Goal: Information Seeking & Learning: Learn about a topic

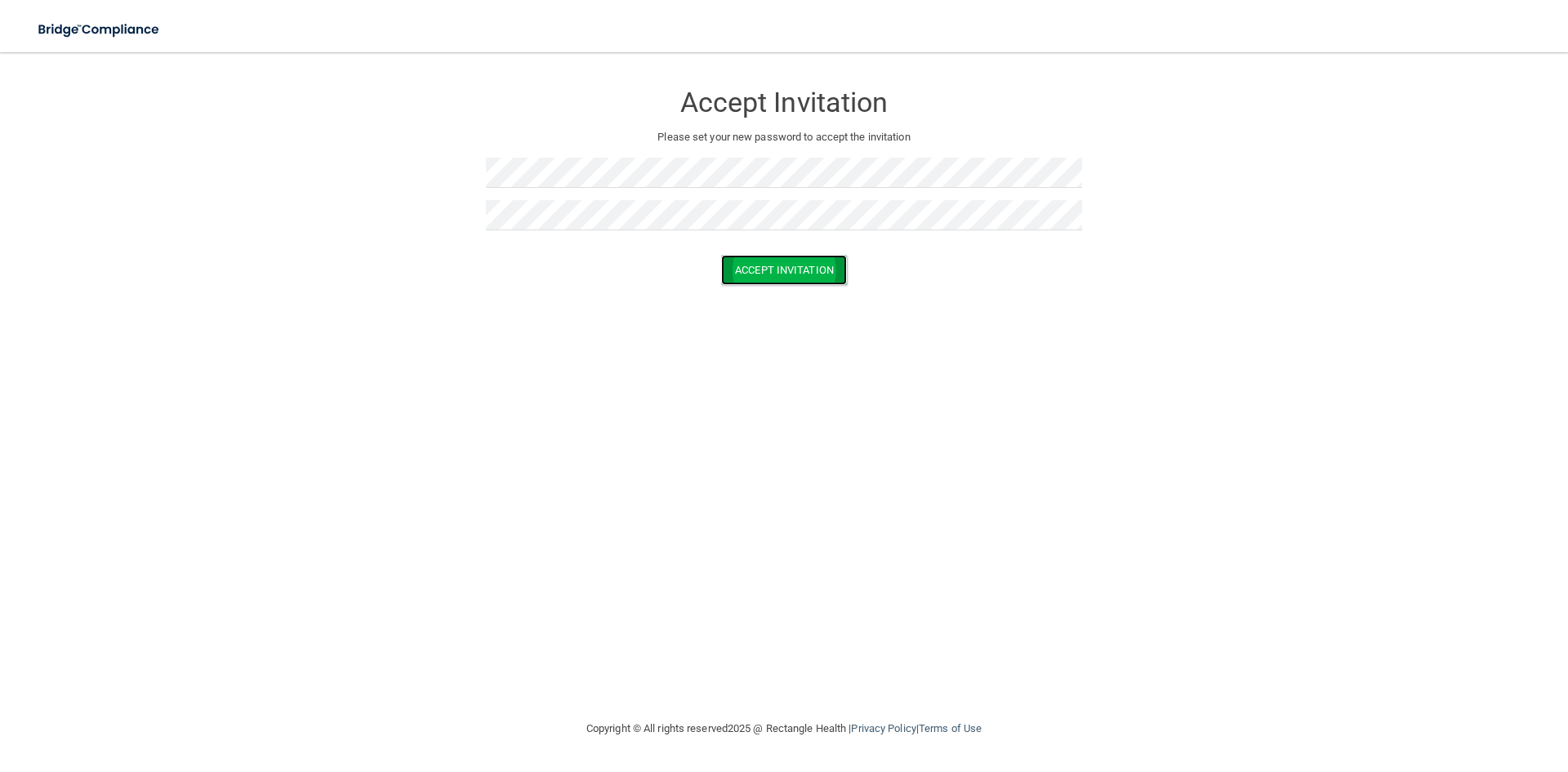
click at [790, 269] on button "Accept Invitation" at bounding box center [784, 270] width 126 height 30
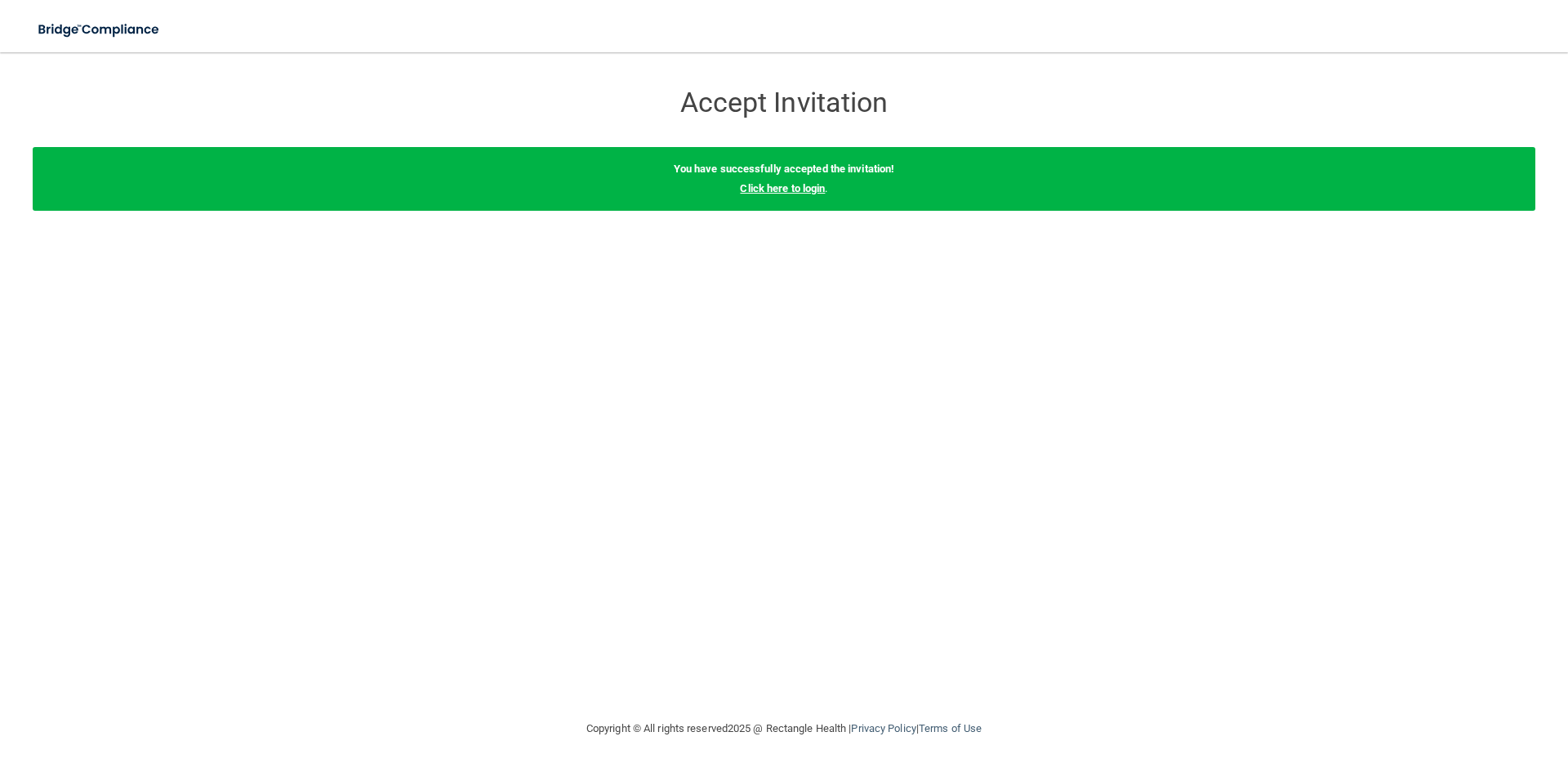
click at [806, 190] on link "Click here to login" at bounding box center [783, 188] width 85 height 12
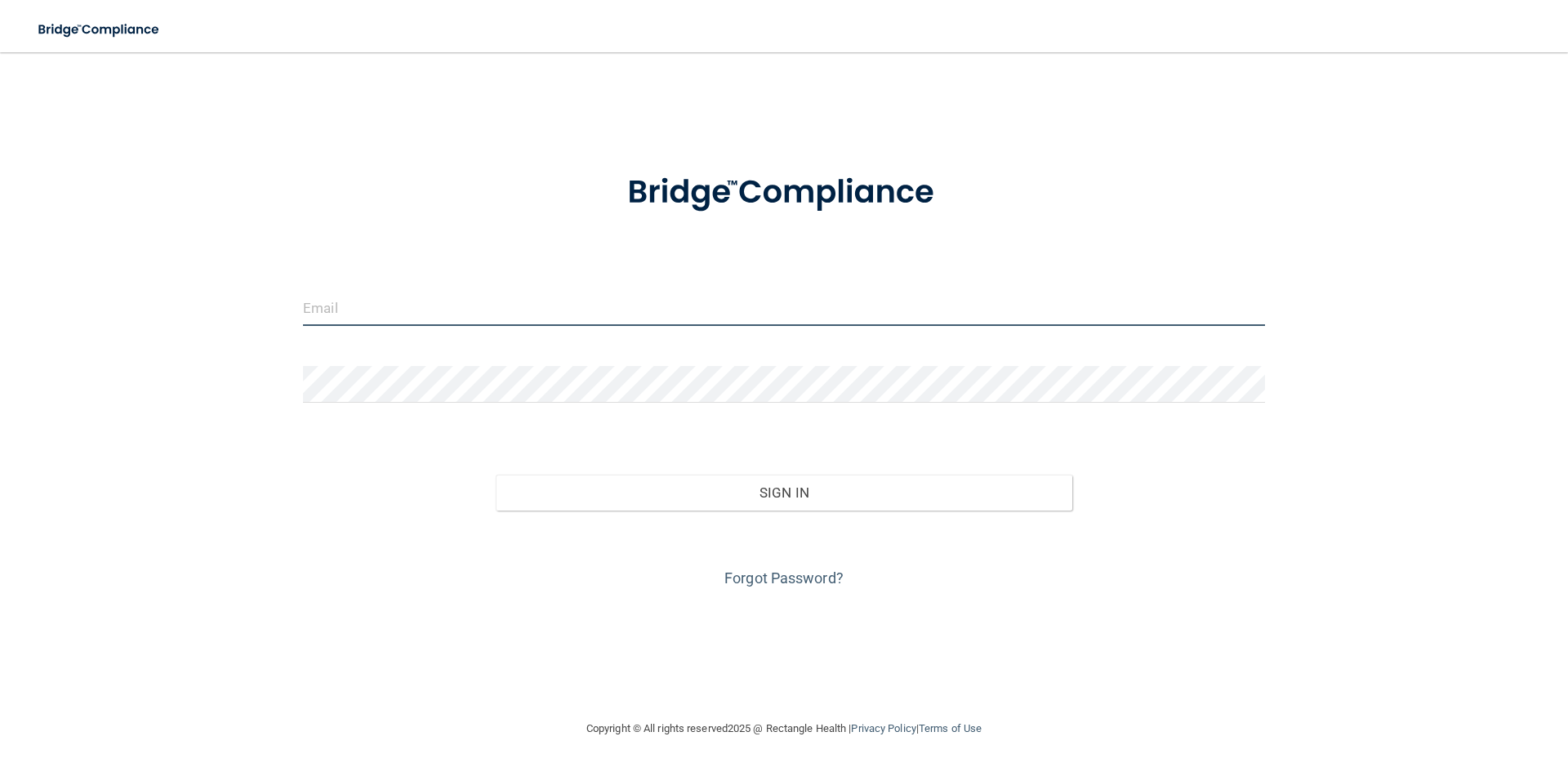
click at [333, 306] on input "email" at bounding box center [784, 308] width 962 height 37
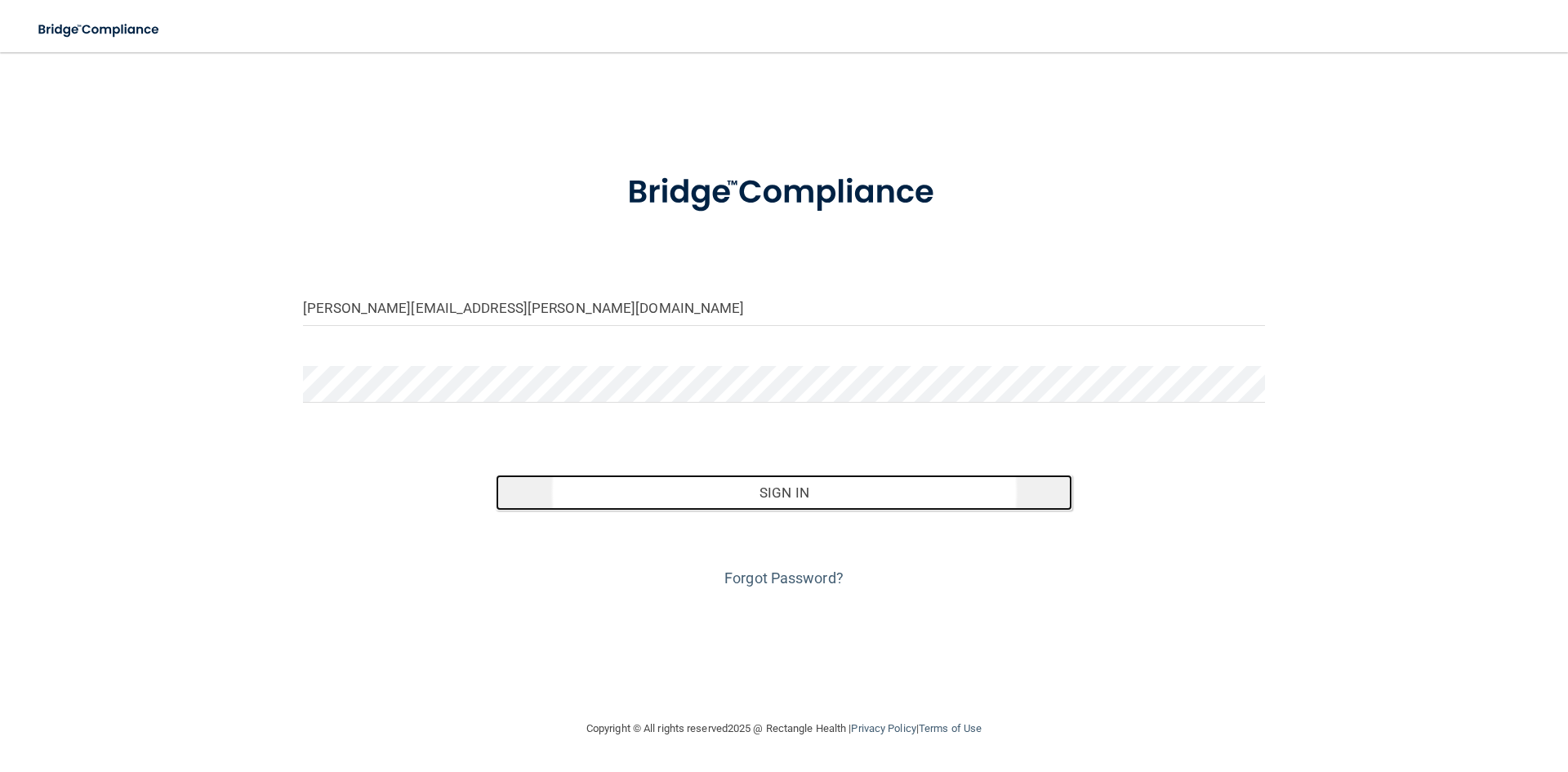
click at [740, 500] on button "Sign In" at bounding box center [784, 492] width 577 height 36
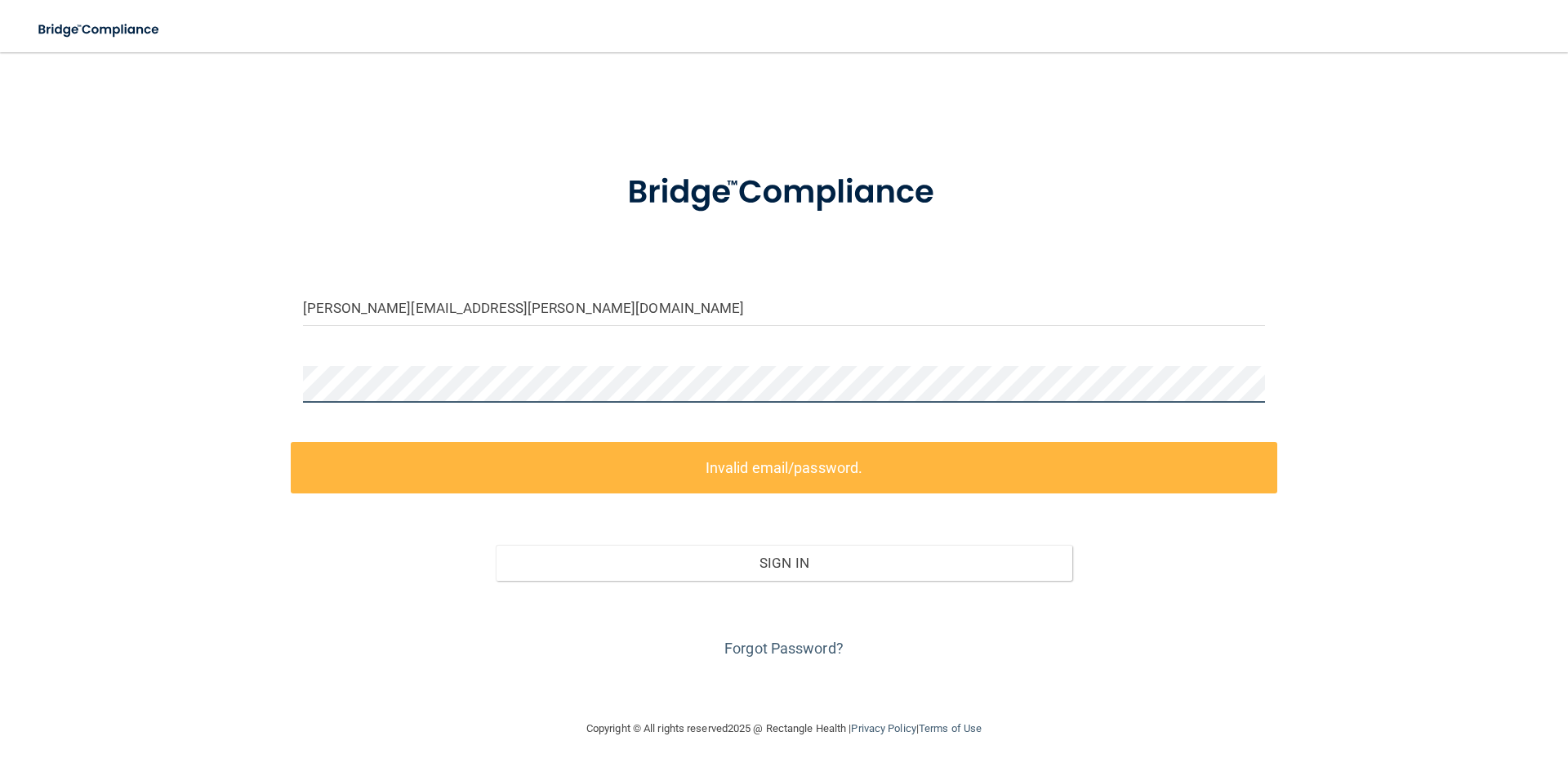
click at [217, 376] on div "kathryn.snell@americandentalco.com Invalid email/password. You don't have permi…" at bounding box center [784, 386] width 1503 height 634
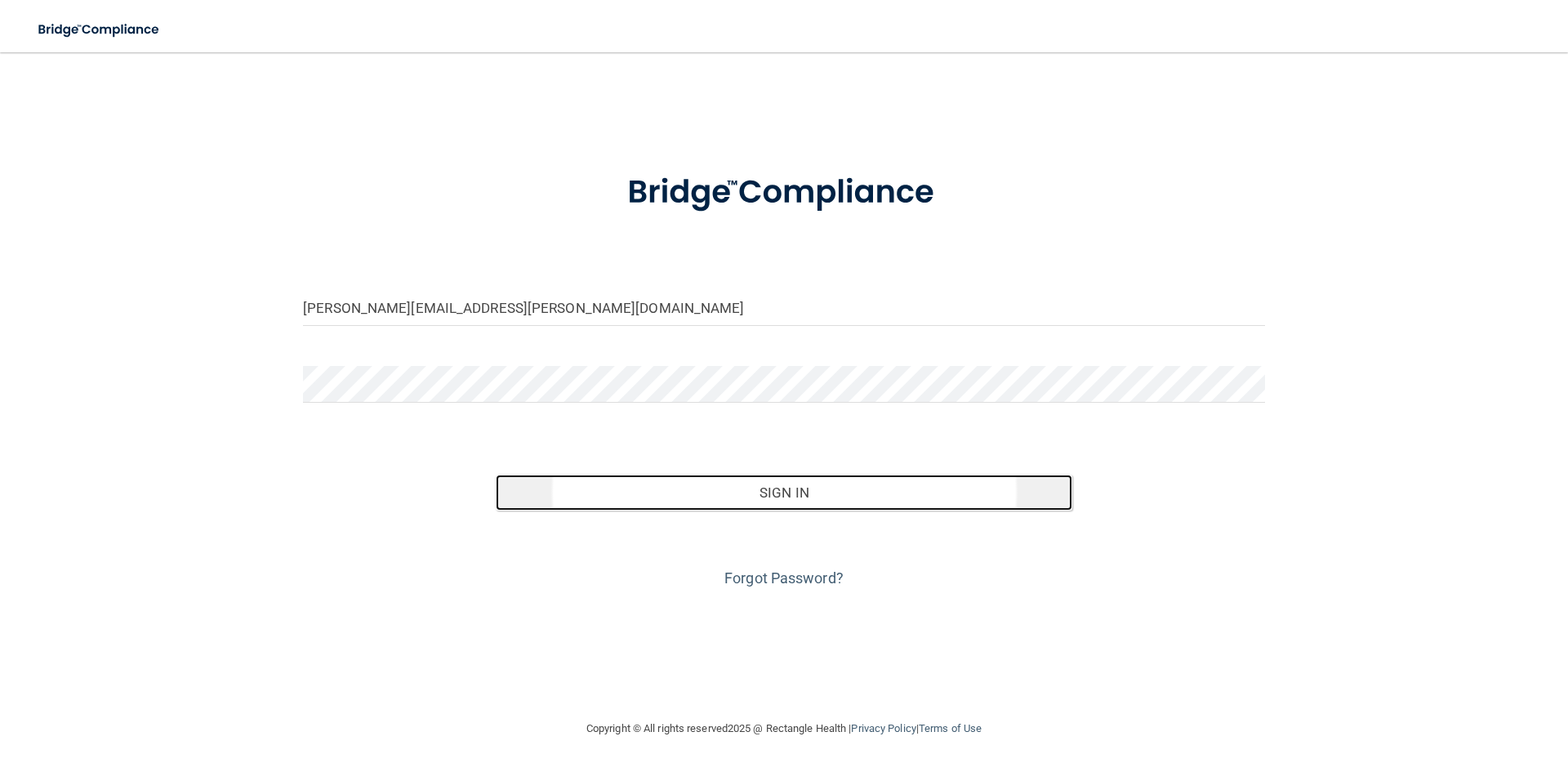
click at [666, 502] on button "Sign In" at bounding box center [784, 492] width 577 height 36
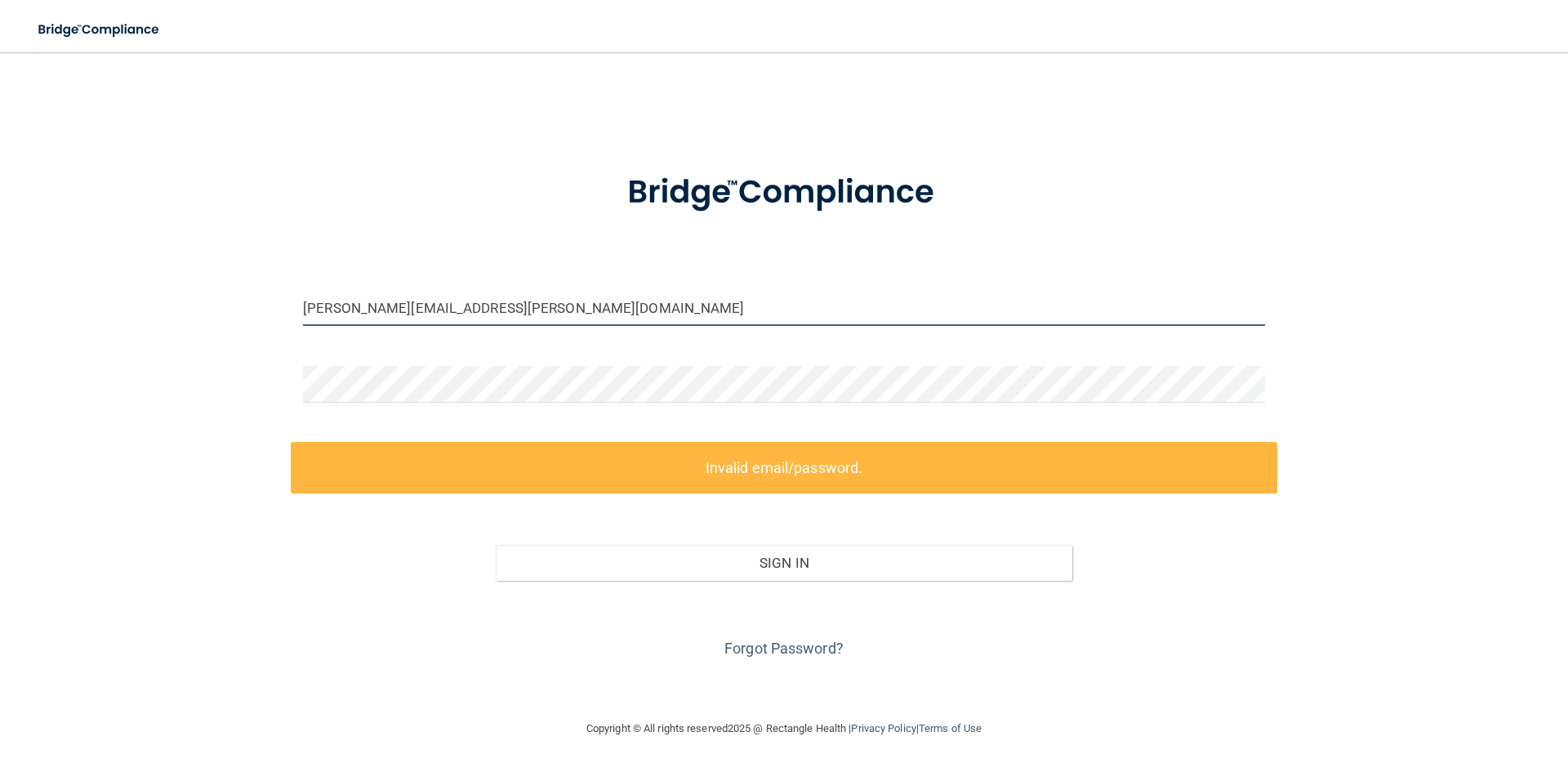
drag, startPoint x: 570, startPoint y: 312, endPoint x: 117, endPoint y: 280, distance: 454.1
click at [119, 280] on div "kathryn.snell@americandentalco.com Invalid email/password. You don't have permi…" at bounding box center [784, 386] width 1503 height 634
paste input "dent"
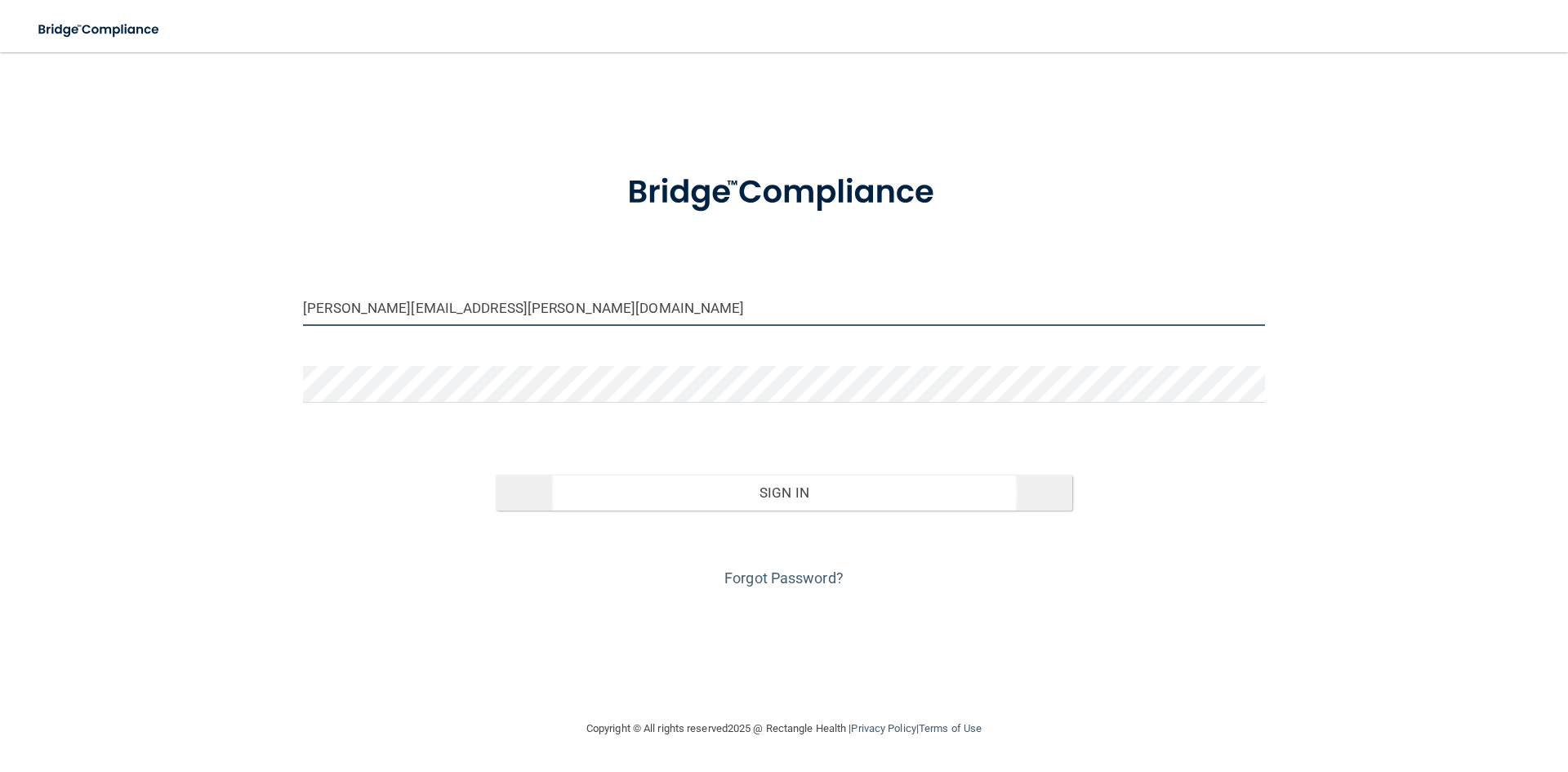
type input "[PERSON_NAME][EMAIL_ADDRESS][PERSON_NAME][DOMAIN_NAME]"
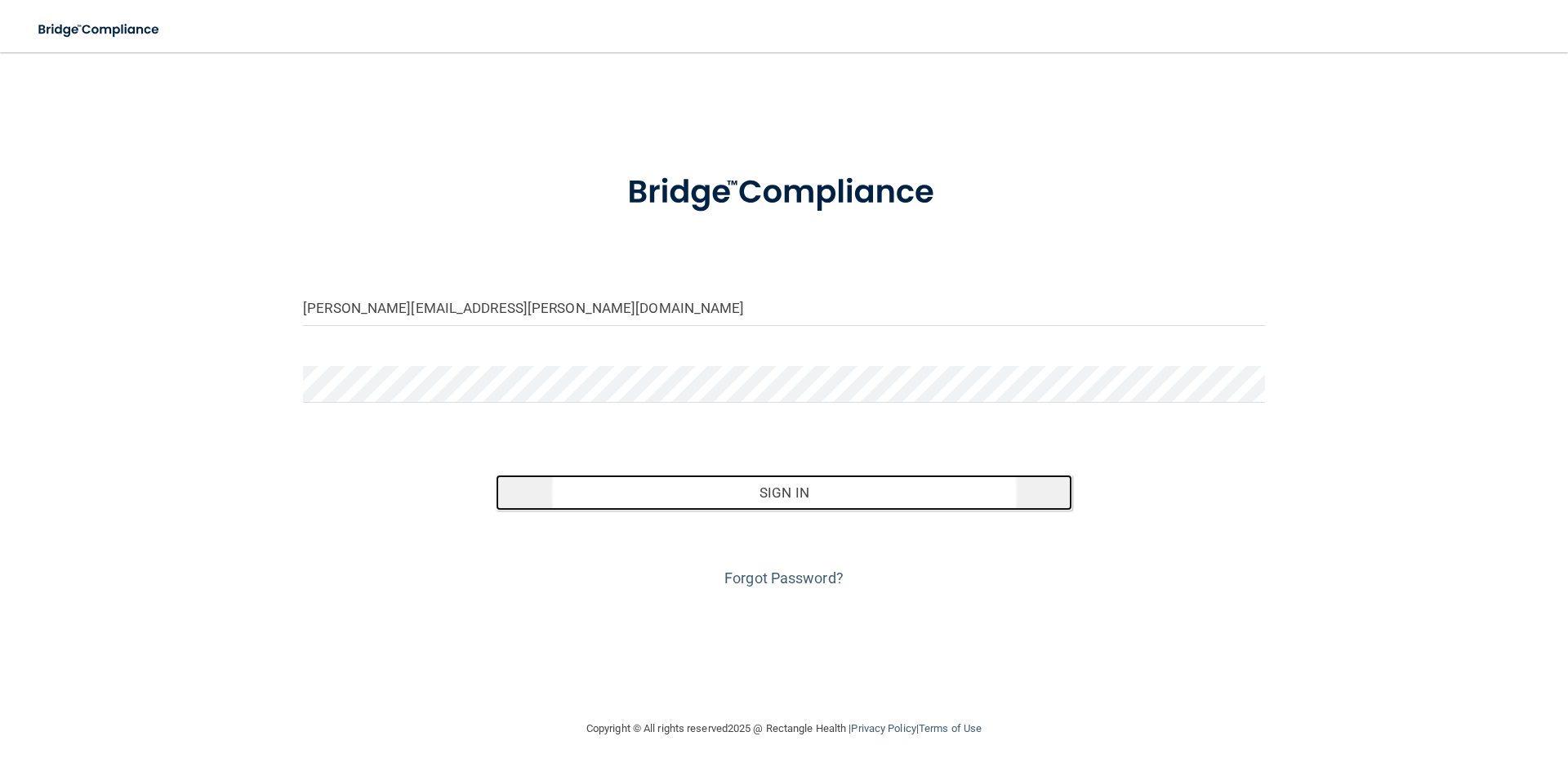
click at [632, 487] on button "Sign In" at bounding box center [784, 492] width 577 height 36
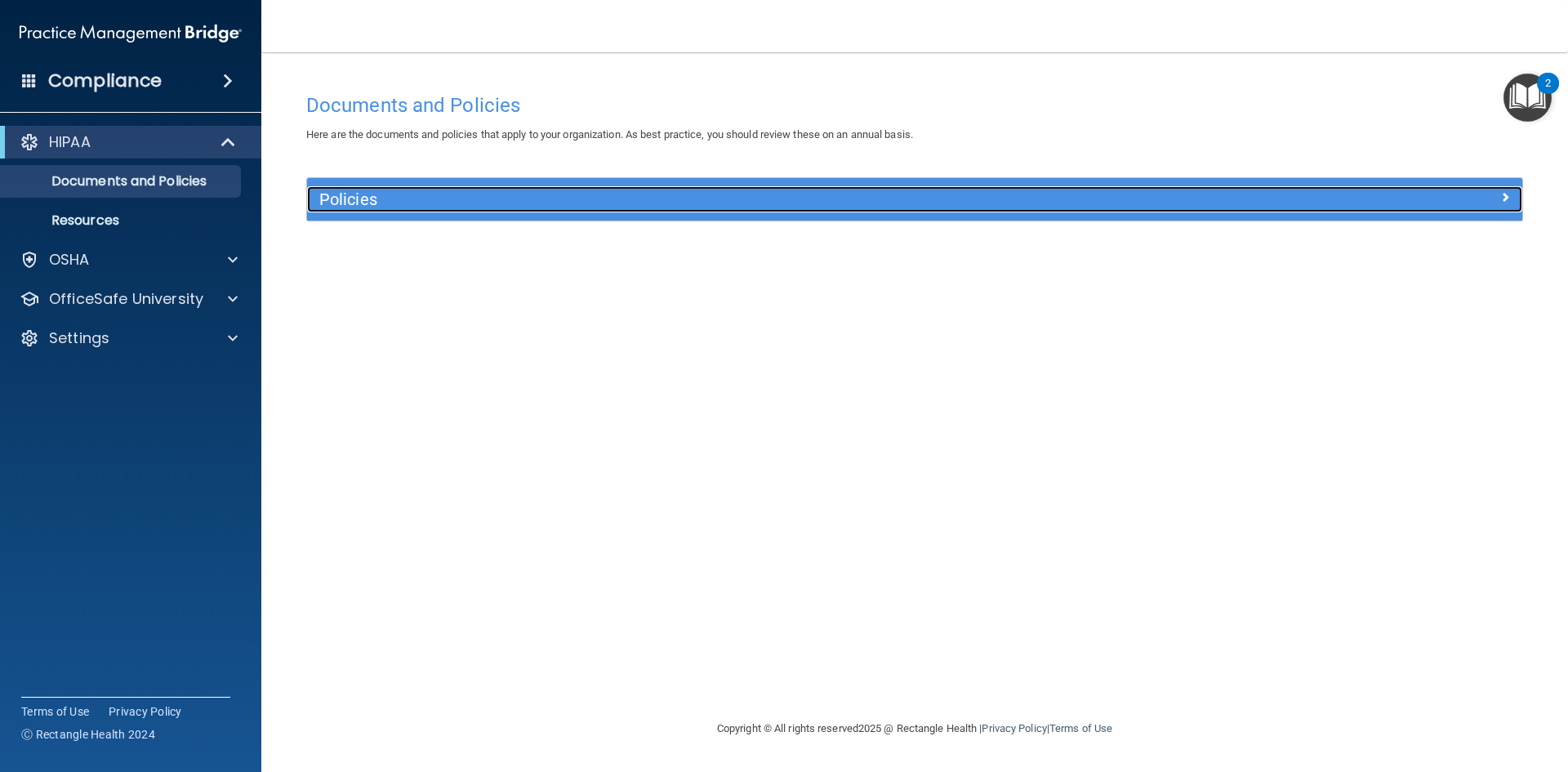
click at [1267, 196] on div at bounding box center [1370, 196] width 304 height 19
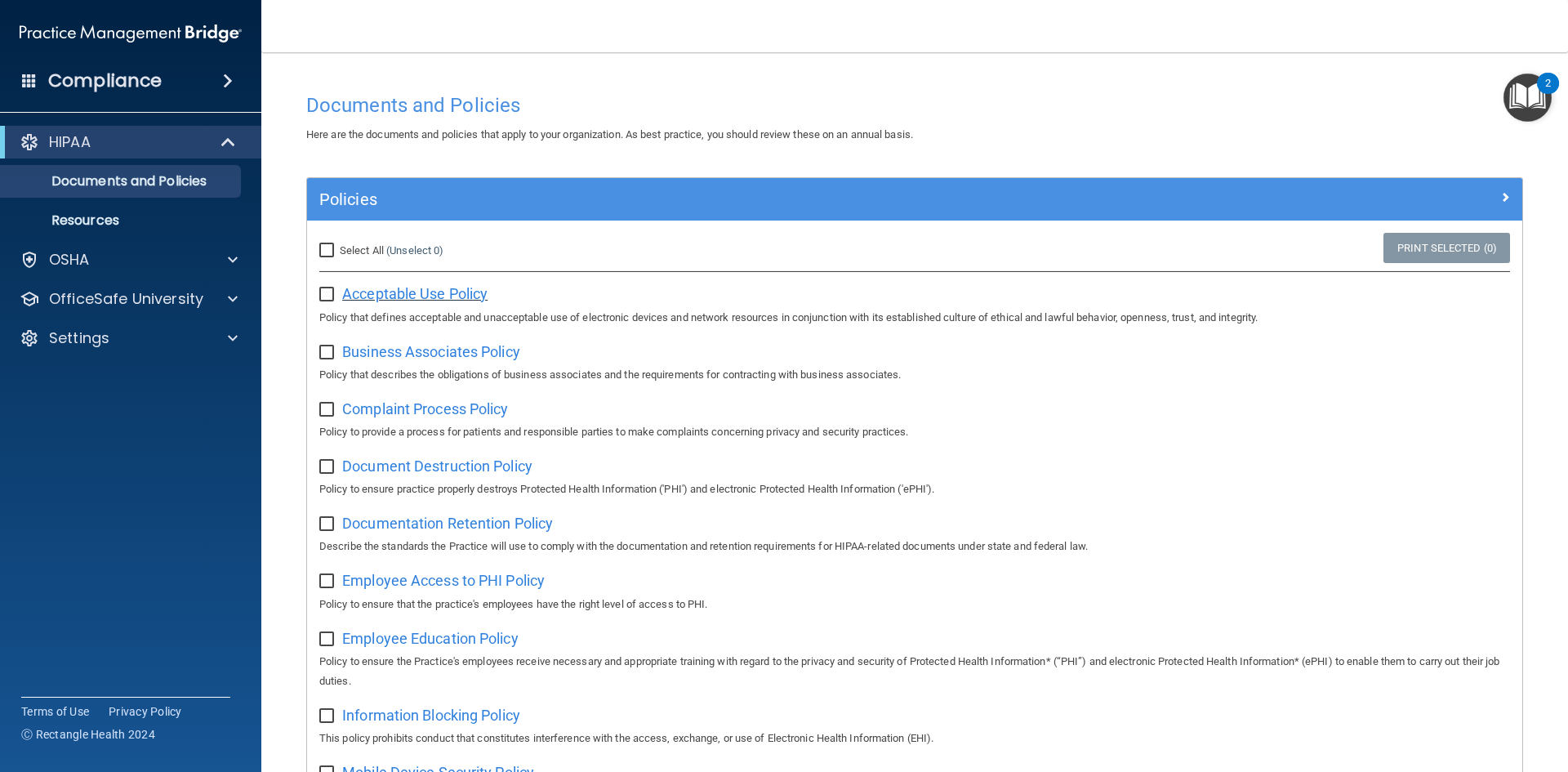
click at [459, 300] on span "Acceptable Use Policy" at bounding box center [415, 294] width 145 height 17
click at [413, 369] on div "Business Associates Policy Policy that describes the obligations of business as…" at bounding box center [915, 362] width 1191 height 47
click at [369, 363] on div "Business Associates Policy Policy that describes the obligations of business as…" at bounding box center [915, 362] width 1191 height 47
click at [365, 355] on span "Business Associates Policy" at bounding box center [431, 352] width 178 height 17
click at [404, 410] on span "Complaint Process Policy" at bounding box center [425, 408] width 166 height 17
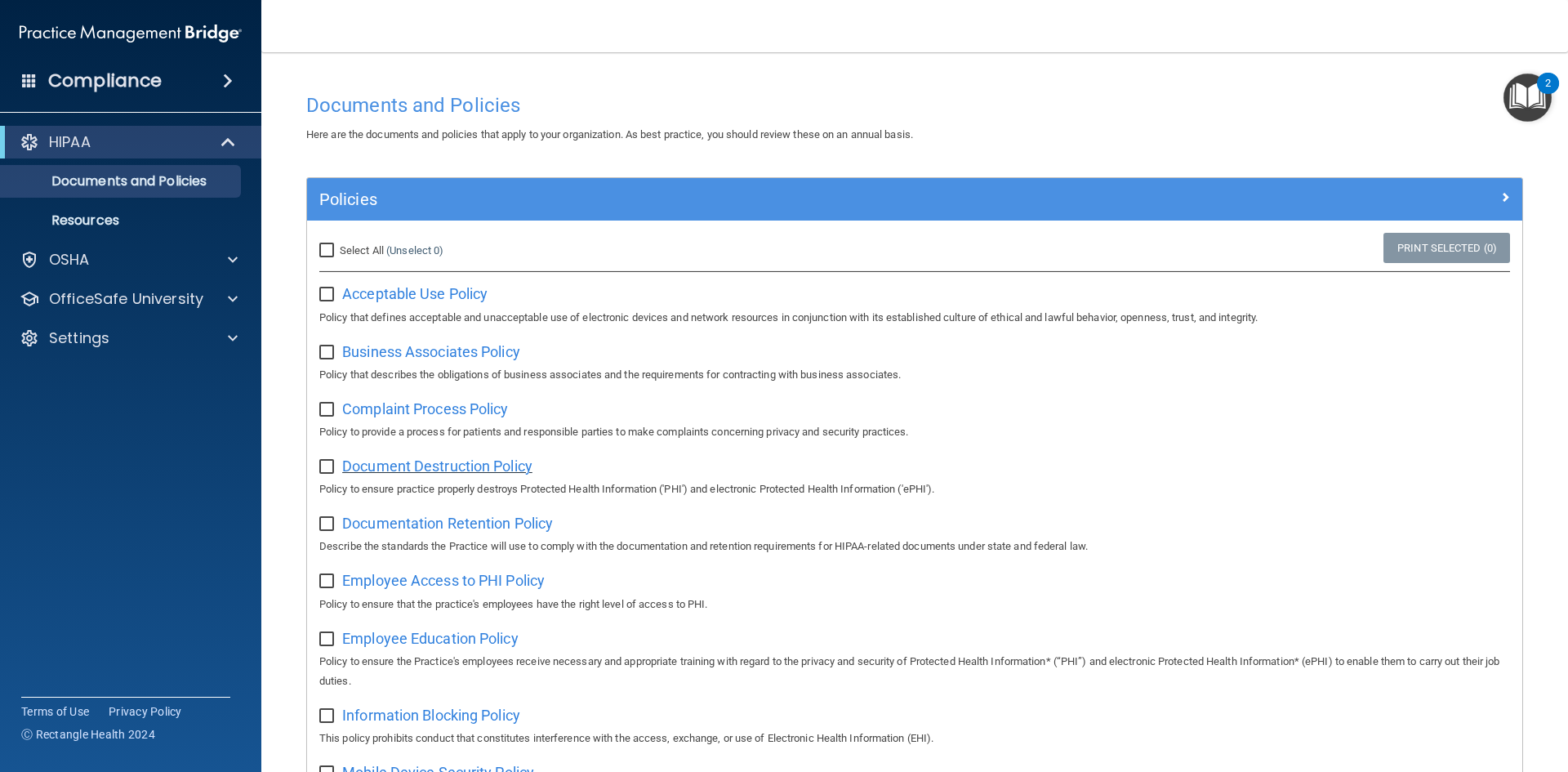
click at [477, 472] on span "Document Destruction Policy" at bounding box center [437, 466] width 190 height 17
click at [393, 531] on span "Documentation Retention Policy" at bounding box center [448, 523] width 211 height 17
click at [374, 589] on span "Employee Access to PHI Policy" at bounding box center [443, 580] width 203 height 17
click at [429, 643] on span "Employee Education Policy" at bounding box center [430, 638] width 176 height 17
click at [422, 723] on span "Information Blocking Policy" at bounding box center [431, 715] width 178 height 17
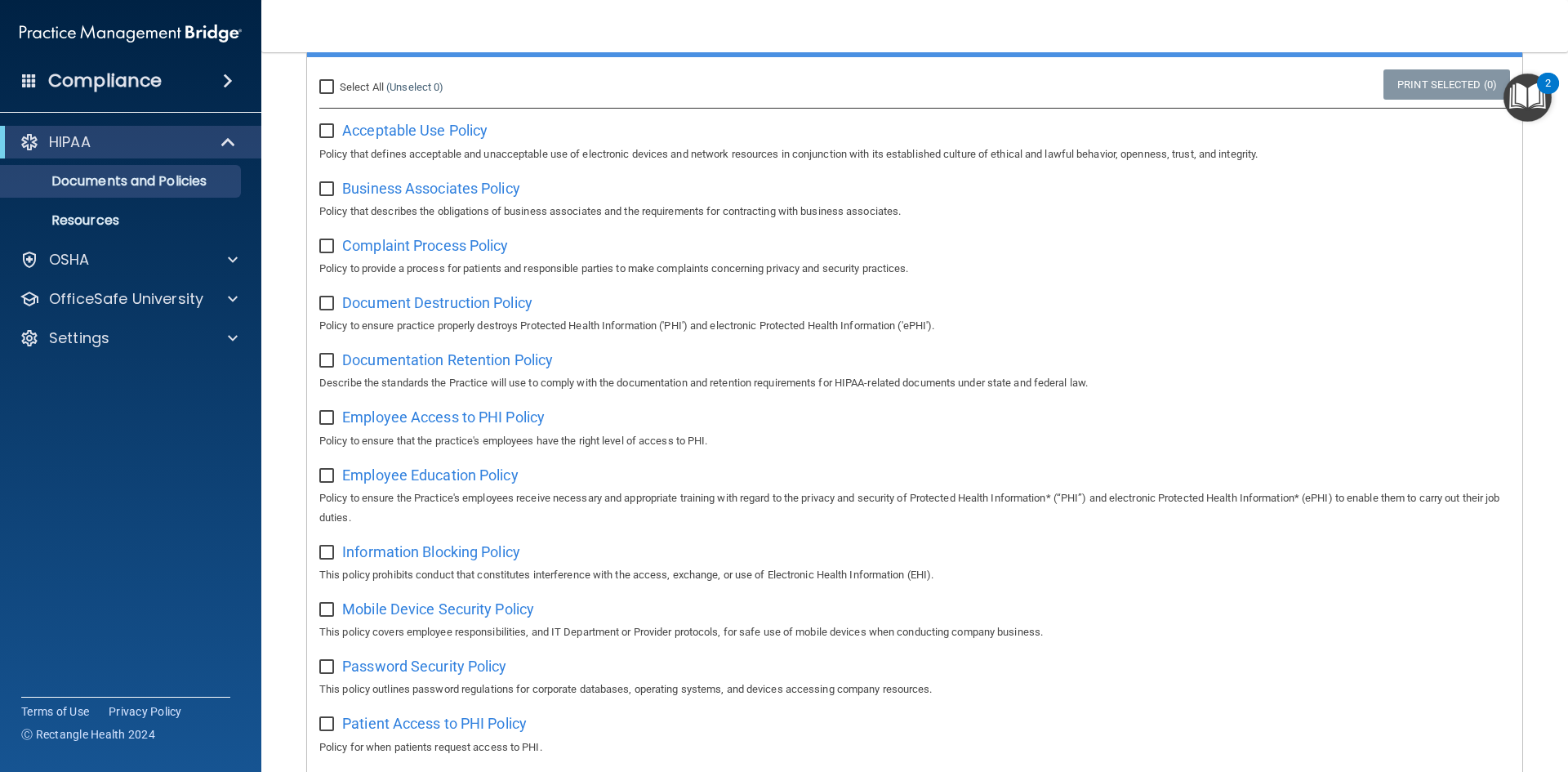
scroll to position [245, 0]
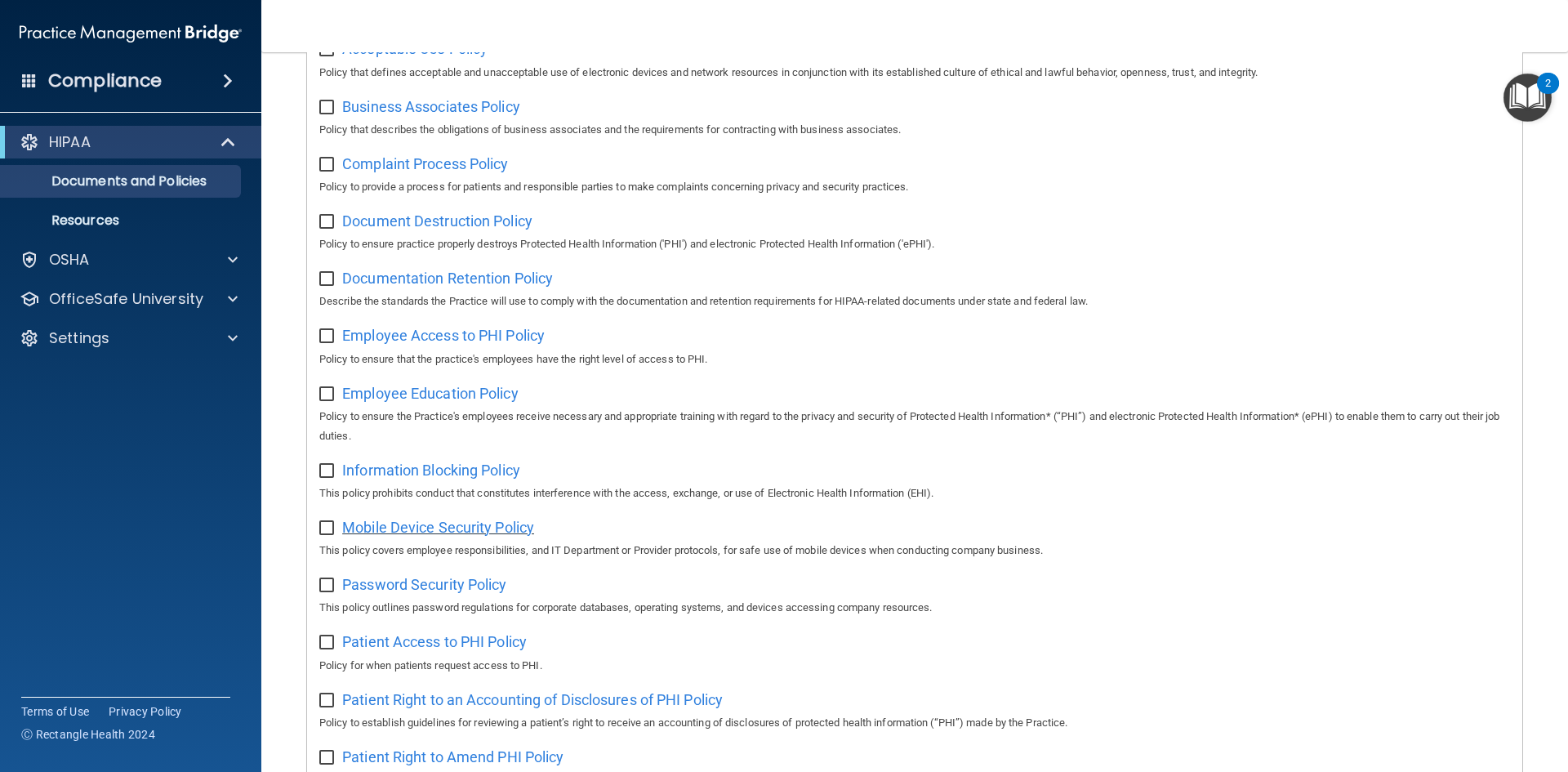
click at [470, 536] on span "Mobile Device Security Policy" at bounding box center [438, 527] width 192 height 17
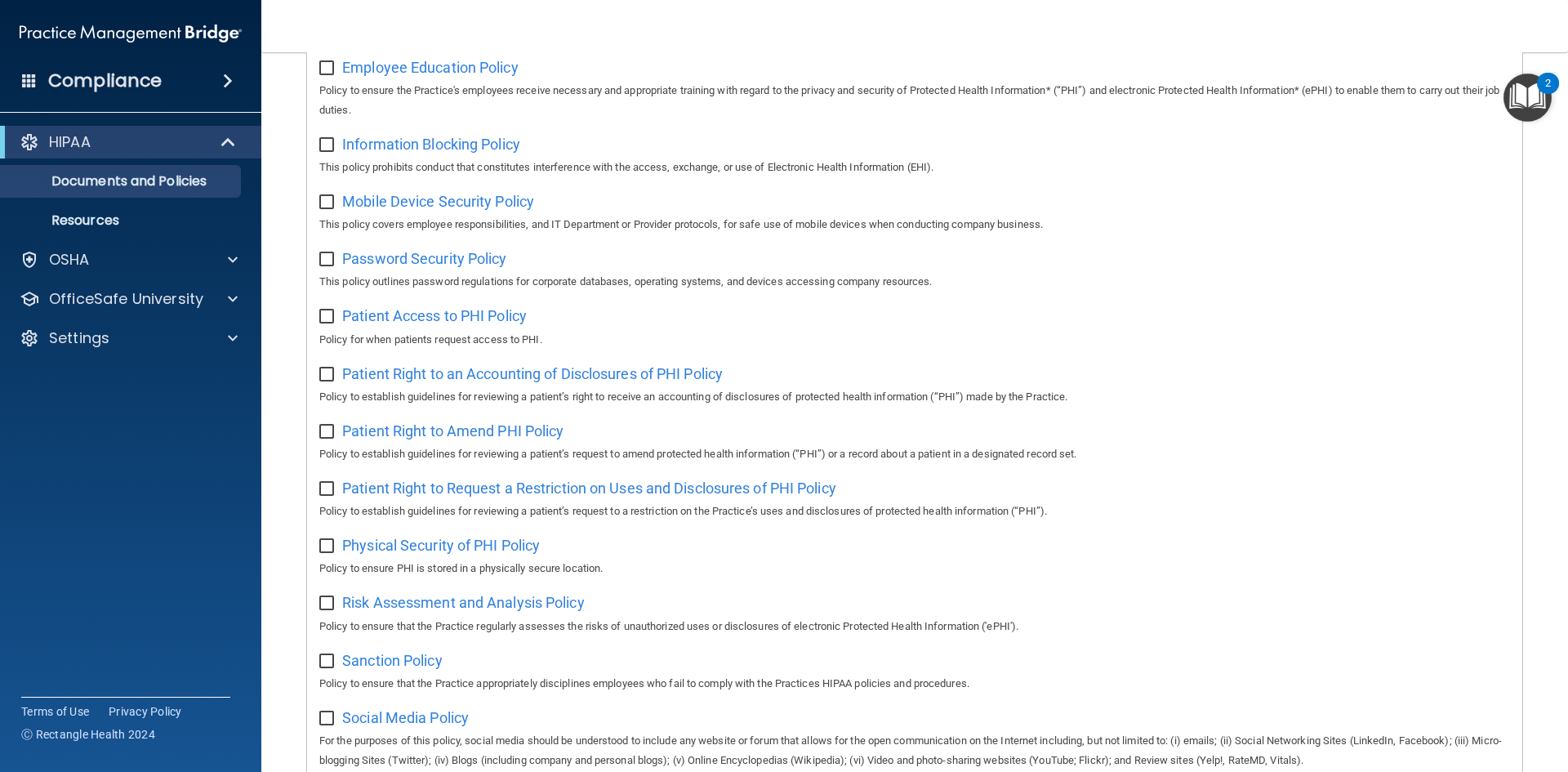
scroll to position [572, 0]
click at [458, 266] on span "Password Security Policy" at bounding box center [424, 258] width 164 height 17
click at [481, 324] on span "Patient Access to PHI Policy" at bounding box center [434, 315] width 184 height 17
click at [440, 380] on span "Patient Right to an Accounting of Disclosures of PHI Policy" at bounding box center [532, 373] width 381 height 17
click at [465, 439] on span "Patient Right to Amend PHI Policy" at bounding box center [452, 430] width 221 height 17
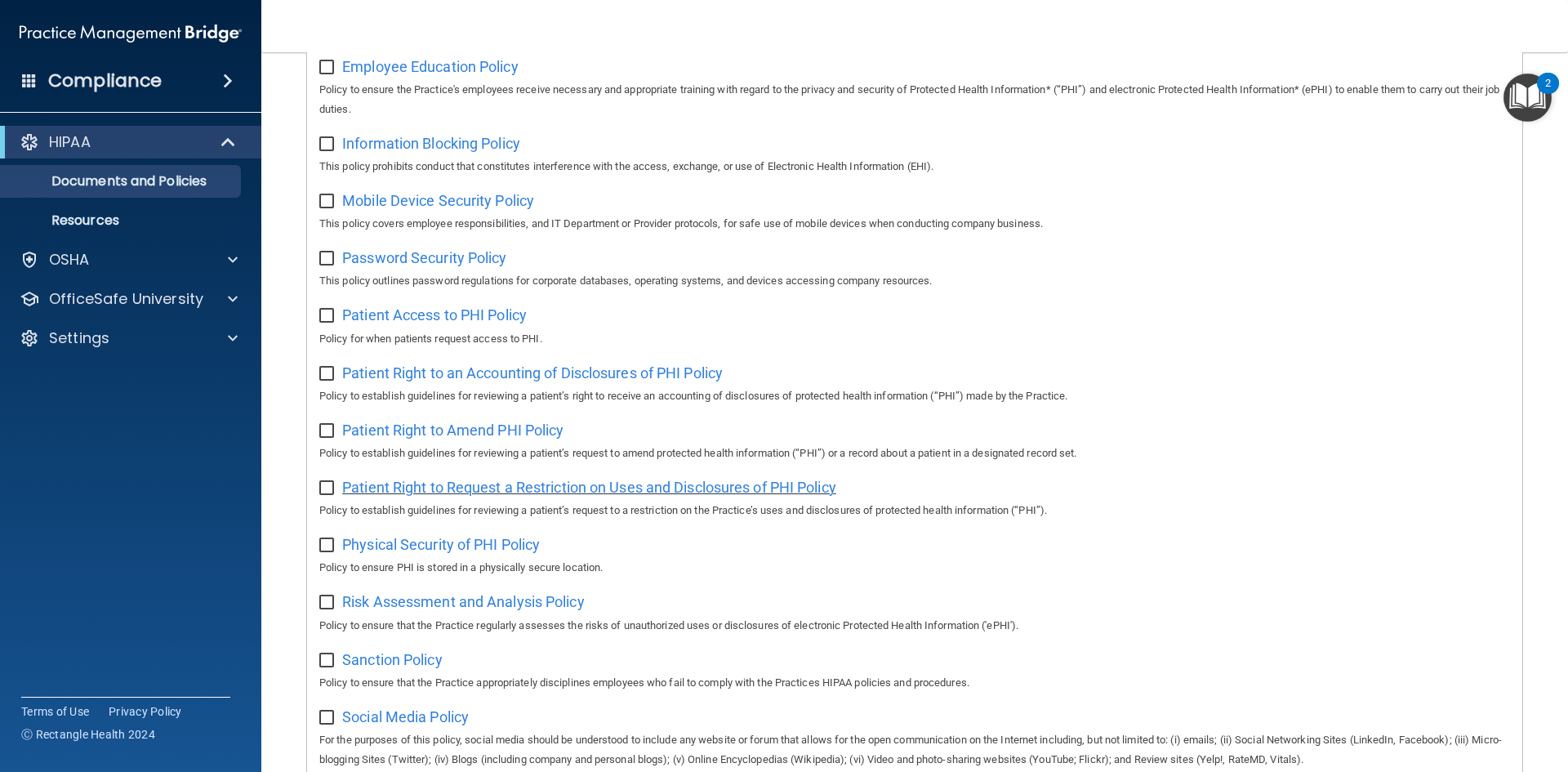
click at [560, 496] on span "Patient Right to Request a Restriction on Uses and Disclosures of PHI Policy" at bounding box center [589, 487] width 495 height 17
click at [487, 554] on span "Physical Security of PHI Policy" at bounding box center [440, 544] width 197 height 17
click at [421, 610] on span "Risk Assessment and Analysis Policy" at bounding box center [463, 601] width 242 height 17
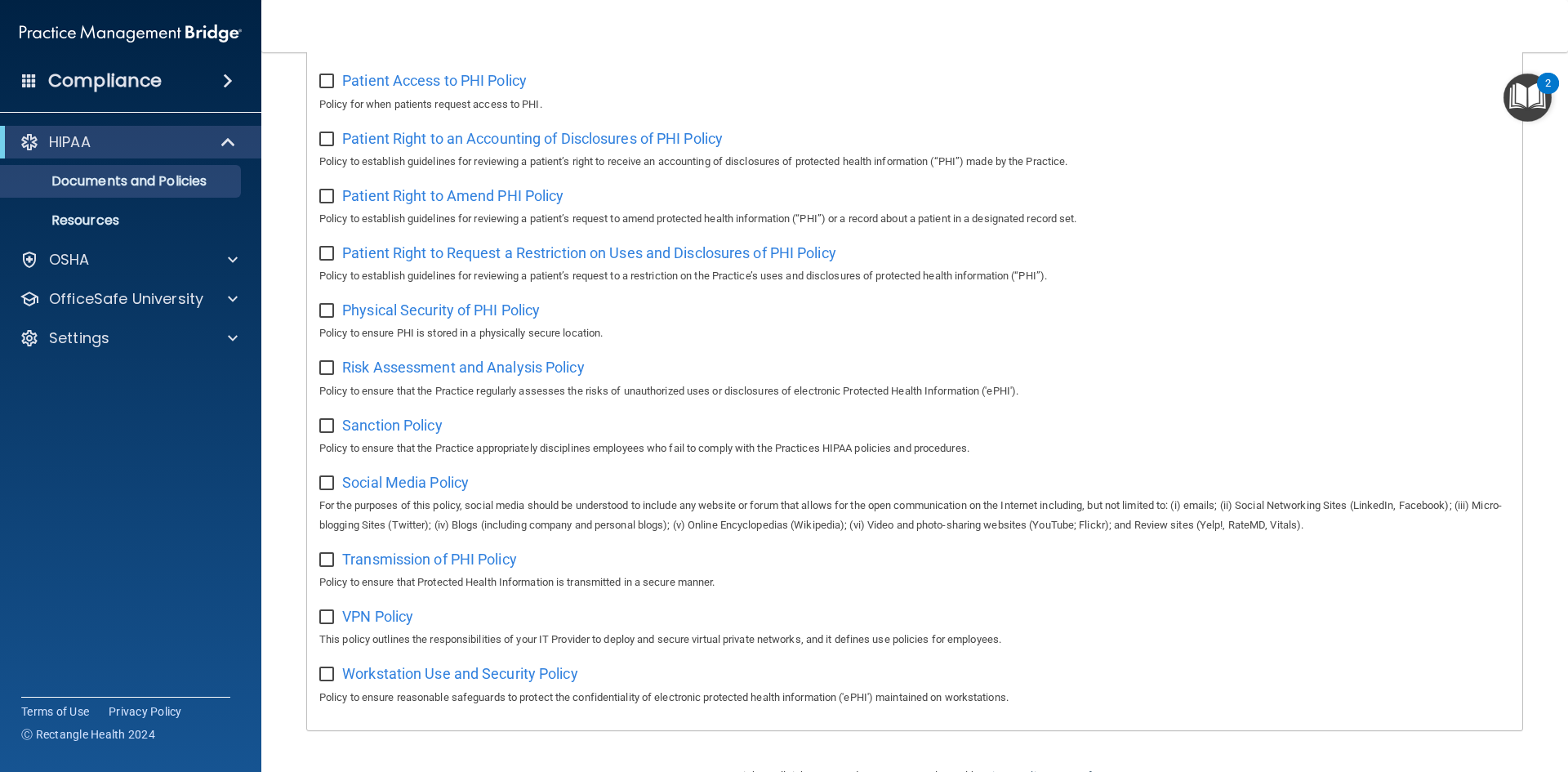
scroll to position [867, 0]
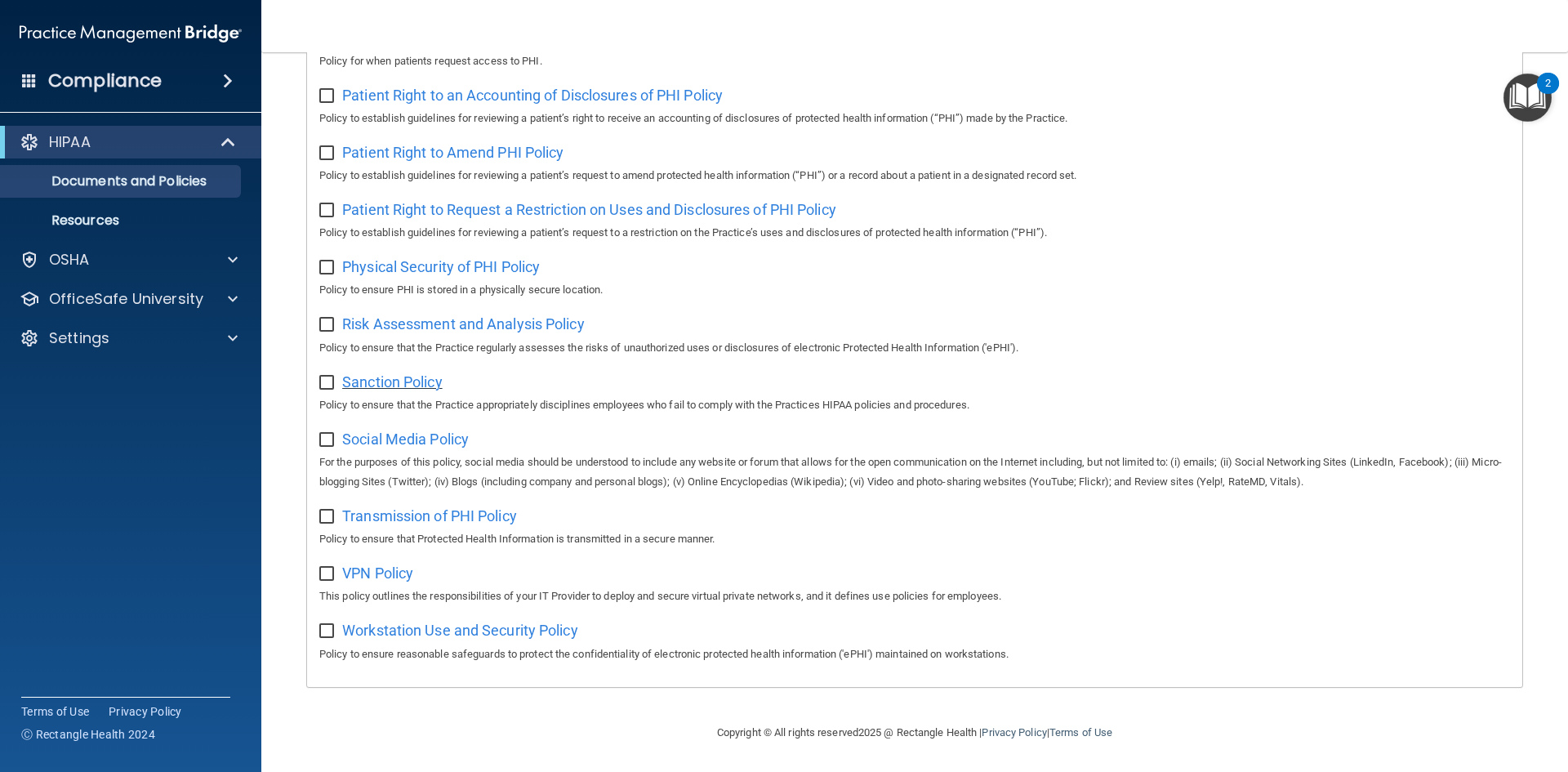
click at [410, 386] on span "Sanction Policy" at bounding box center [393, 382] width 101 height 17
click at [413, 434] on span "Social Media Policy" at bounding box center [406, 439] width 127 height 17
click at [379, 518] on span "Transmission of PHI Policy" at bounding box center [429, 516] width 175 height 17
click at [404, 580] on span "VPN Policy" at bounding box center [377, 573] width 71 height 17
click at [429, 632] on span "Workstation Use and Security Policy" at bounding box center [460, 631] width 236 height 17
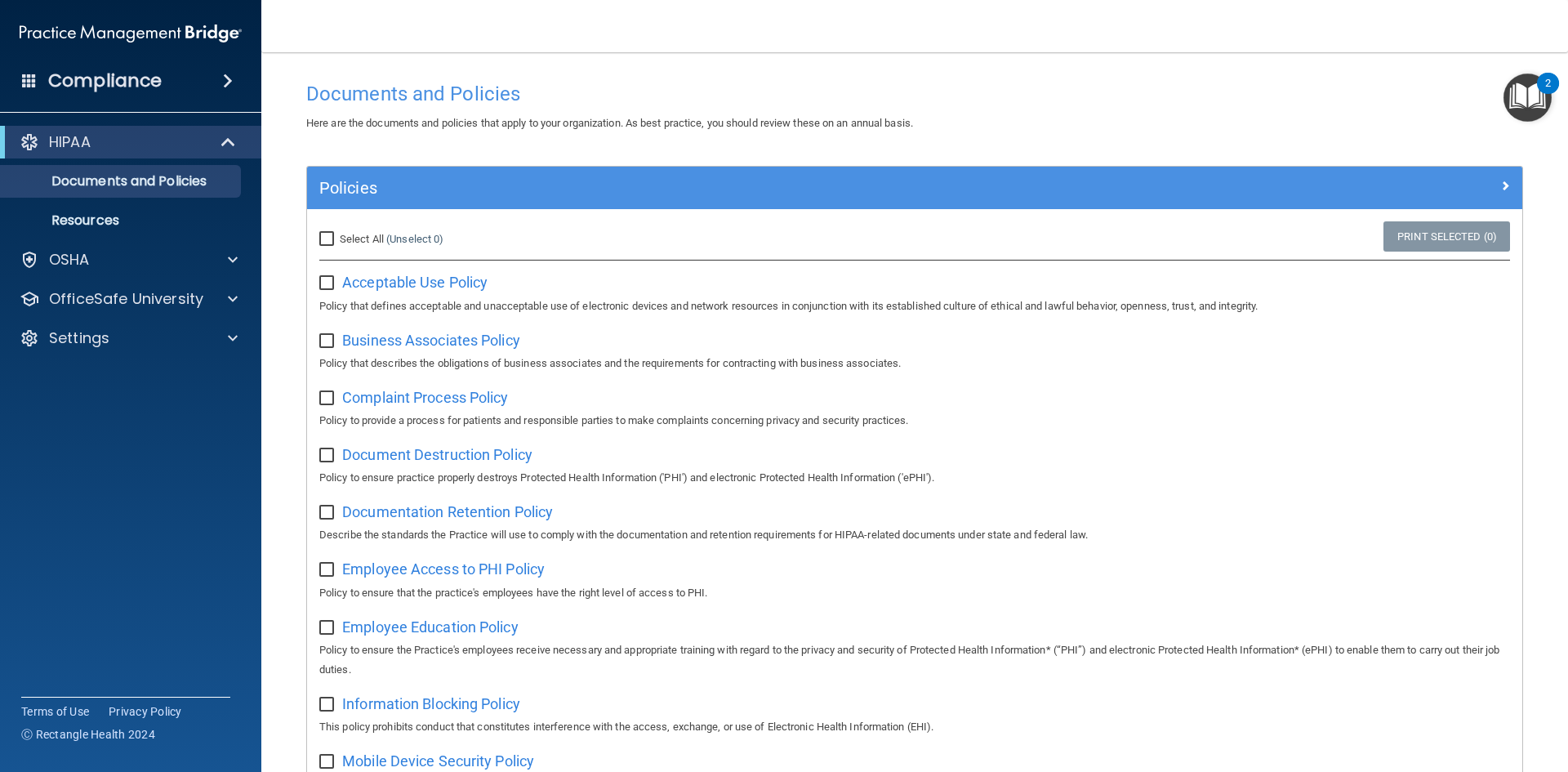
scroll to position [0, 0]
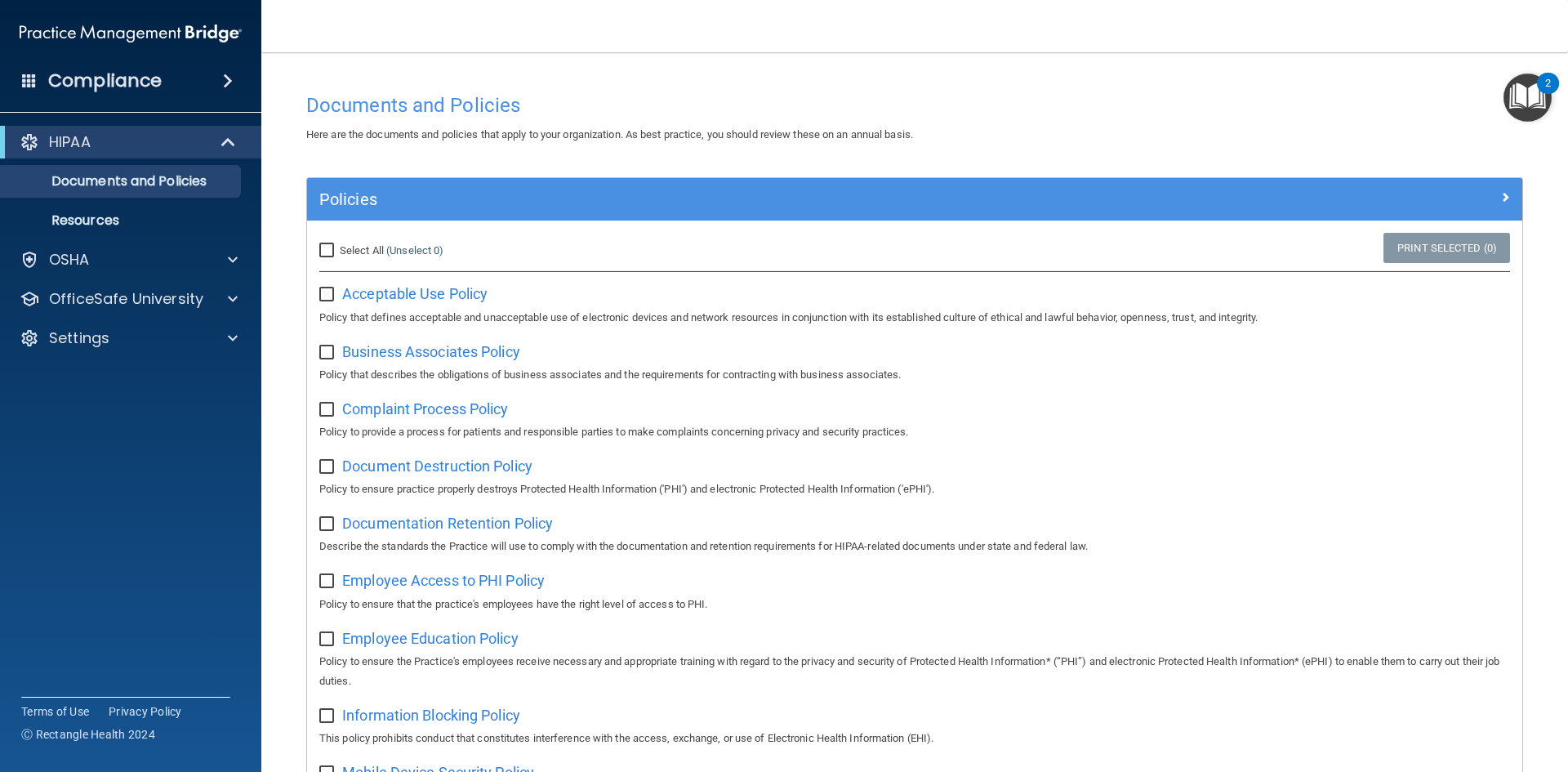
click at [330, 248] on input "Select All (Unselect 0) Unselect All" at bounding box center [328, 251] width 18 height 13
checkbox input "true"
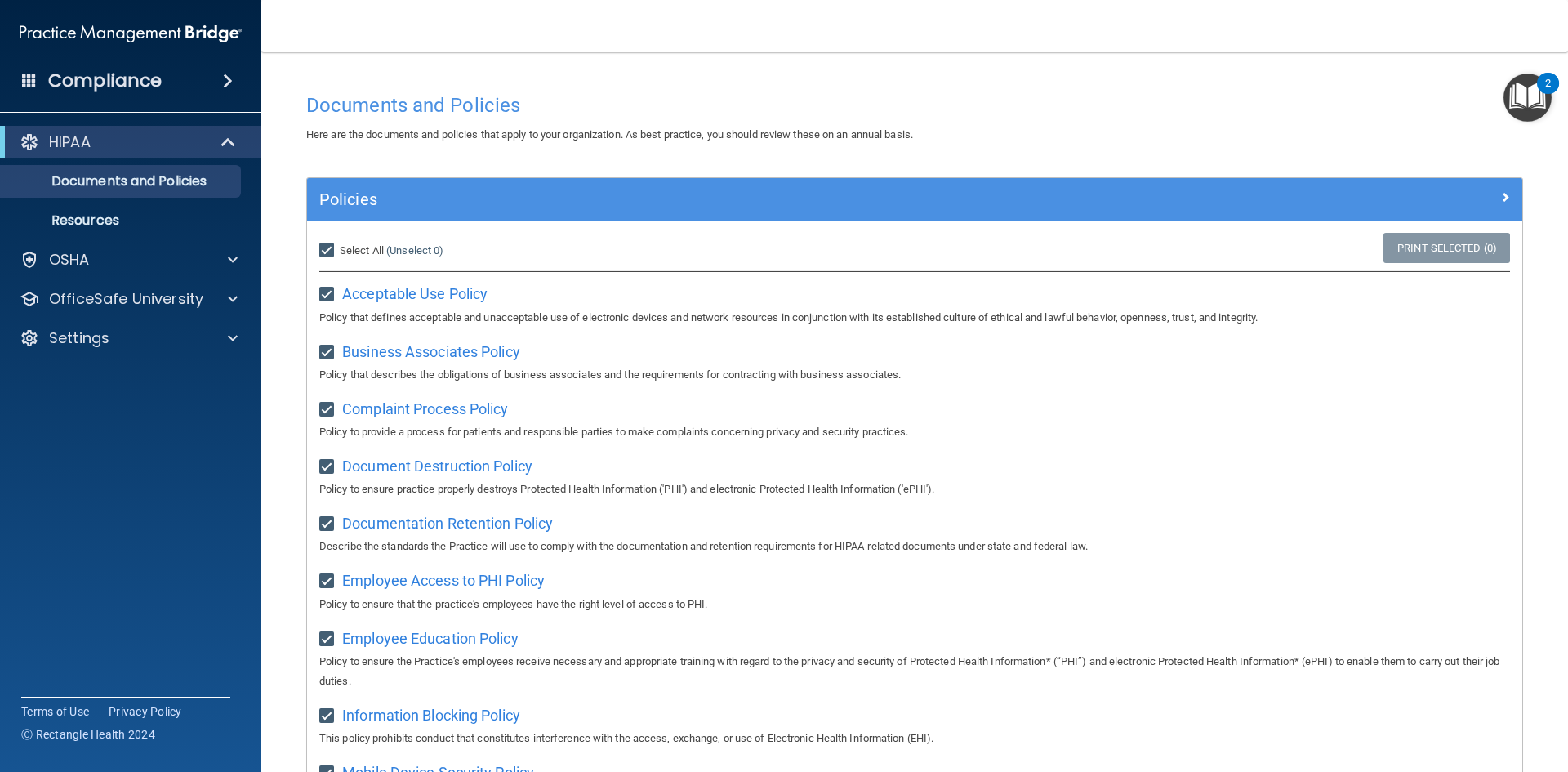
checkbox input "true"
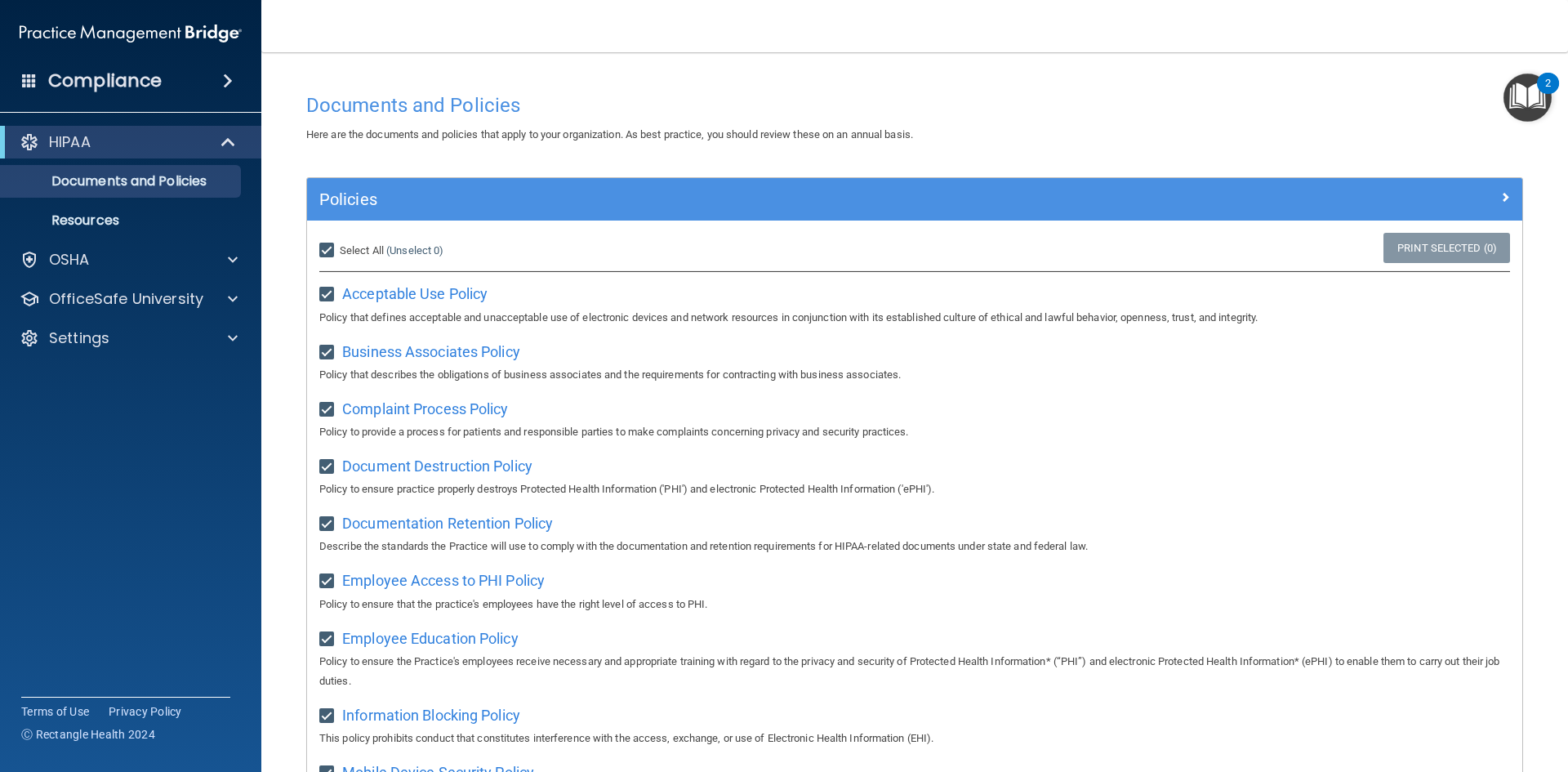
checkbox input "true"
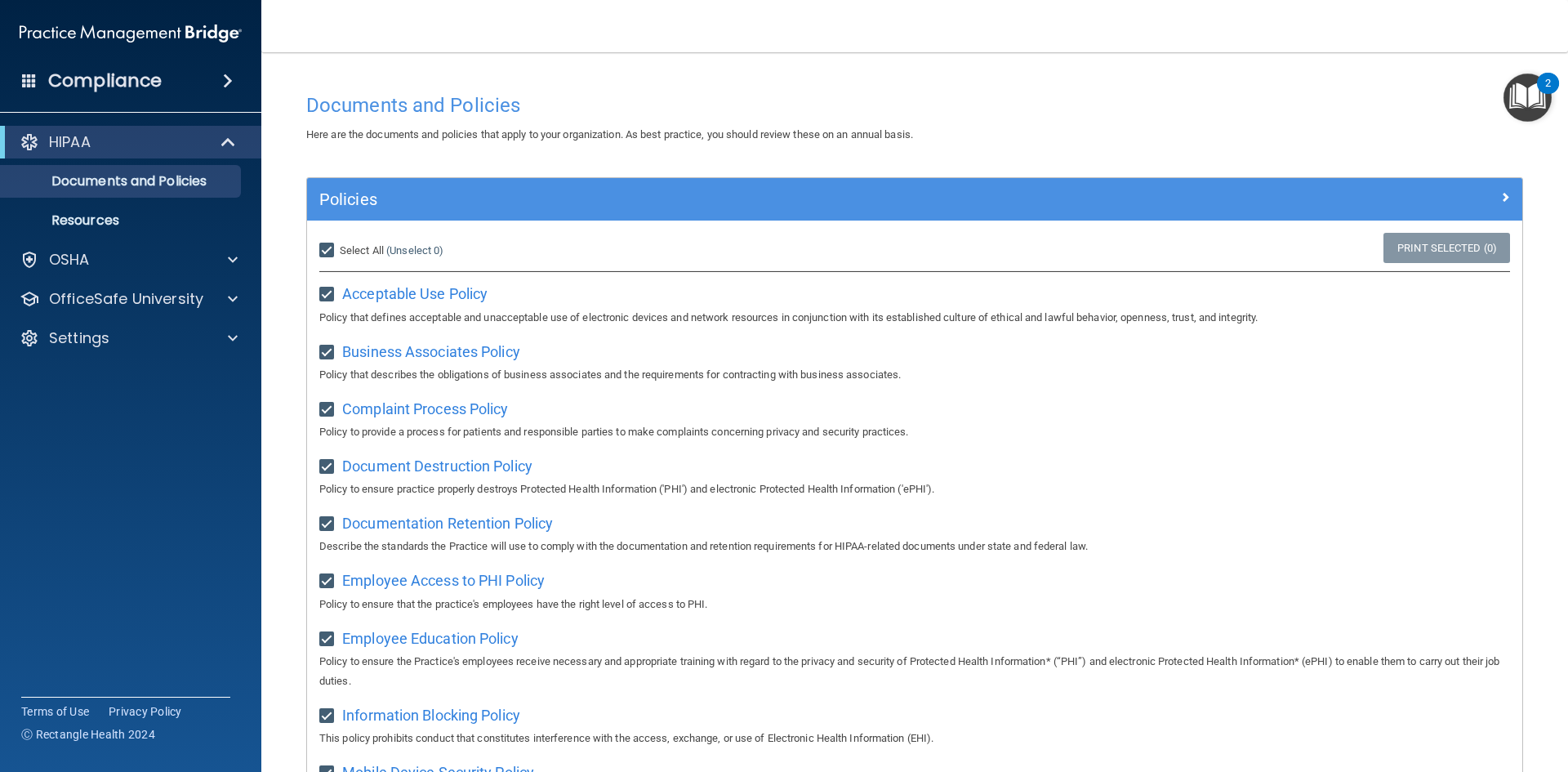
checkbox input "true"
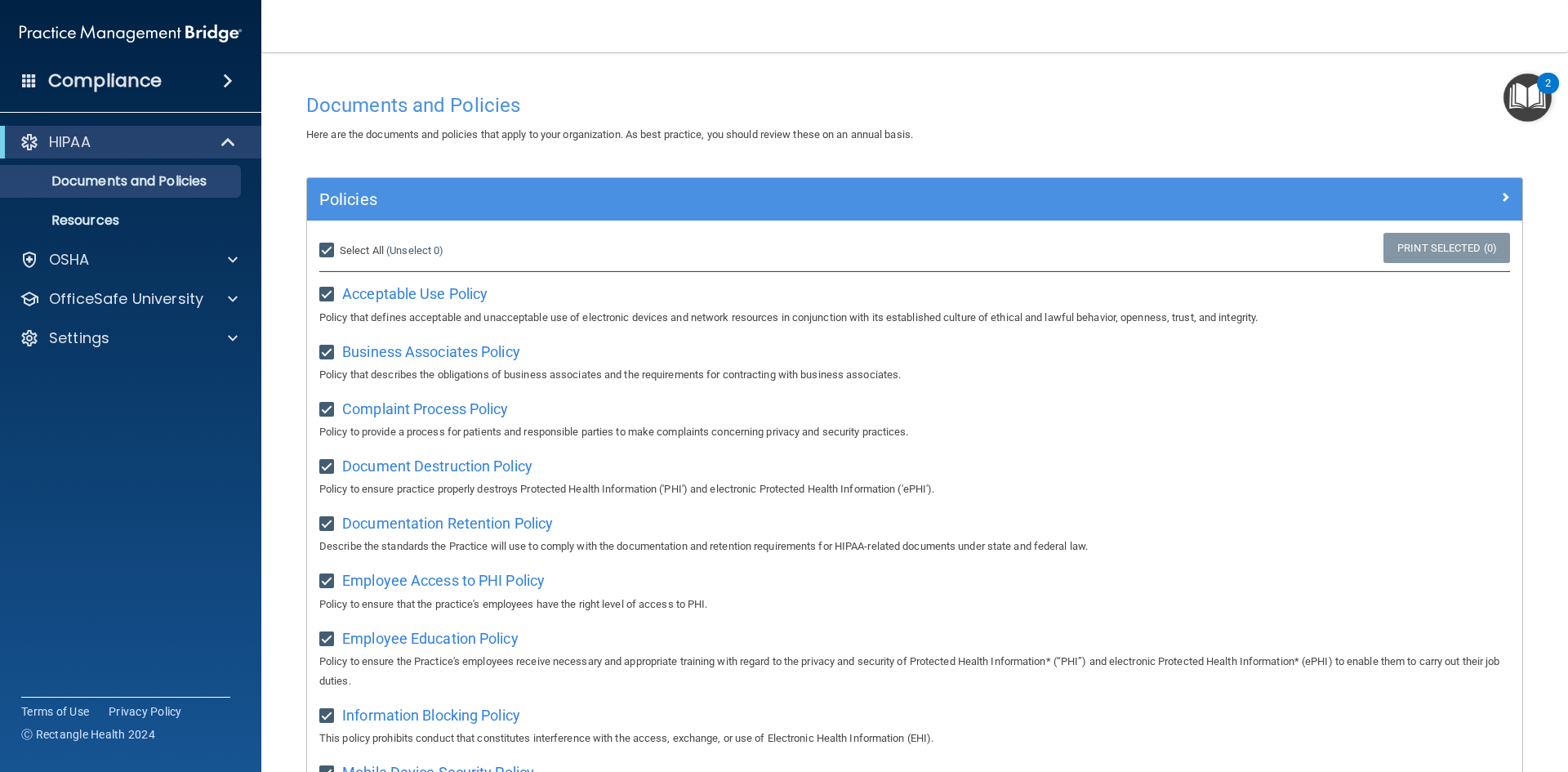
checkbox input "true"
click at [1528, 94] on img "Open Resource Center, 2 new notifications" at bounding box center [1528, 97] width 49 height 49
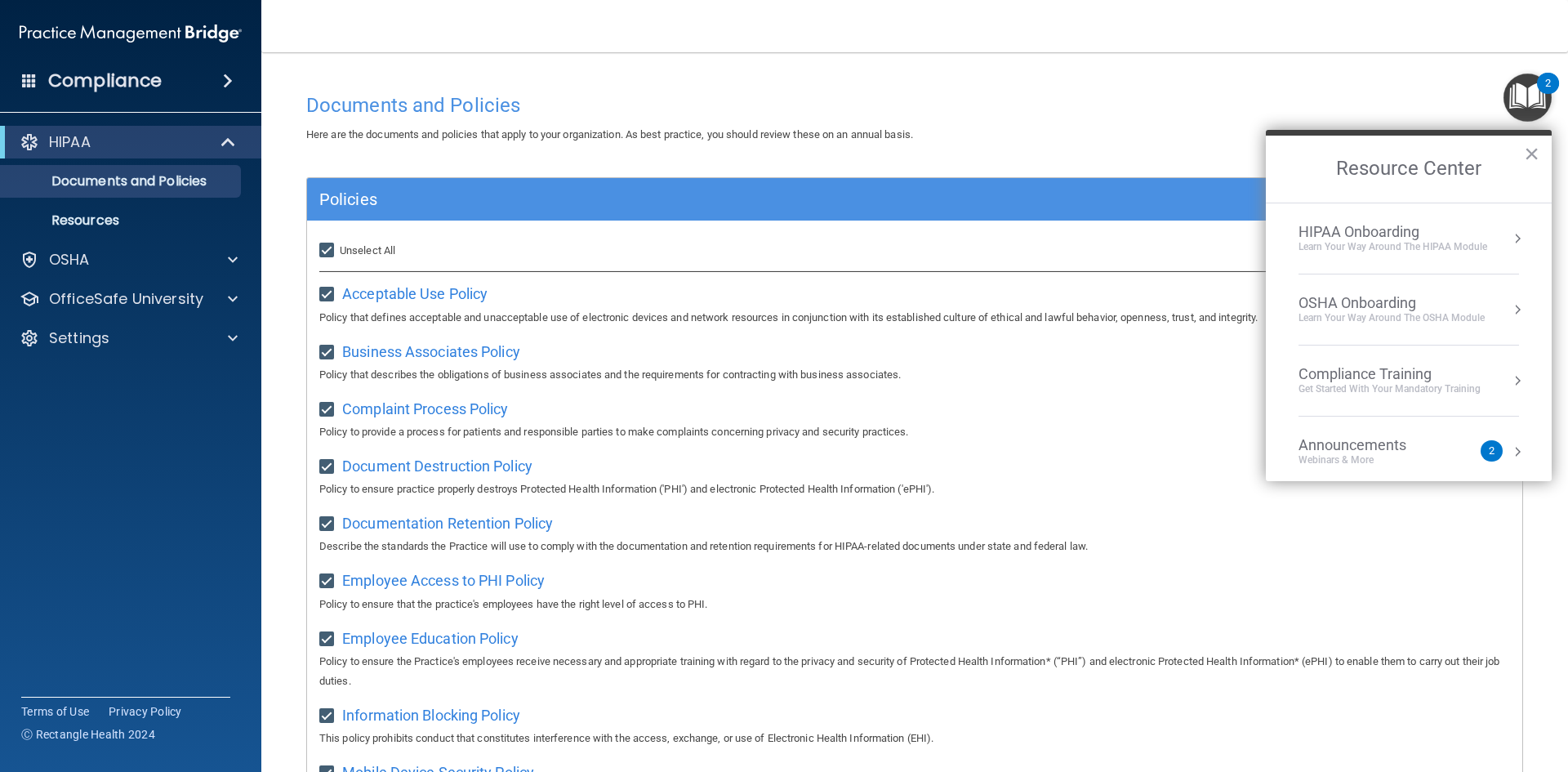
click at [1340, 454] on div "Webinars & More" at bounding box center [1369, 460] width 140 height 14
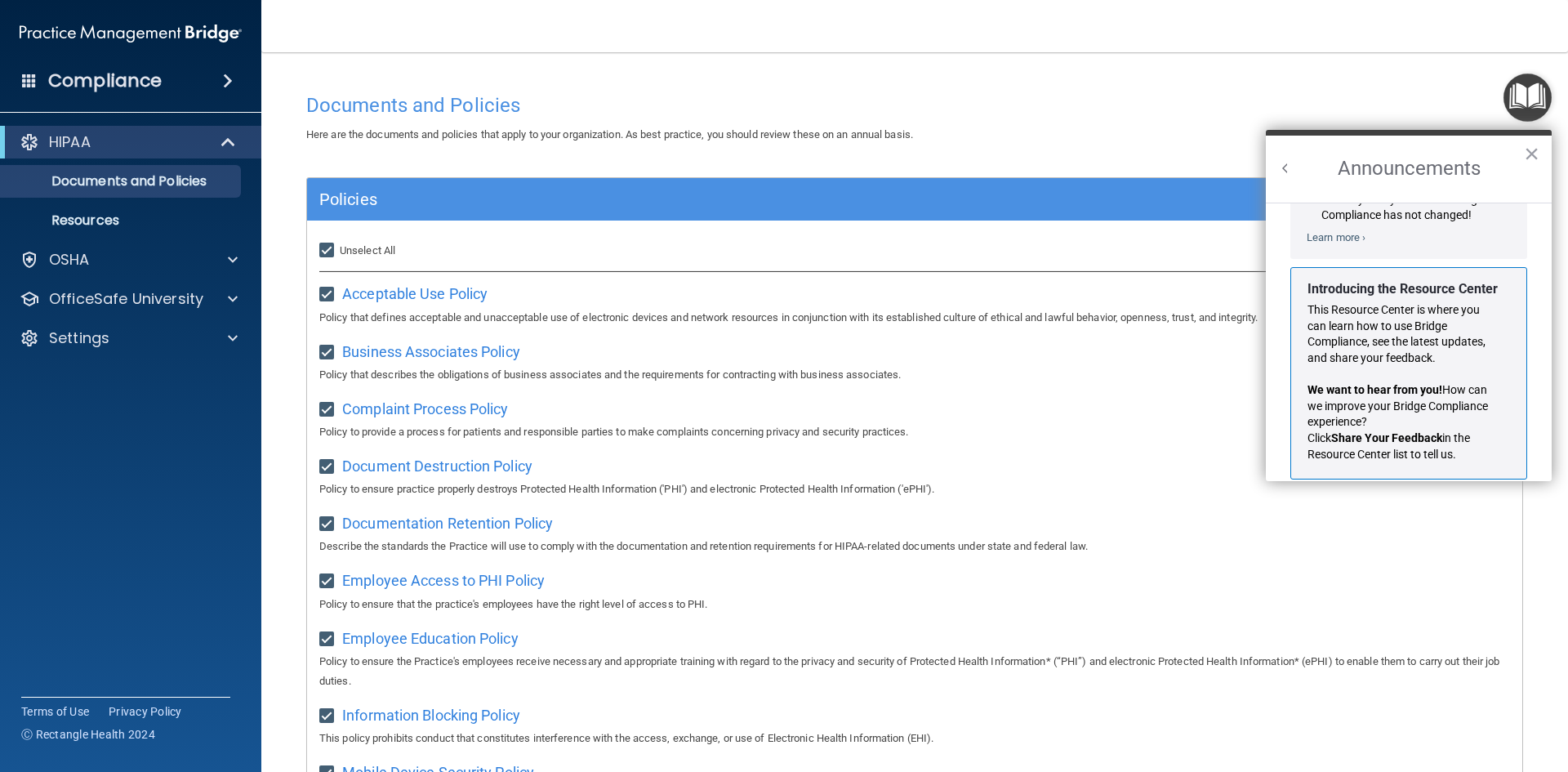
scroll to position [287, 0]
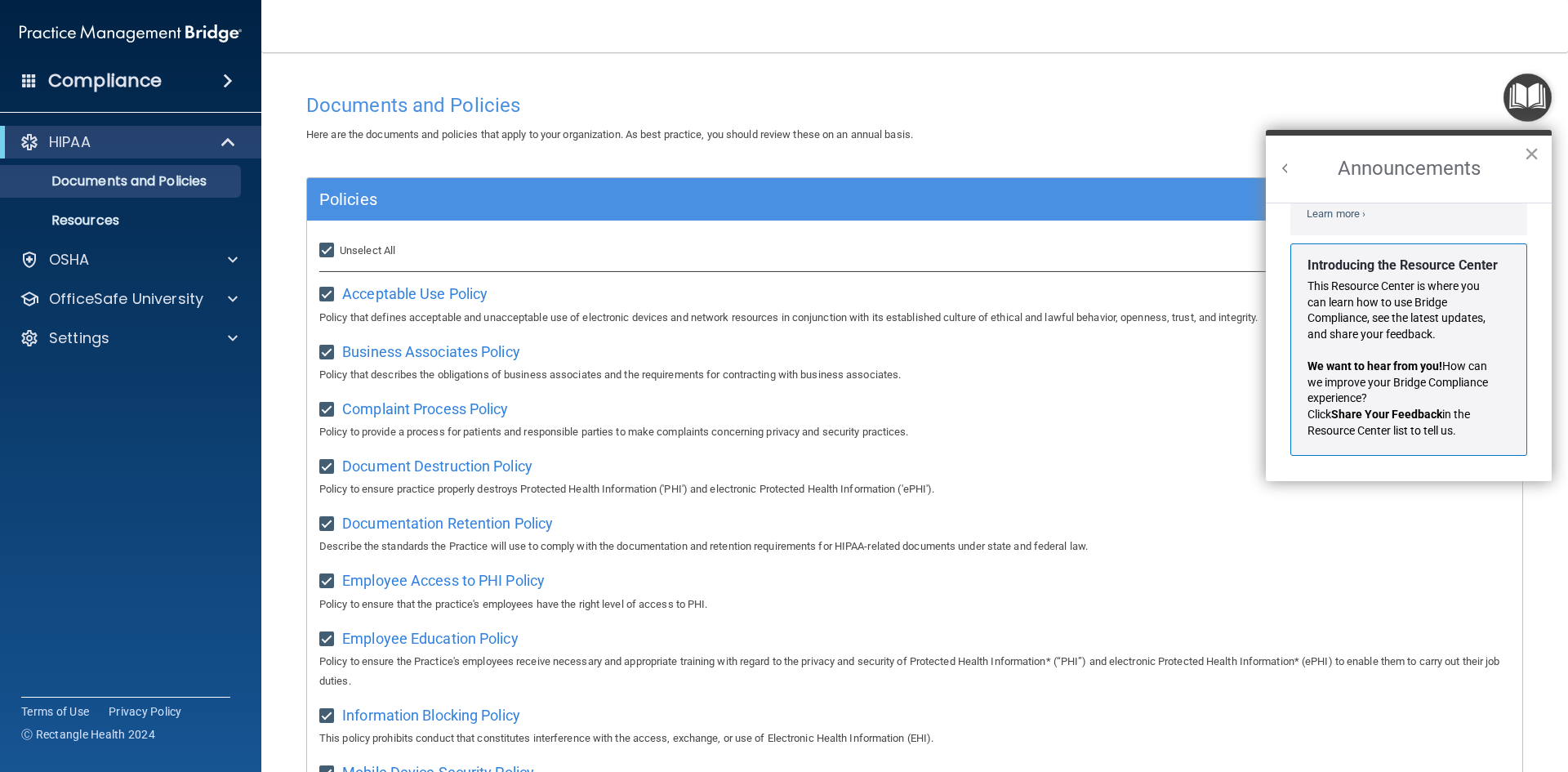
click at [1530, 156] on button "×" at bounding box center [1531, 153] width 16 height 26
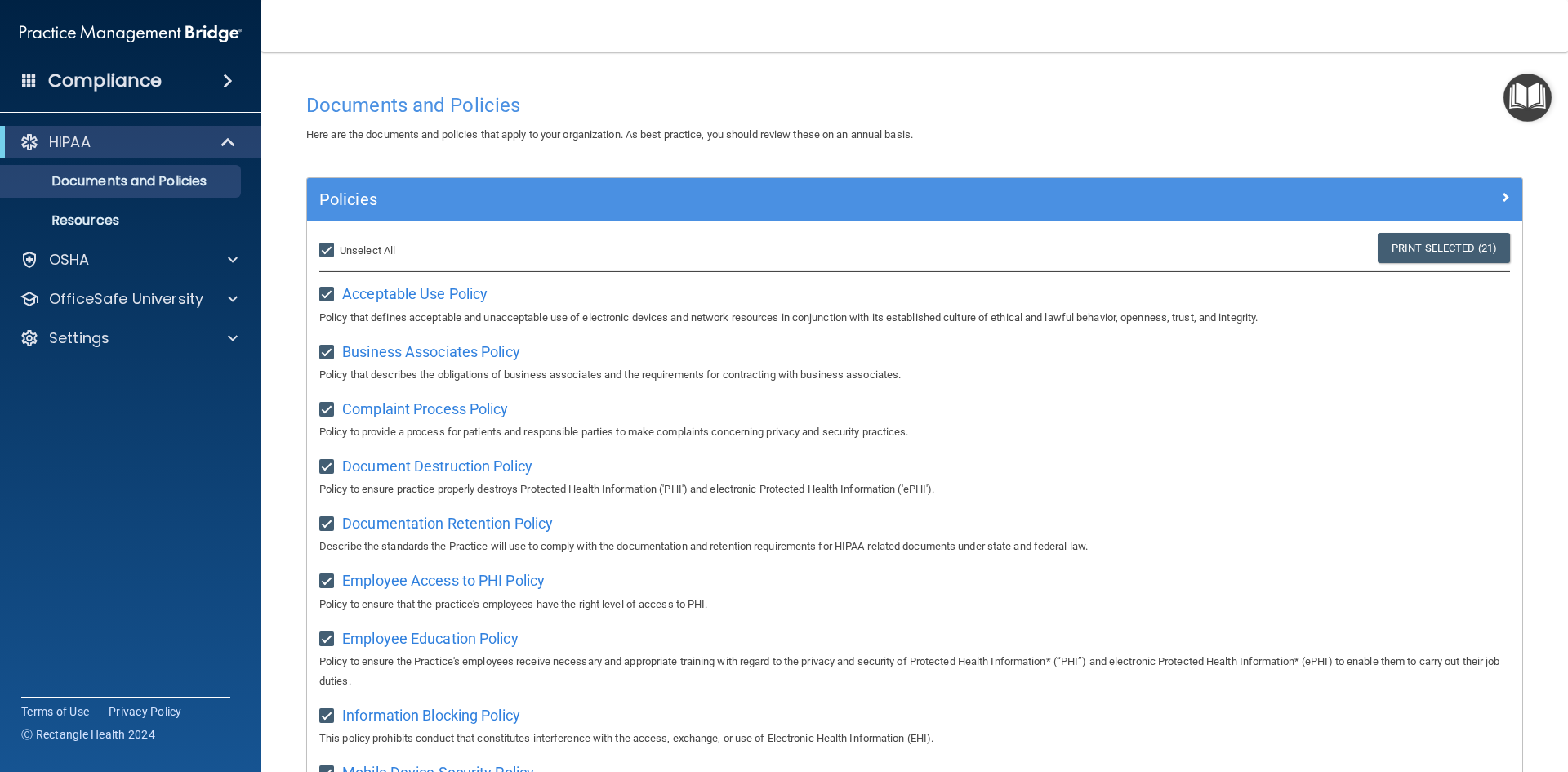
click at [72, 226] on p "Resources" at bounding box center [122, 220] width 223 height 17
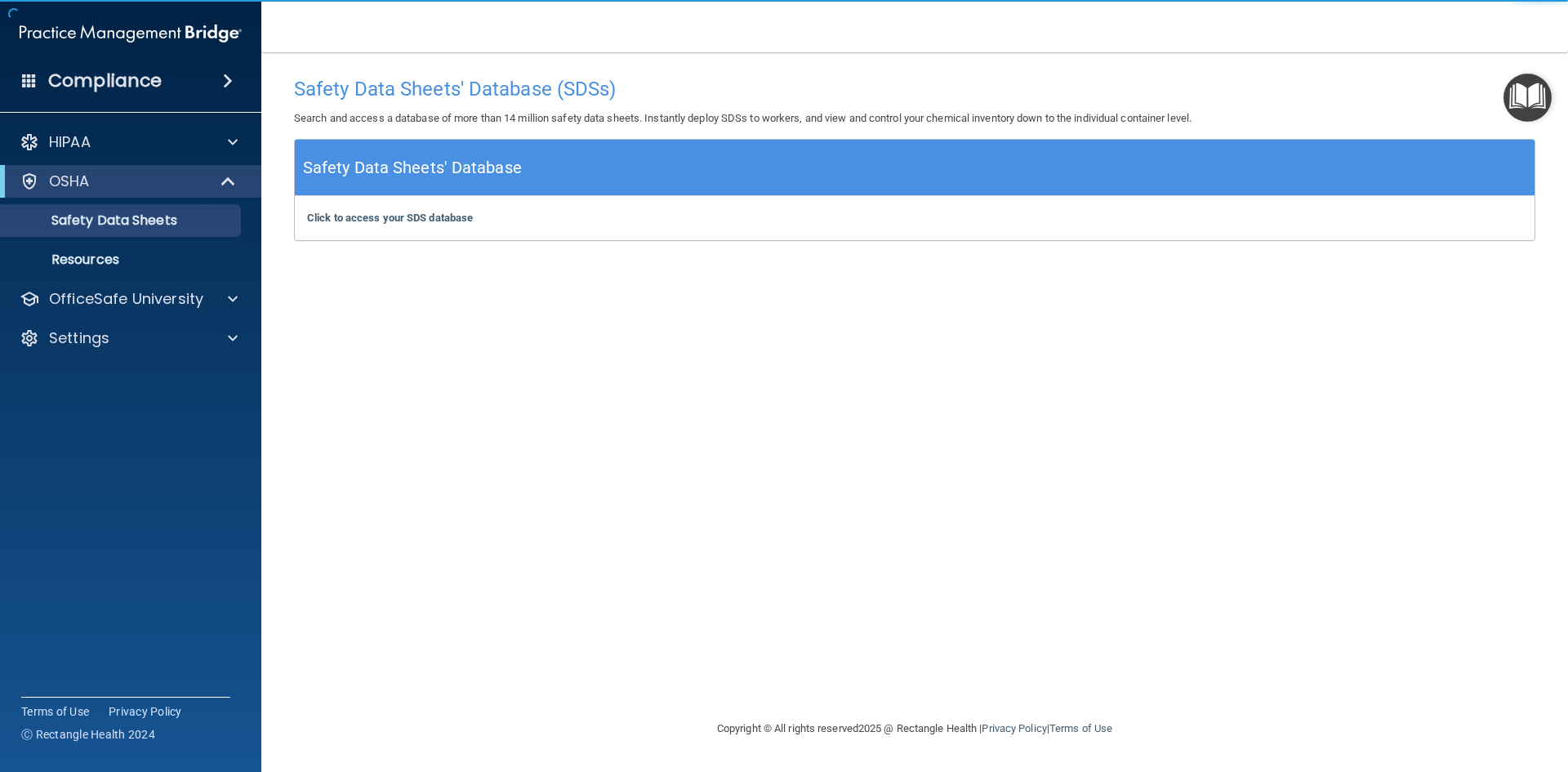
click at [512, 170] on h5 "Safety Data Sheets' Database" at bounding box center [412, 167] width 219 height 28
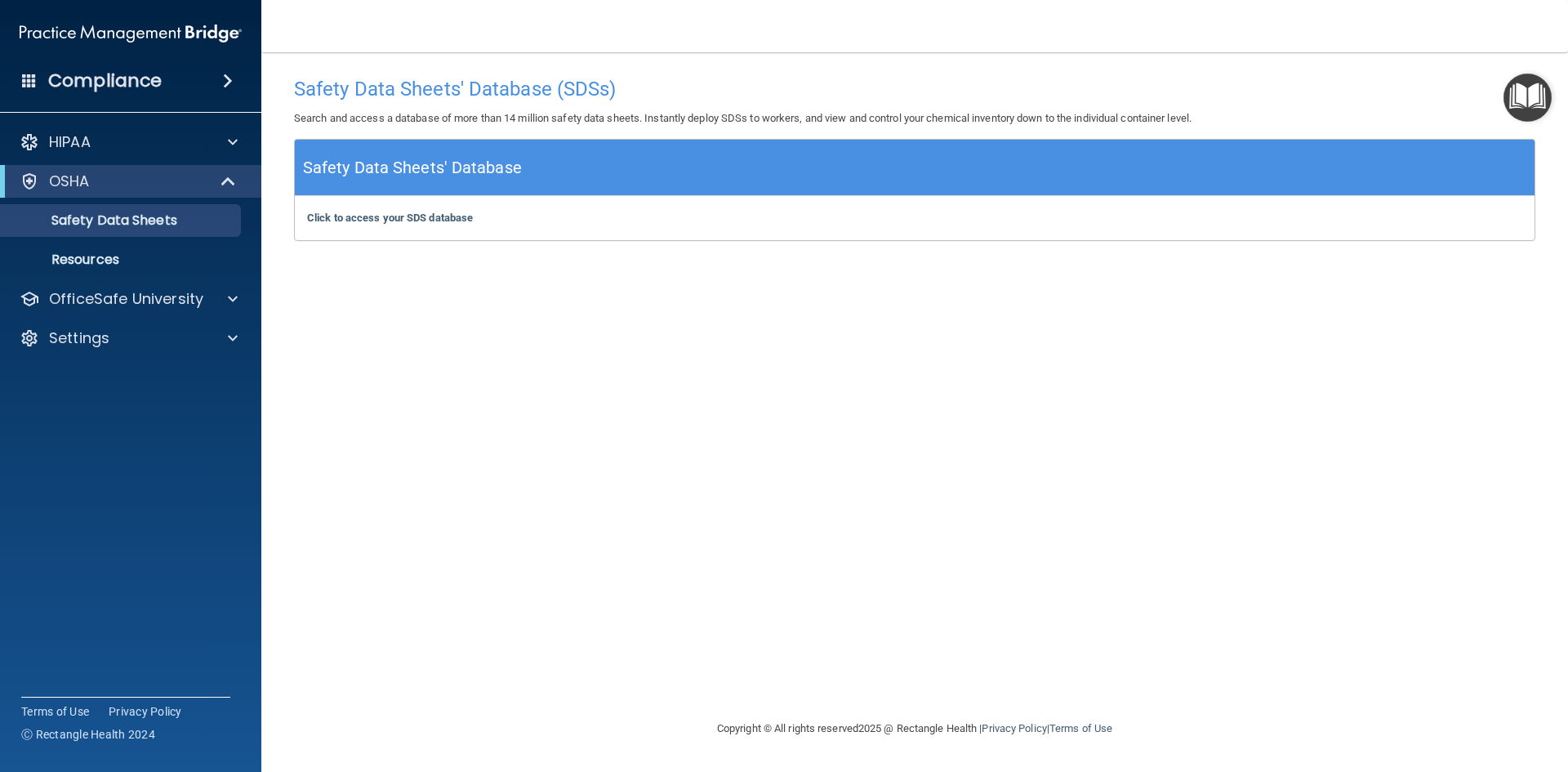
click at [437, 177] on h5 "Safety Data Sheets' Database" at bounding box center [412, 167] width 219 height 28
click at [354, 161] on h5 "Safety Data Sheets' Database" at bounding box center [412, 167] width 219 height 28
click at [348, 220] on b "Click to access your SDS database" at bounding box center [390, 218] width 166 height 12
click at [101, 263] on p "Resources" at bounding box center [122, 260] width 223 height 17
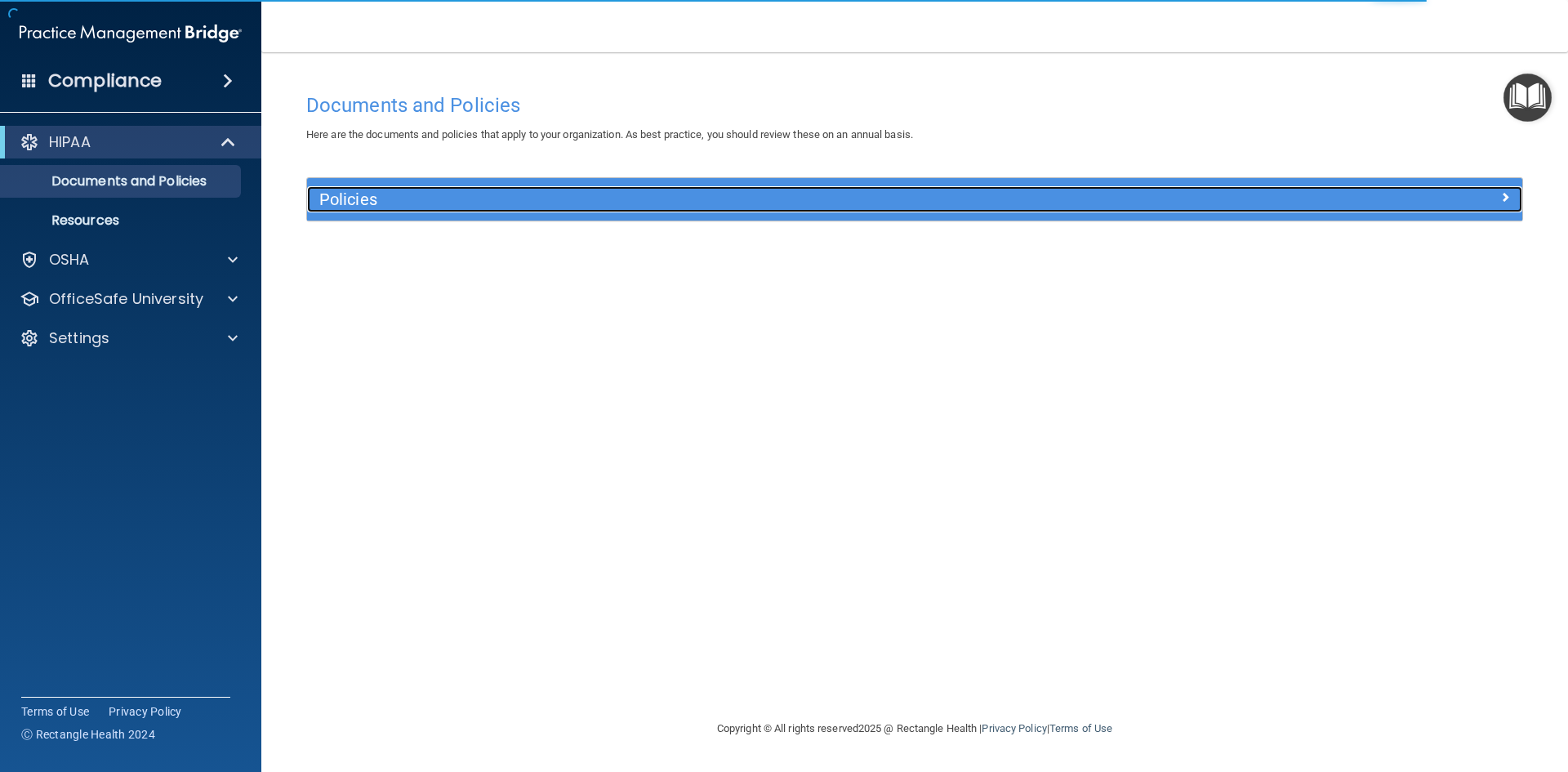
click at [394, 200] on h5 "Policies" at bounding box center [762, 199] width 887 height 18
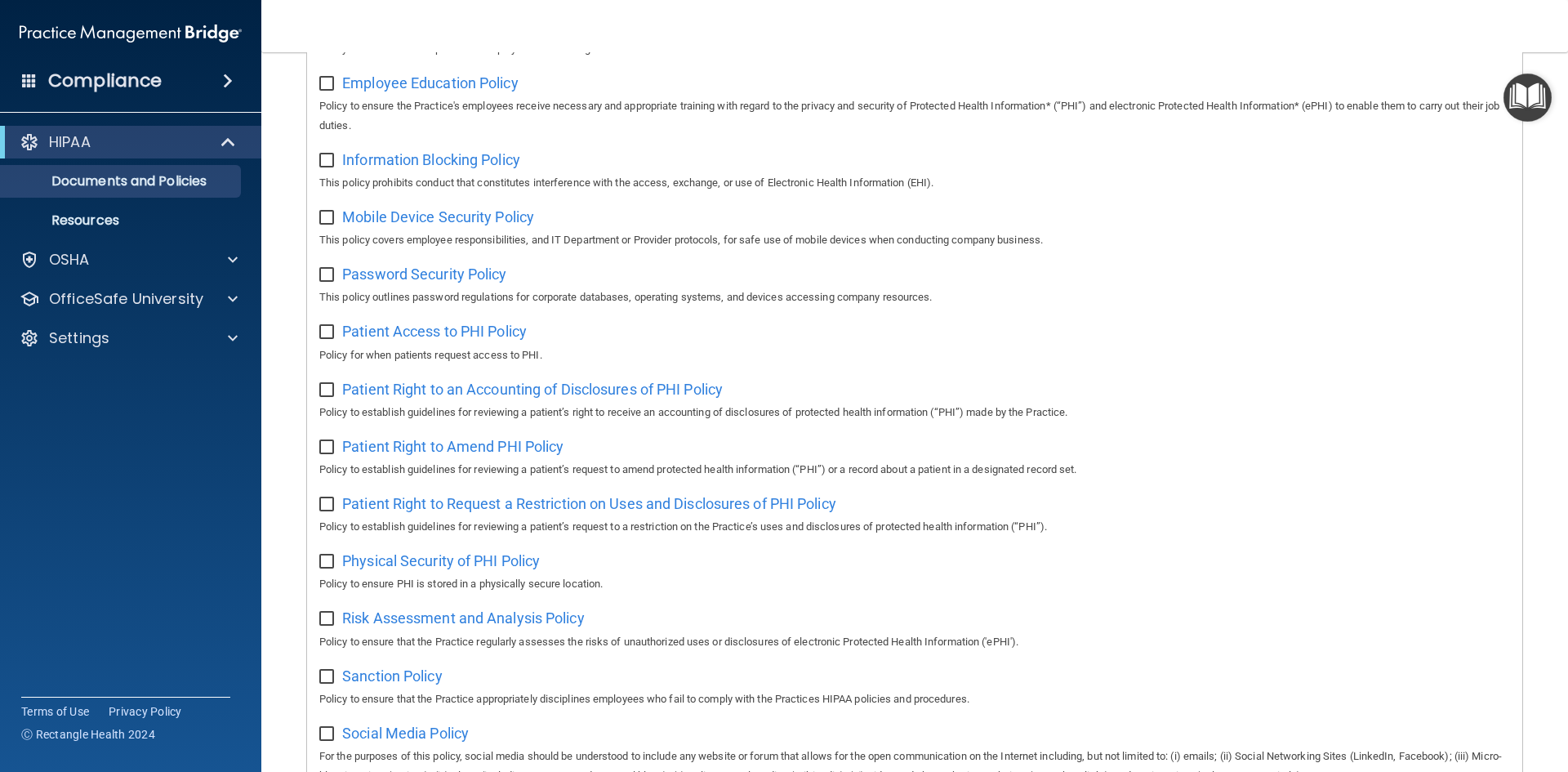
scroll to position [654, 0]
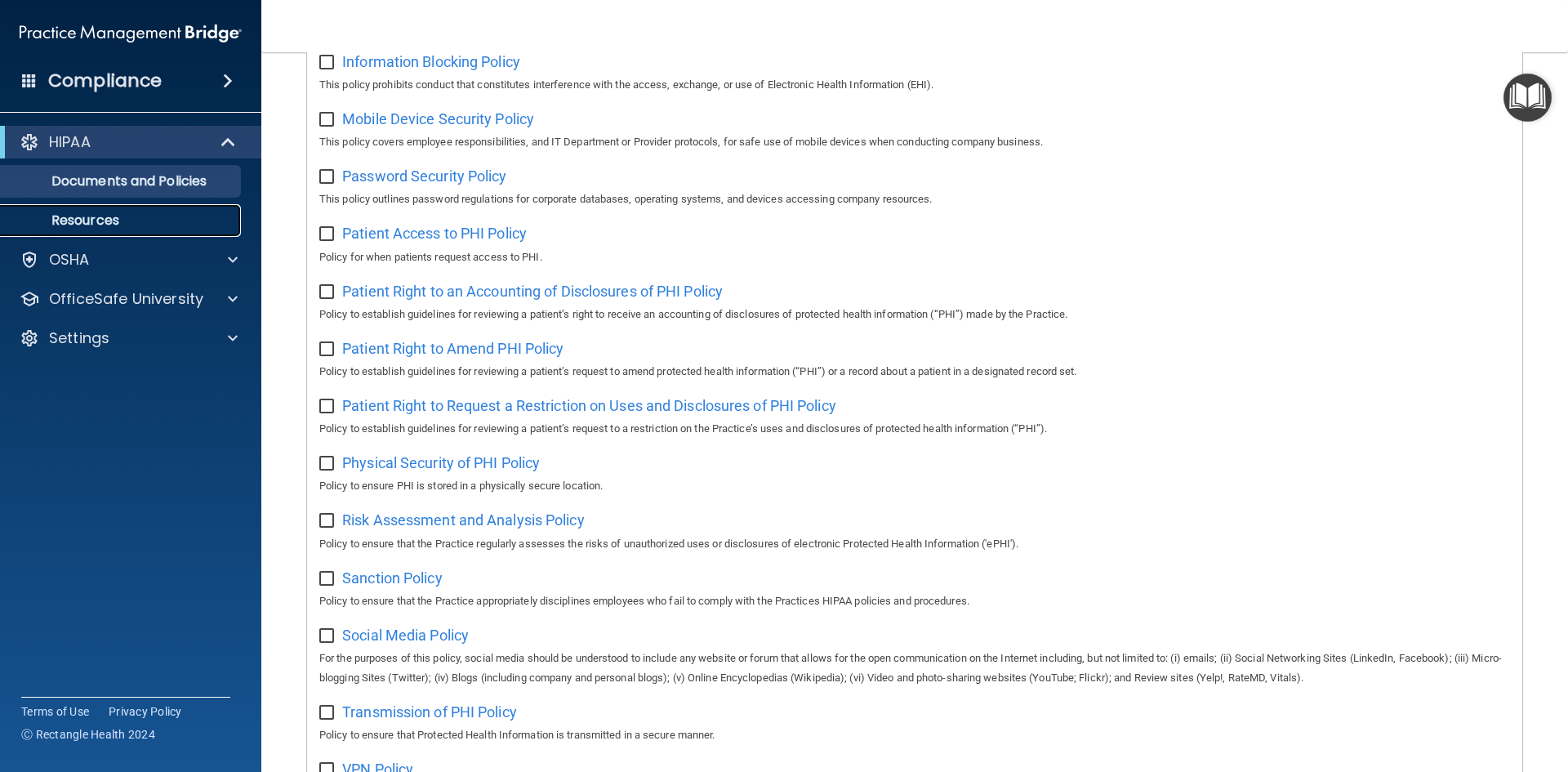
click at [64, 224] on p "Resources" at bounding box center [122, 220] width 223 height 17
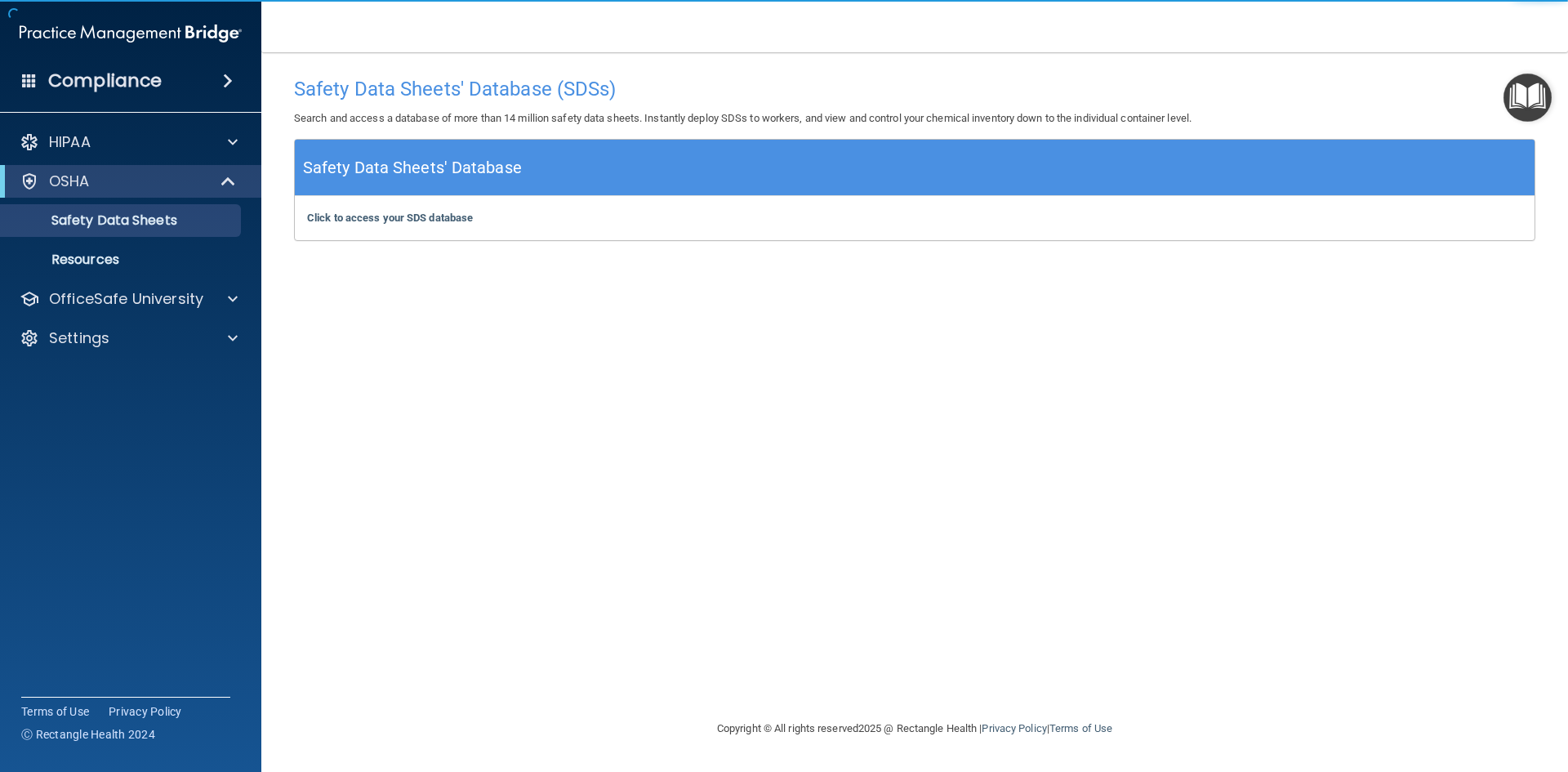
click at [453, 190] on div "Safety Data Sheets' Database" at bounding box center [915, 167] width 1240 height 56
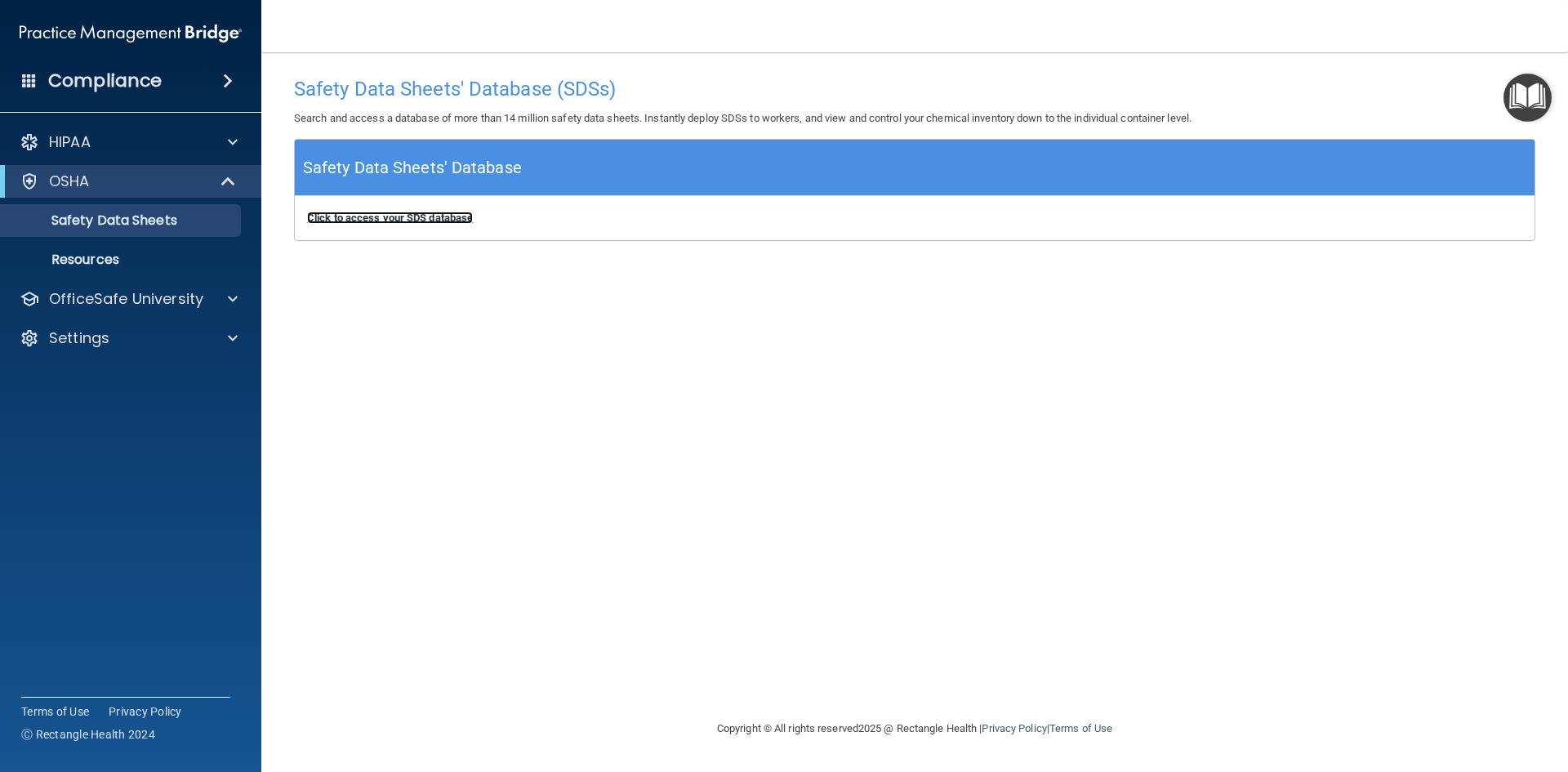
click at [444, 219] on b "Click to access your SDS database" at bounding box center [390, 218] width 166 height 12
click at [72, 258] on p "Resources" at bounding box center [122, 260] width 223 height 17
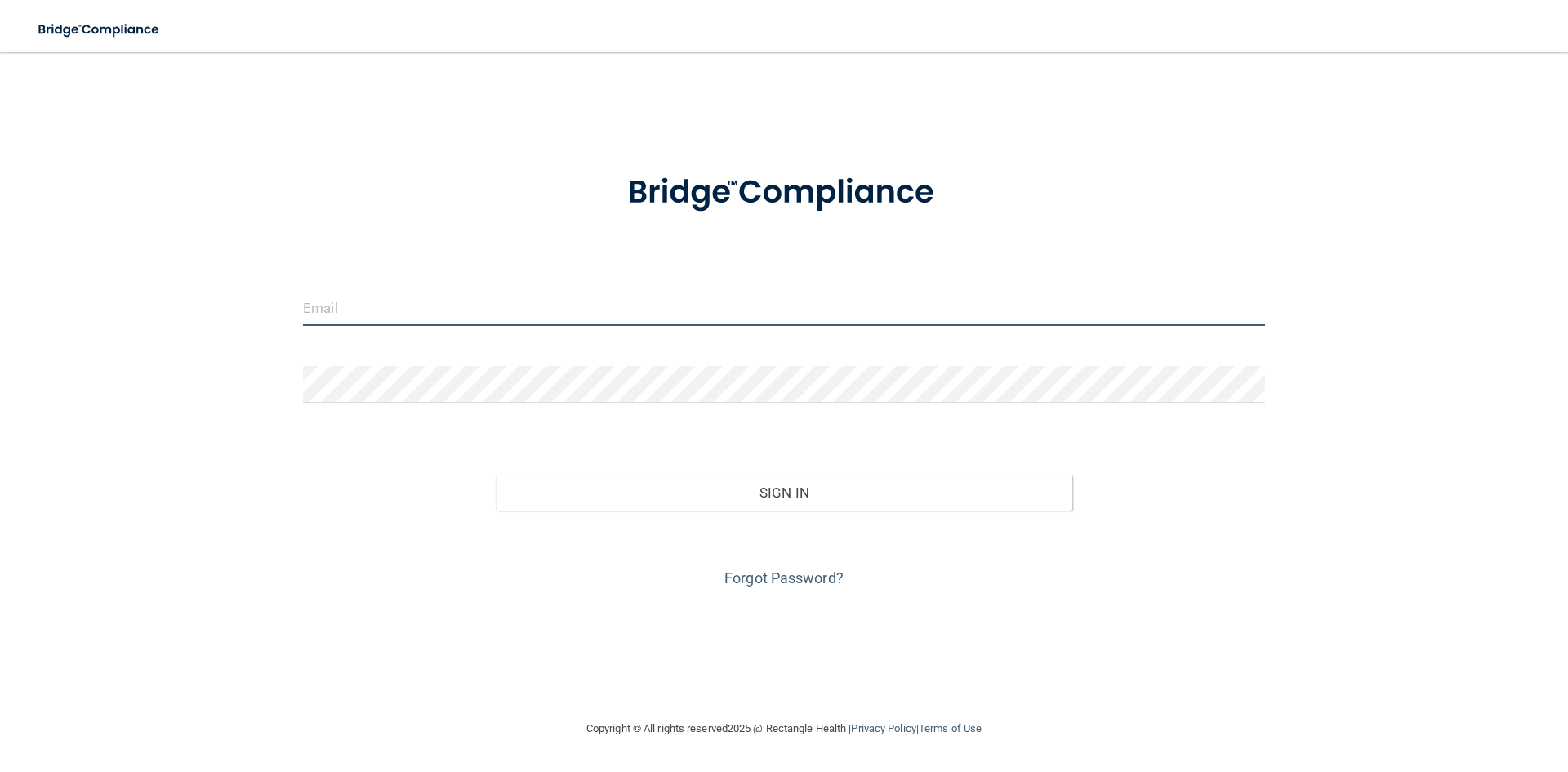
click at [315, 313] on input "email" at bounding box center [784, 308] width 962 height 37
type input "[PERSON_NAME][EMAIL_ADDRESS][PERSON_NAME][DOMAIN_NAME]"
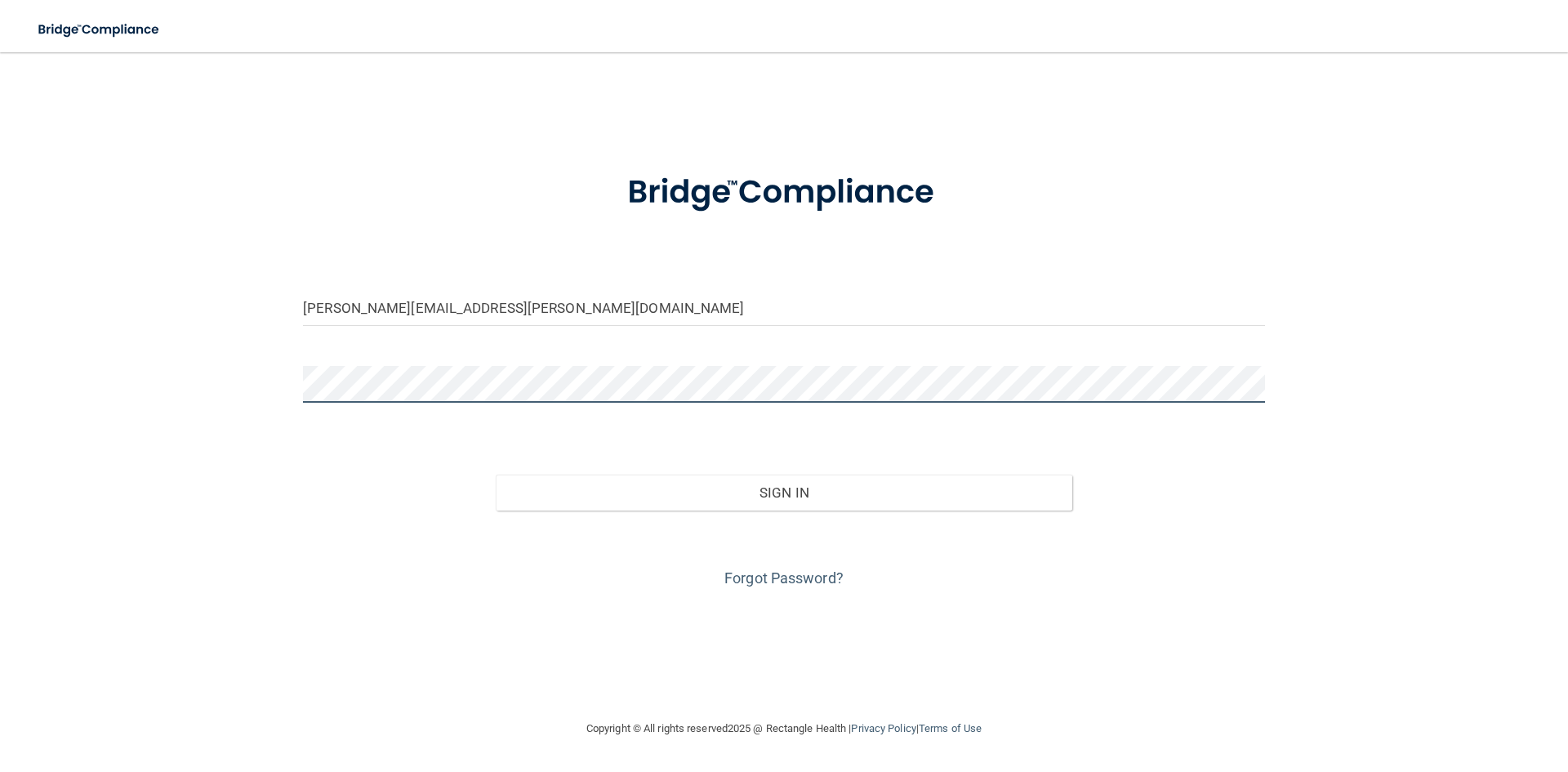
click at [495, 475] on button "Sign In" at bounding box center [784, 492] width 577 height 36
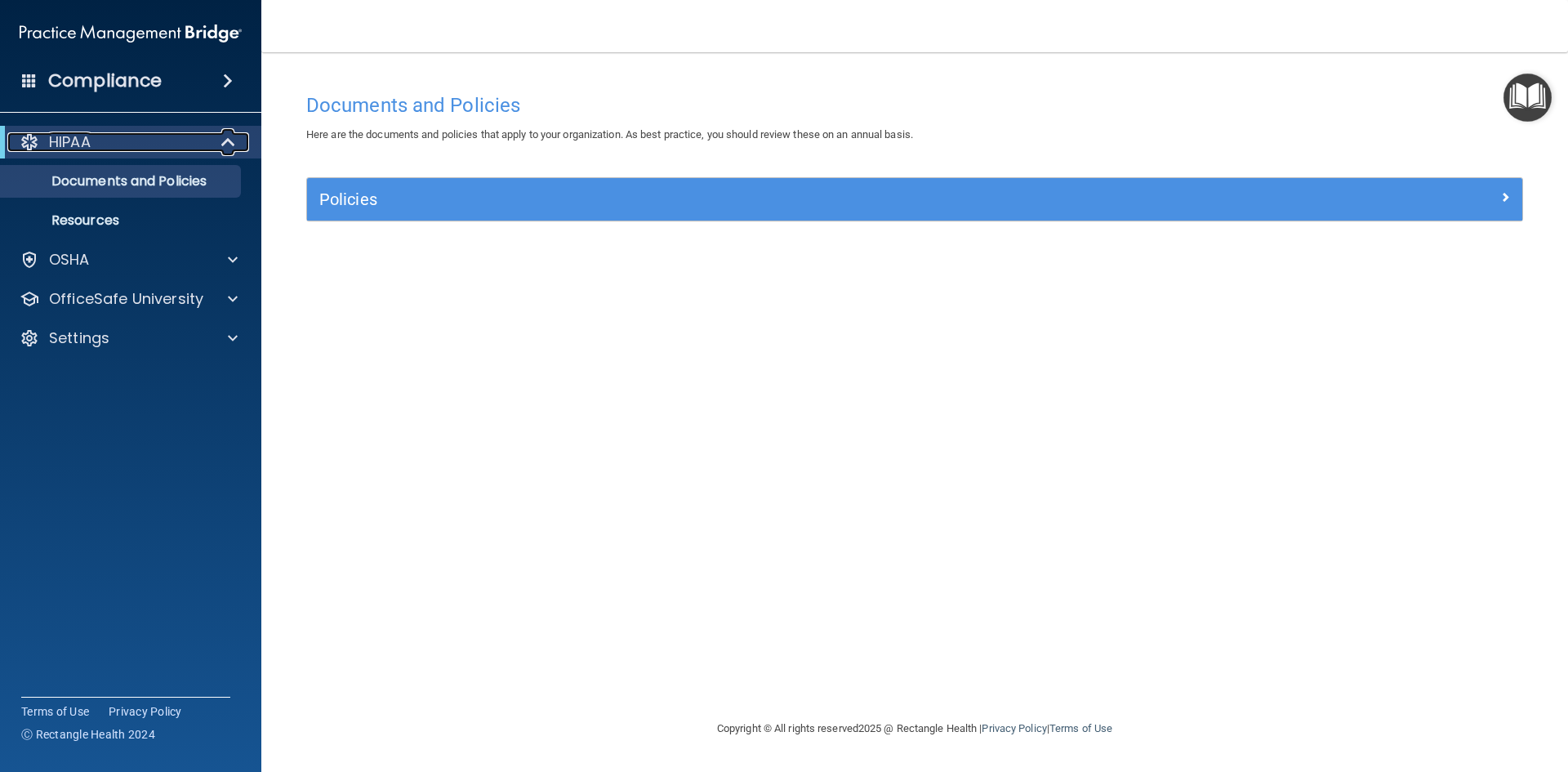
click at [79, 149] on p "HIPAA" at bounding box center [69, 141] width 41 height 19
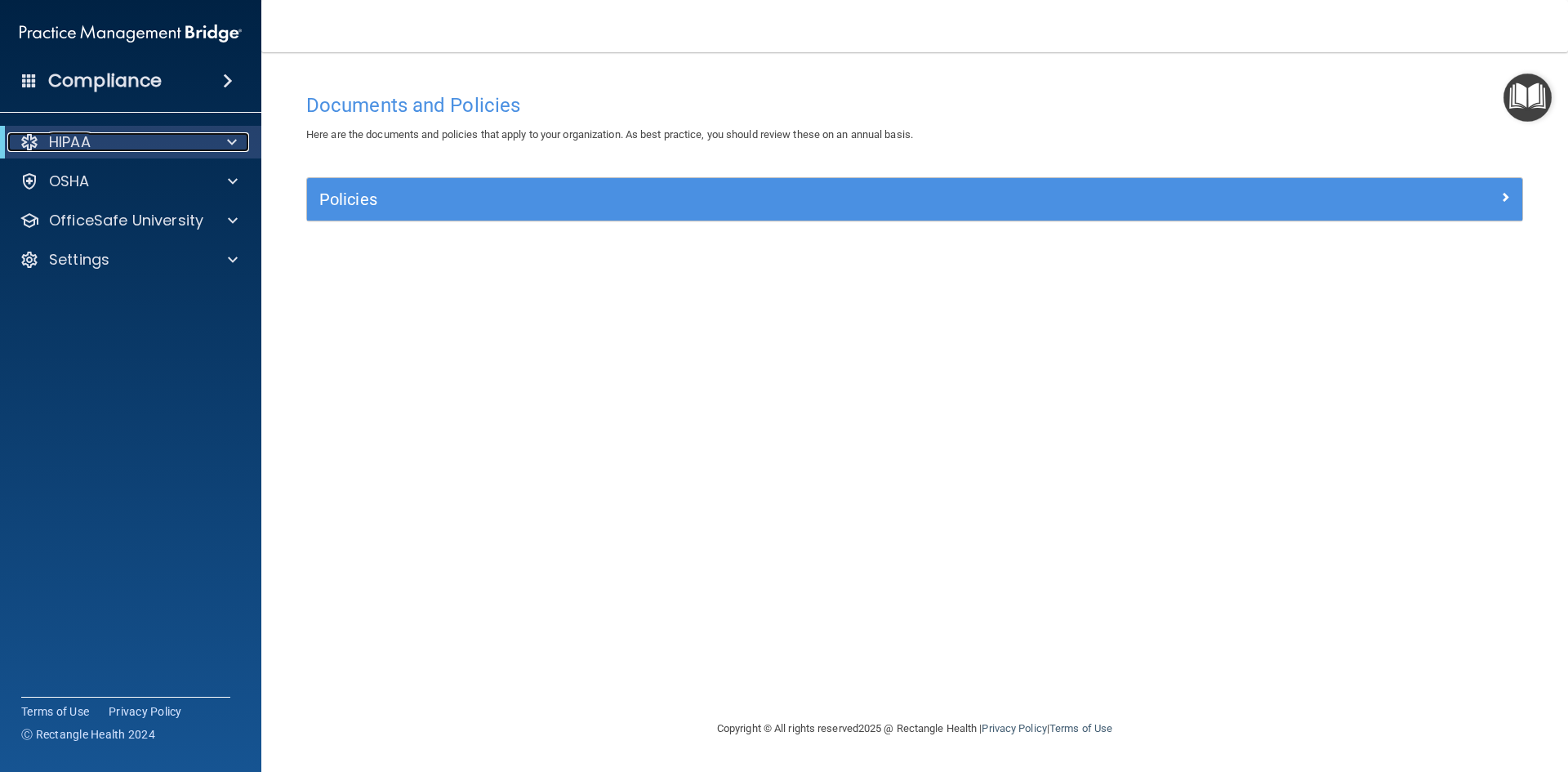
click at [79, 149] on p "HIPAA" at bounding box center [69, 141] width 41 height 19
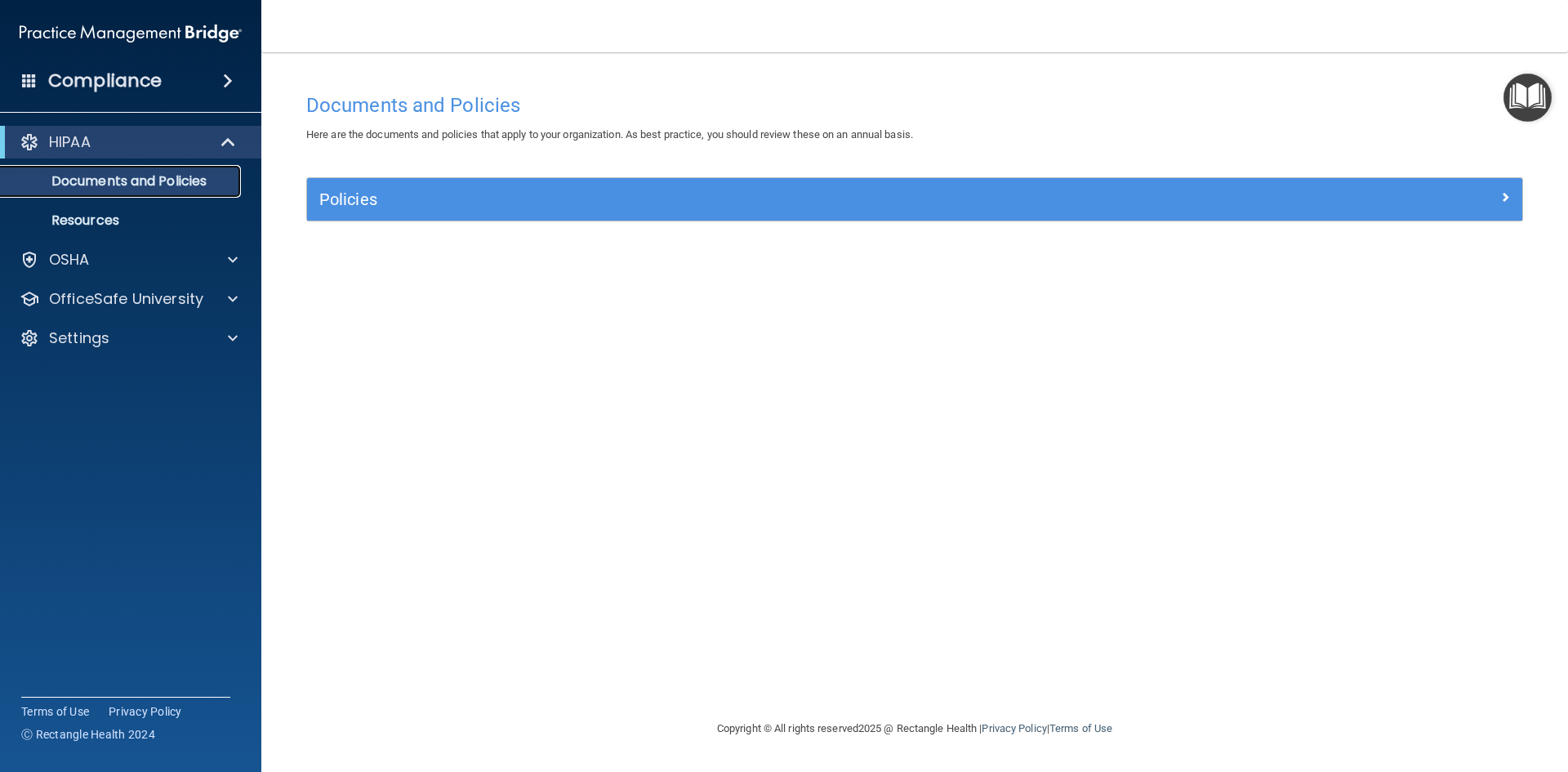
click at [84, 175] on p "Documents and Policies" at bounding box center [122, 182] width 223 height 17
click at [85, 179] on p "Documents and Policies" at bounding box center [122, 182] width 223 height 17
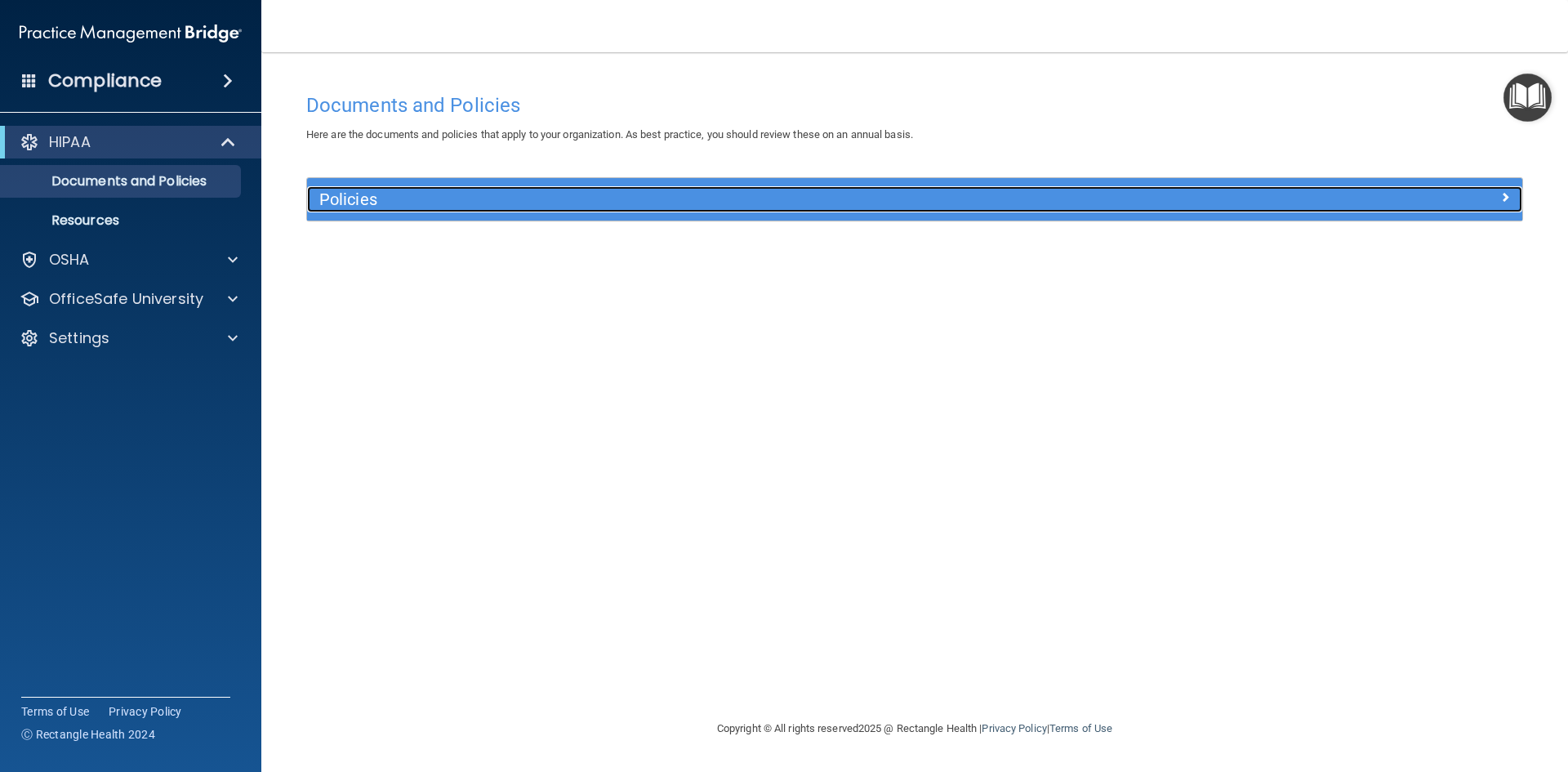
click at [356, 191] on h5 "Policies" at bounding box center [762, 199] width 887 height 18
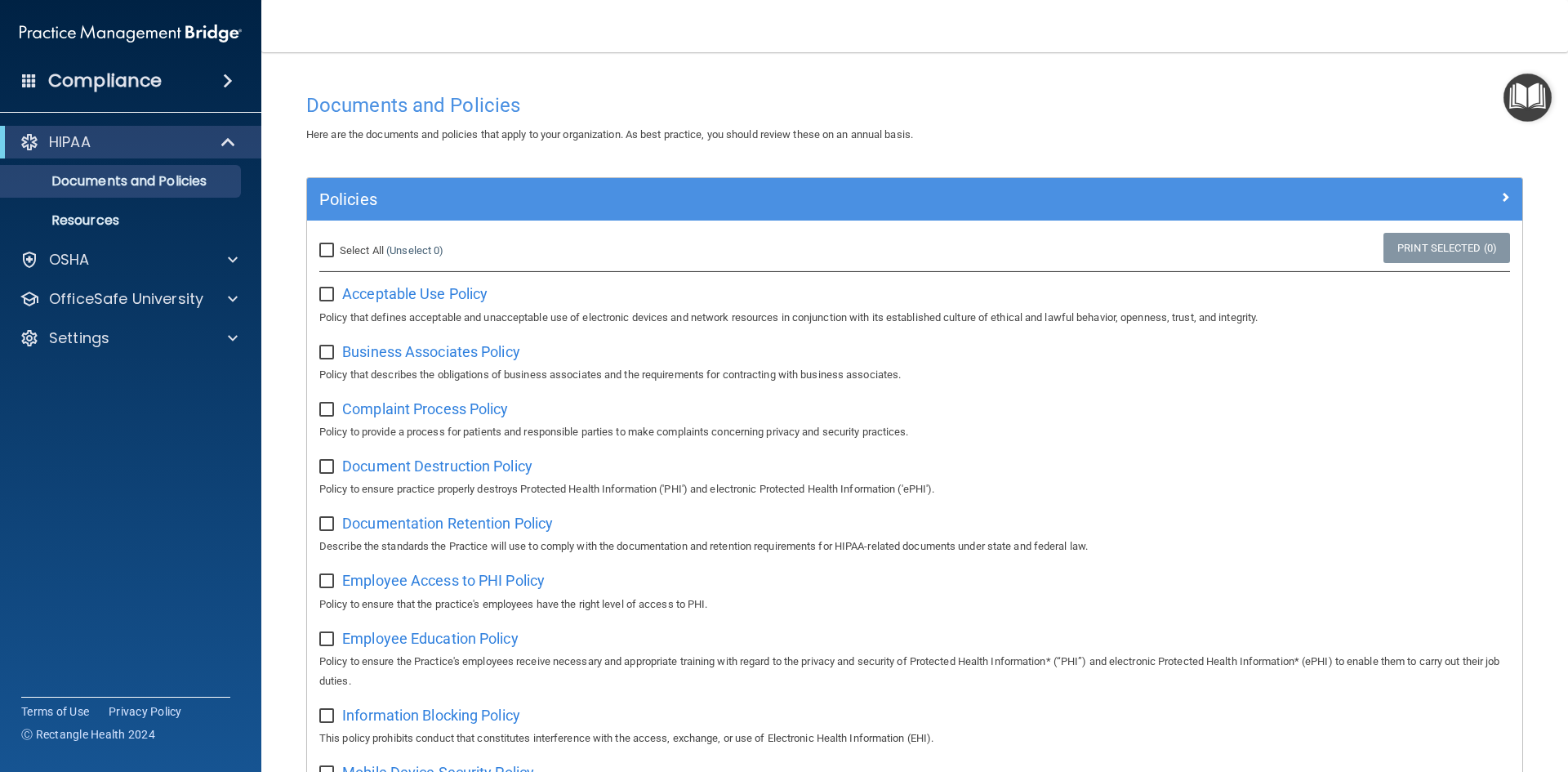
click at [336, 252] on input "Select All (Unselect 0) Unselect All" at bounding box center [328, 251] width 18 height 13
checkbox input "true"
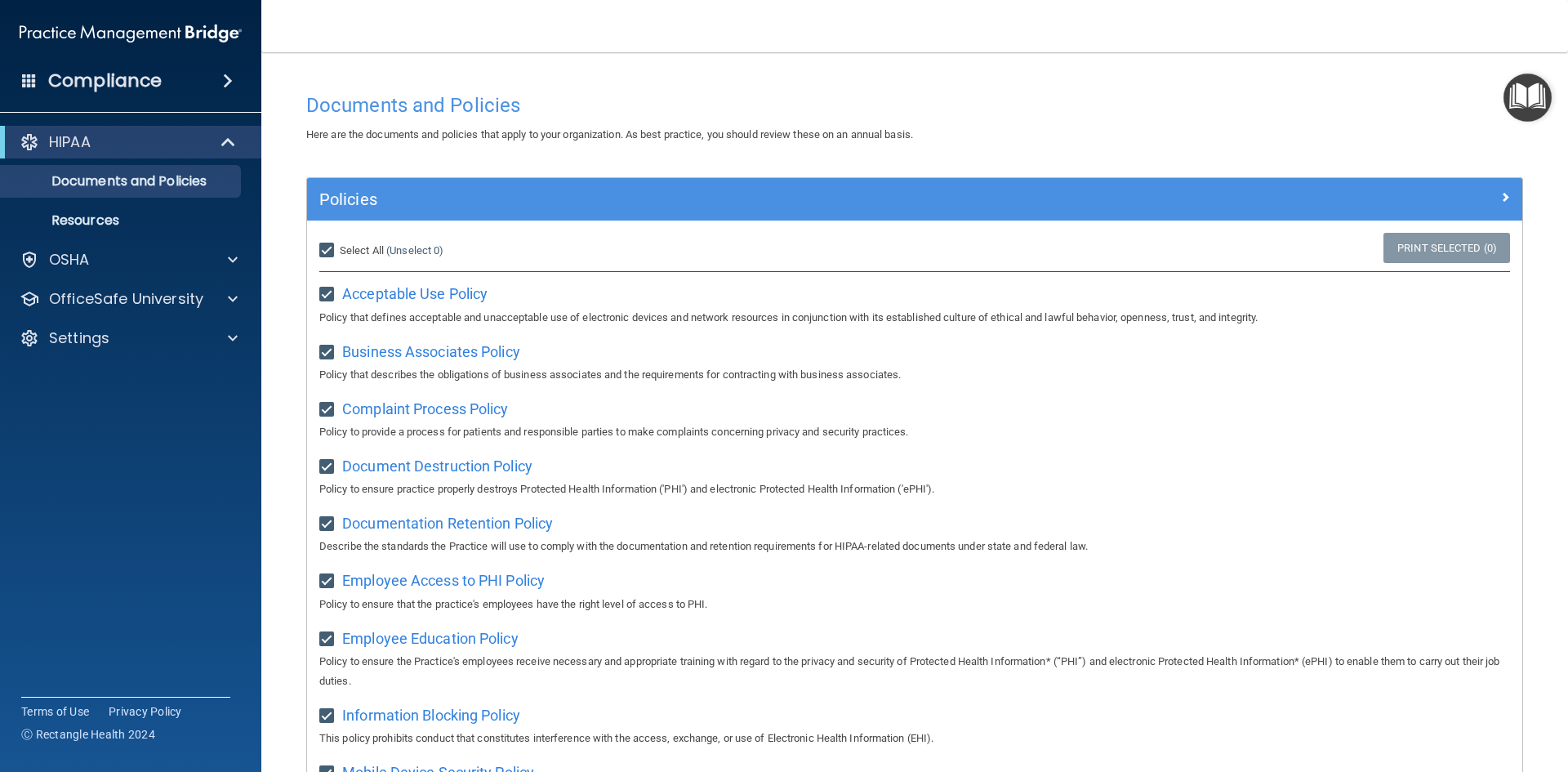
checkbox input "true"
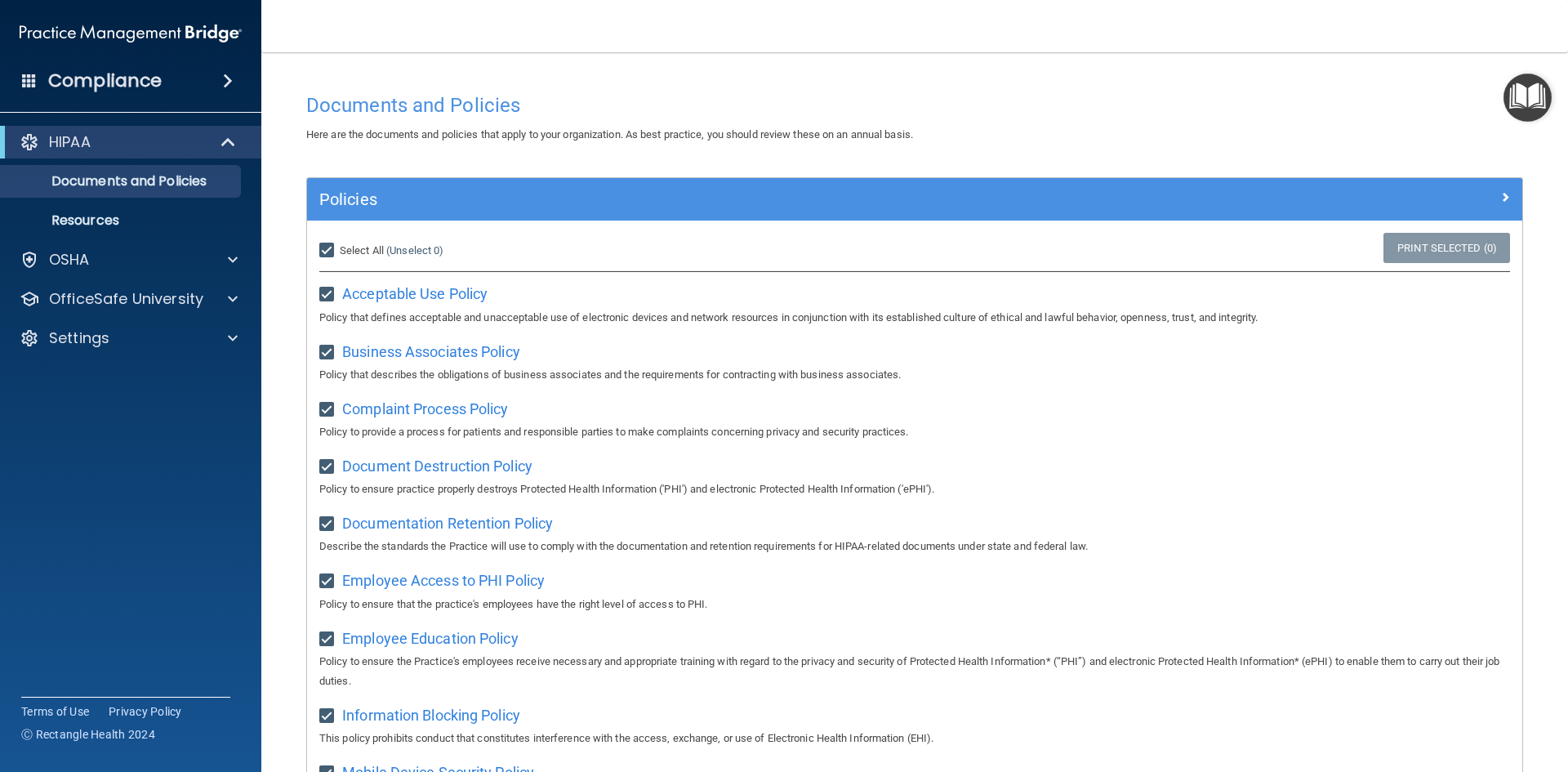
checkbox input "true"
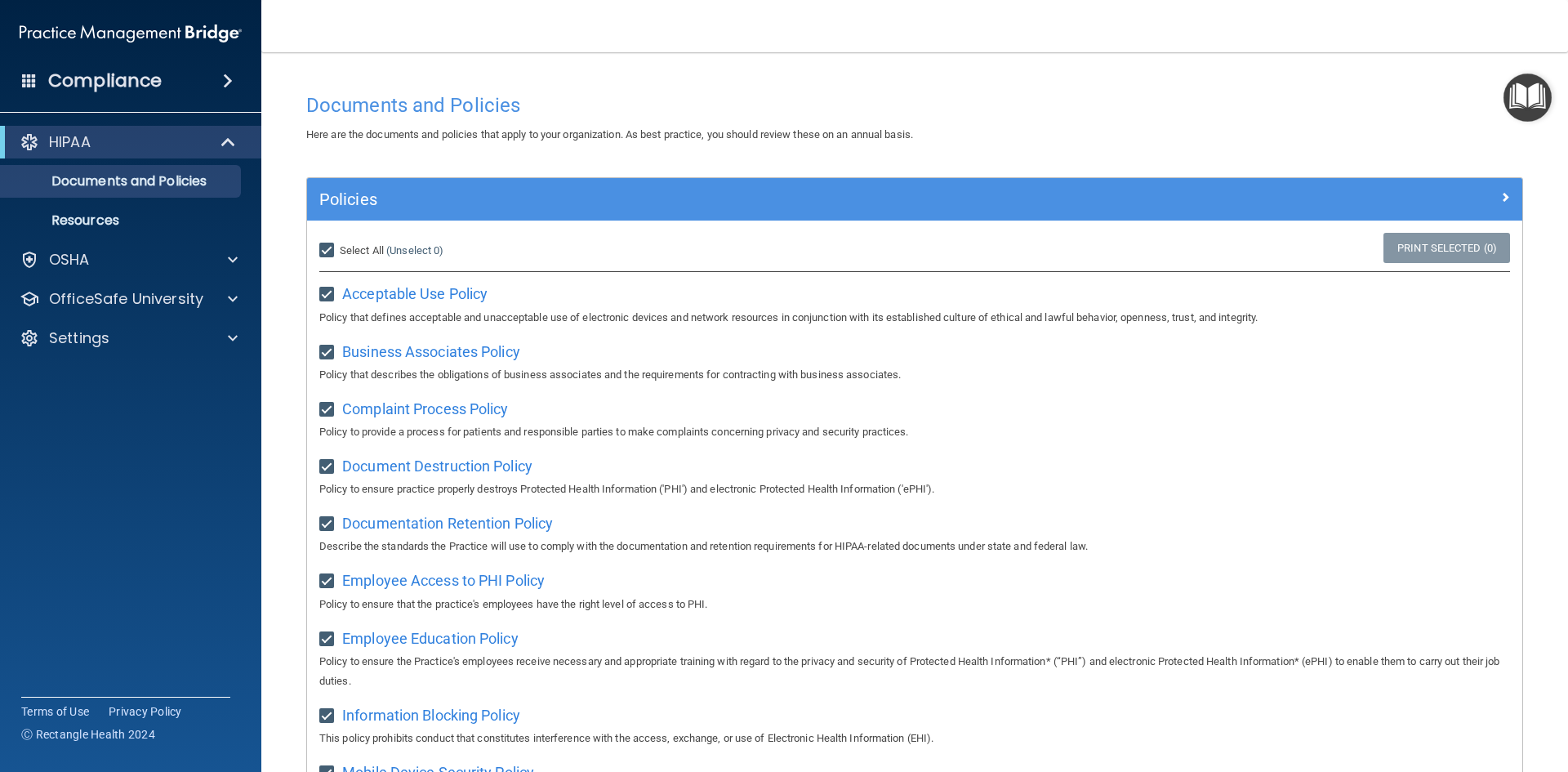
checkbox input "true"
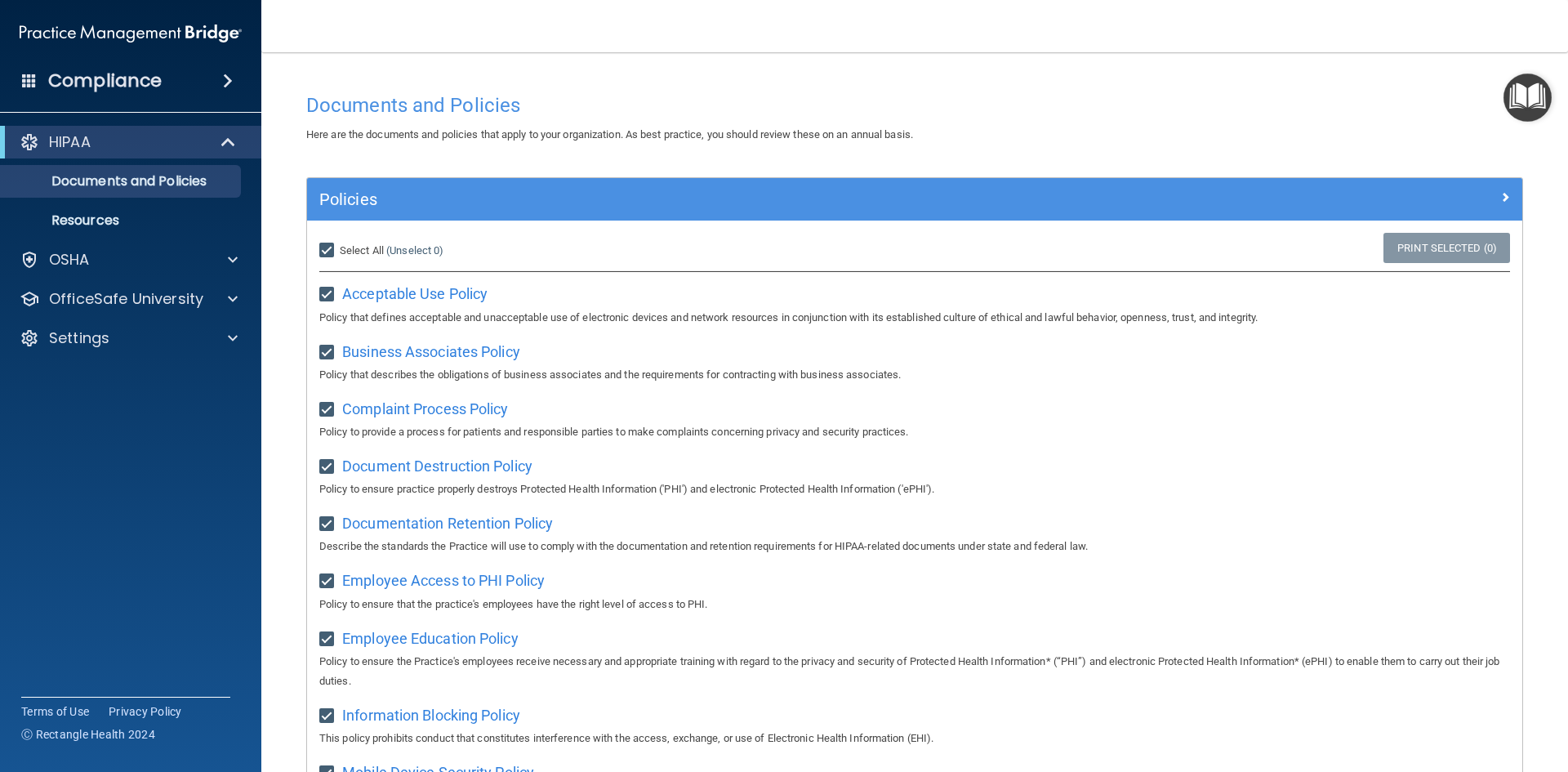
checkbox input "true"
click at [125, 224] on p "Resources" at bounding box center [122, 220] width 223 height 17
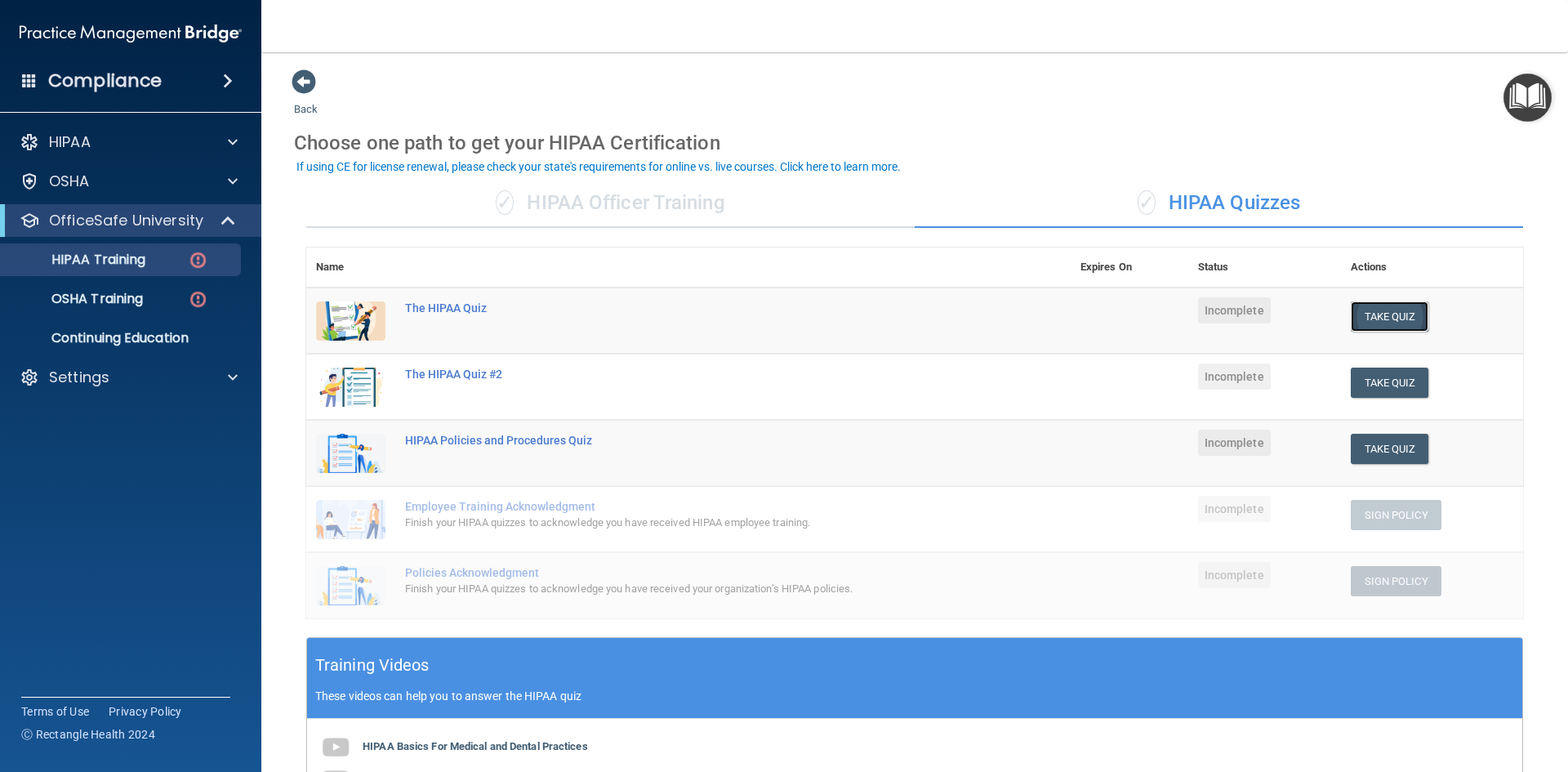
click at [1369, 315] on button "Take Quiz" at bounding box center [1390, 317] width 78 height 30
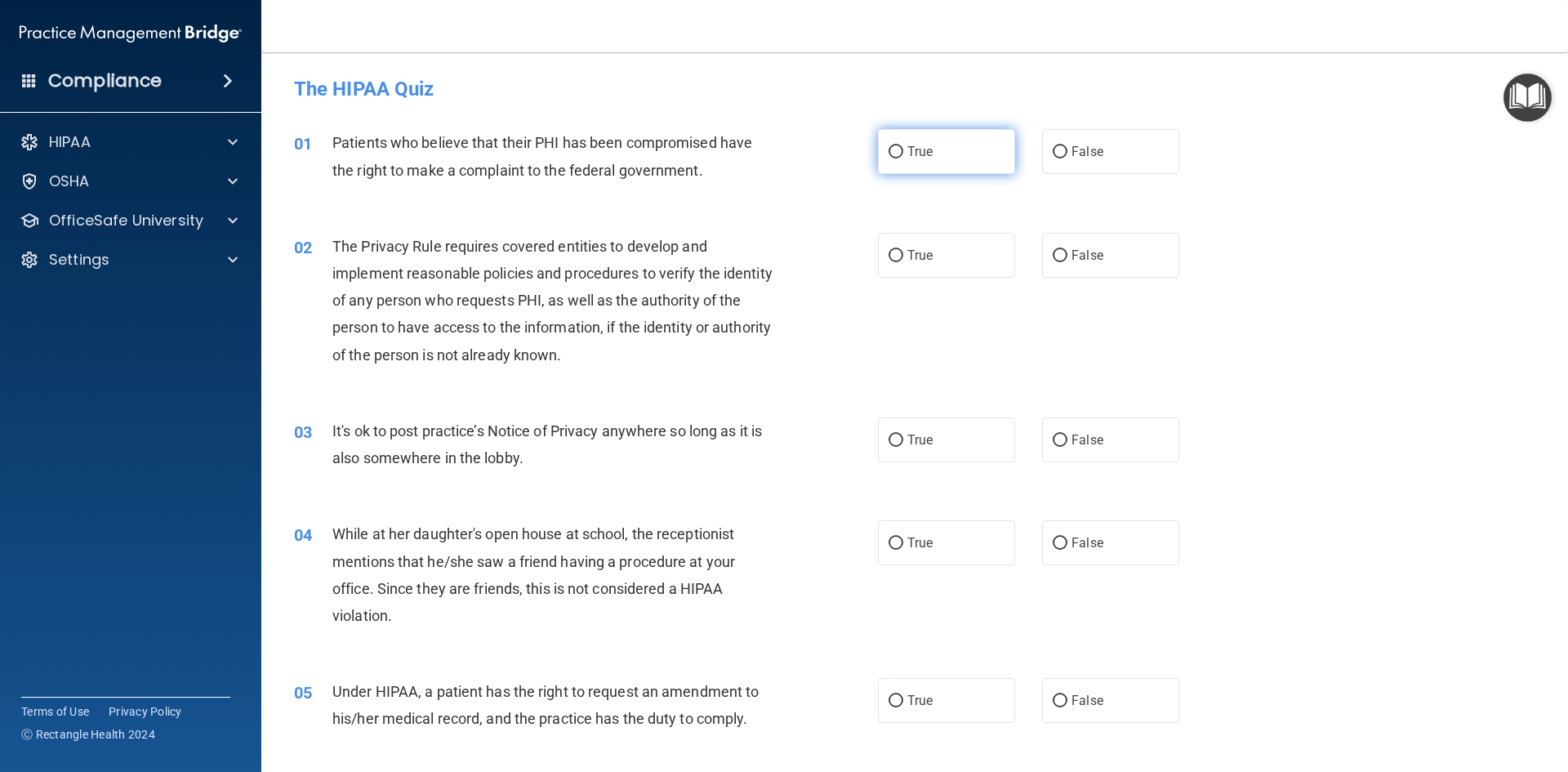
click at [897, 152] on label "True" at bounding box center [947, 151] width 138 height 45
click at [897, 152] on input "True" at bounding box center [896, 151] width 15 height 12
radio input "true"
click at [889, 254] on input "True" at bounding box center [896, 255] width 15 height 12
radio input "true"
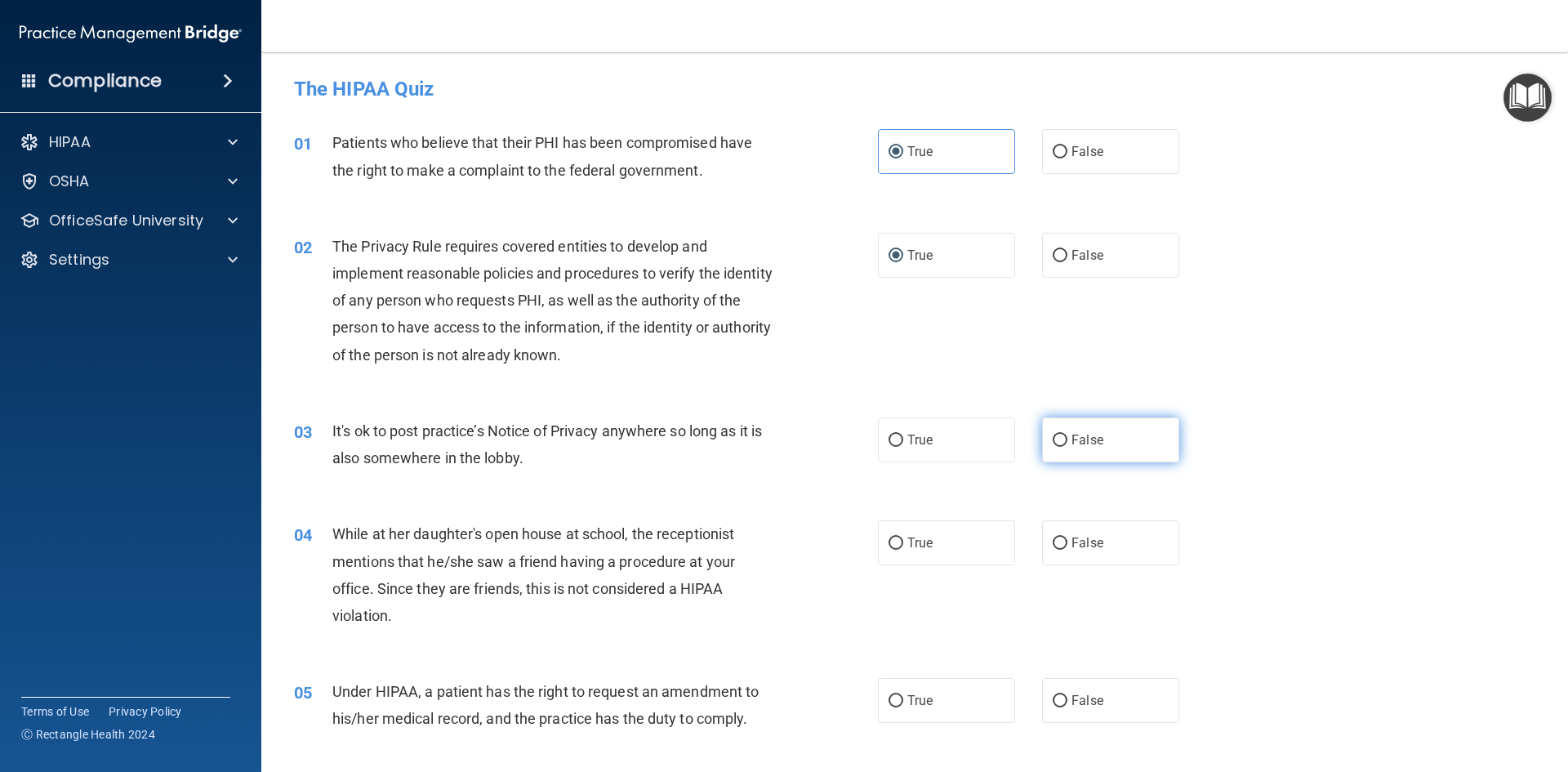
click at [1056, 437] on input "False" at bounding box center [1061, 441] width 15 height 12
radio input "true"
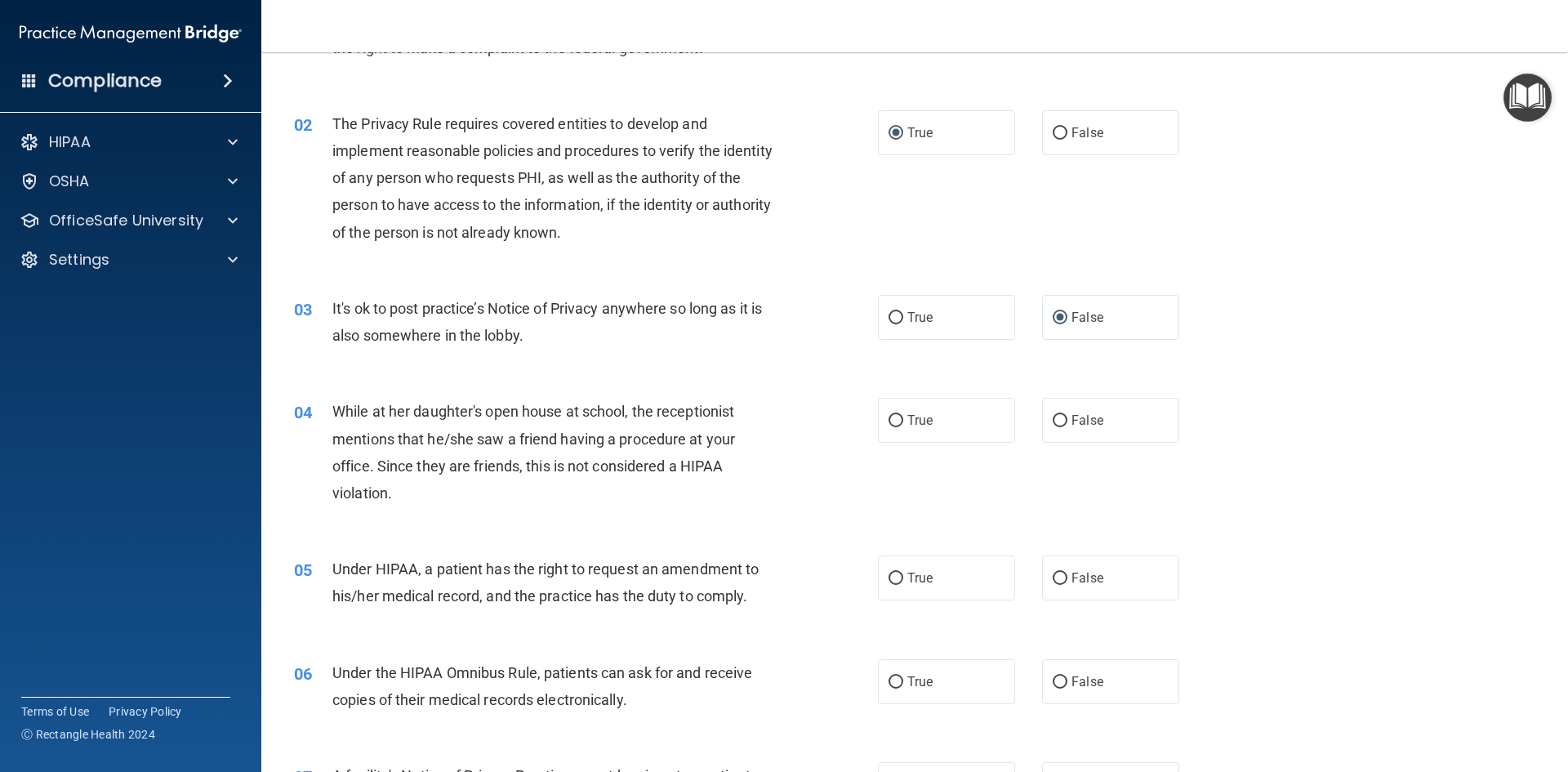
scroll to position [163, 0]
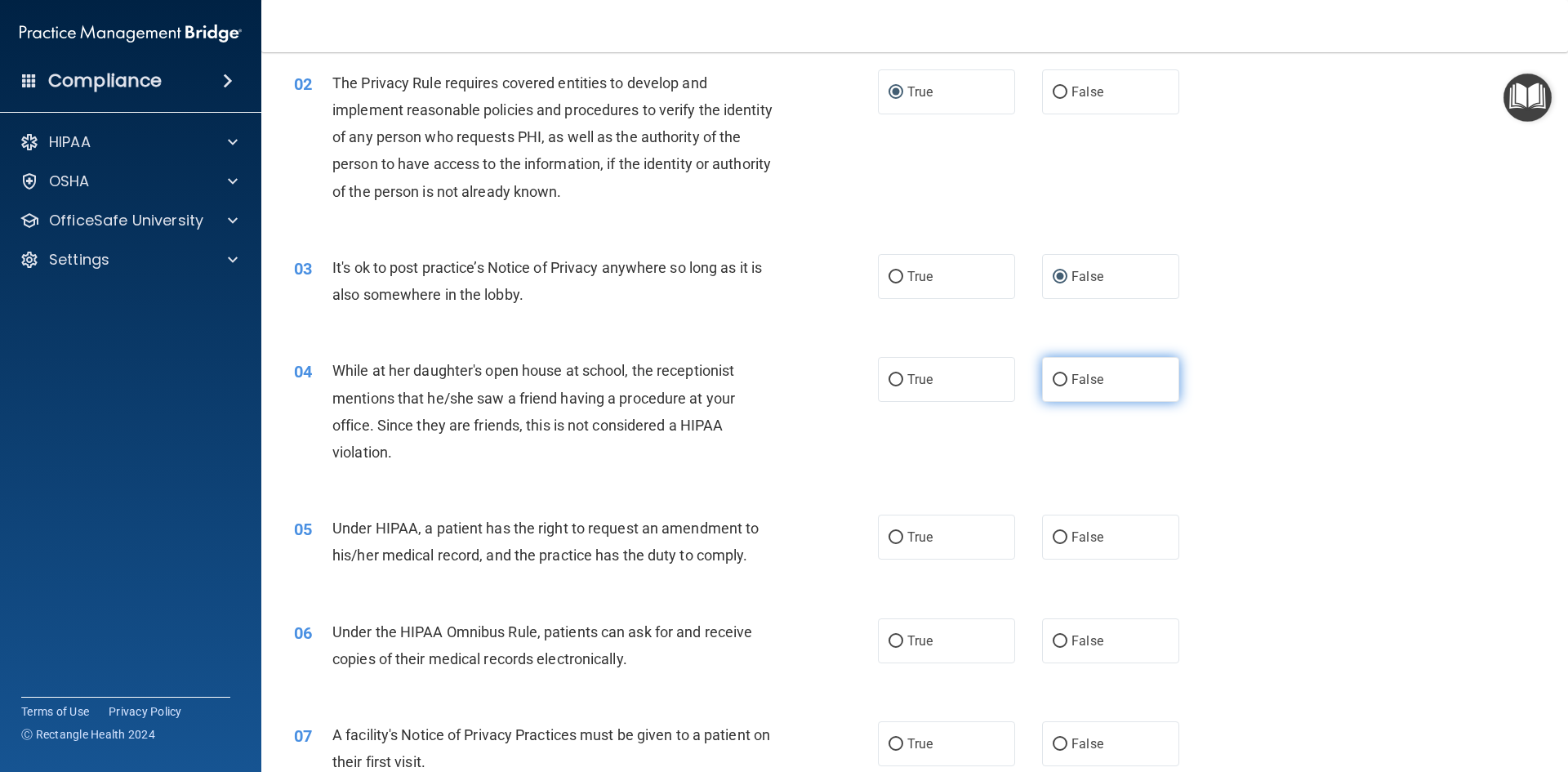
click at [1055, 378] on input "False" at bounding box center [1061, 380] width 15 height 12
radio input "true"
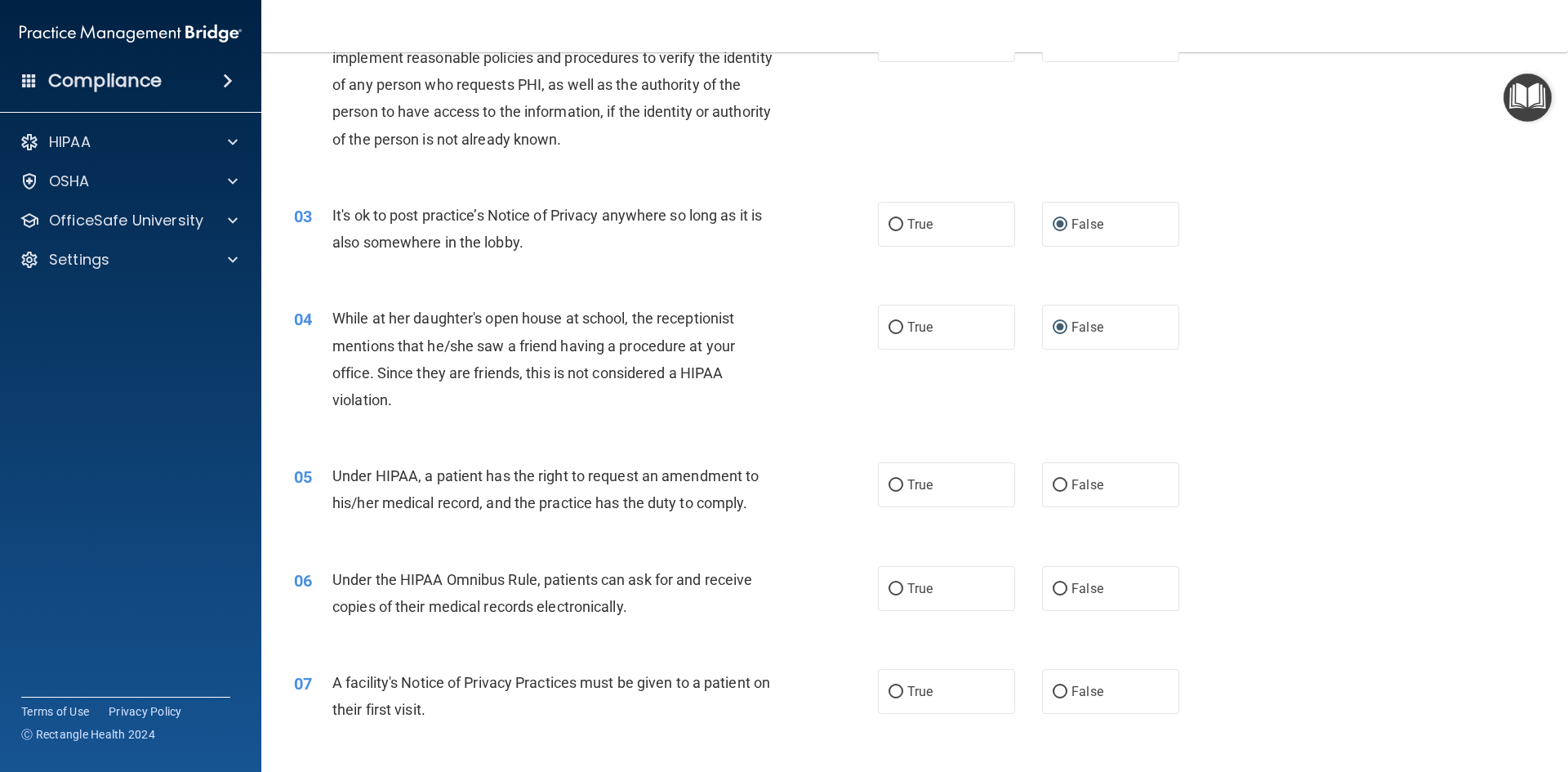
scroll to position [245, 0]
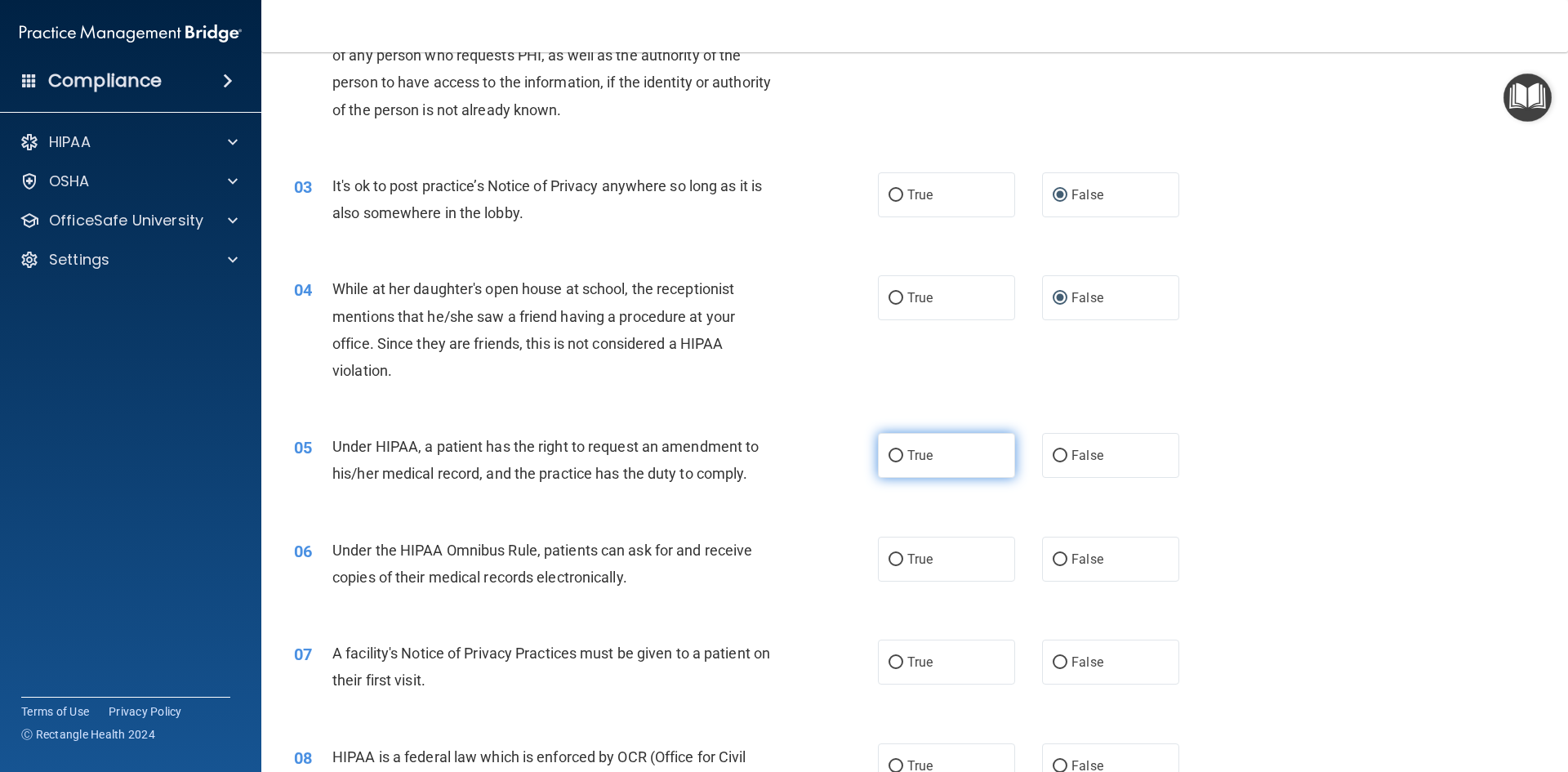
click at [889, 452] on input "True" at bounding box center [896, 456] width 15 height 12
radio input "true"
click at [894, 564] on input "True" at bounding box center [896, 560] width 15 height 12
radio input "true"
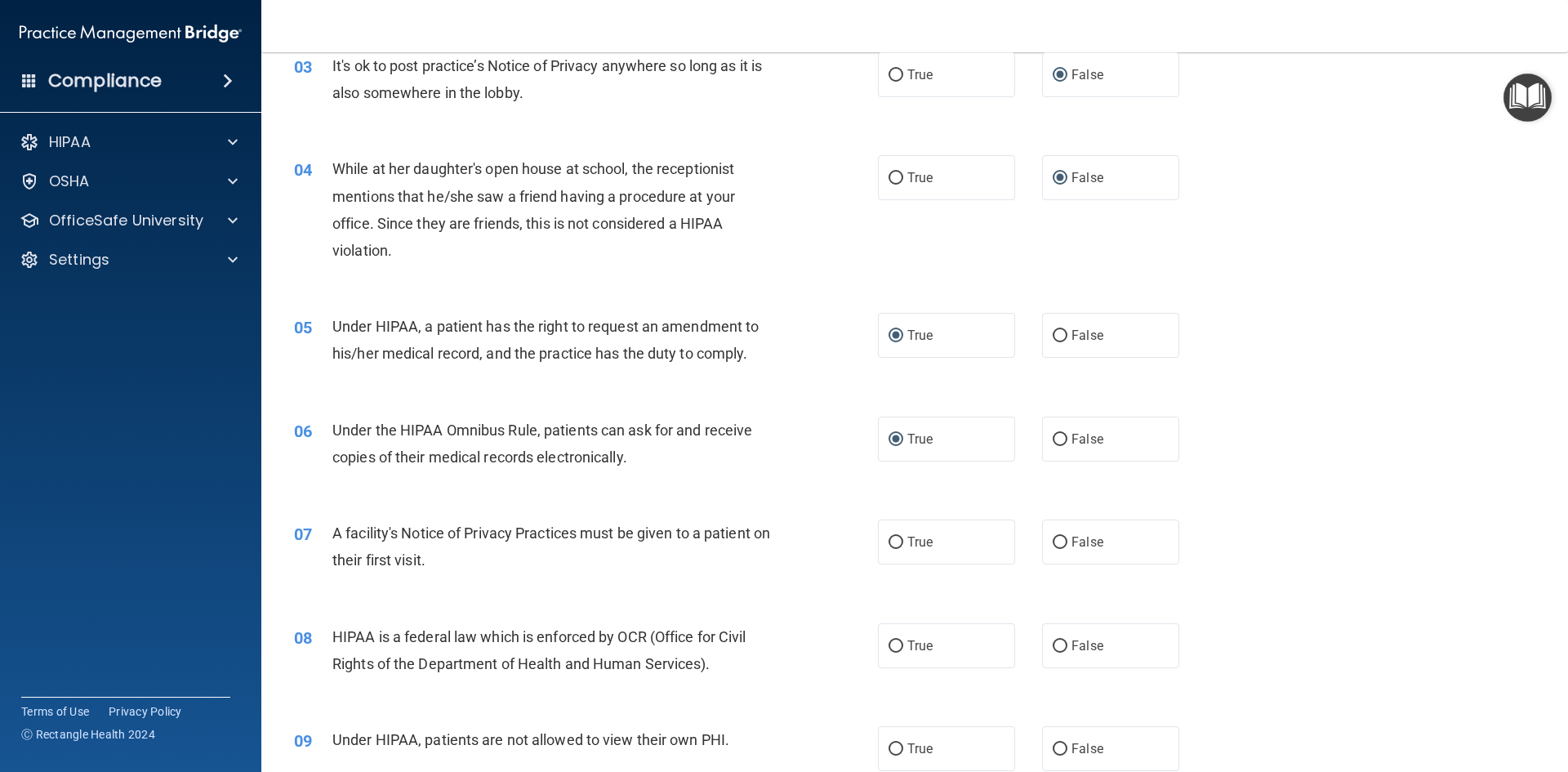
scroll to position [408, 0]
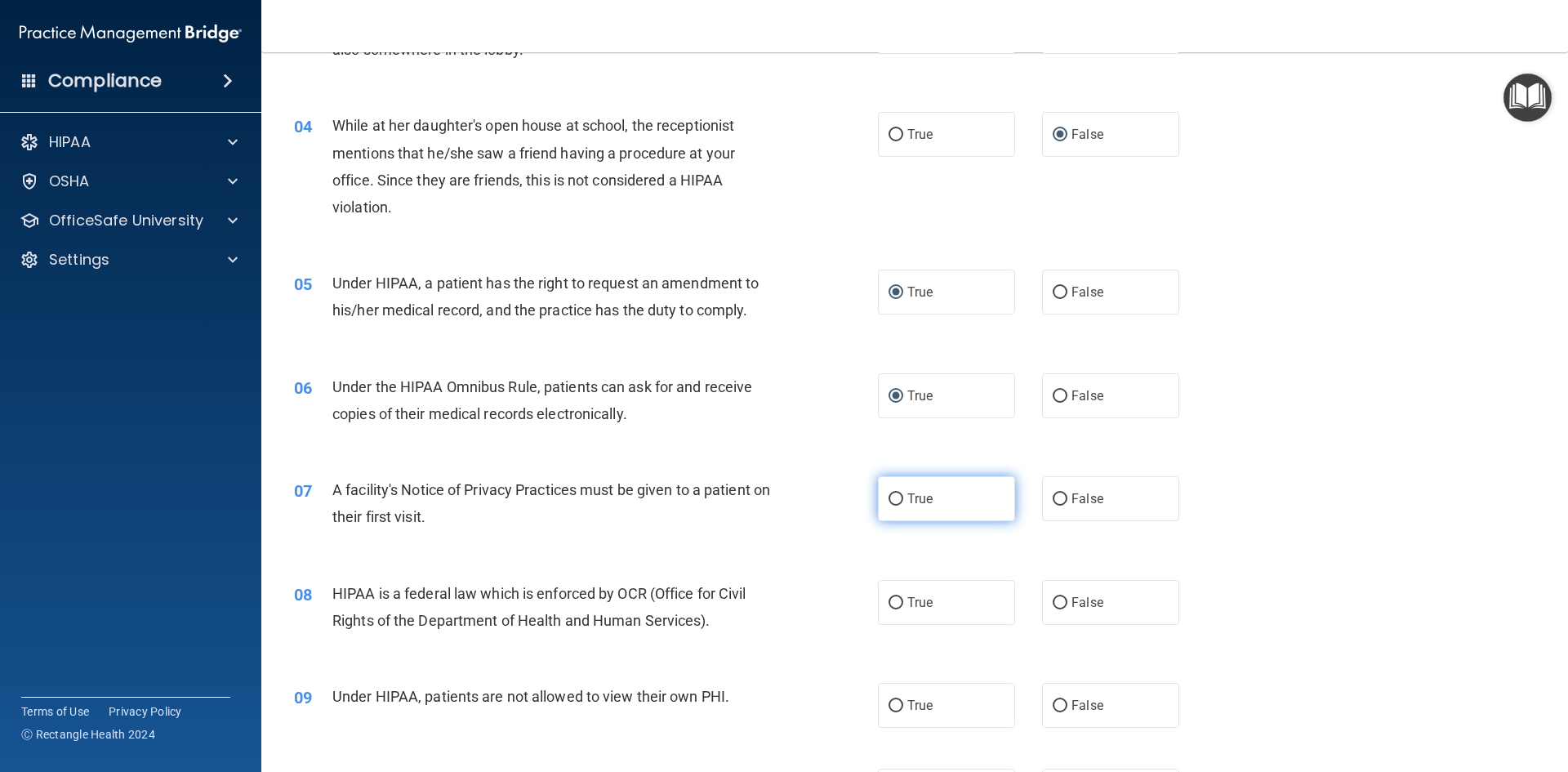
click at [889, 502] on input "True" at bounding box center [896, 499] width 15 height 12
radio input "true"
click at [889, 602] on input "True" at bounding box center [896, 603] width 15 height 12
radio input "true"
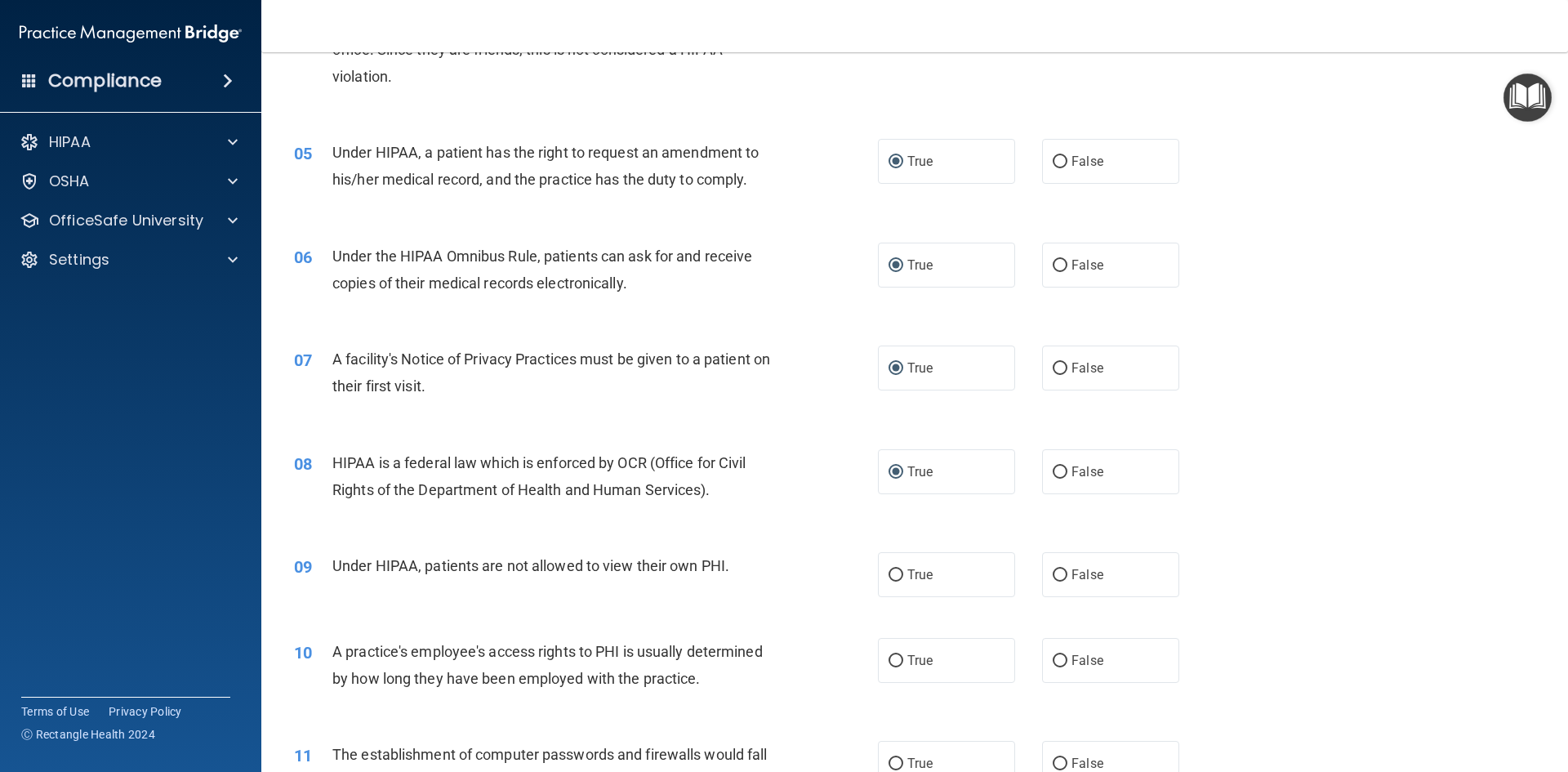
scroll to position [572, 0]
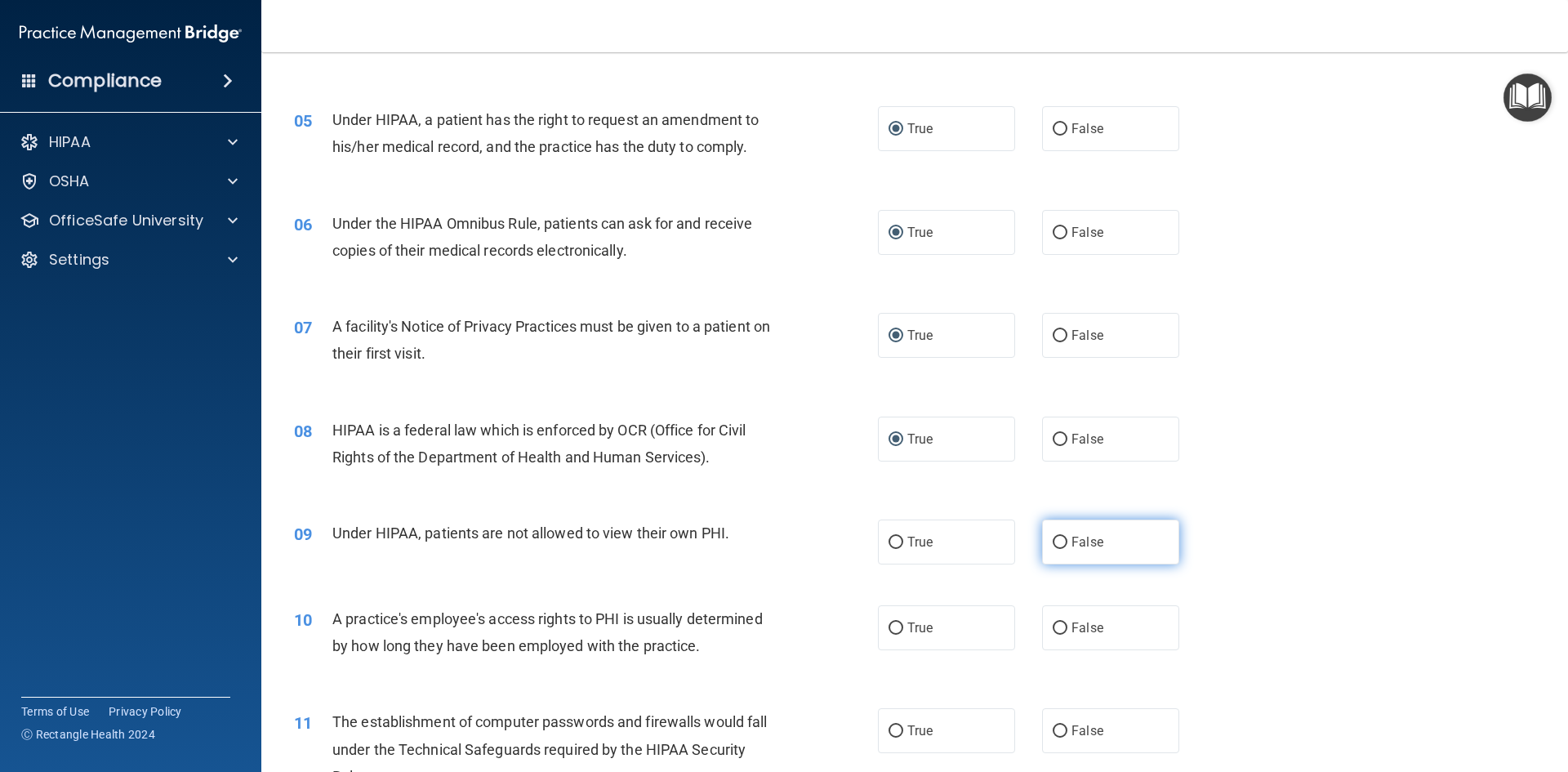
click at [1053, 542] on input "False" at bounding box center [1061, 543] width 15 height 12
radio input "true"
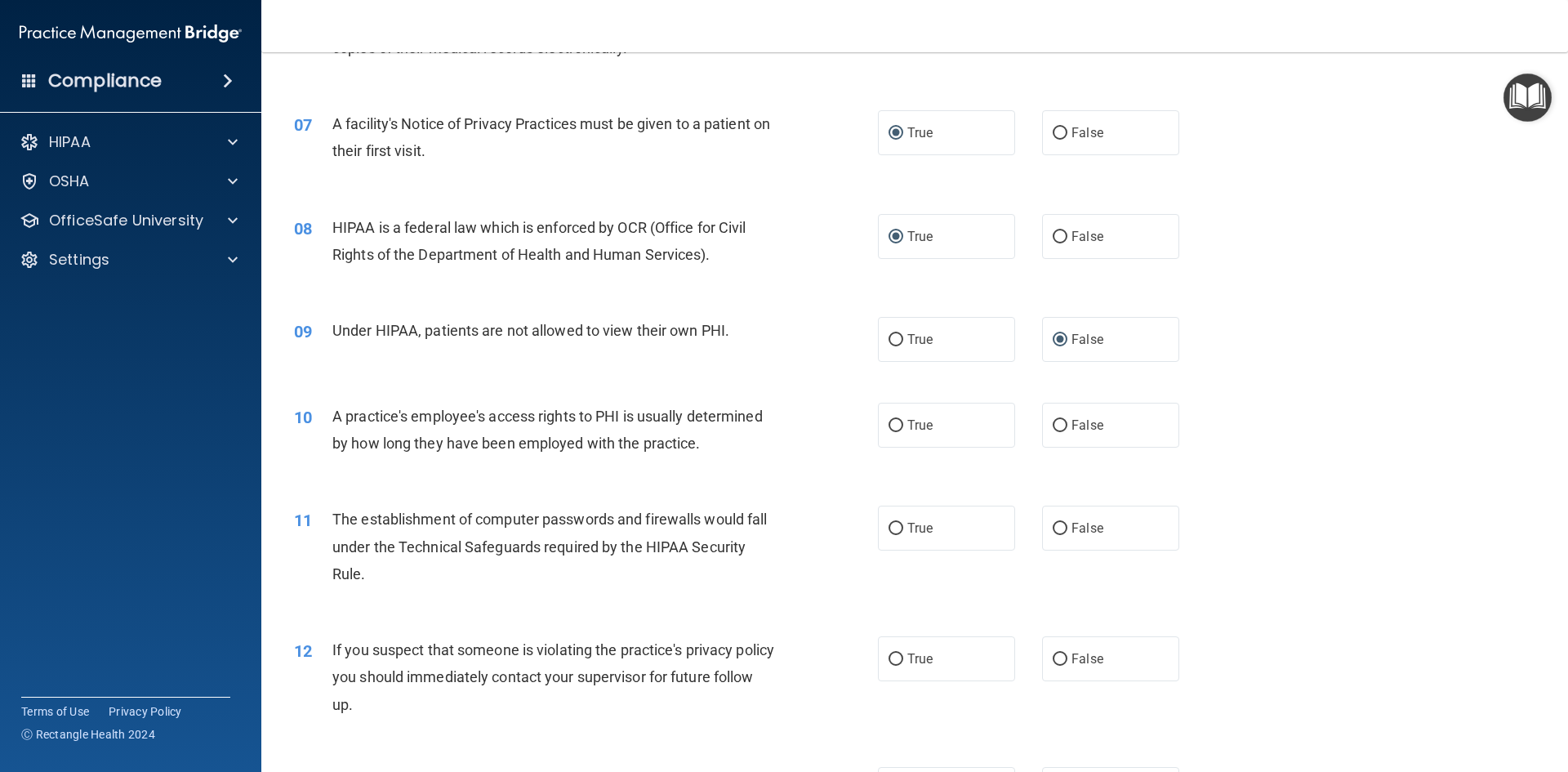
scroll to position [817, 0]
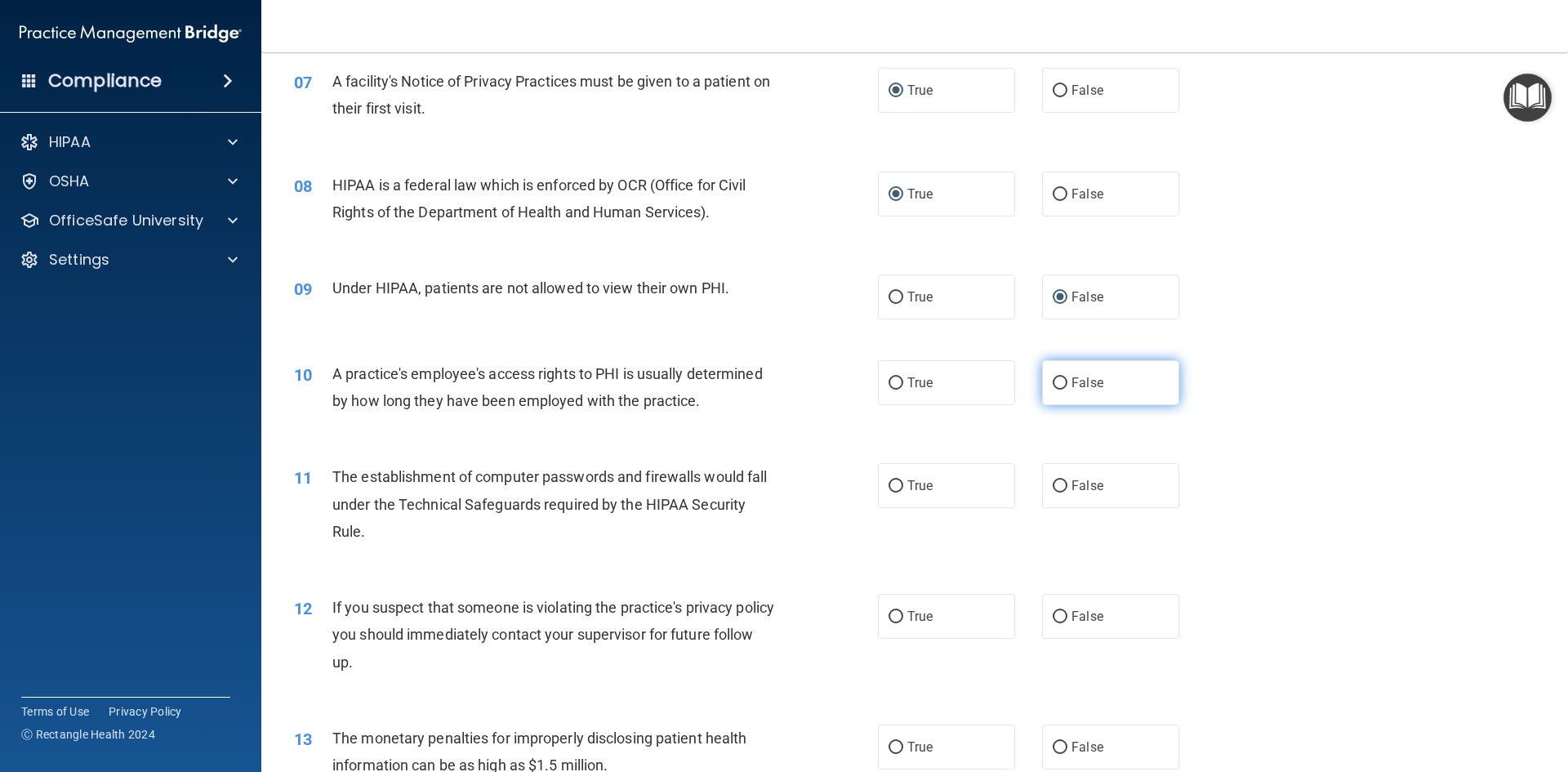
click at [1056, 384] on input "False" at bounding box center [1061, 383] width 15 height 12
radio input "true"
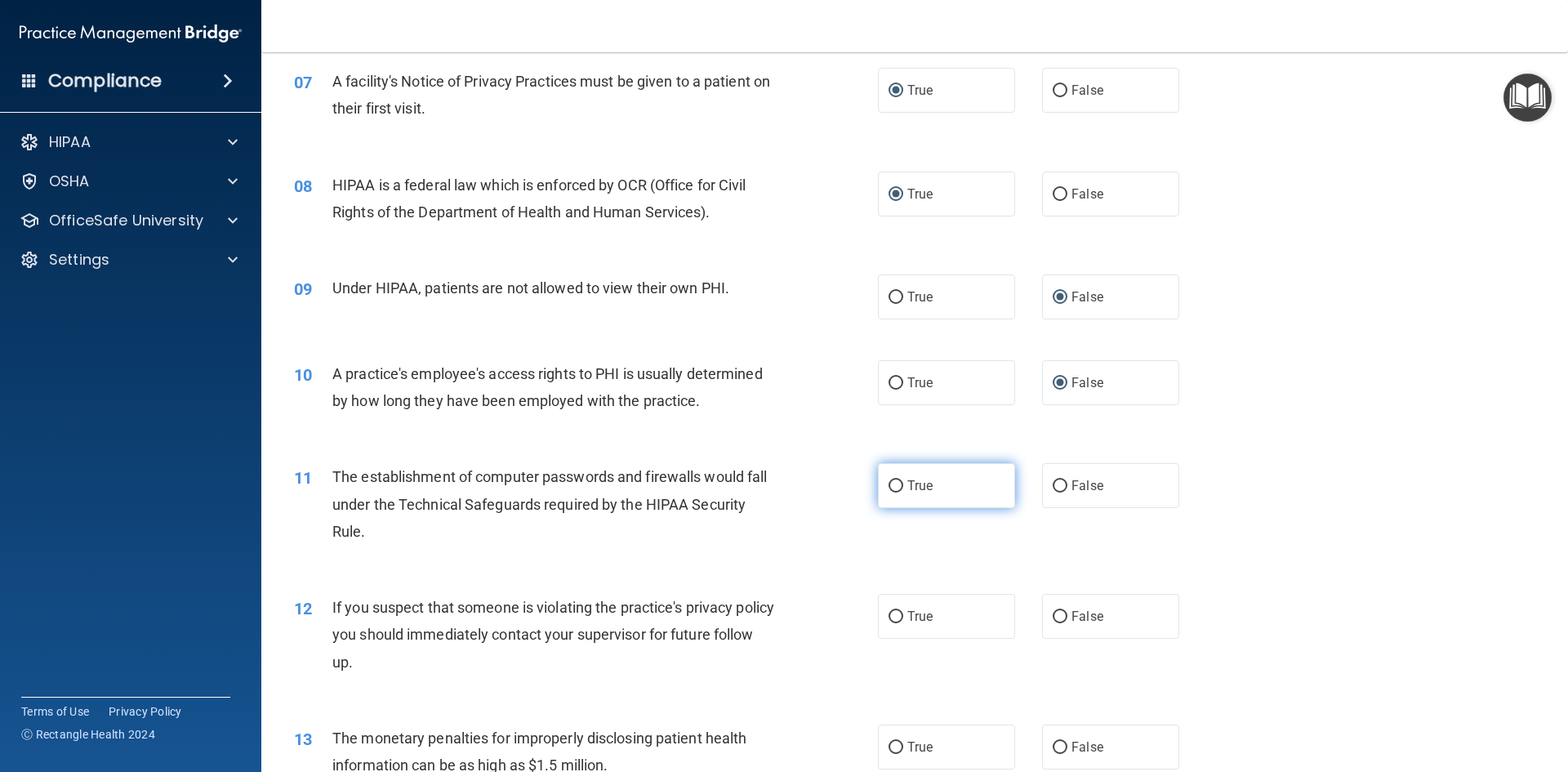
click at [893, 484] on input "True" at bounding box center [896, 487] width 15 height 12
radio input "true"
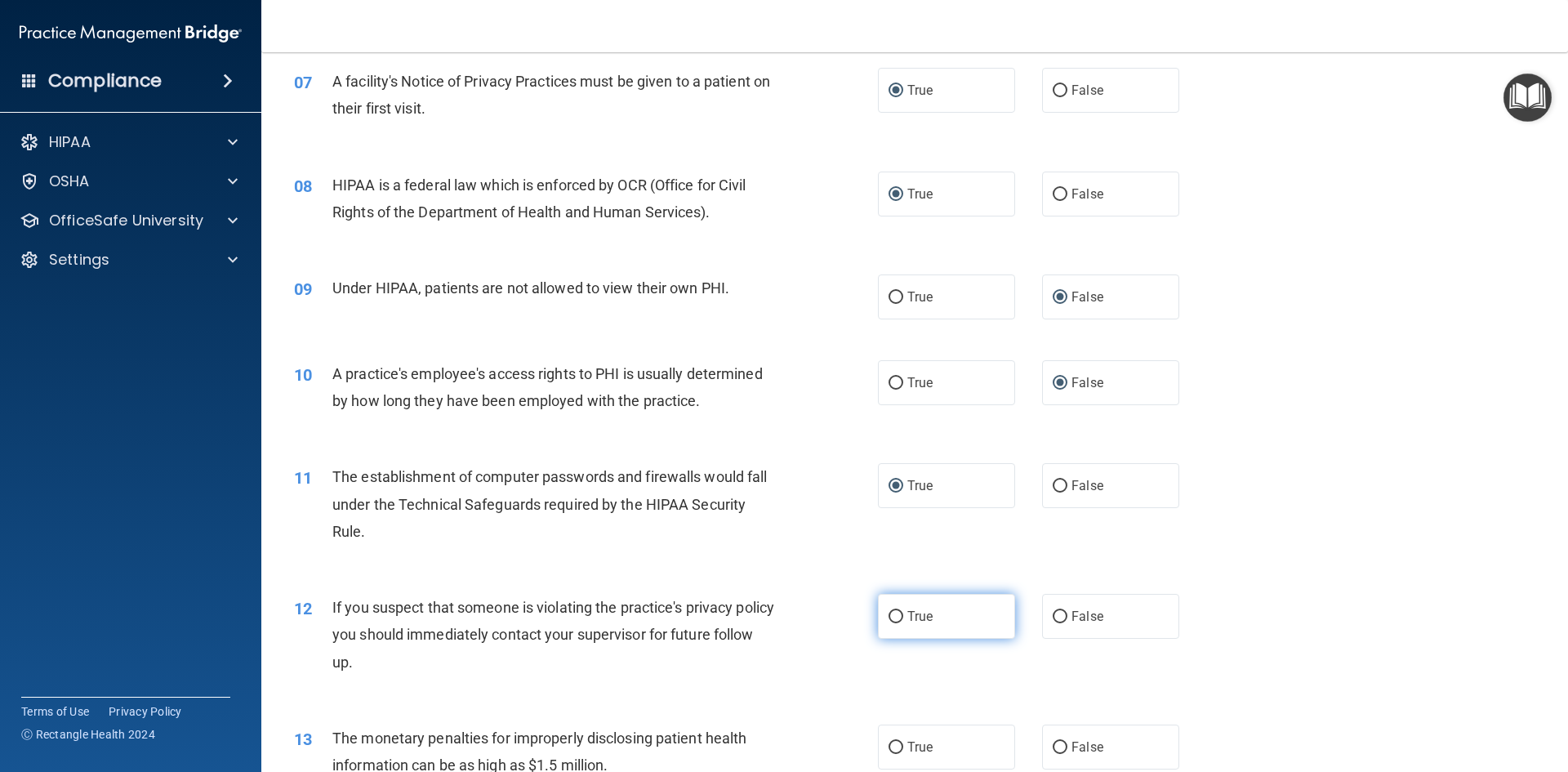
click at [889, 617] on input "True" at bounding box center [896, 617] width 15 height 12
radio input "true"
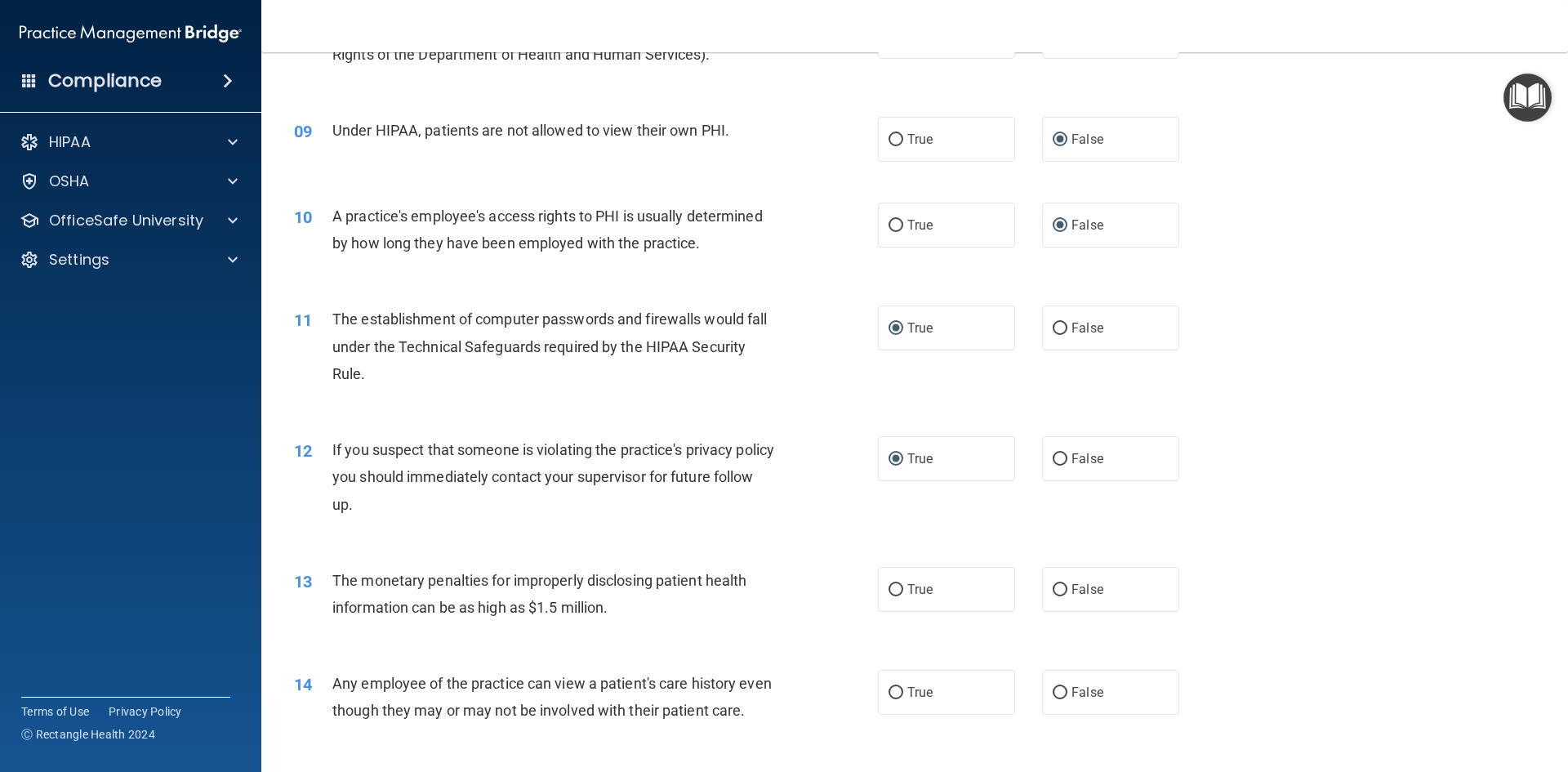
scroll to position [980, 0]
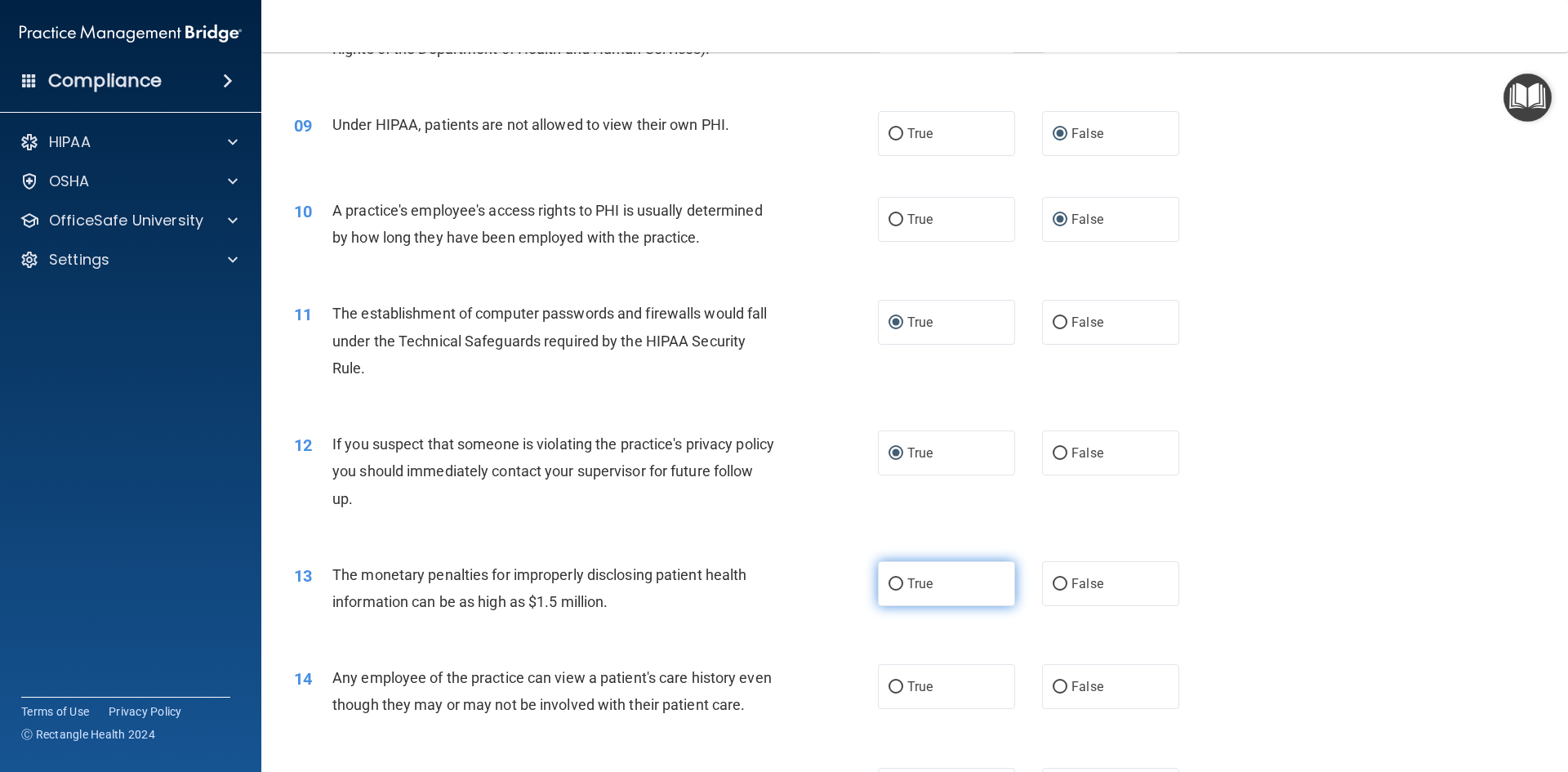
click at [890, 578] on input "True" at bounding box center [896, 584] width 15 height 12
radio input "true"
click at [1053, 685] on input "False" at bounding box center [1061, 688] width 15 height 12
radio input "true"
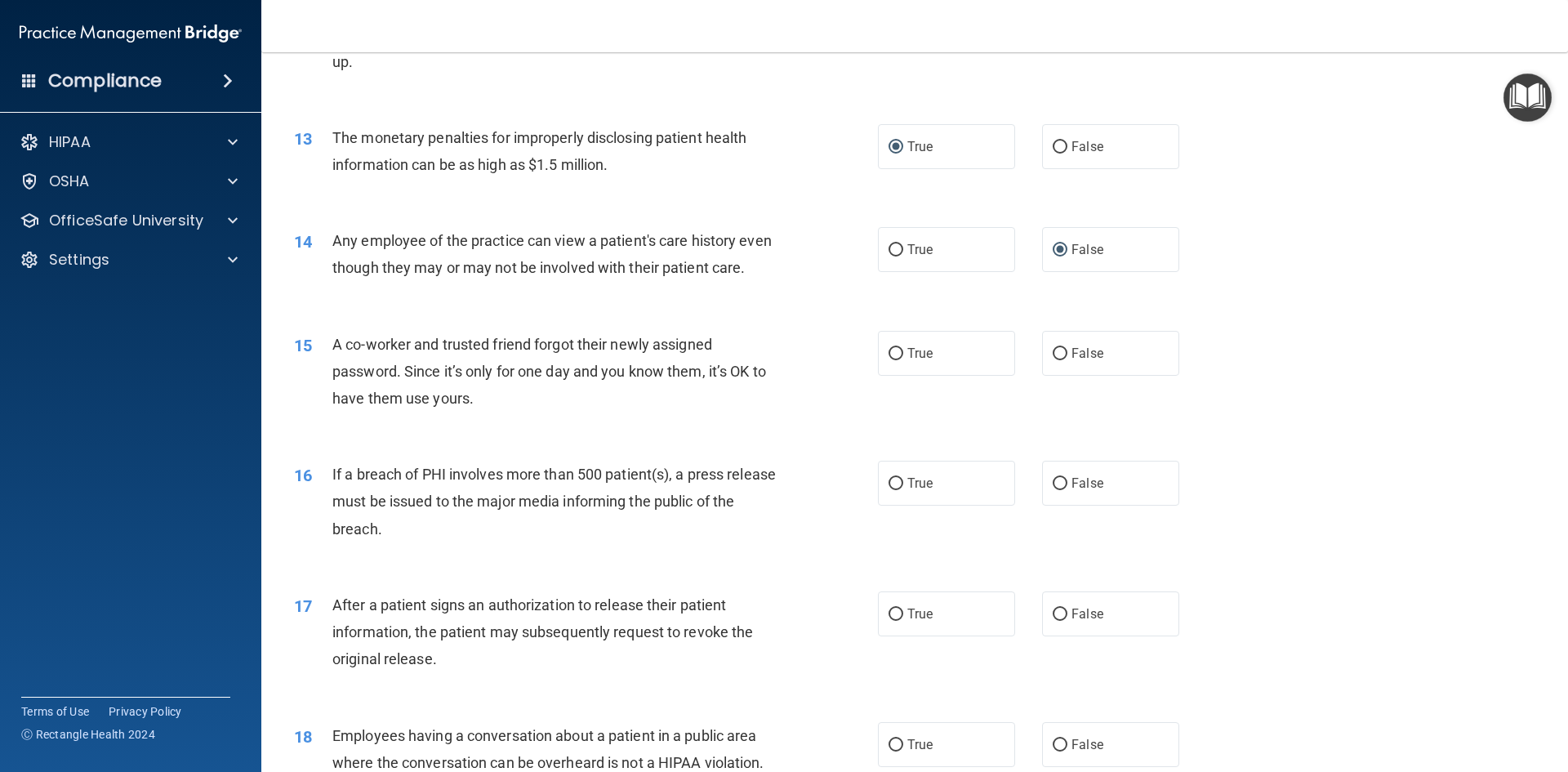
scroll to position [1471, 0]
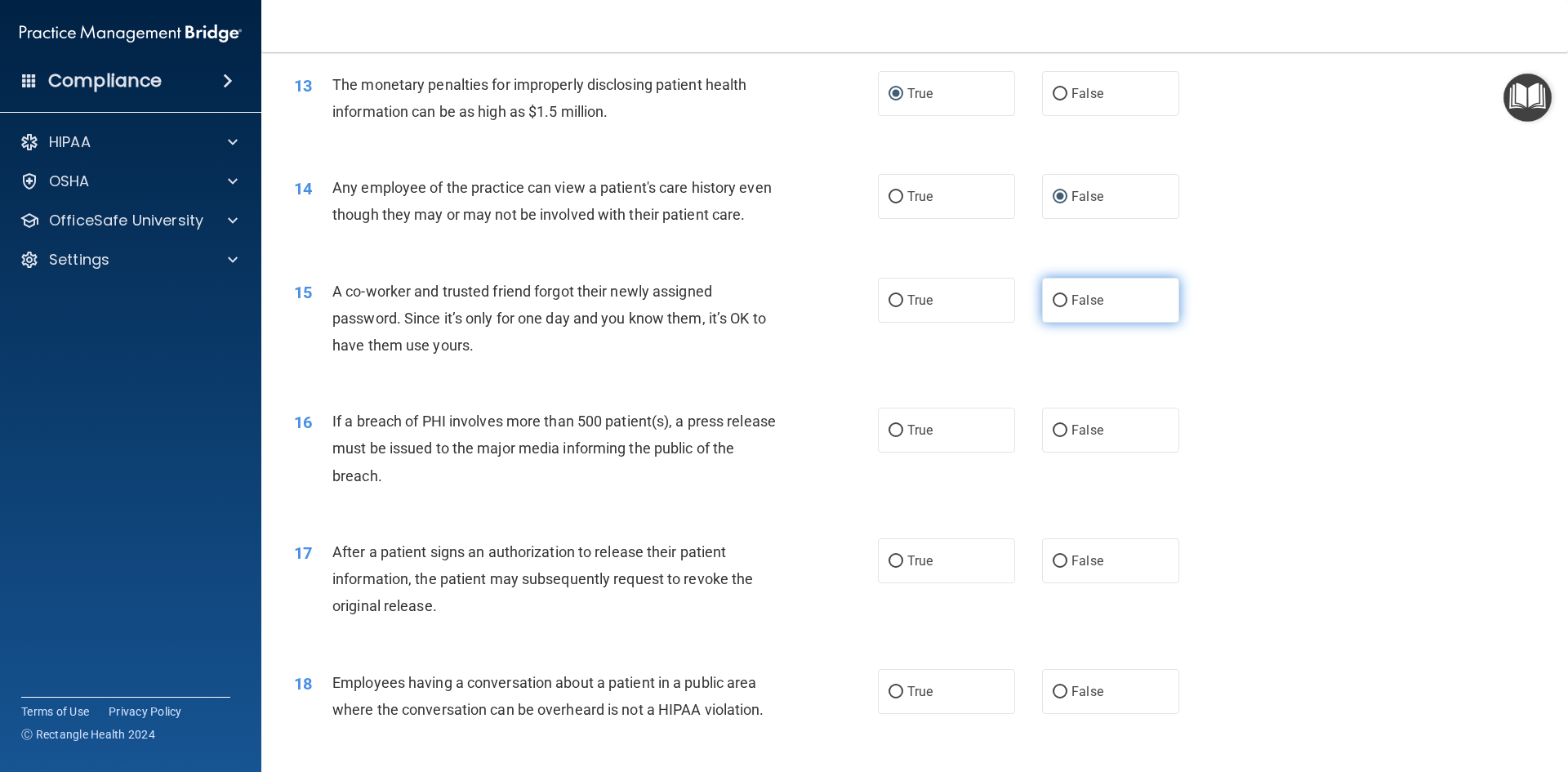
click at [1054, 308] on input "False" at bounding box center [1061, 300] width 15 height 12
radio input "true"
click at [889, 437] on input "True" at bounding box center [896, 431] width 15 height 12
radio input "true"
click at [889, 568] on input "True" at bounding box center [896, 561] width 15 height 12
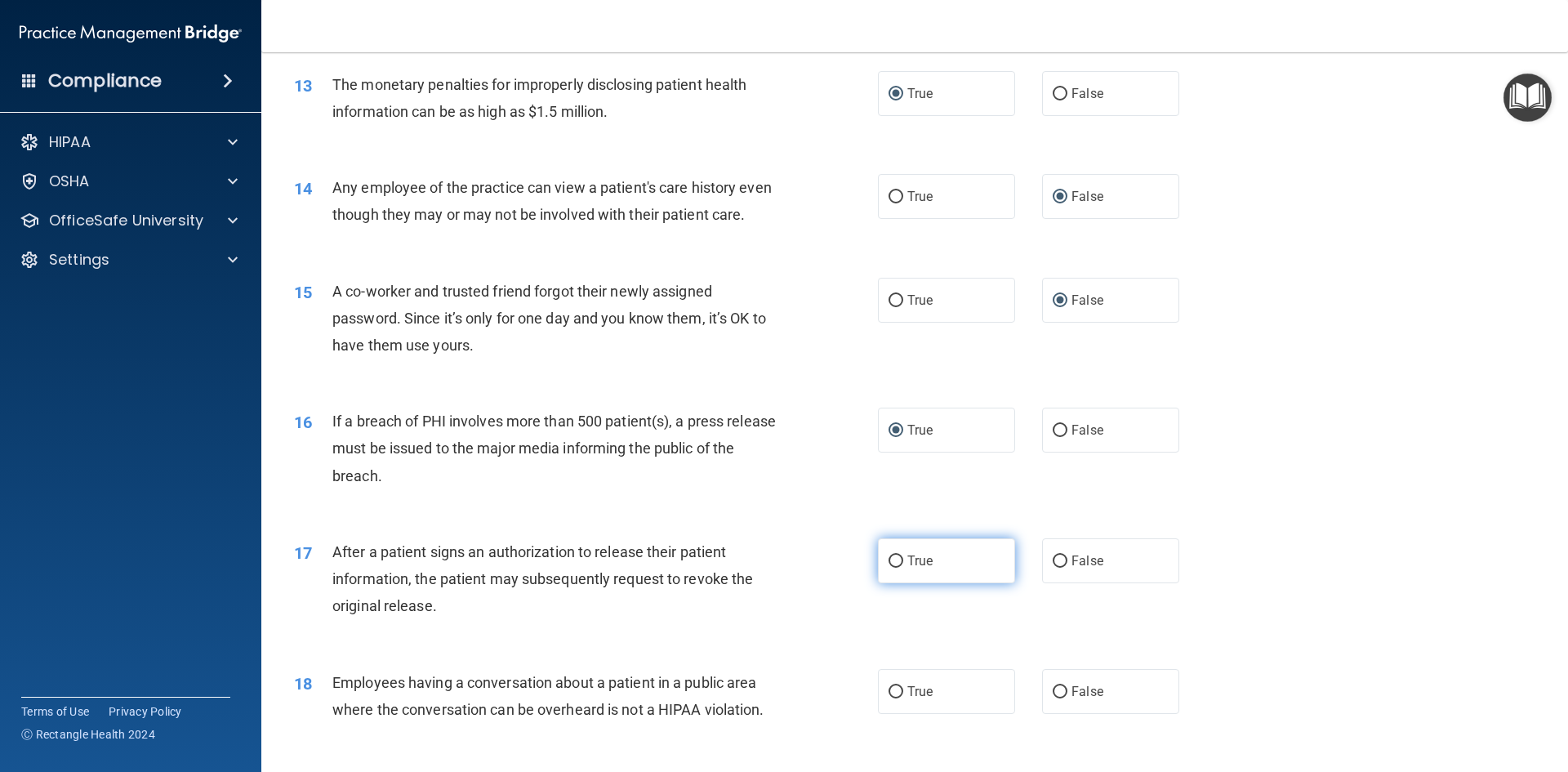
radio input "true"
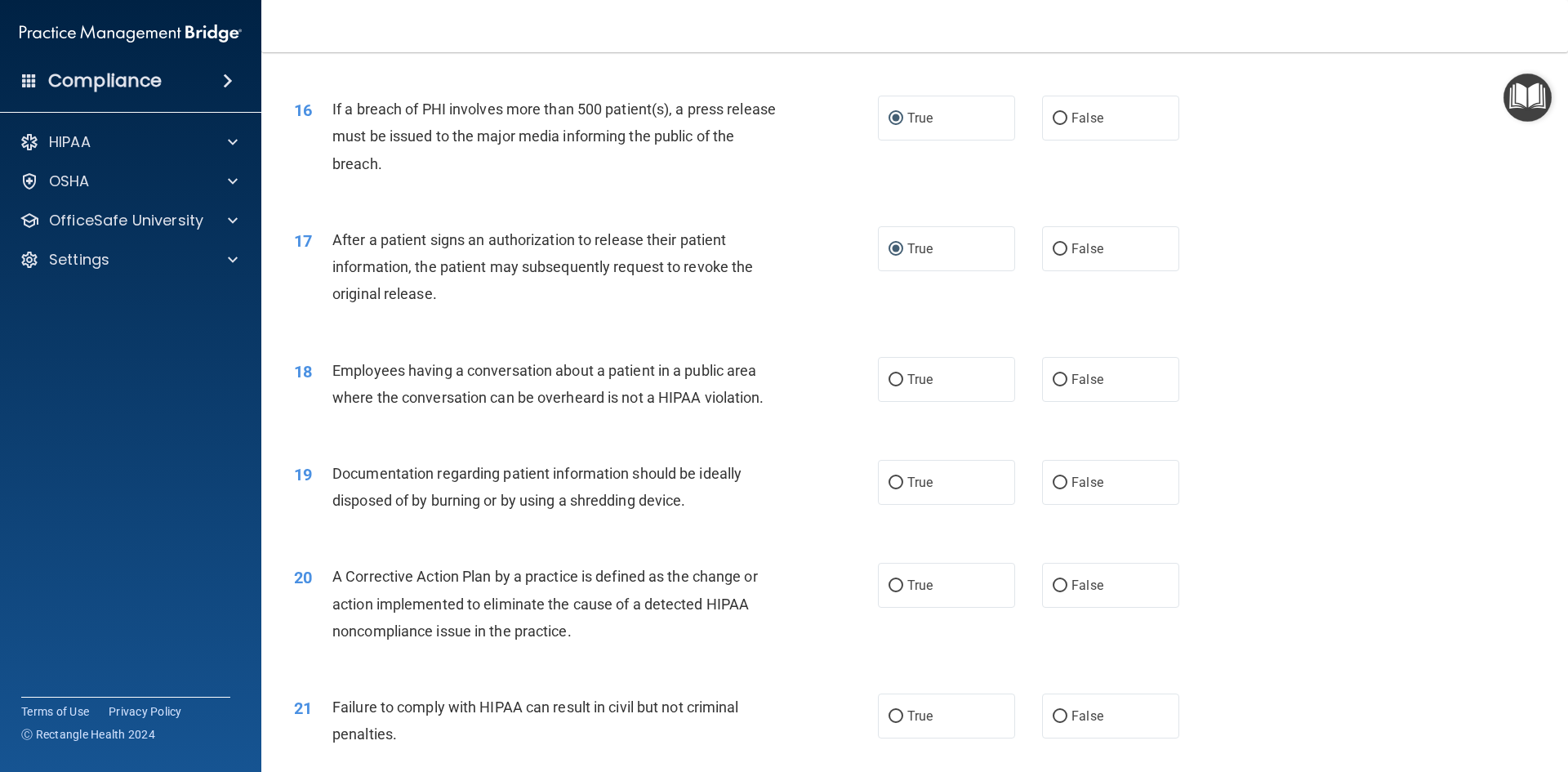
scroll to position [1798, 0]
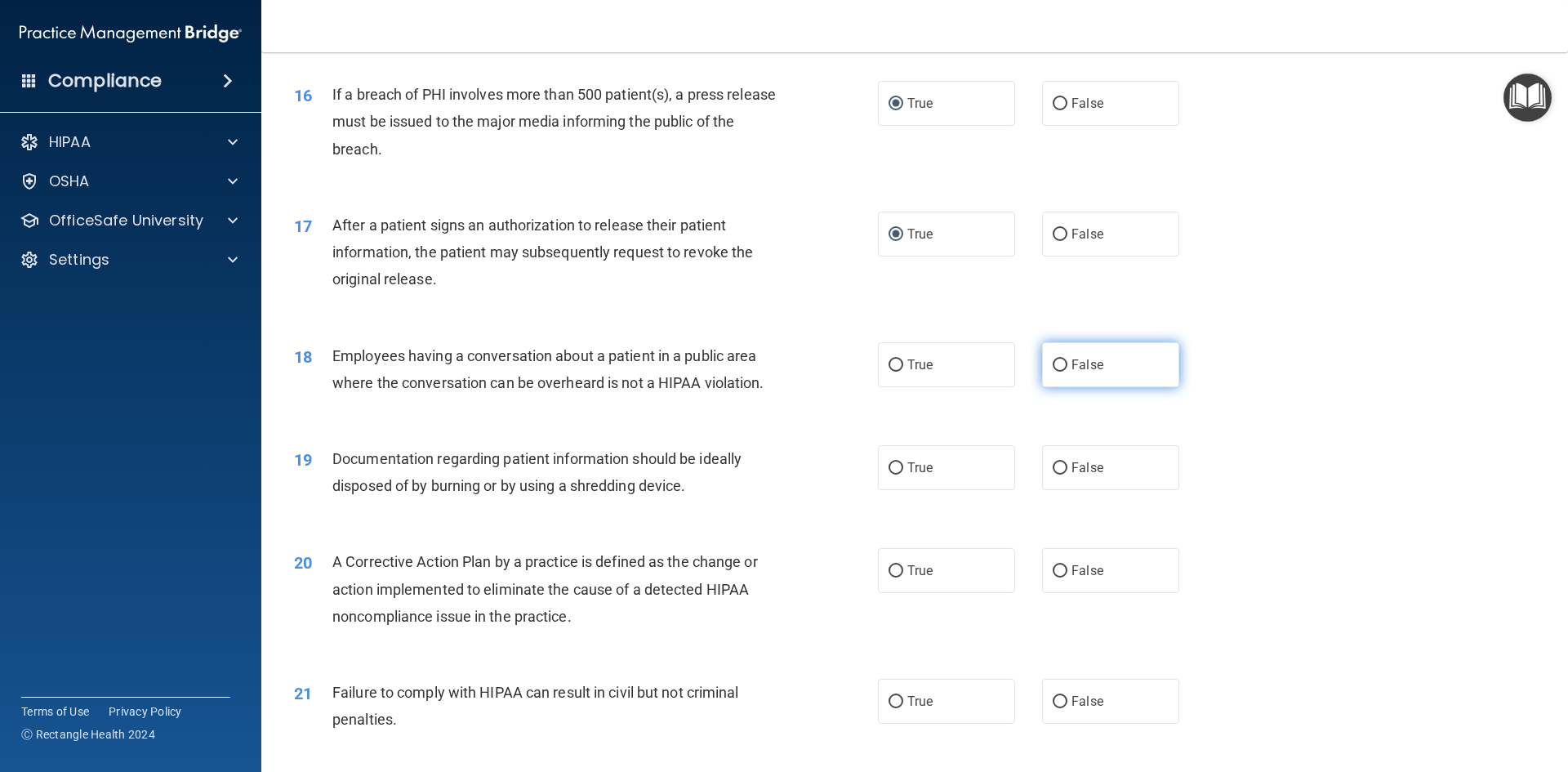
click at [1059, 372] on input "False" at bounding box center [1061, 365] width 15 height 12
radio input "true"
click at [889, 475] on input "True" at bounding box center [896, 468] width 15 height 12
radio input "true"
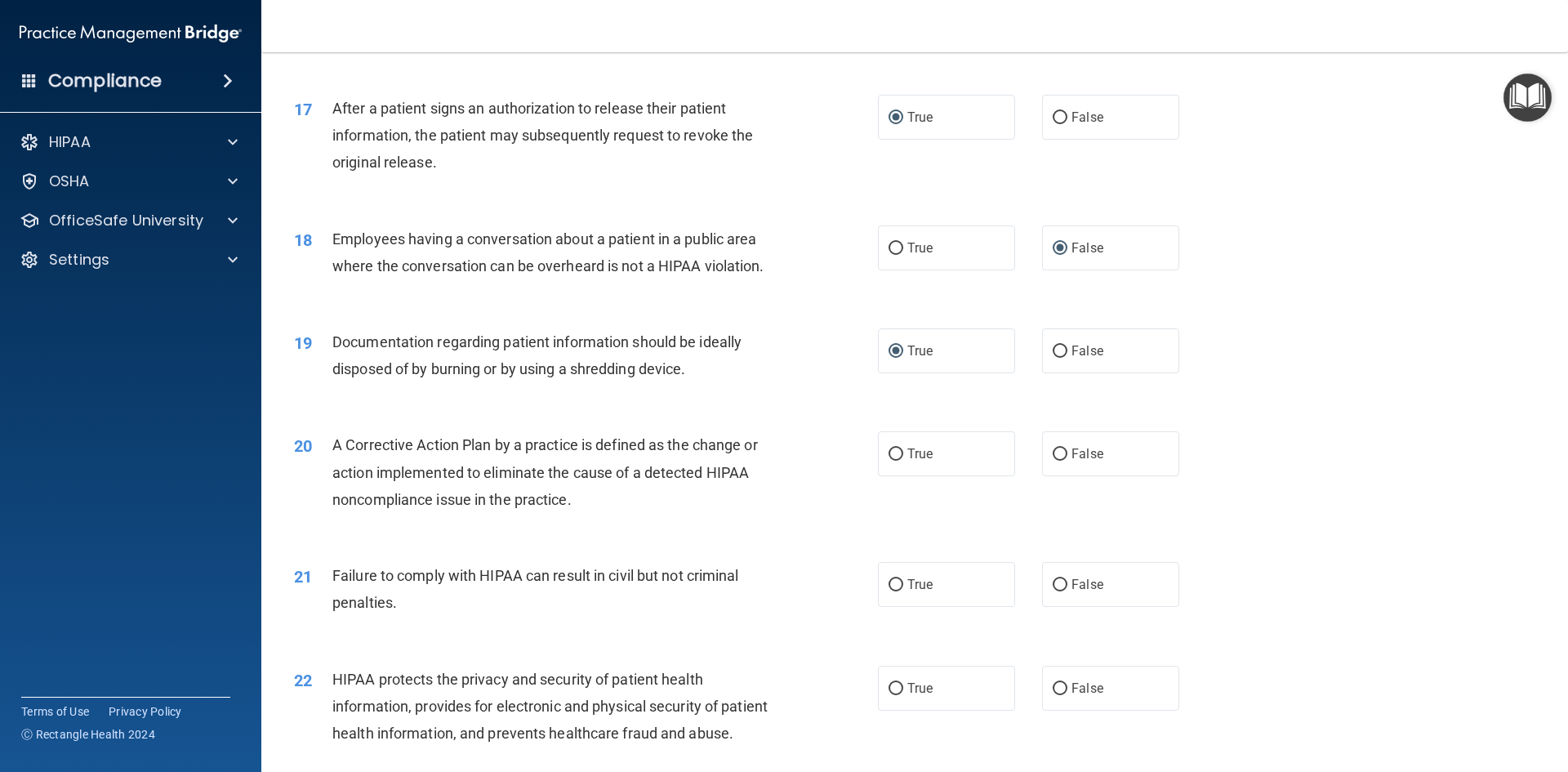
scroll to position [1962, 0]
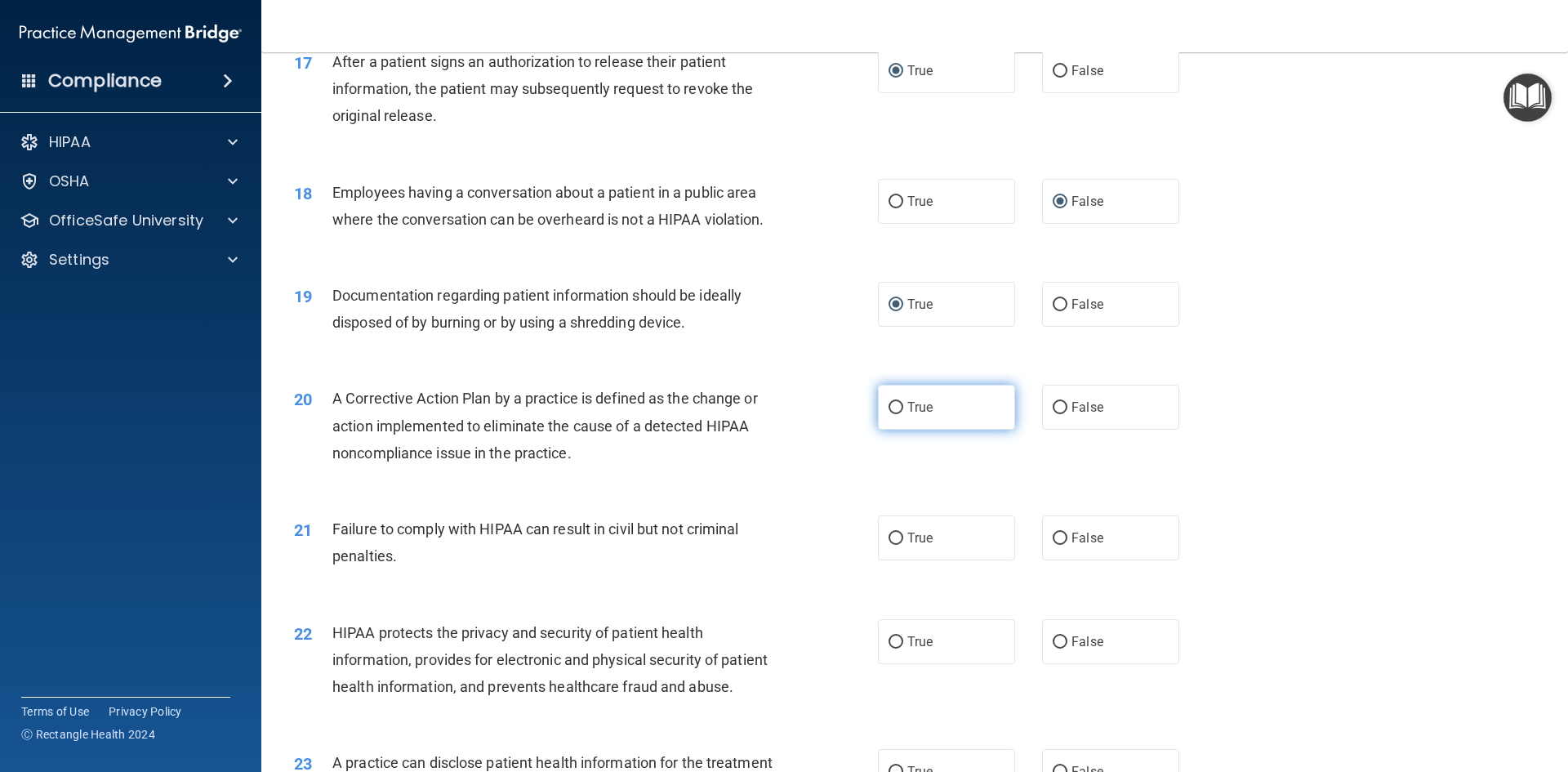
click at [889, 414] on input "True" at bounding box center [896, 408] width 15 height 12
radio input "true"
click at [1054, 545] on input "False" at bounding box center [1061, 539] width 15 height 12
radio input "true"
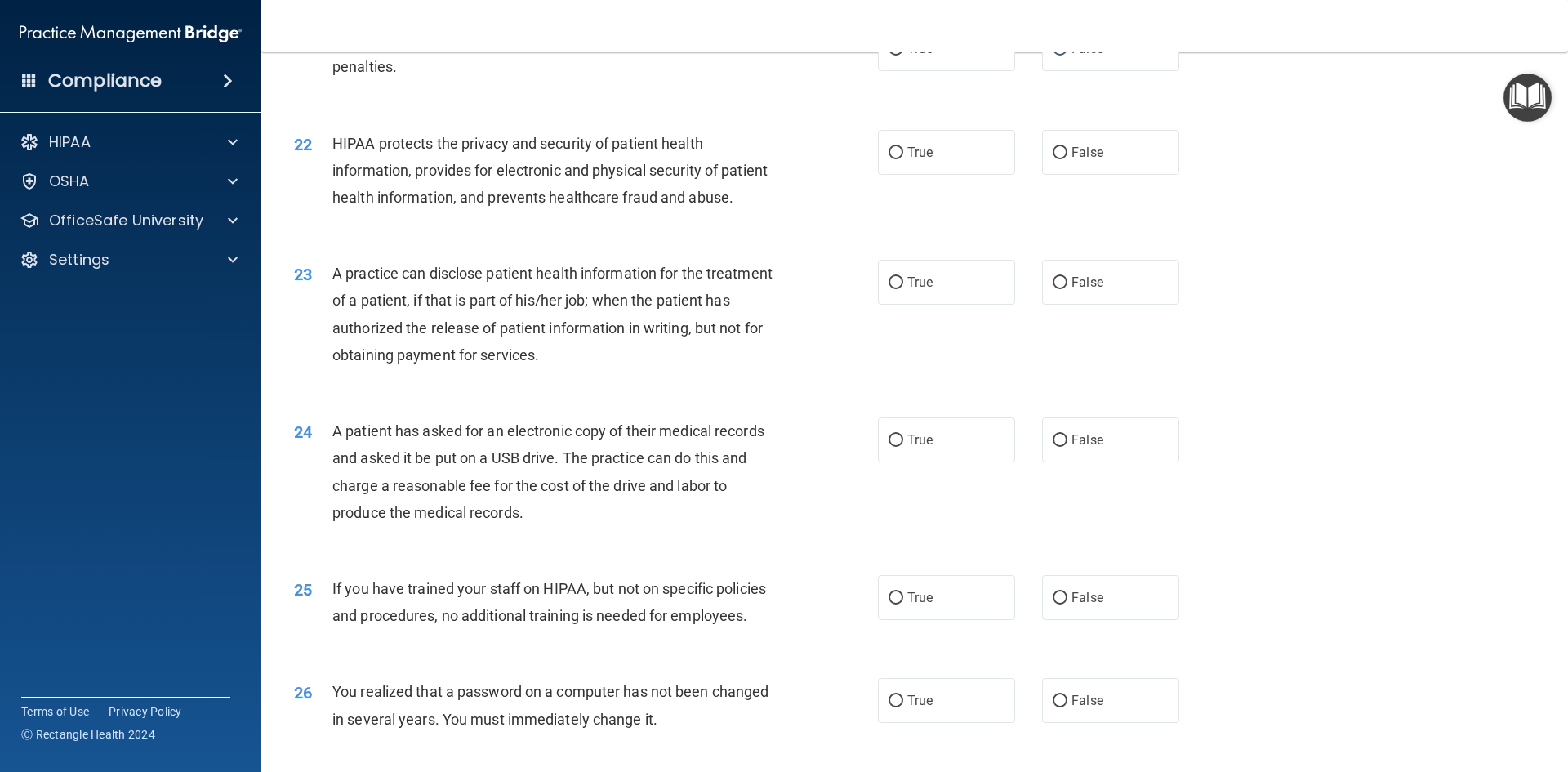
scroll to position [2452, 0]
click at [889, 159] on input "True" at bounding box center [896, 151] width 15 height 12
radio input "true"
click at [889, 288] on input "True" at bounding box center [896, 282] width 15 height 12
radio input "true"
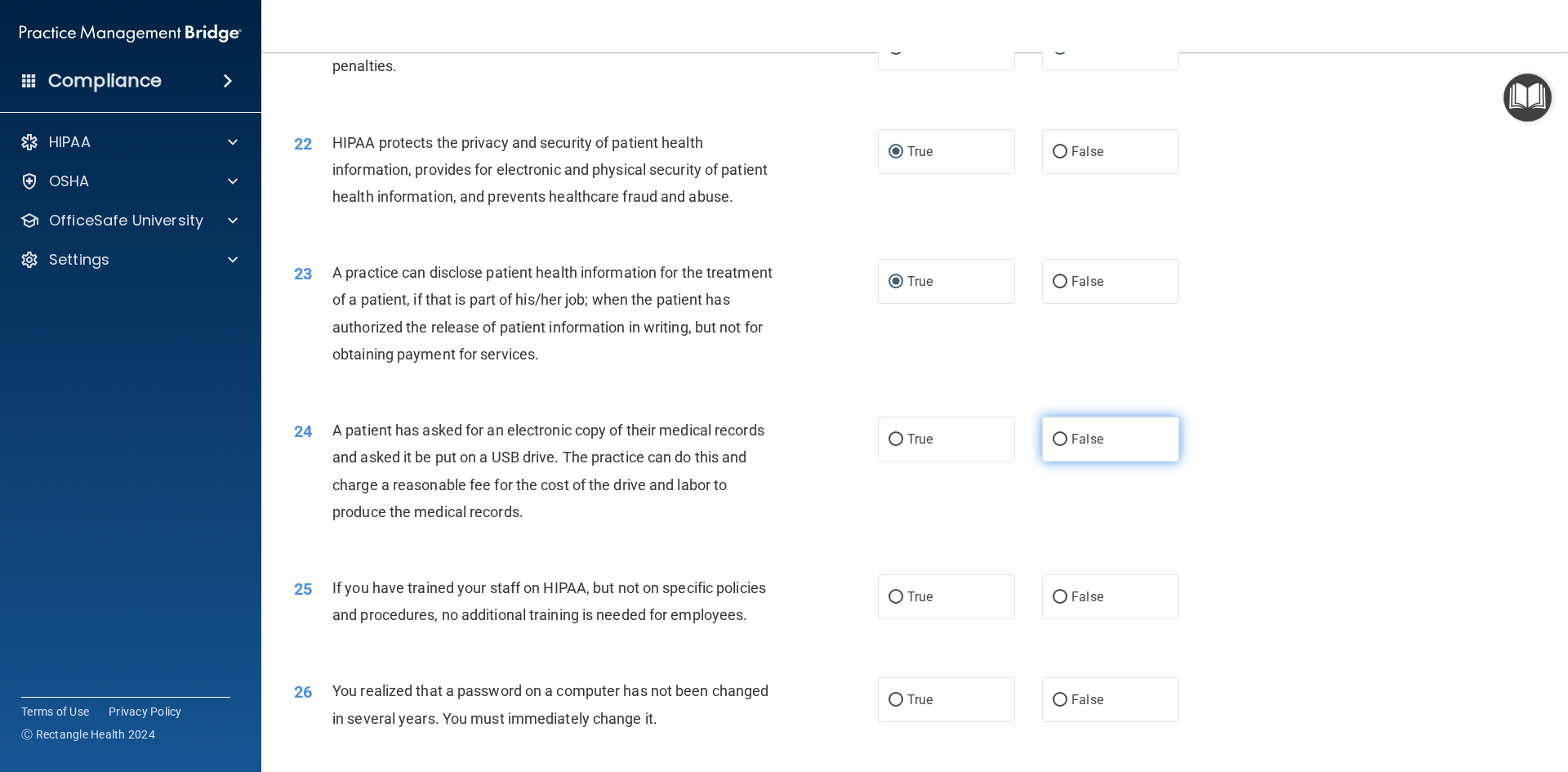
click at [1062, 462] on label "False" at bounding box center [1111, 439] width 138 height 45
click at [1062, 446] on input "False" at bounding box center [1061, 440] width 15 height 12
radio input "true"
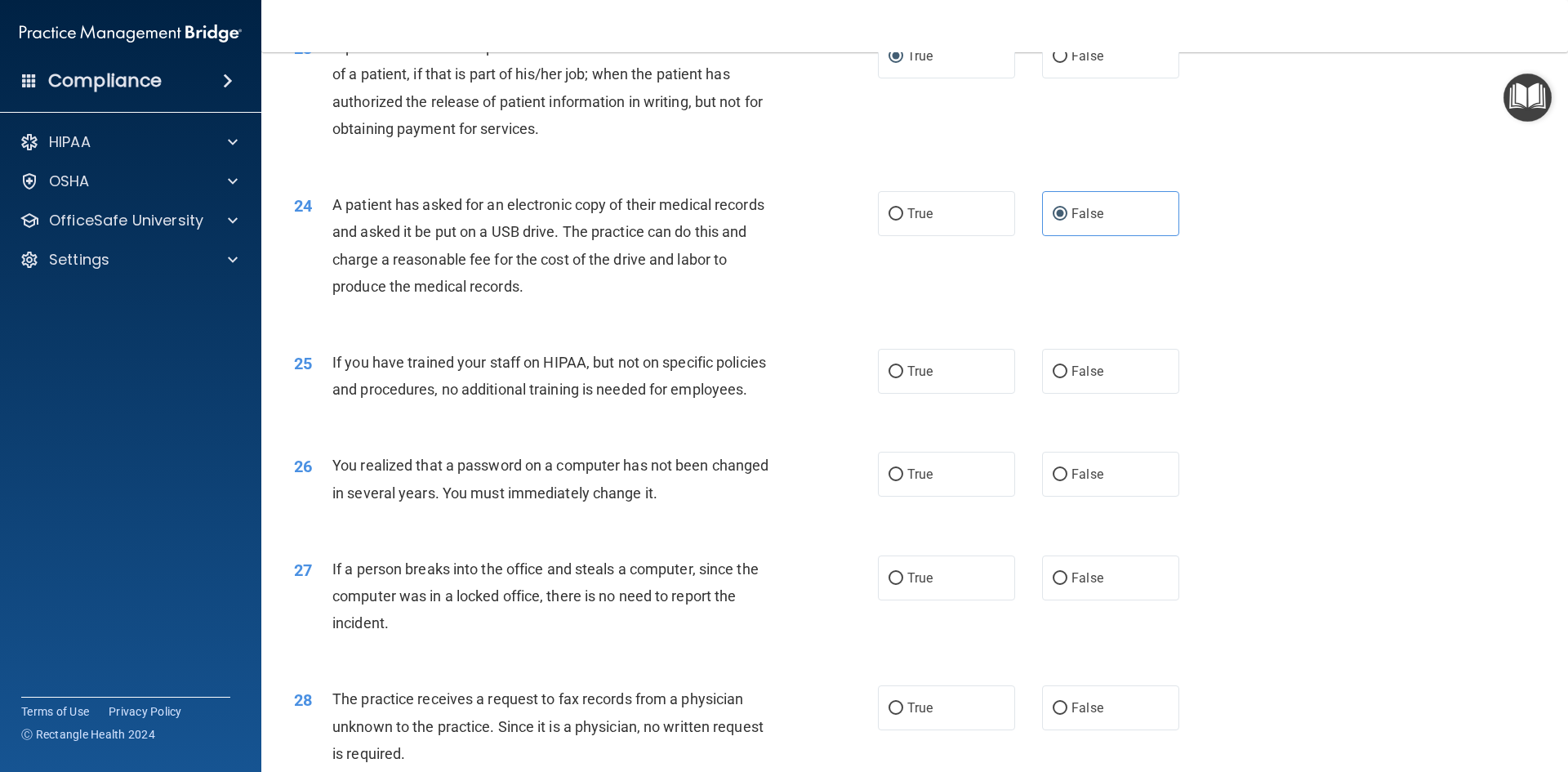
scroll to position [2697, 0]
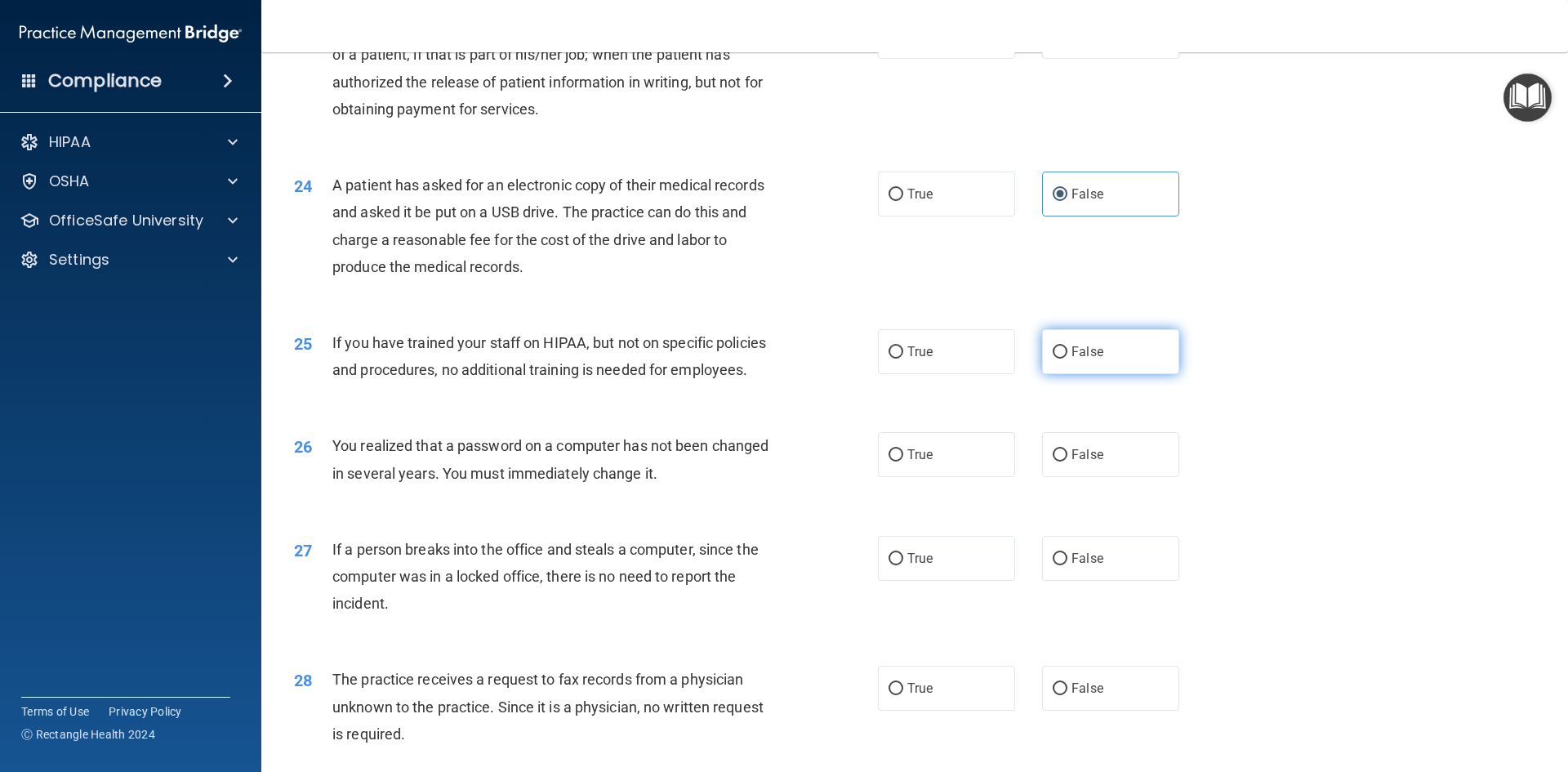
drag, startPoint x: 1057, startPoint y: 404, endPoint x: 977, endPoint y: 439, distance: 87.3
click at [1057, 359] on input "False" at bounding box center [1061, 352] width 15 height 12
radio input "true"
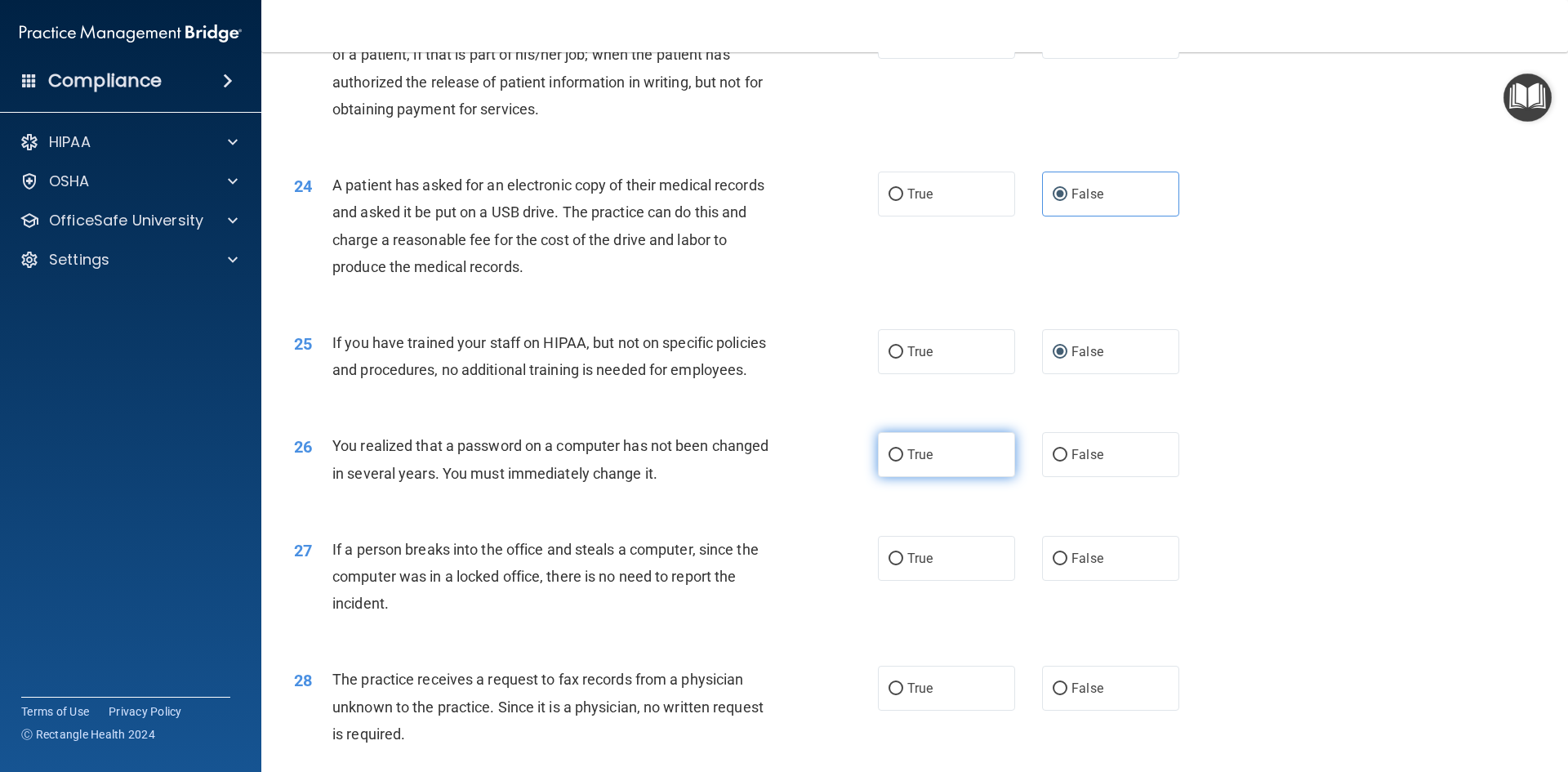
click at [889, 462] on input "True" at bounding box center [896, 455] width 15 height 12
radio input "true"
click at [1056, 565] on input "False" at bounding box center [1061, 559] width 15 height 12
radio input "true"
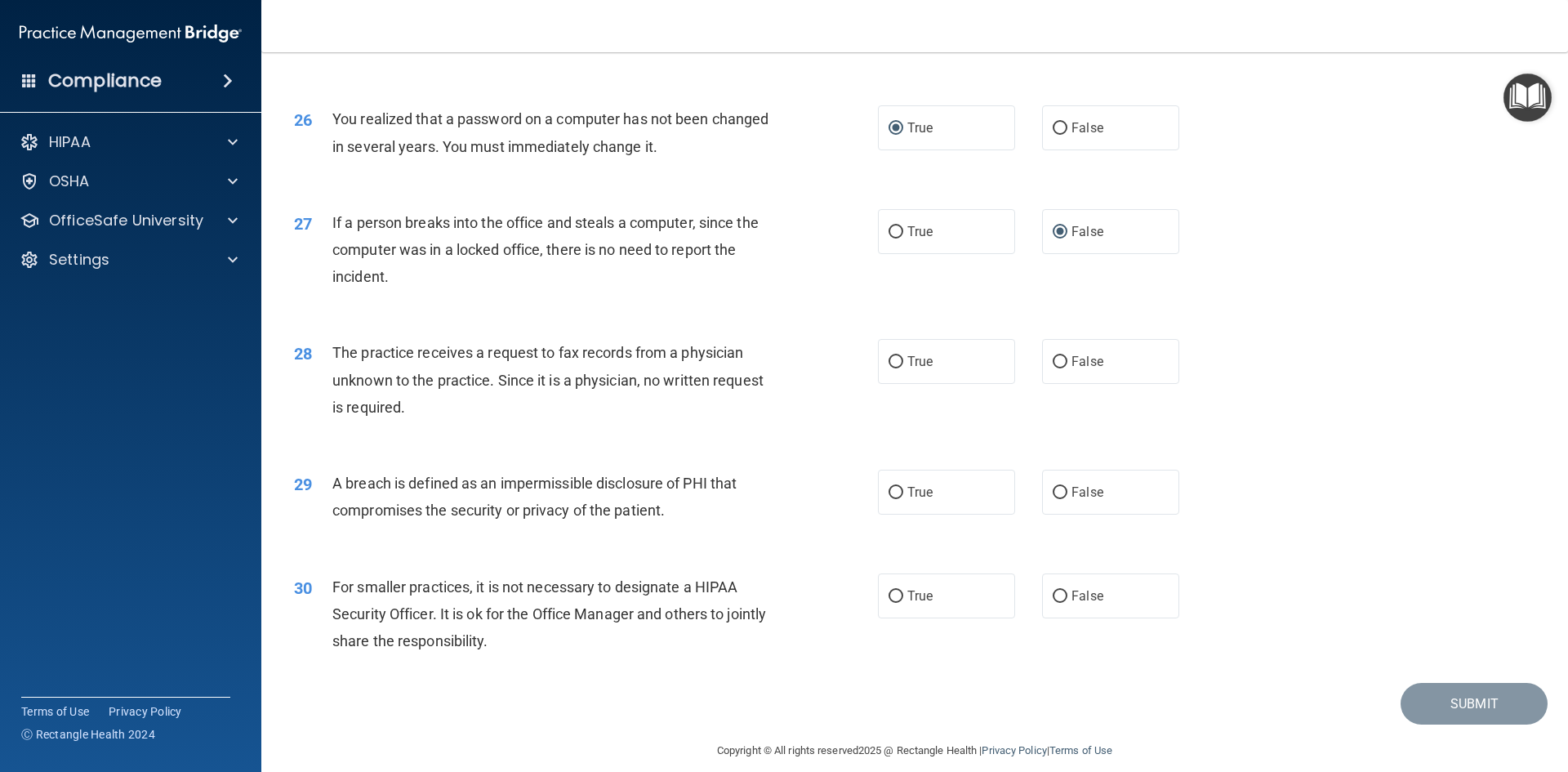
scroll to position [3096, 0]
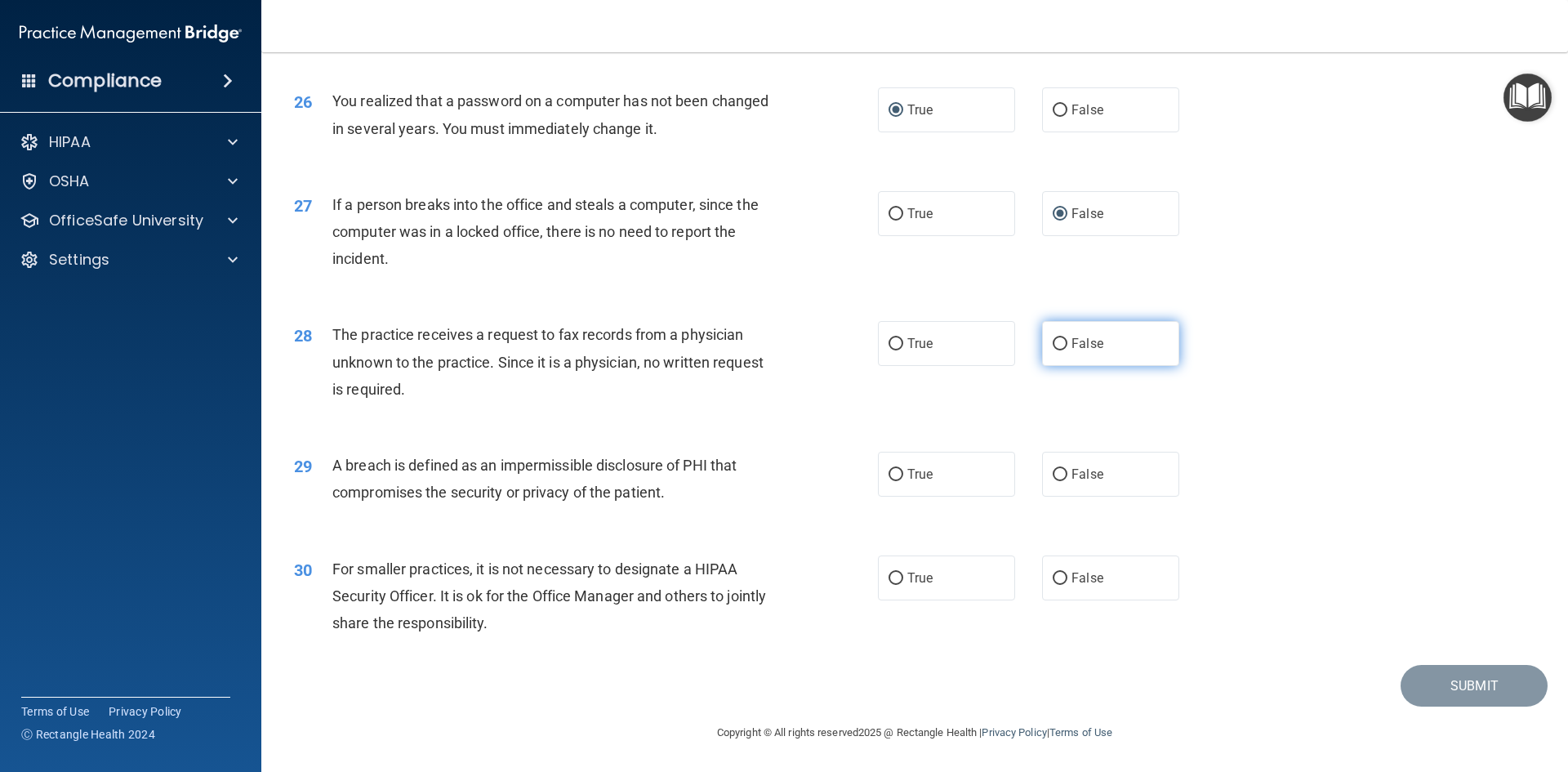
click at [1053, 345] on input "False" at bounding box center [1061, 344] width 15 height 12
radio input "true"
click at [889, 473] on input "True" at bounding box center [896, 475] width 15 height 12
radio input "true"
click at [1062, 581] on label "False" at bounding box center [1111, 577] width 138 height 45
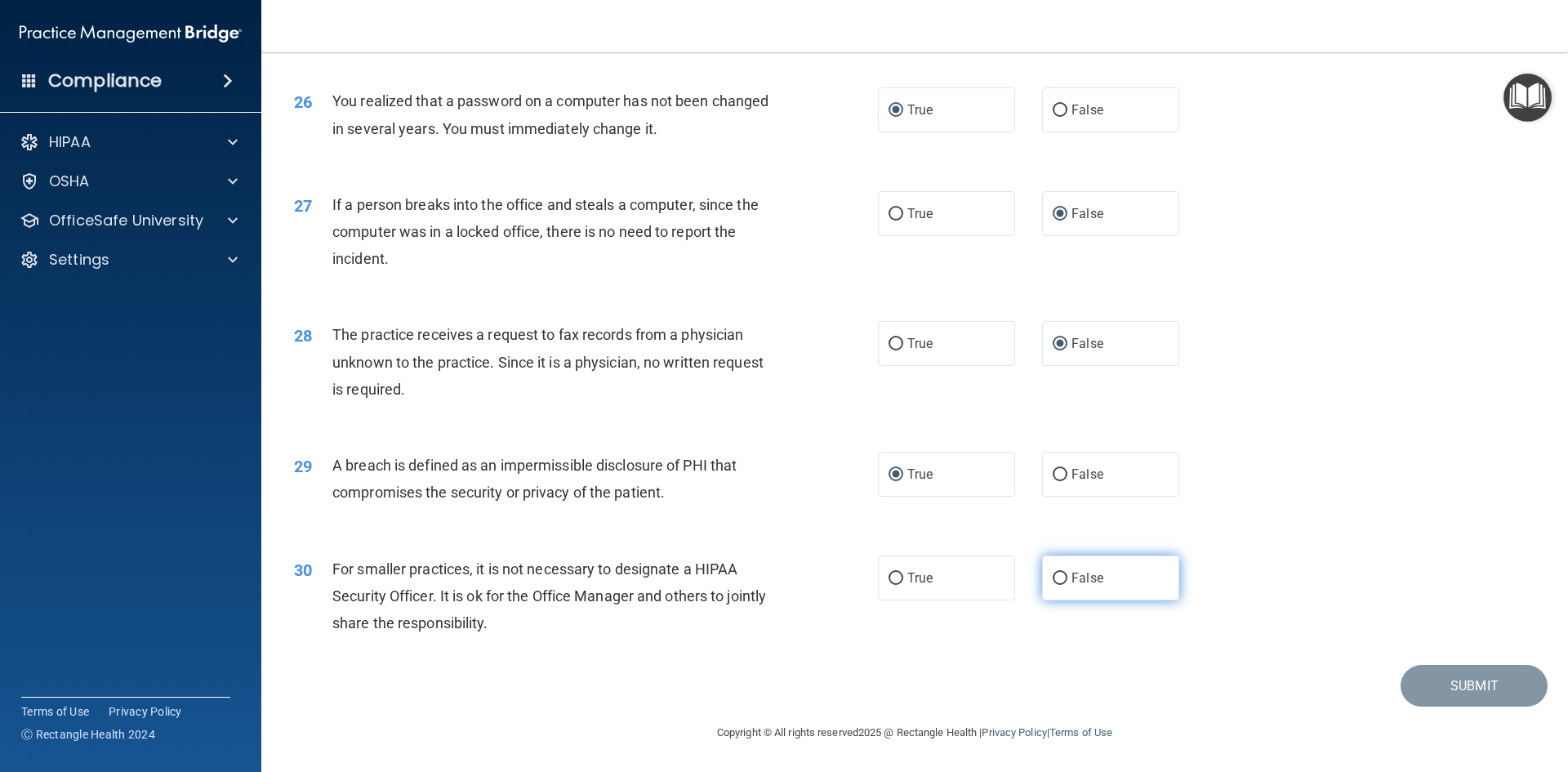
click at [1062, 581] on input "False" at bounding box center [1061, 578] width 15 height 12
radio input "true"
click at [1436, 690] on button "Submit" at bounding box center [1474, 686] width 147 height 41
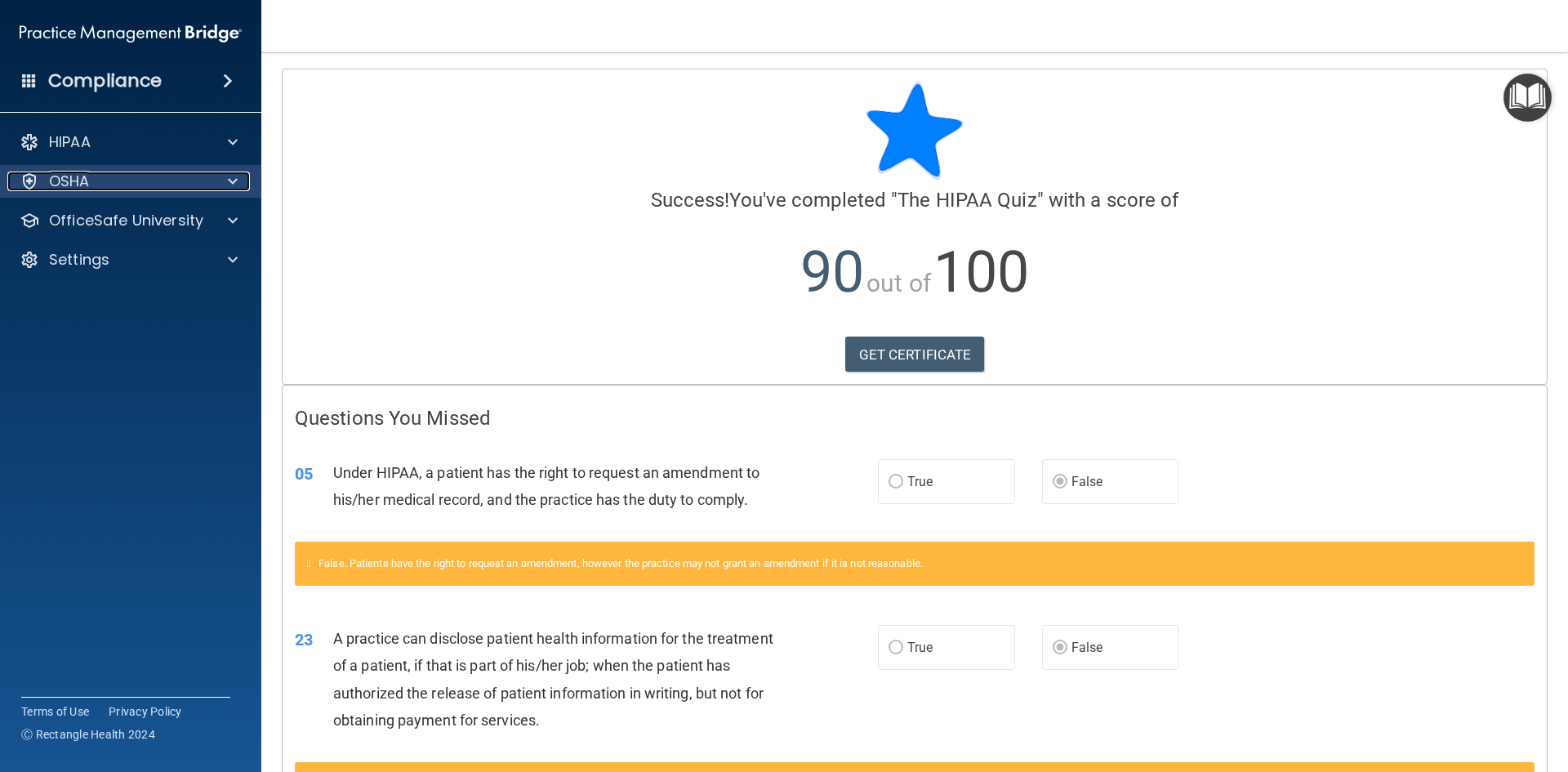
click at [70, 179] on p "OSHA" at bounding box center [69, 181] width 41 height 19
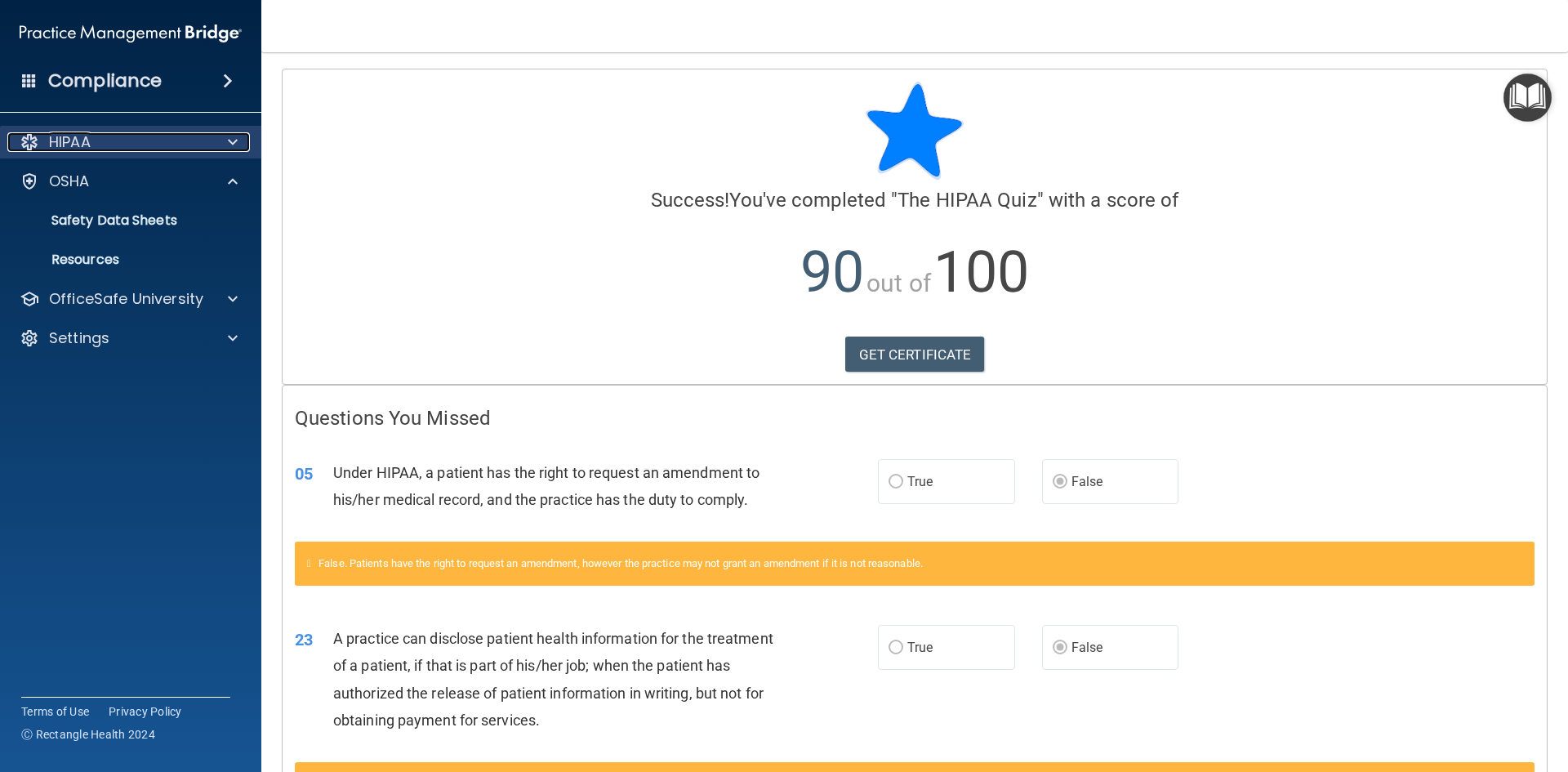
click at [239, 145] on div at bounding box center [230, 141] width 41 height 19
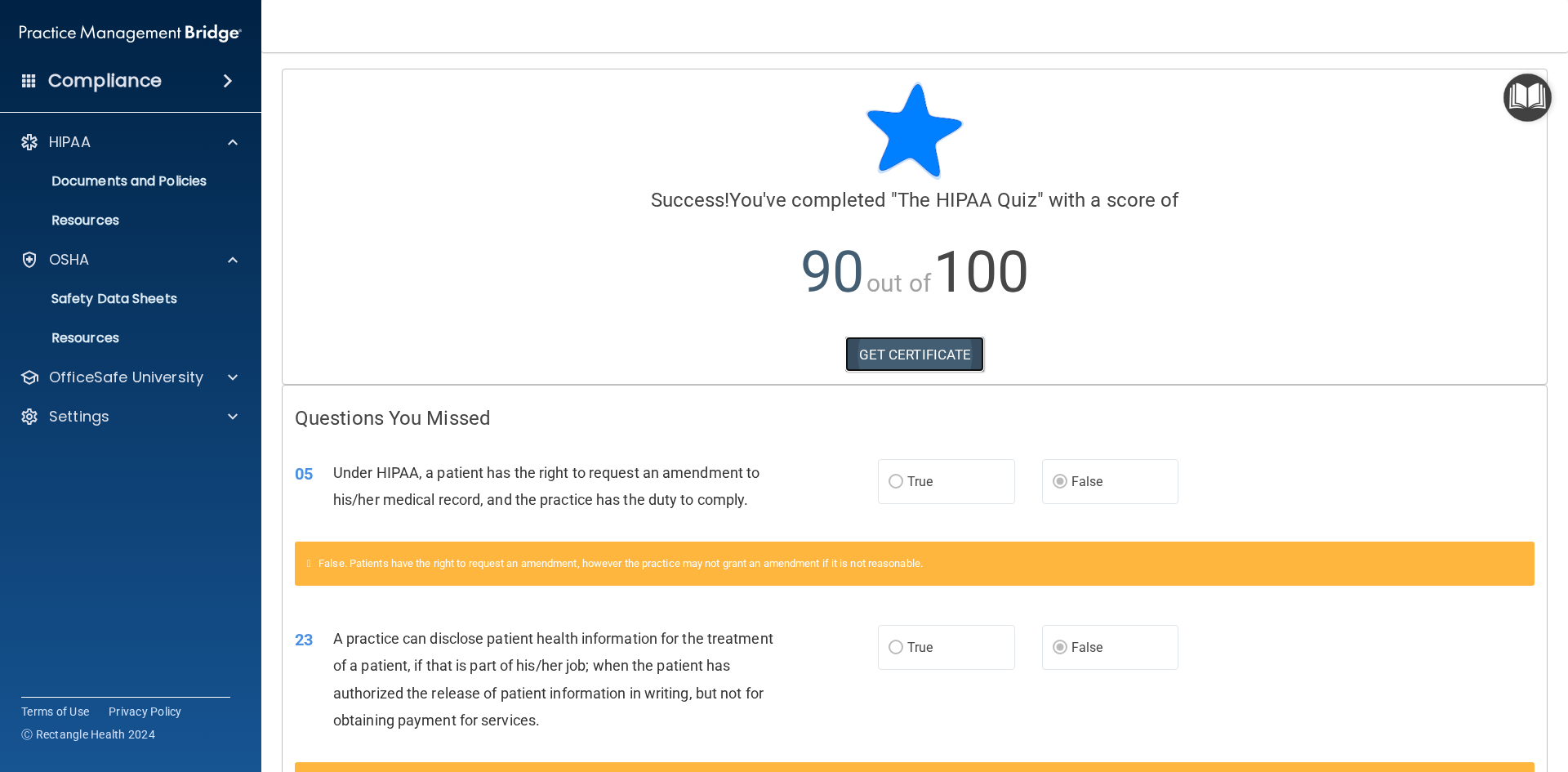
click at [874, 350] on link "GET CERTIFICATE" at bounding box center [916, 354] width 139 height 36
click at [121, 181] on p "Documents and Policies" at bounding box center [122, 182] width 223 height 17
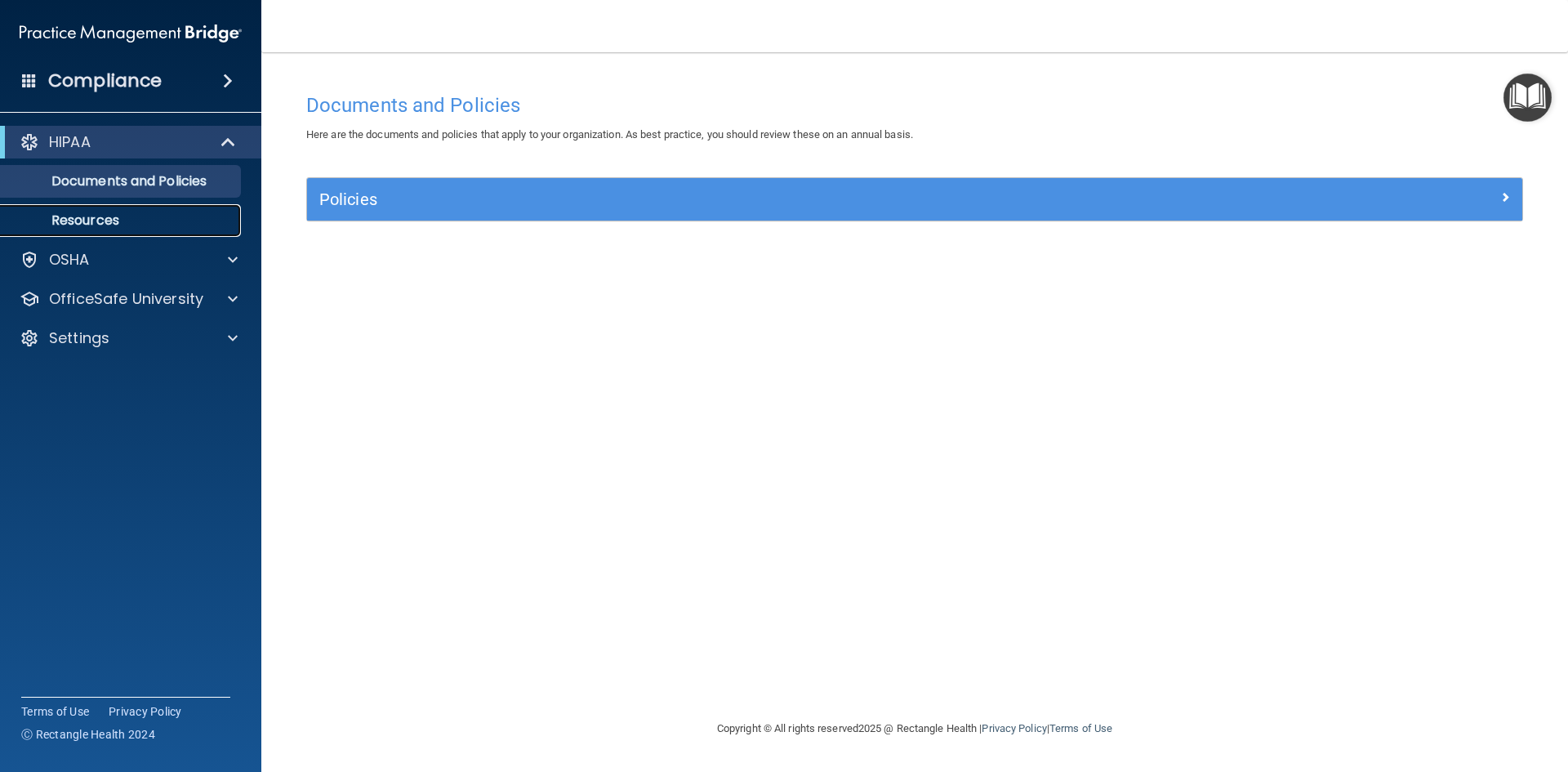
click at [98, 216] on p "Resources" at bounding box center [122, 220] width 223 height 17
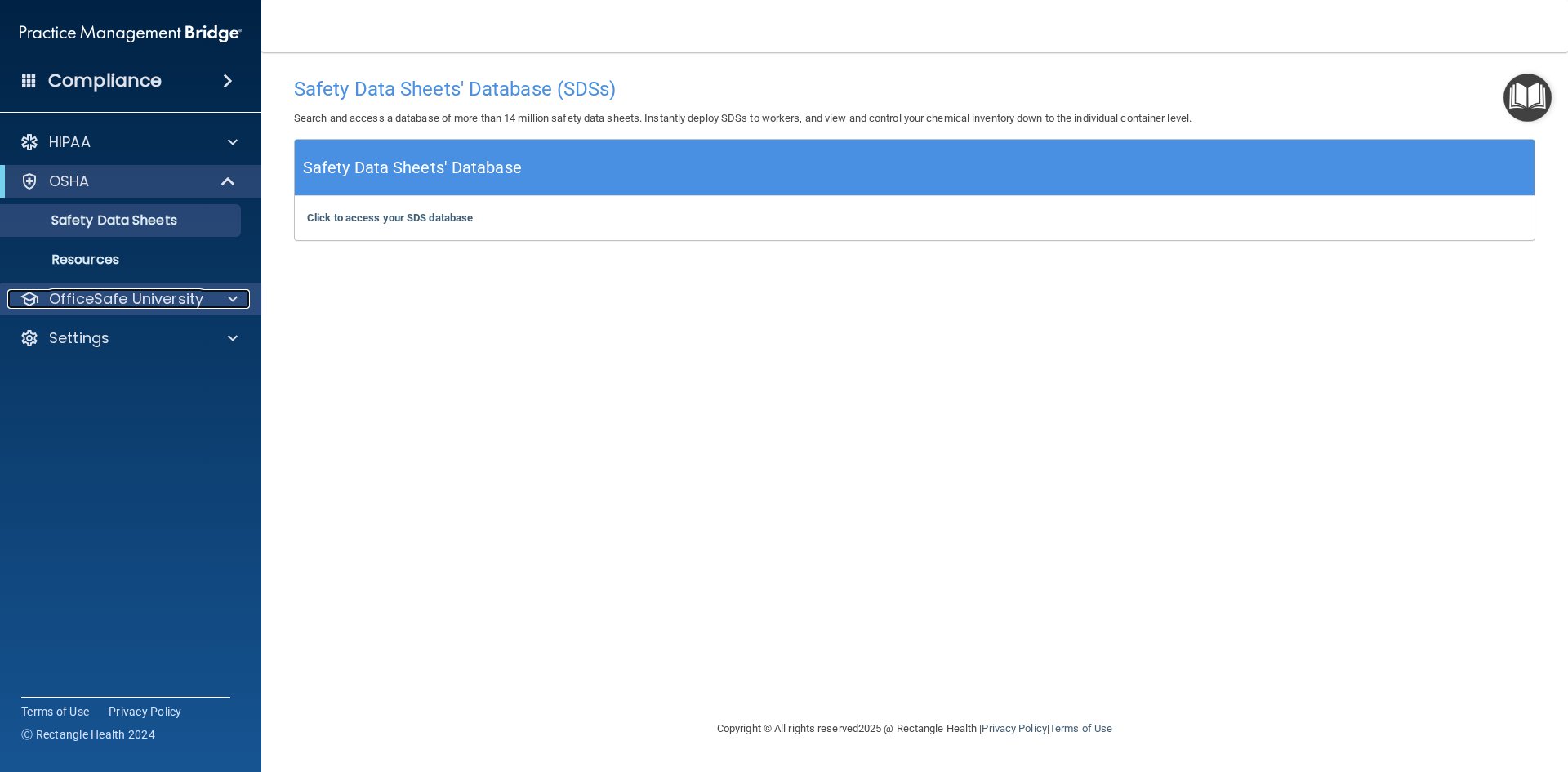
click at [89, 302] on p "OfficeSafe University" at bounding box center [126, 298] width 154 height 19
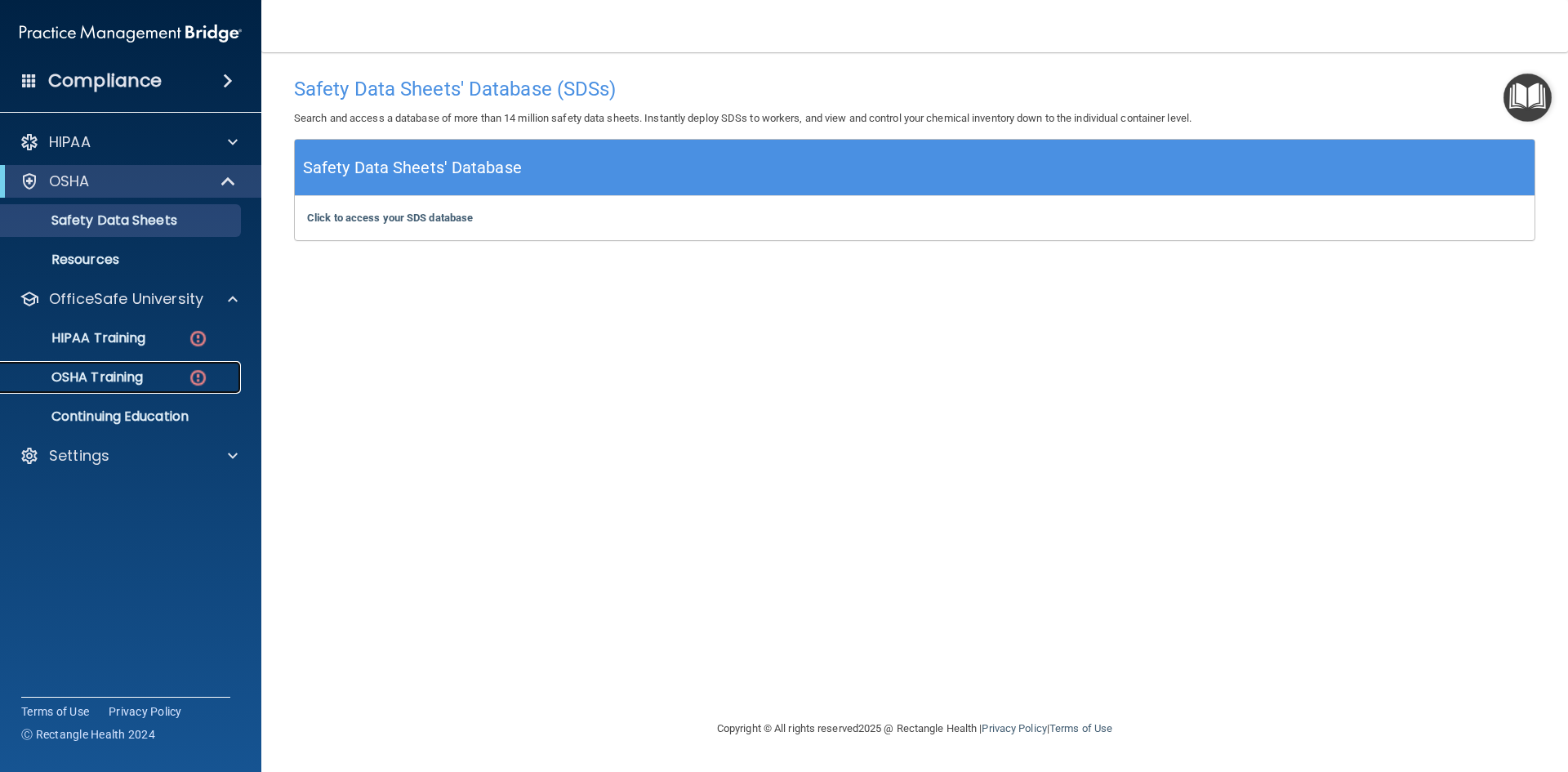
click at [105, 384] on p "OSHA Training" at bounding box center [77, 377] width 132 height 17
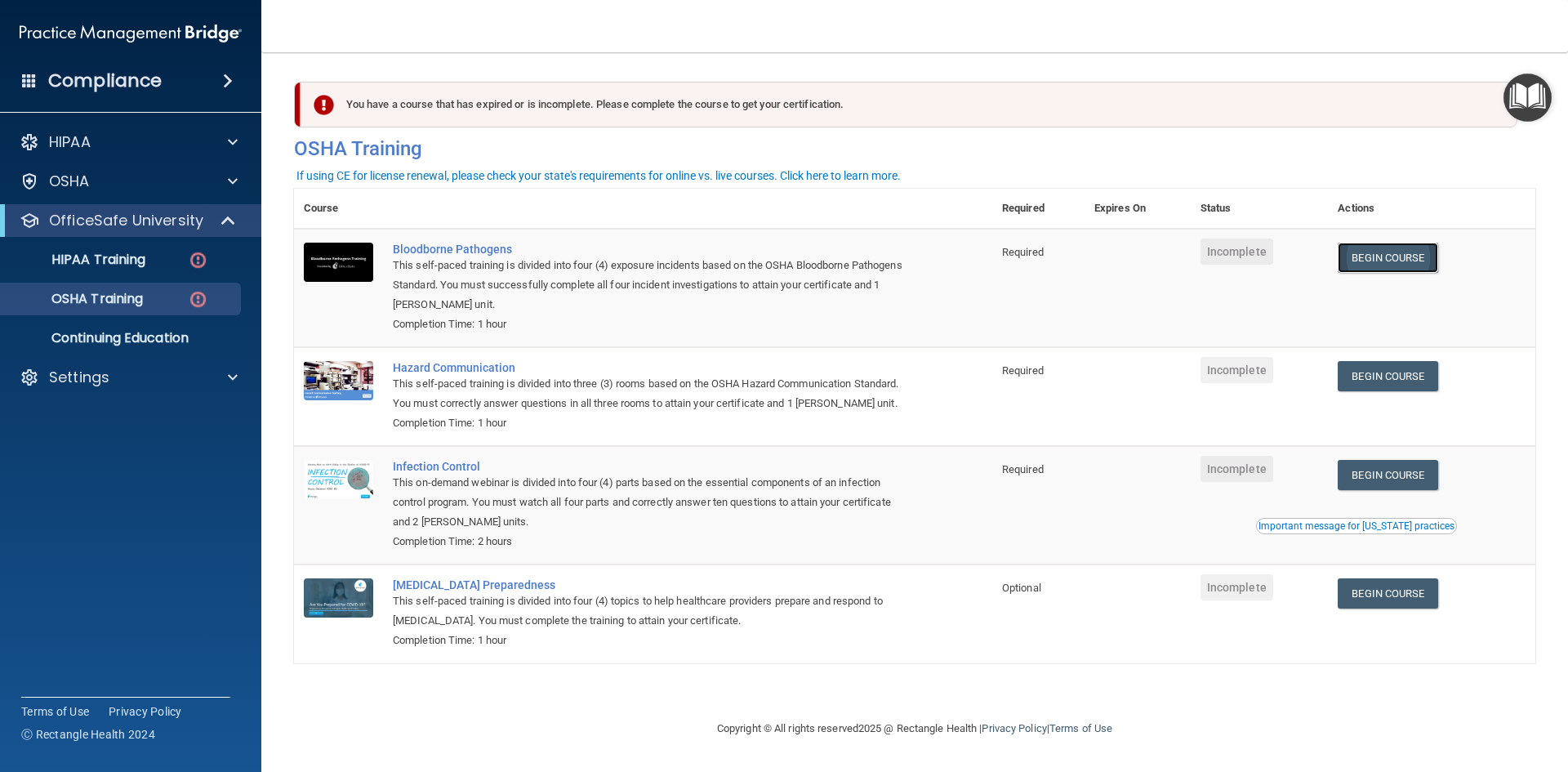
click at [1418, 258] on link "Begin Course" at bounding box center [1387, 257] width 100 height 30
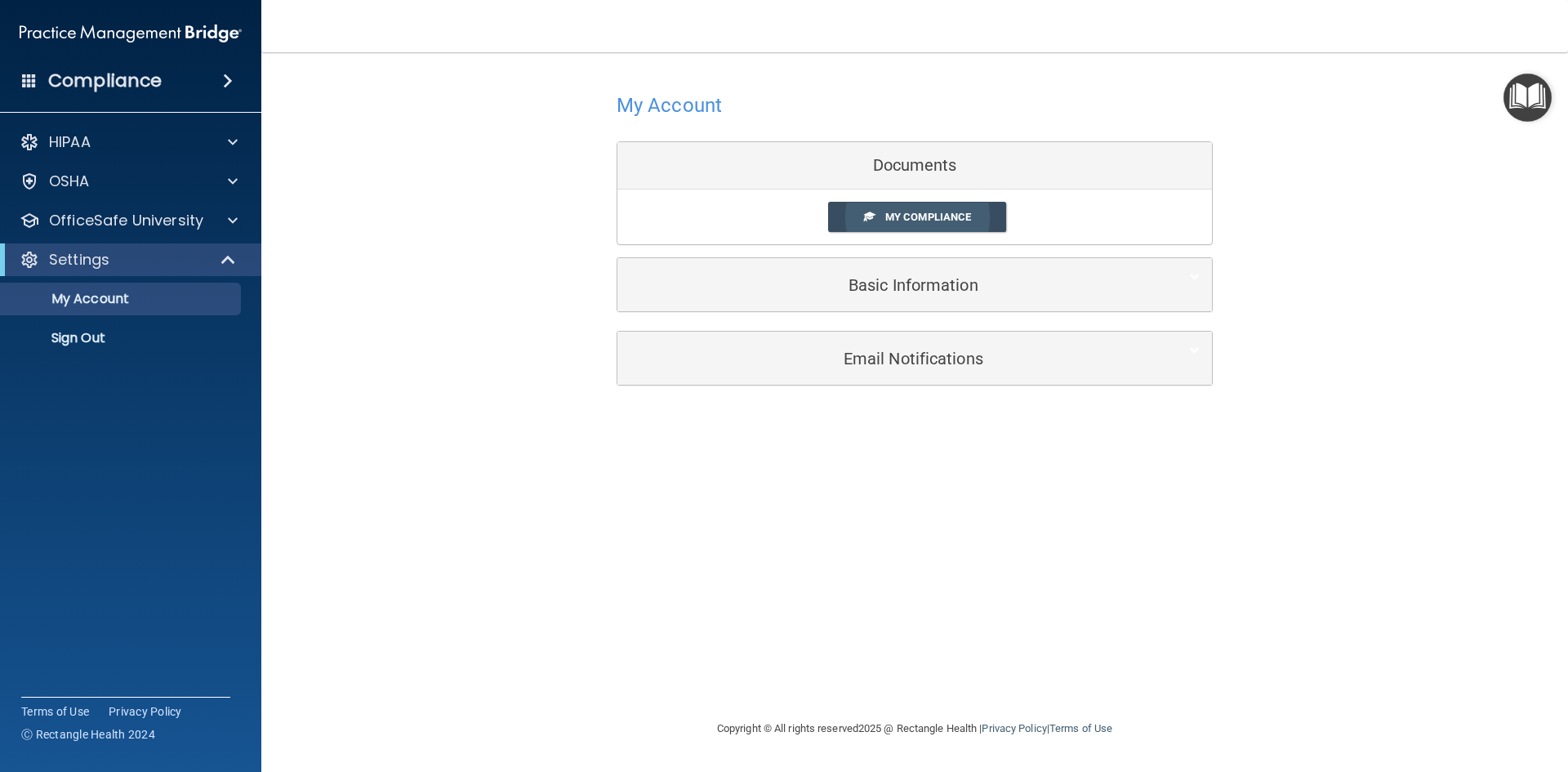
click at [926, 214] on span "My Compliance" at bounding box center [928, 217] width 85 height 12
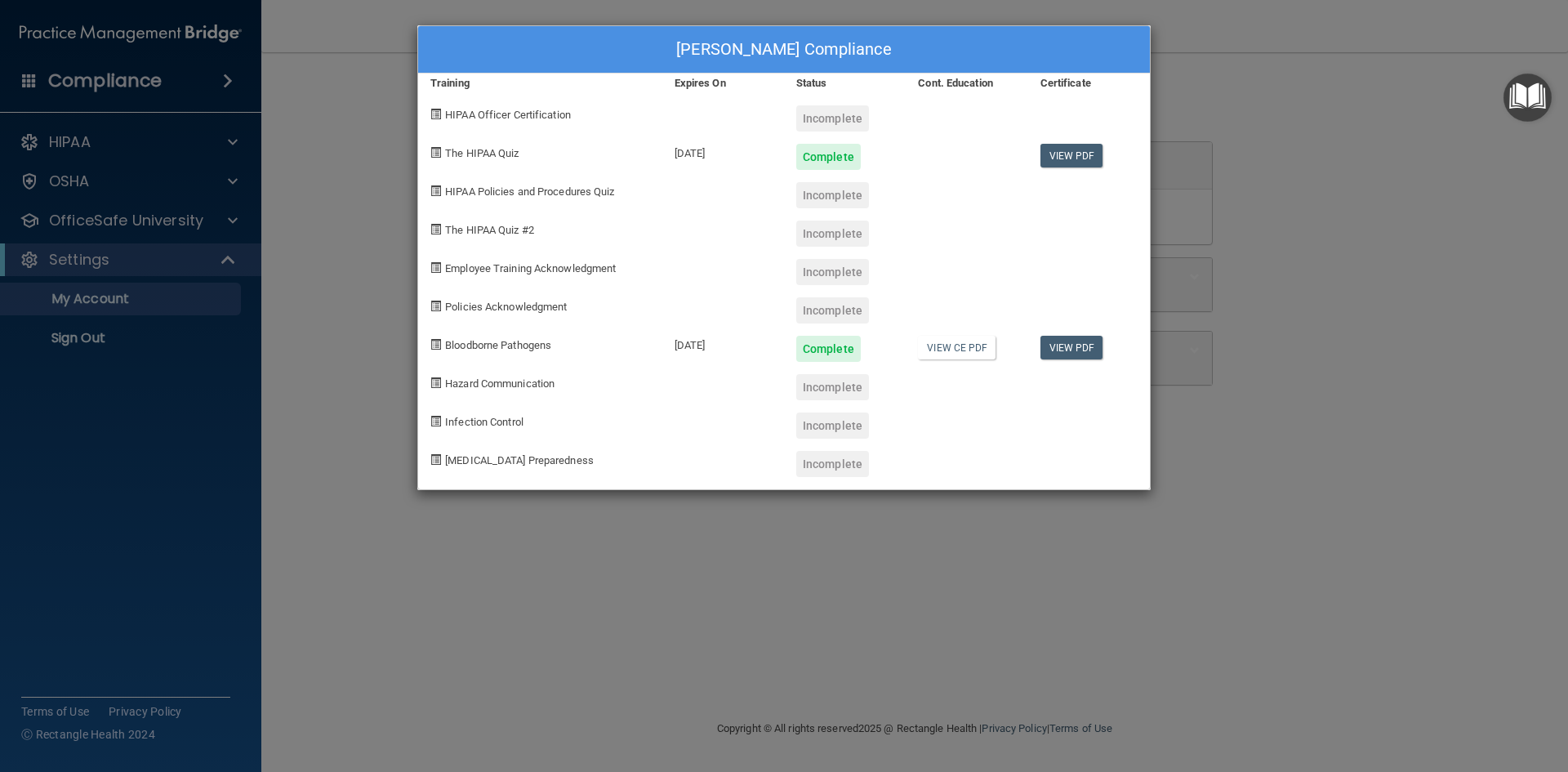
click at [809, 197] on div "Incomplete" at bounding box center [832, 196] width 72 height 26
click at [441, 191] on span at bounding box center [436, 191] width 11 height 11
click at [333, 168] on div "Kathryn Snell's Compliance Training Expires On Status Cont. Education Certifica…" at bounding box center [784, 386] width 1568 height 772
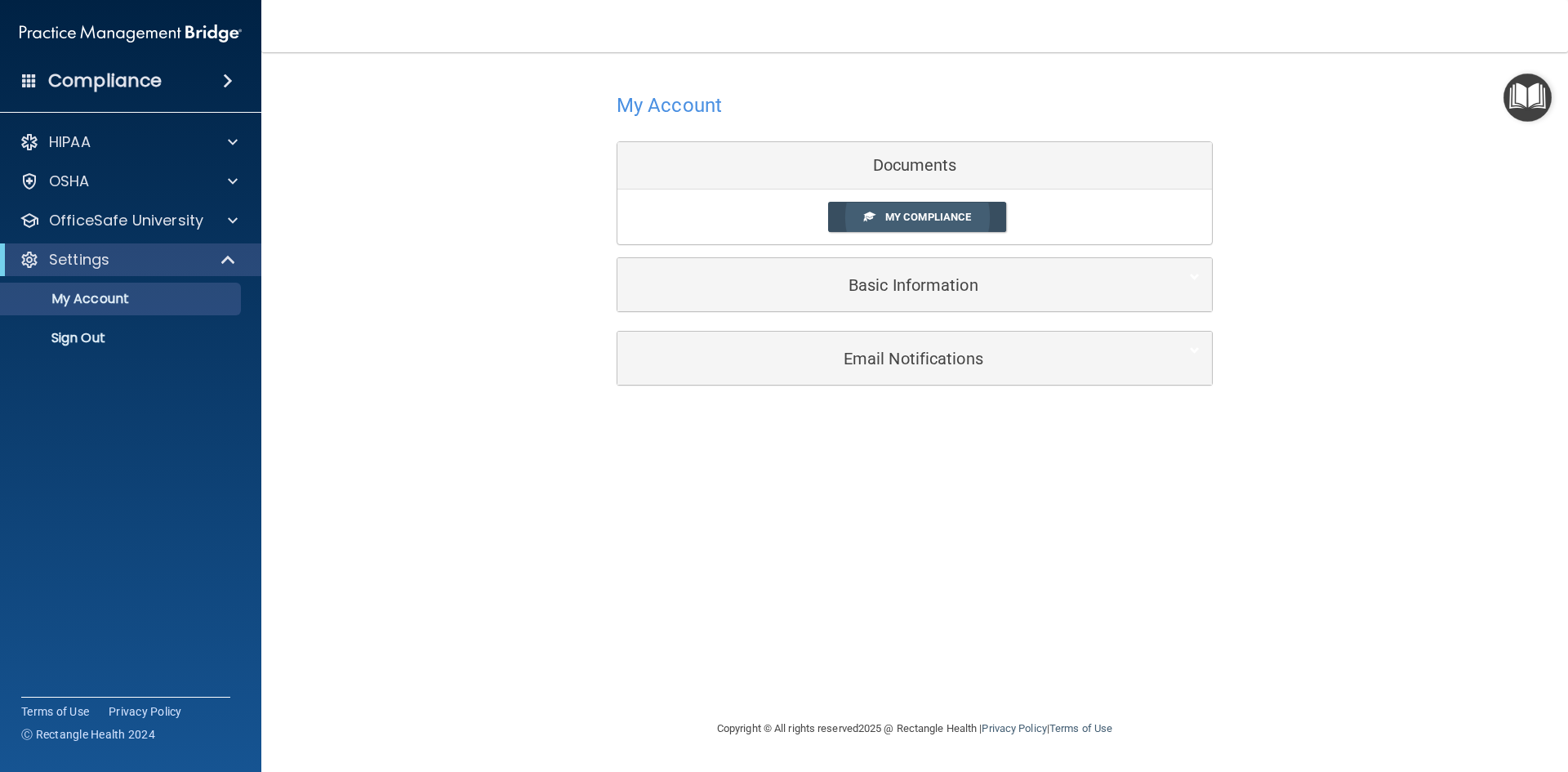
click at [891, 220] on span "My Compliance" at bounding box center [928, 217] width 85 height 12
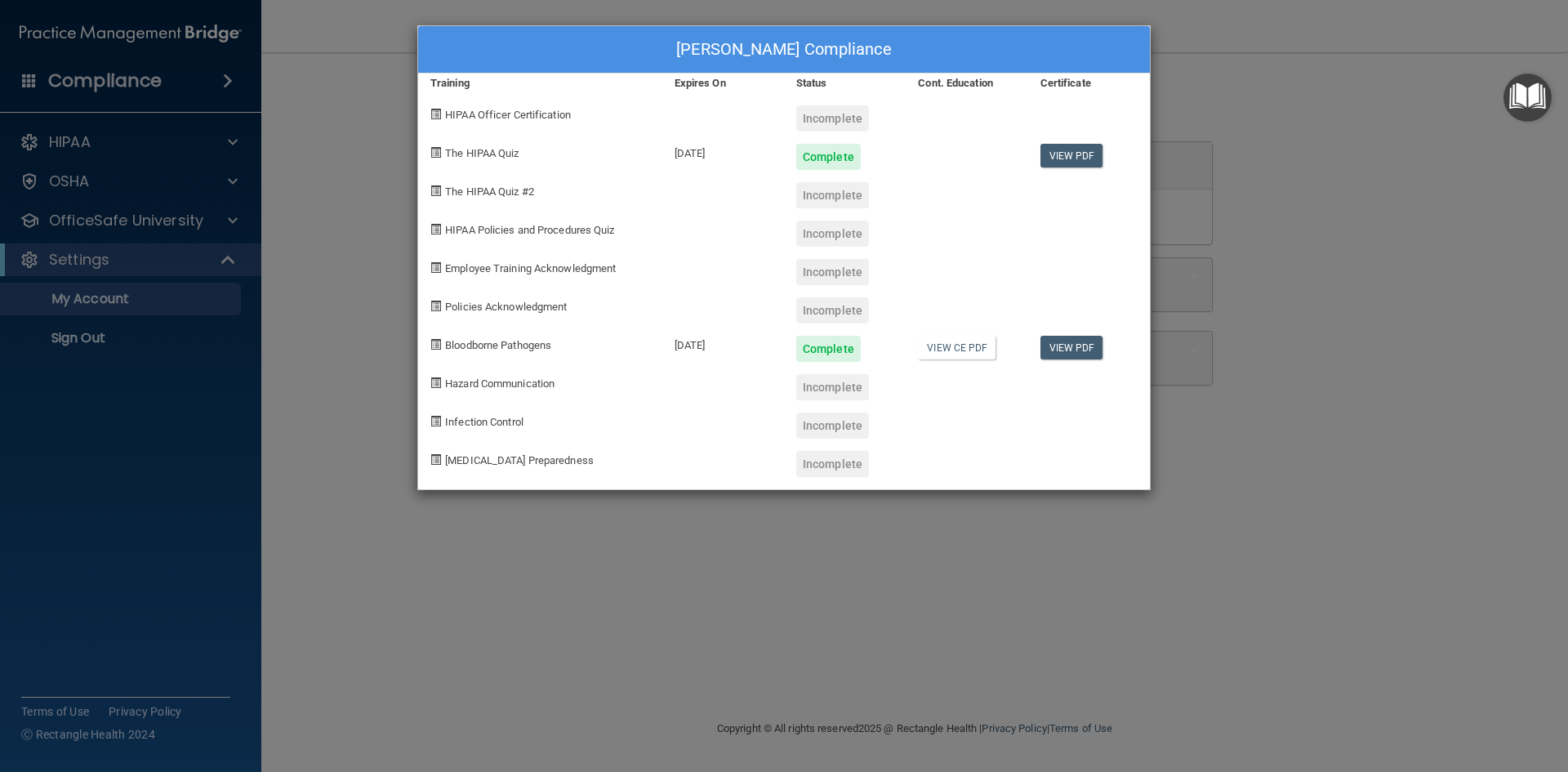
click at [1296, 140] on div "Kathryn Snell's Compliance Training Expires On Status Cont. Education Certifica…" at bounding box center [784, 386] width 1568 height 772
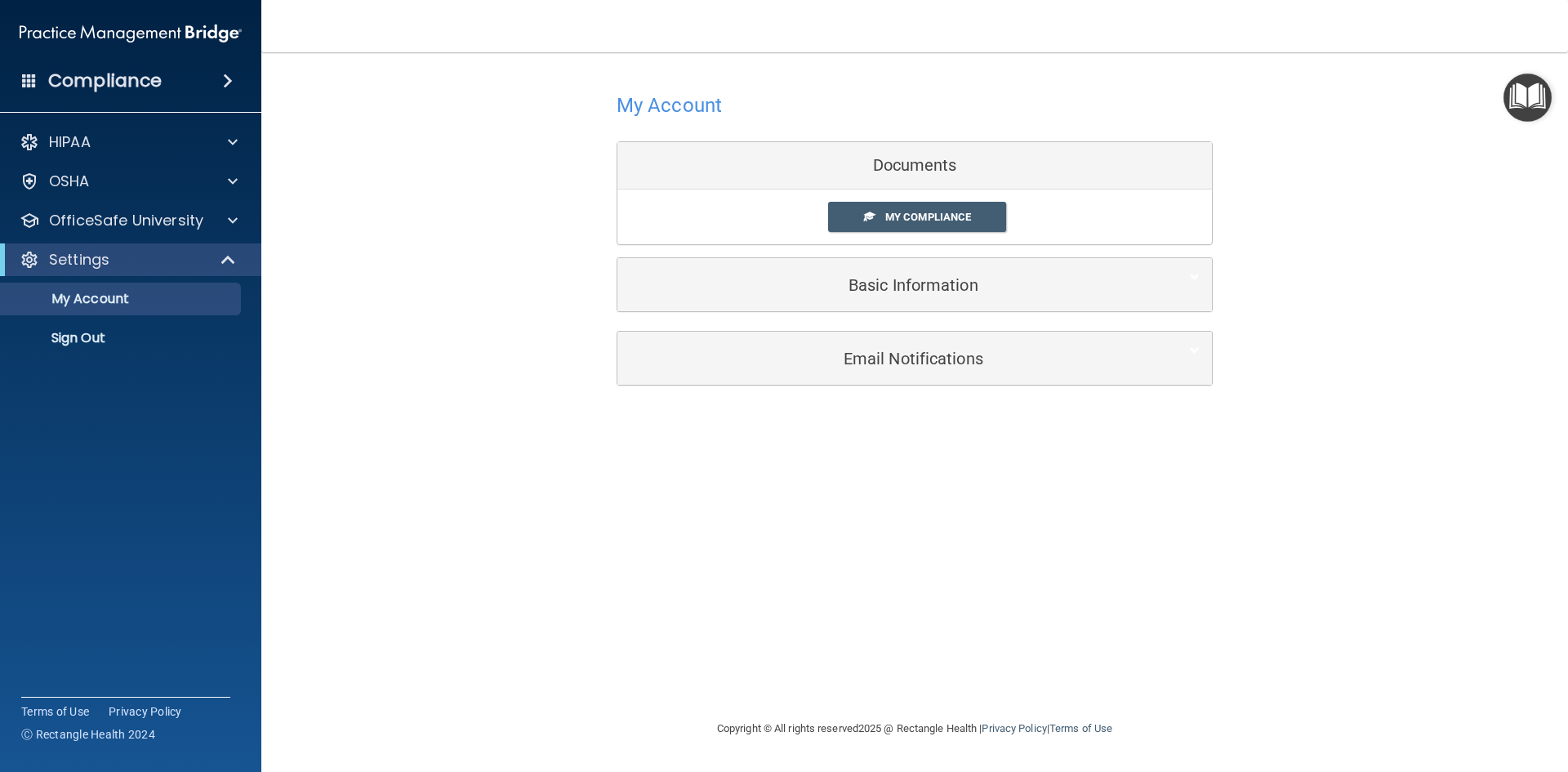
click at [984, 161] on div "Documents" at bounding box center [915, 166] width 595 height 48
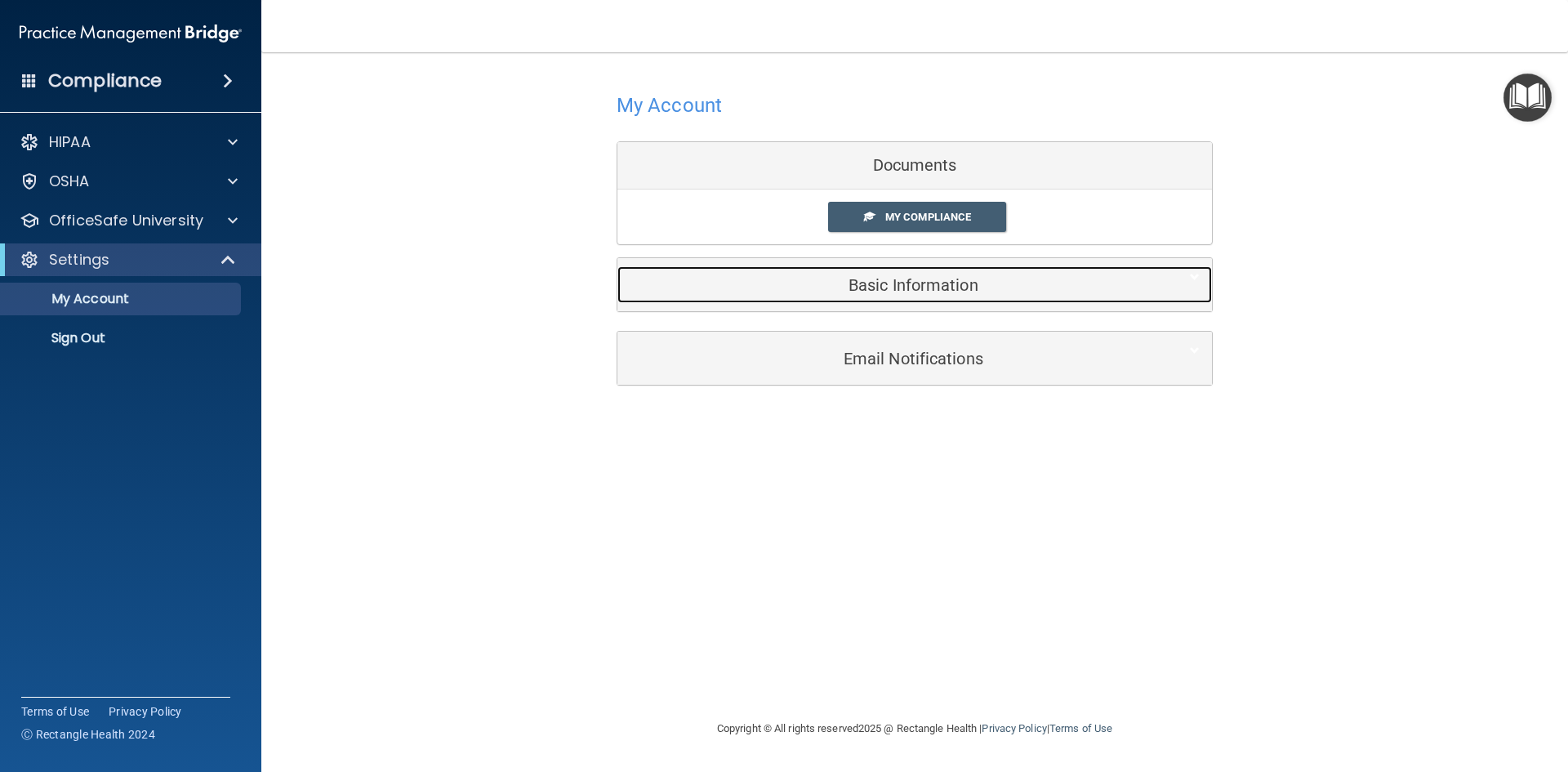
click at [841, 295] on div "Basic Information" at bounding box center [890, 285] width 545 height 37
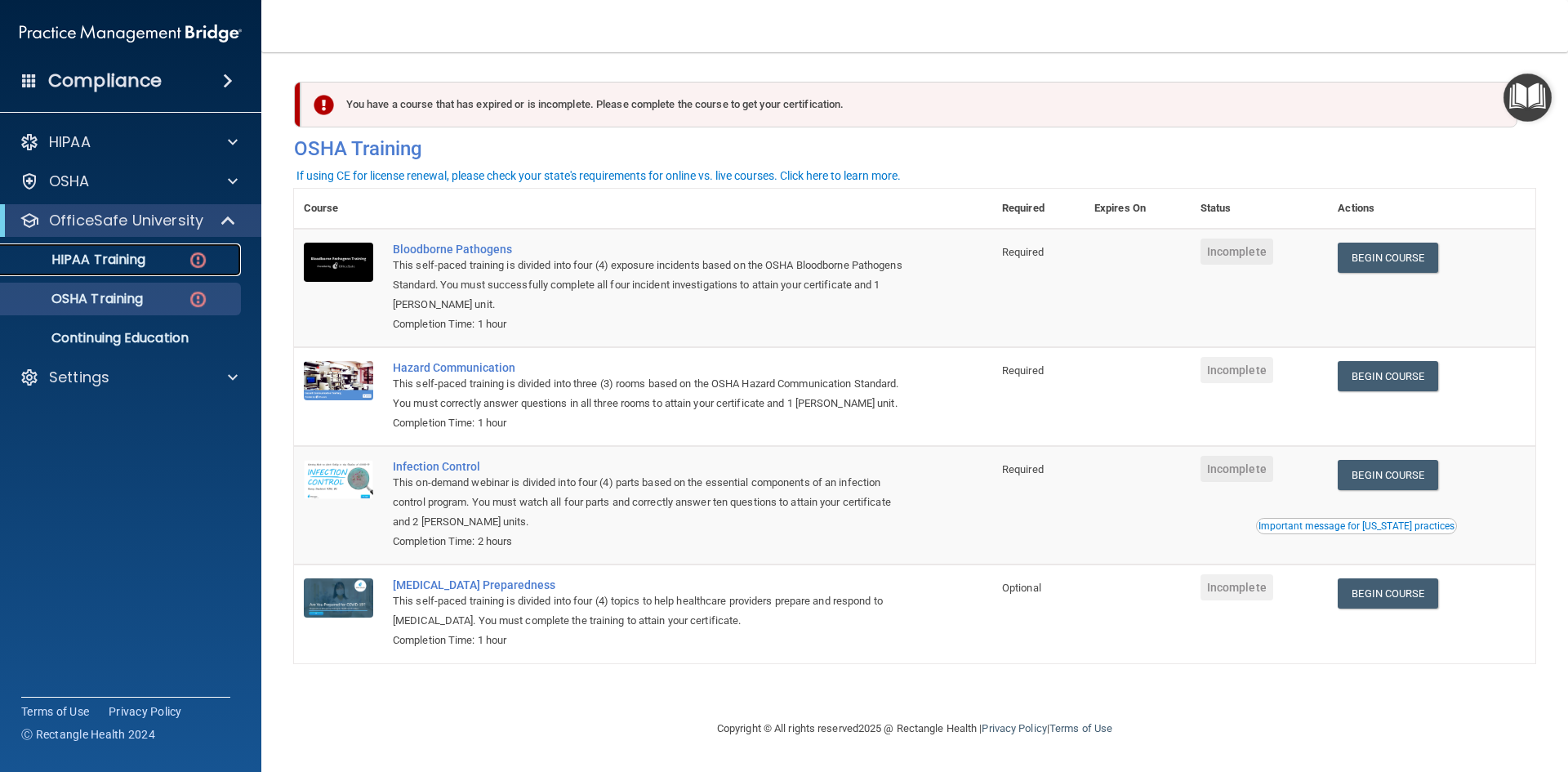
click at [152, 269] on link "HIPAA Training" at bounding box center [112, 260] width 257 height 33
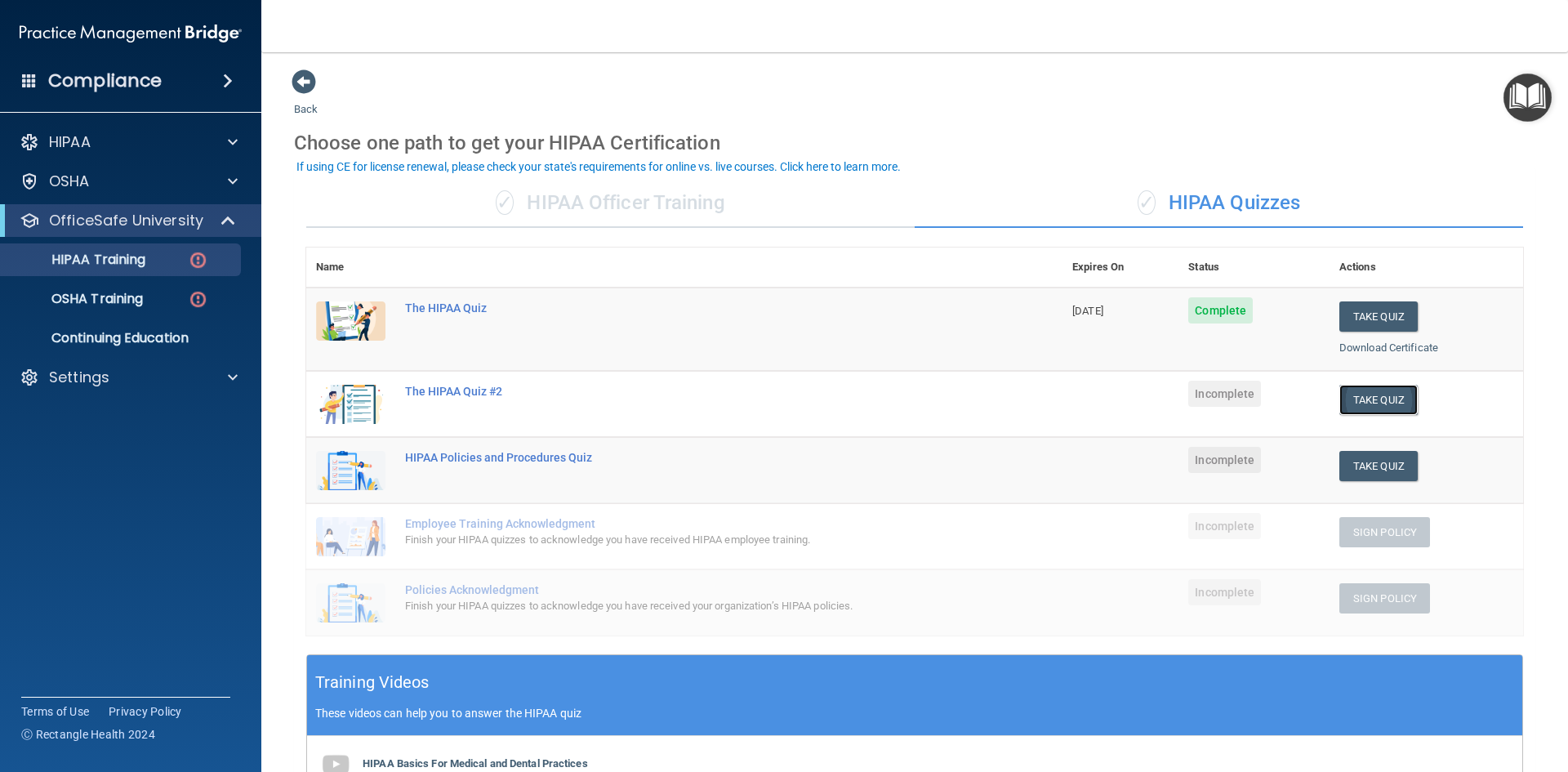
click at [1372, 398] on button "Take Quiz" at bounding box center [1378, 399] width 78 height 30
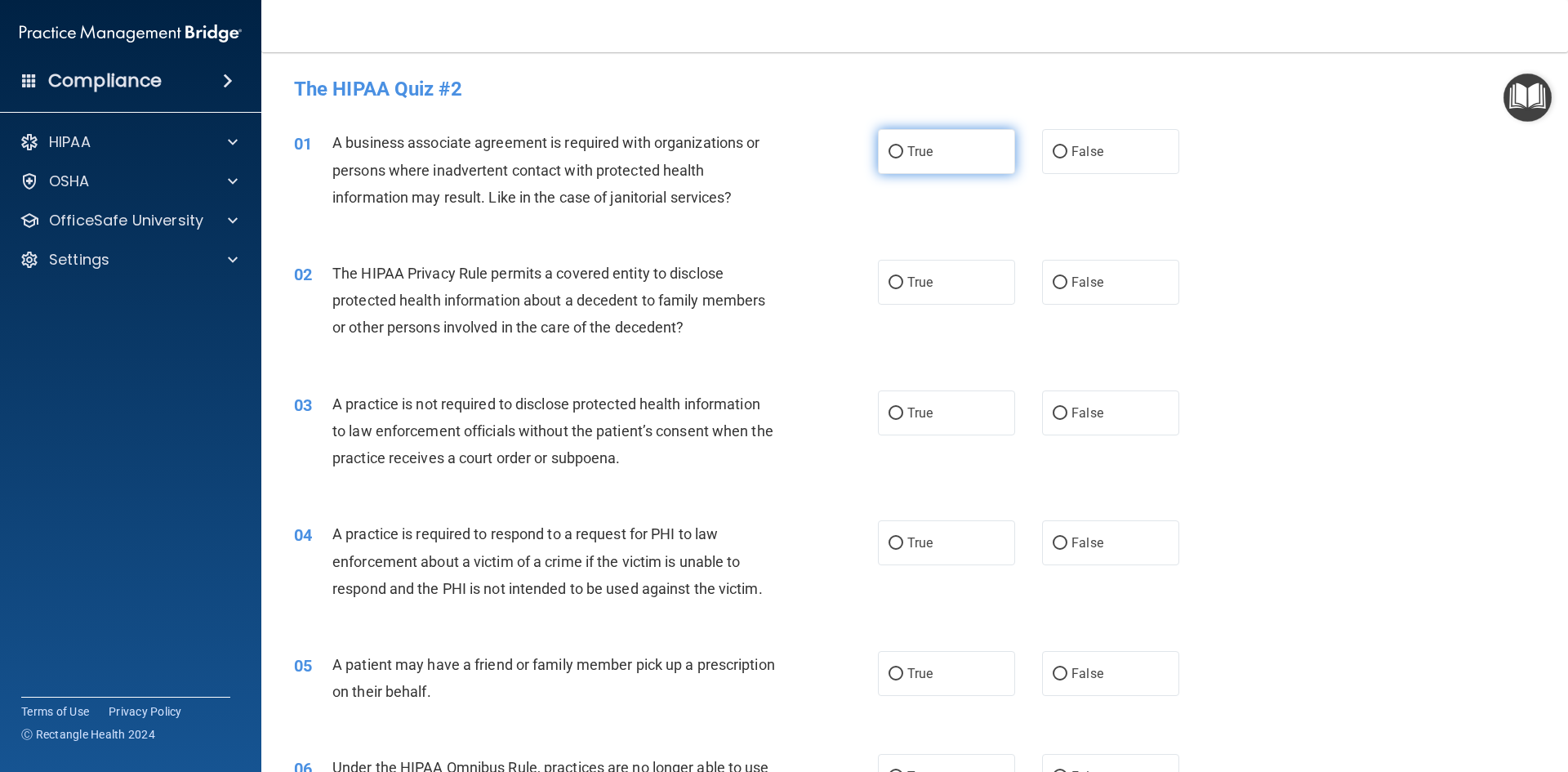
click at [895, 152] on input "True" at bounding box center [896, 151] width 15 height 12
radio input "true"
click at [1053, 283] on input "False" at bounding box center [1061, 283] width 15 height 12
radio input "true"
click at [889, 410] on input "True" at bounding box center [896, 413] width 15 height 12
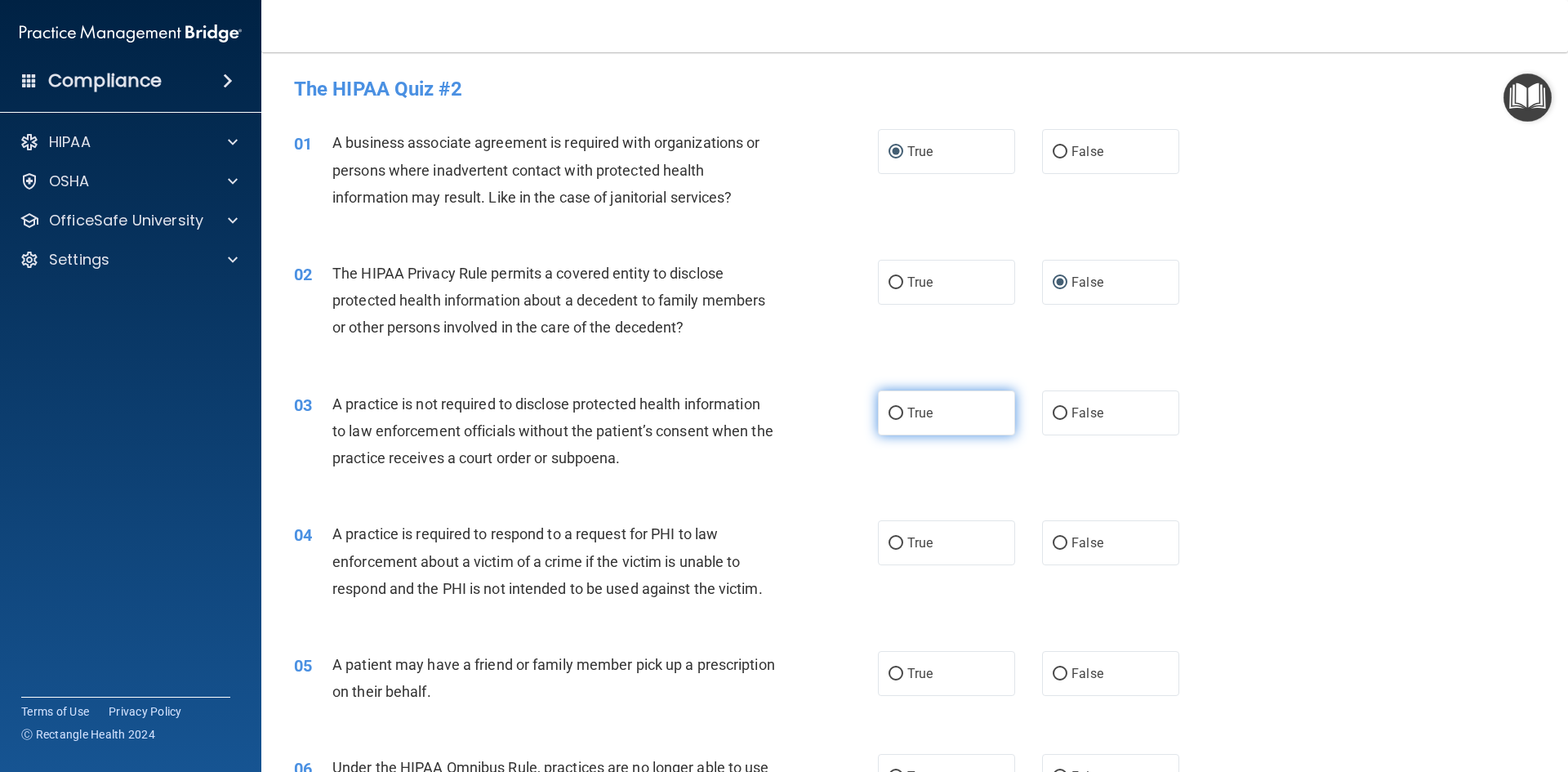
radio input "true"
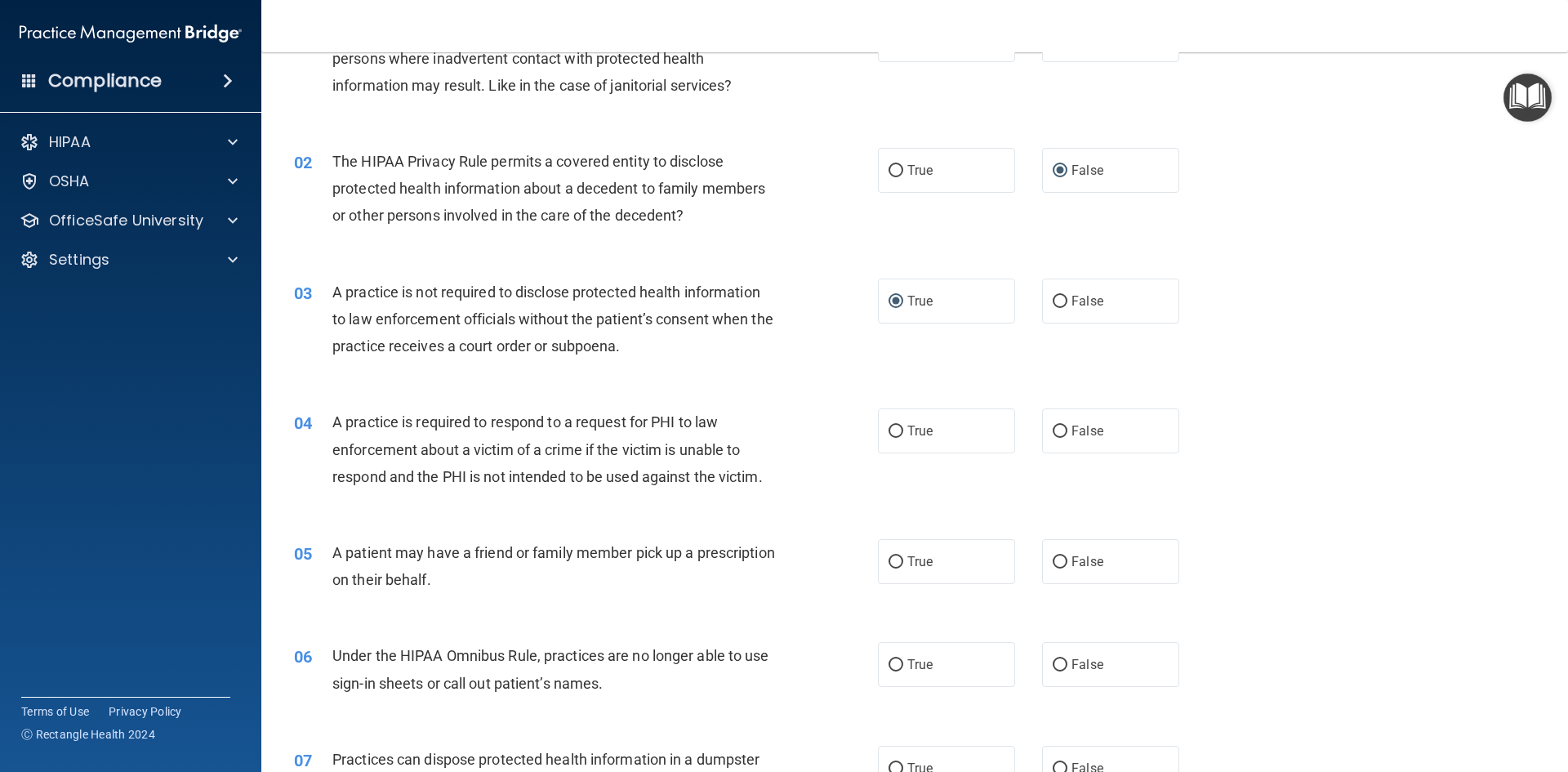
scroll to position [163, 0]
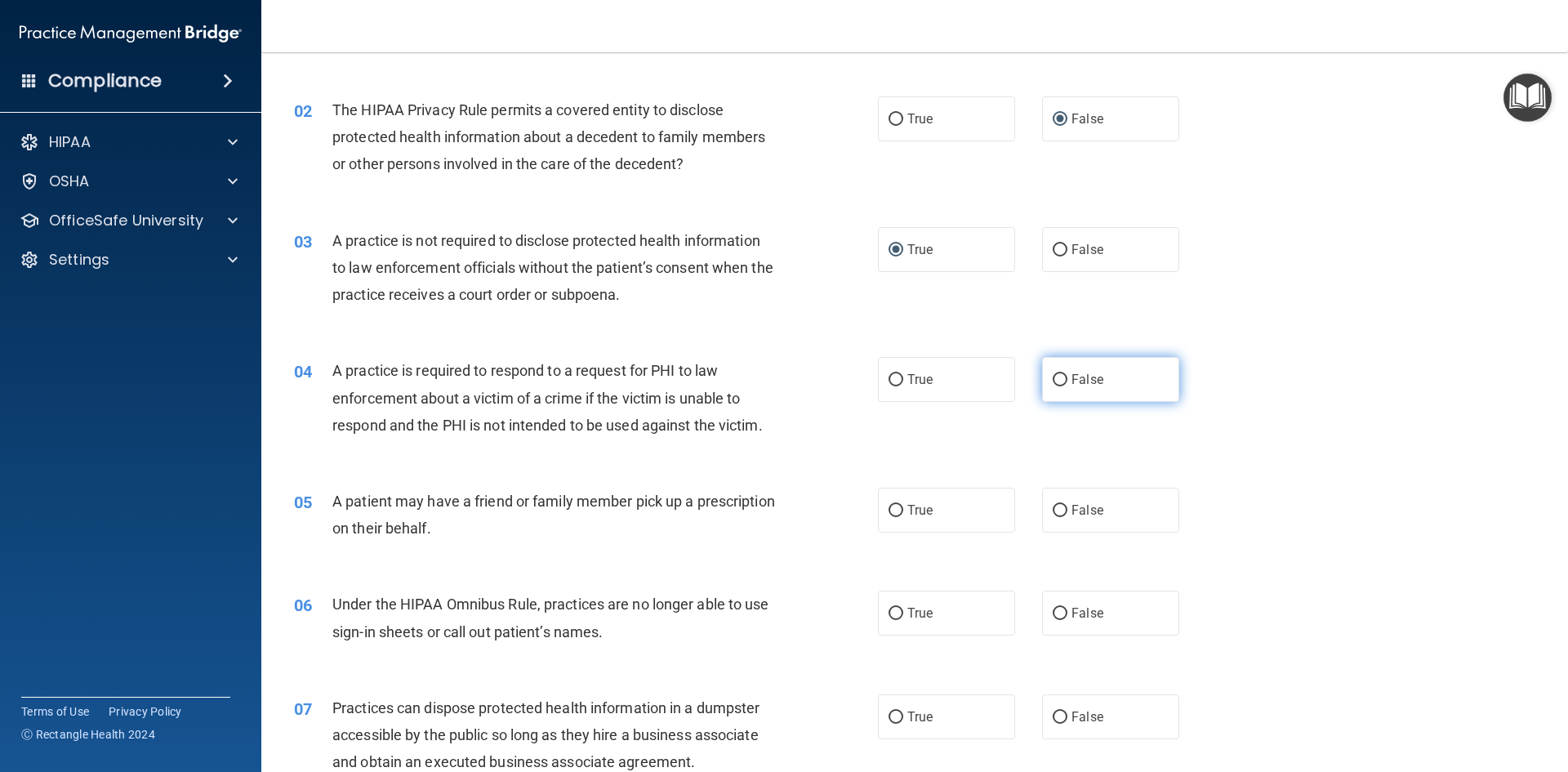
click at [1053, 377] on input "False" at bounding box center [1061, 380] width 15 height 12
radio input "true"
click at [890, 513] on input "True" at bounding box center [896, 510] width 15 height 12
radio input "true"
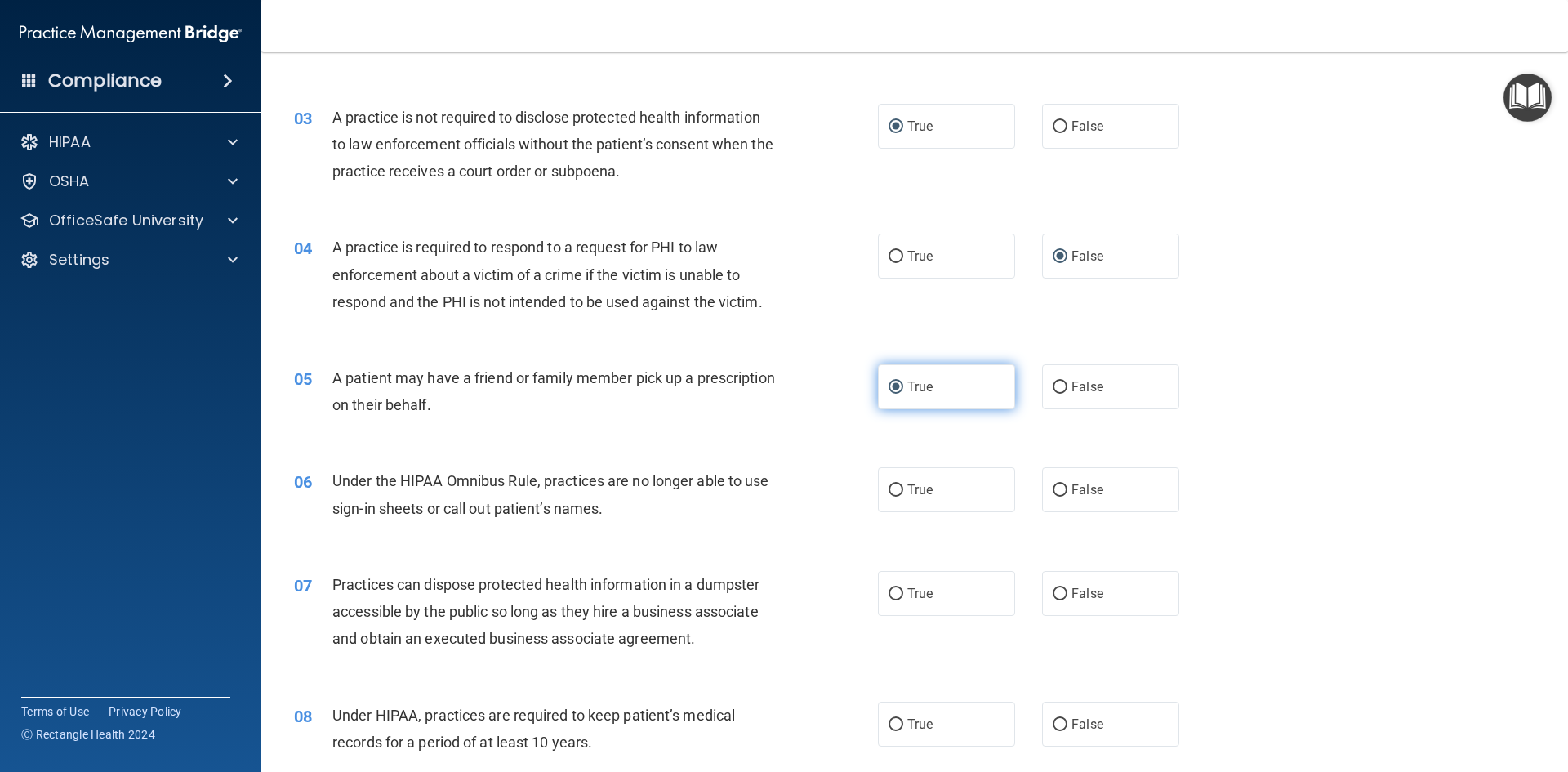
scroll to position [327, 0]
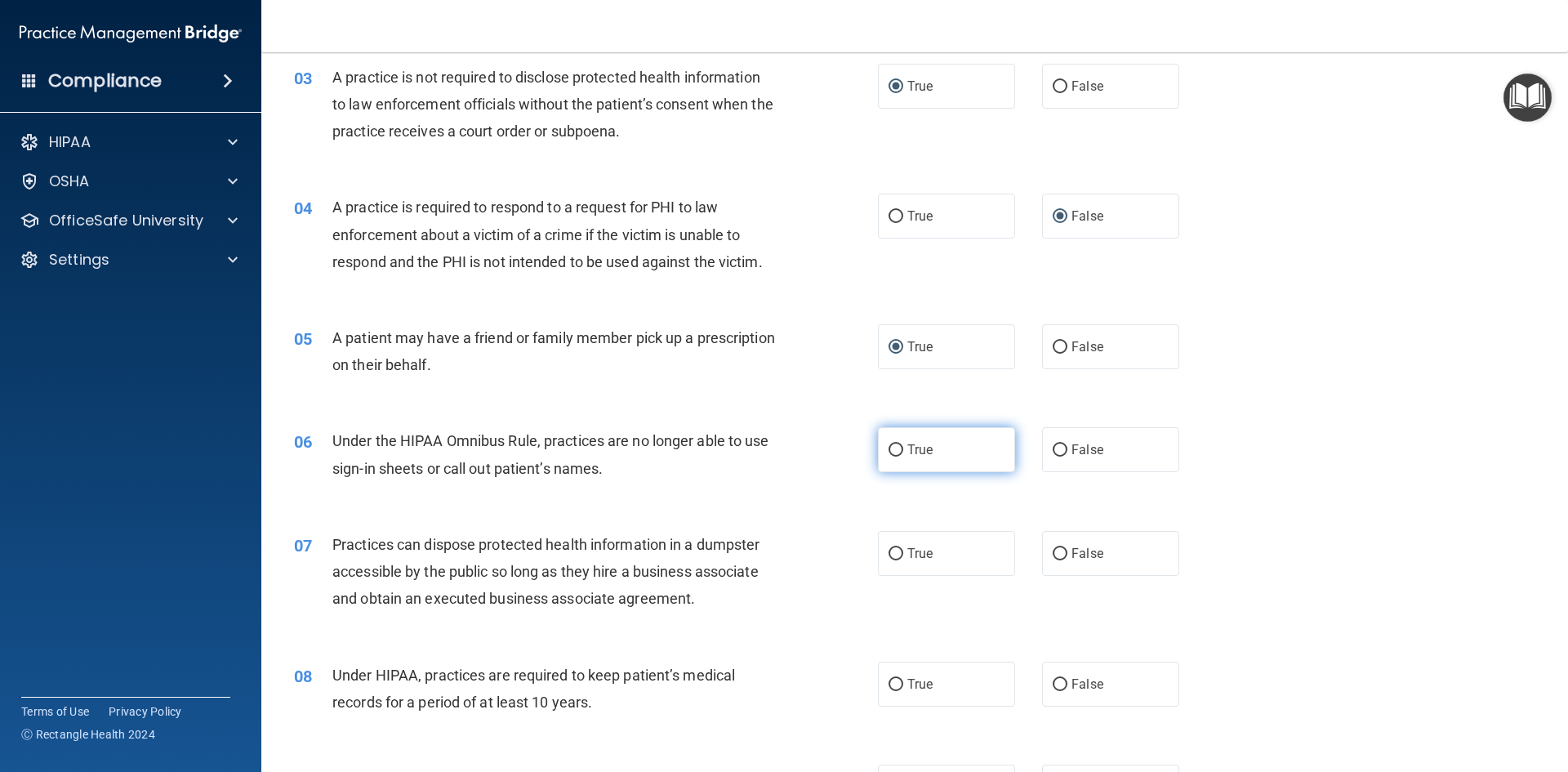
click at [890, 446] on input "True" at bounding box center [896, 450] width 15 height 12
radio input "true"
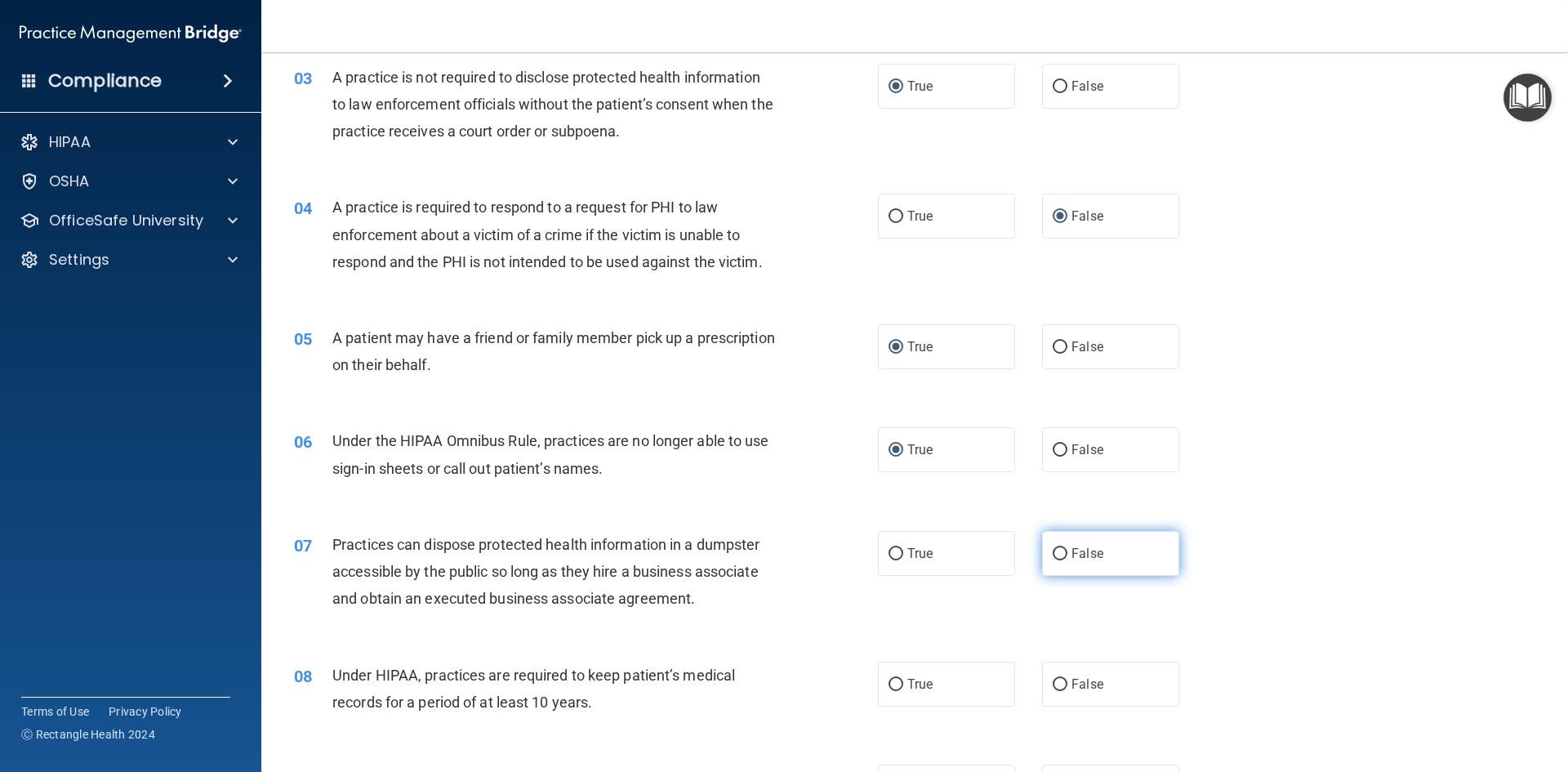
click at [1053, 556] on input "False" at bounding box center [1061, 554] width 15 height 12
radio input "true"
click at [1053, 682] on input "False" at bounding box center [1061, 685] width 15 height 12
radio input "true"
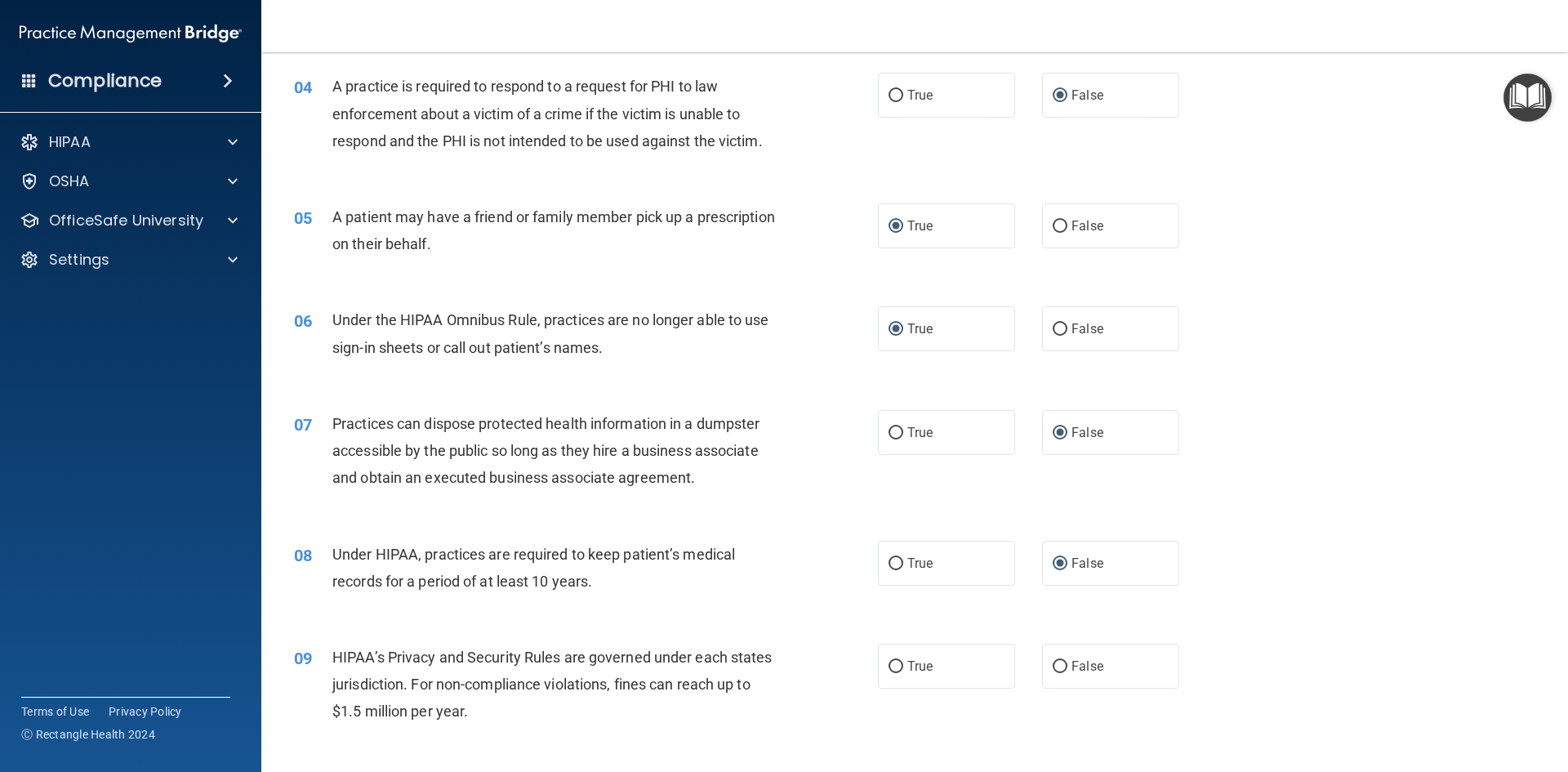
scroll to position [490, 0]
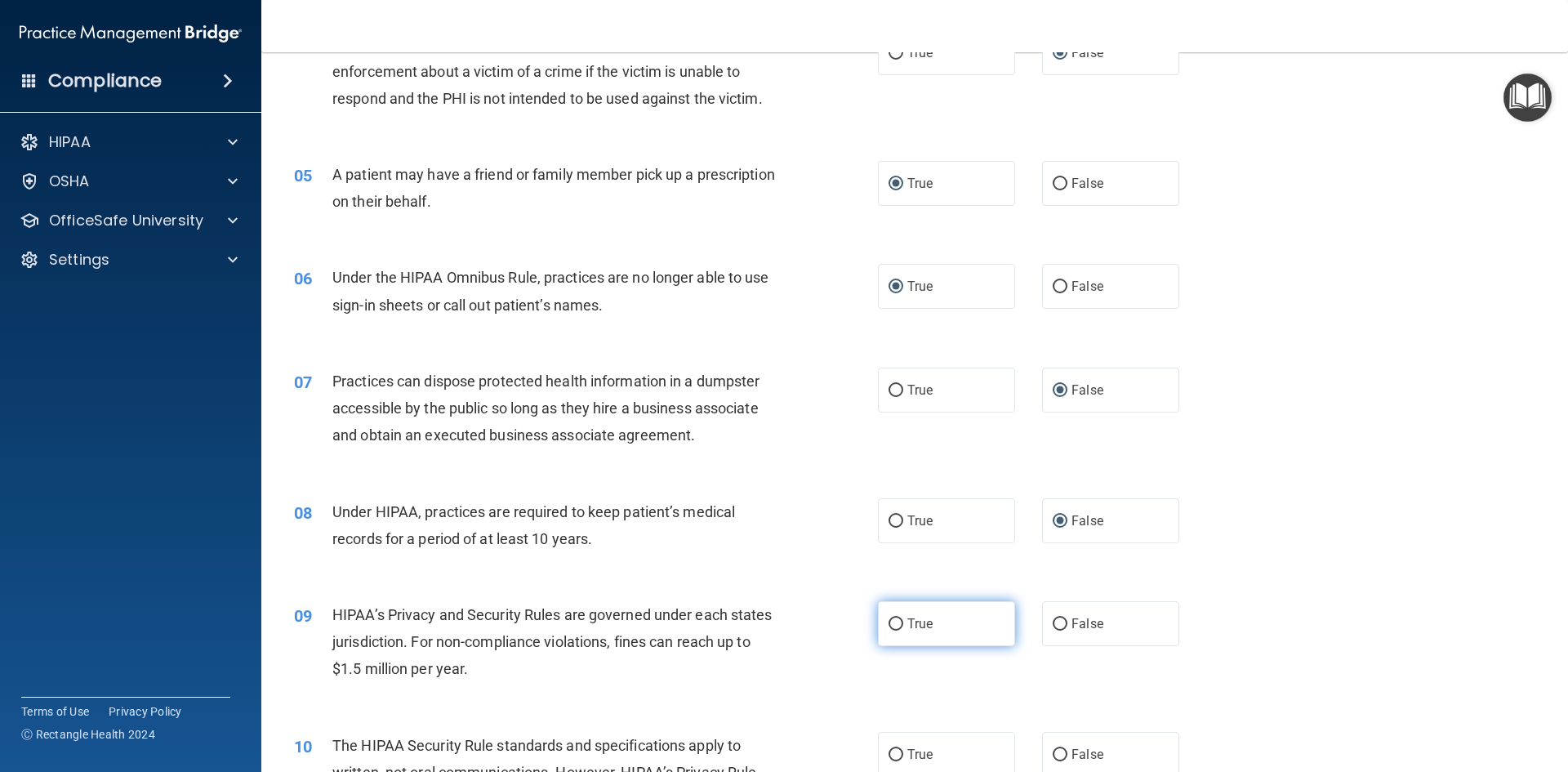
click at [907, 630] on span "True" at bounding box center [920, 623] width 26 height 16
click at [903, 630] on input "True" at bounding box center [896, 624] width 15 height 12
radio input "true"
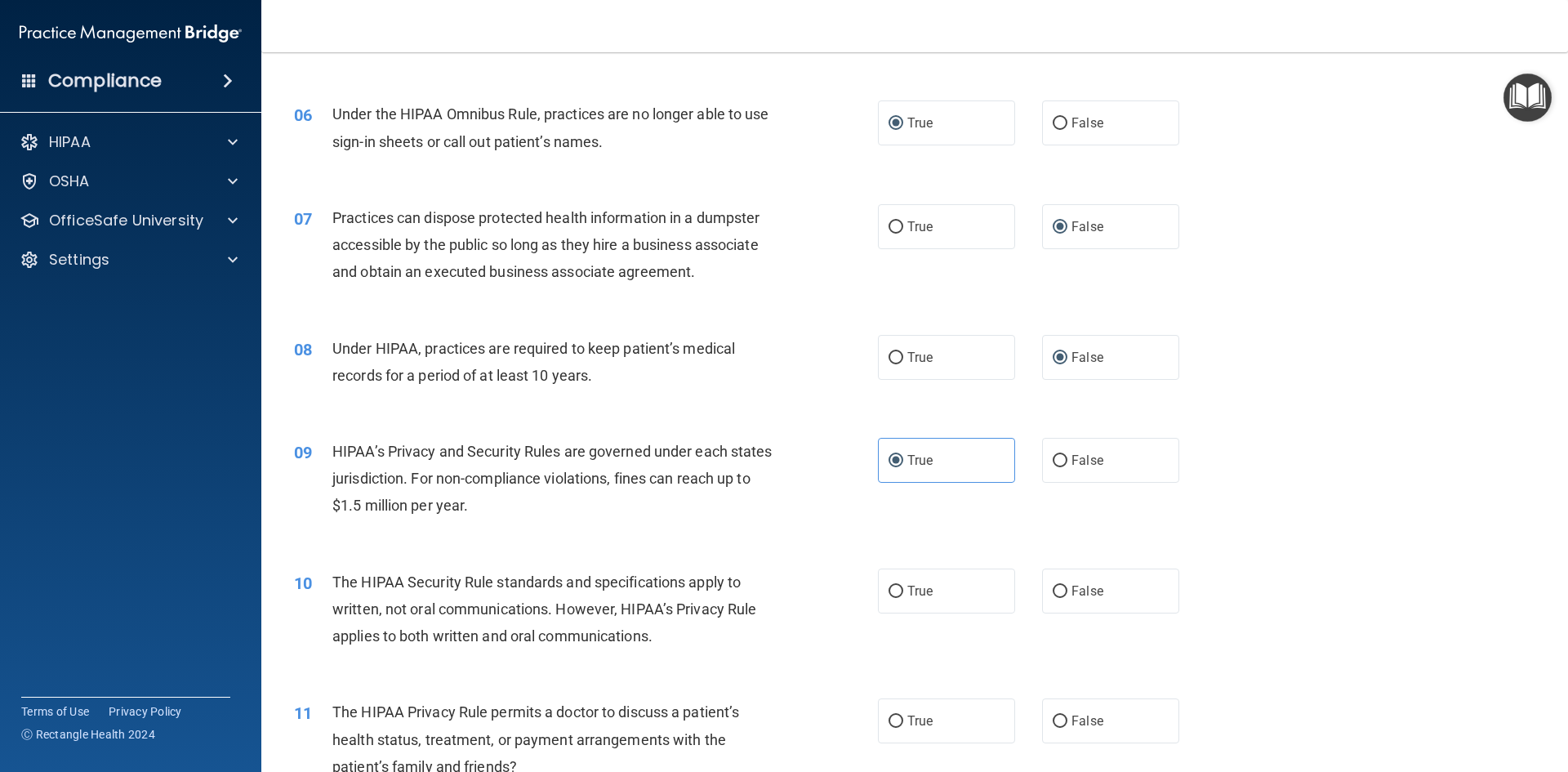
scroll to position [735, 0]
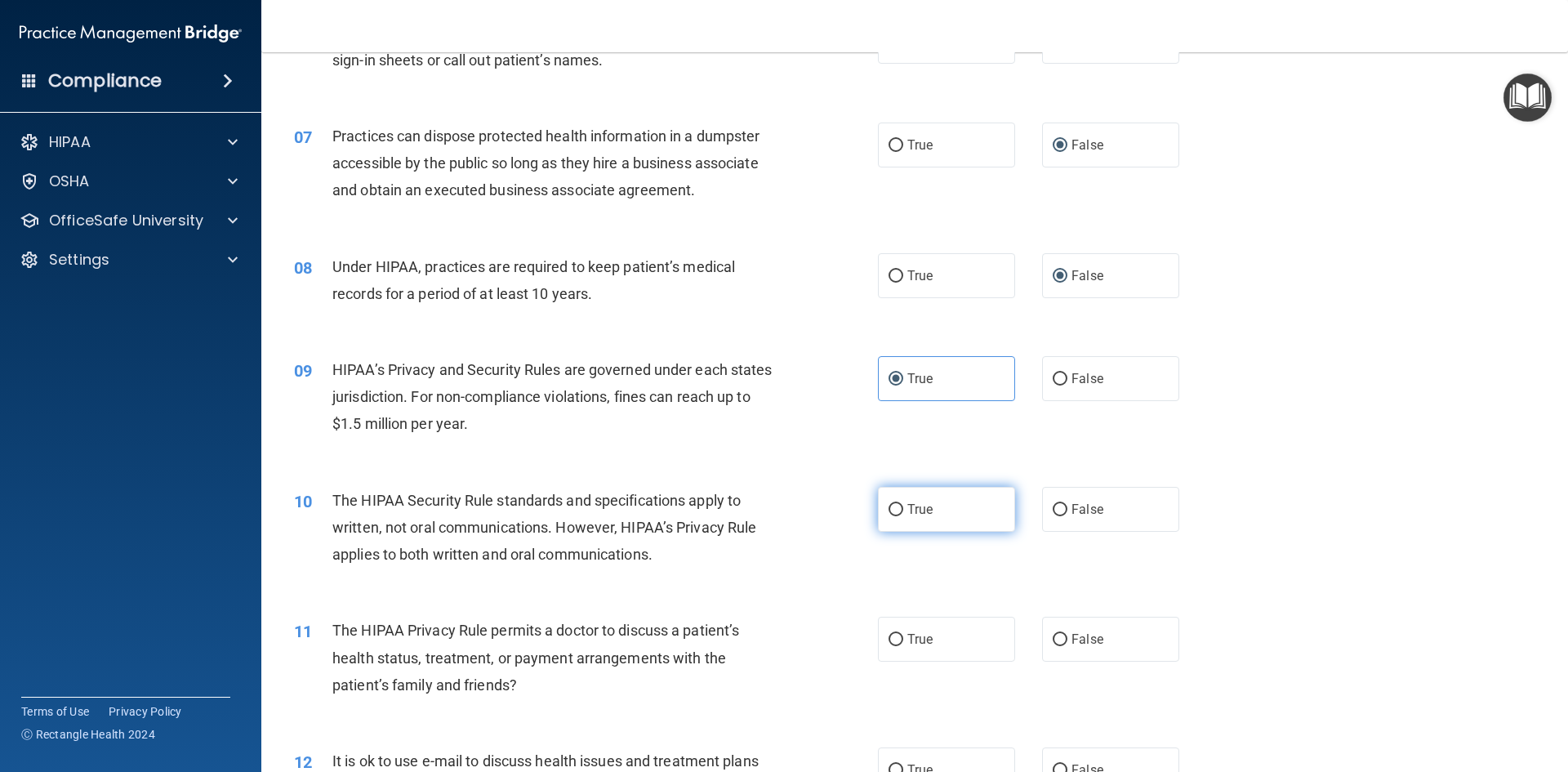
click at [889, 505] on input "True" at bounding box center [896, 509] width 15 height 12
radio input "true"
click at [1053, 642] on input "False" at bounding box center [1061, 640] width 15 height 12
radio input "true"
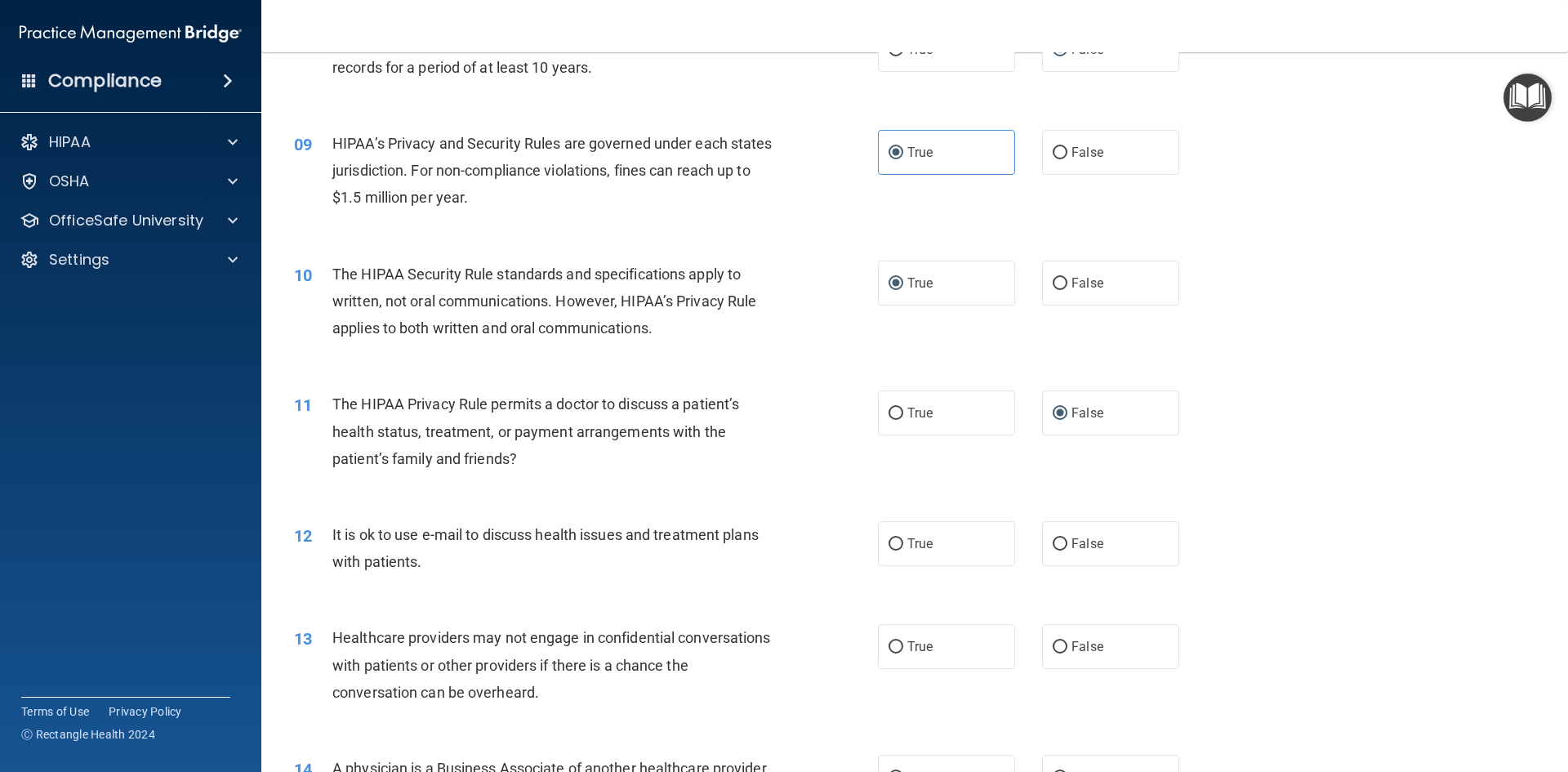
scroll to position [980, 0]
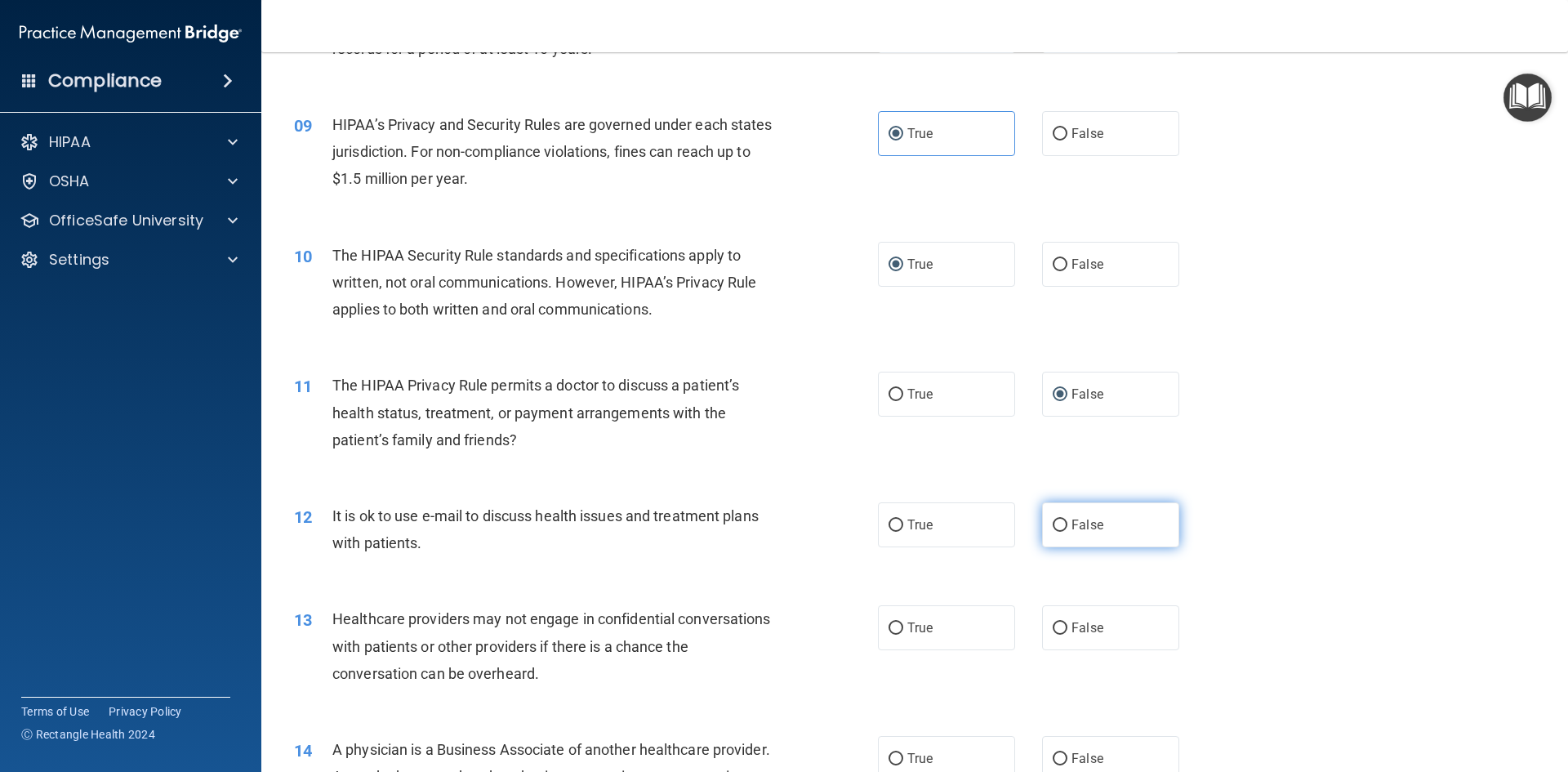
click at [1053, 522] on input "False" at bounding box center [1061, 525] width 15 height 12
radio input "true"
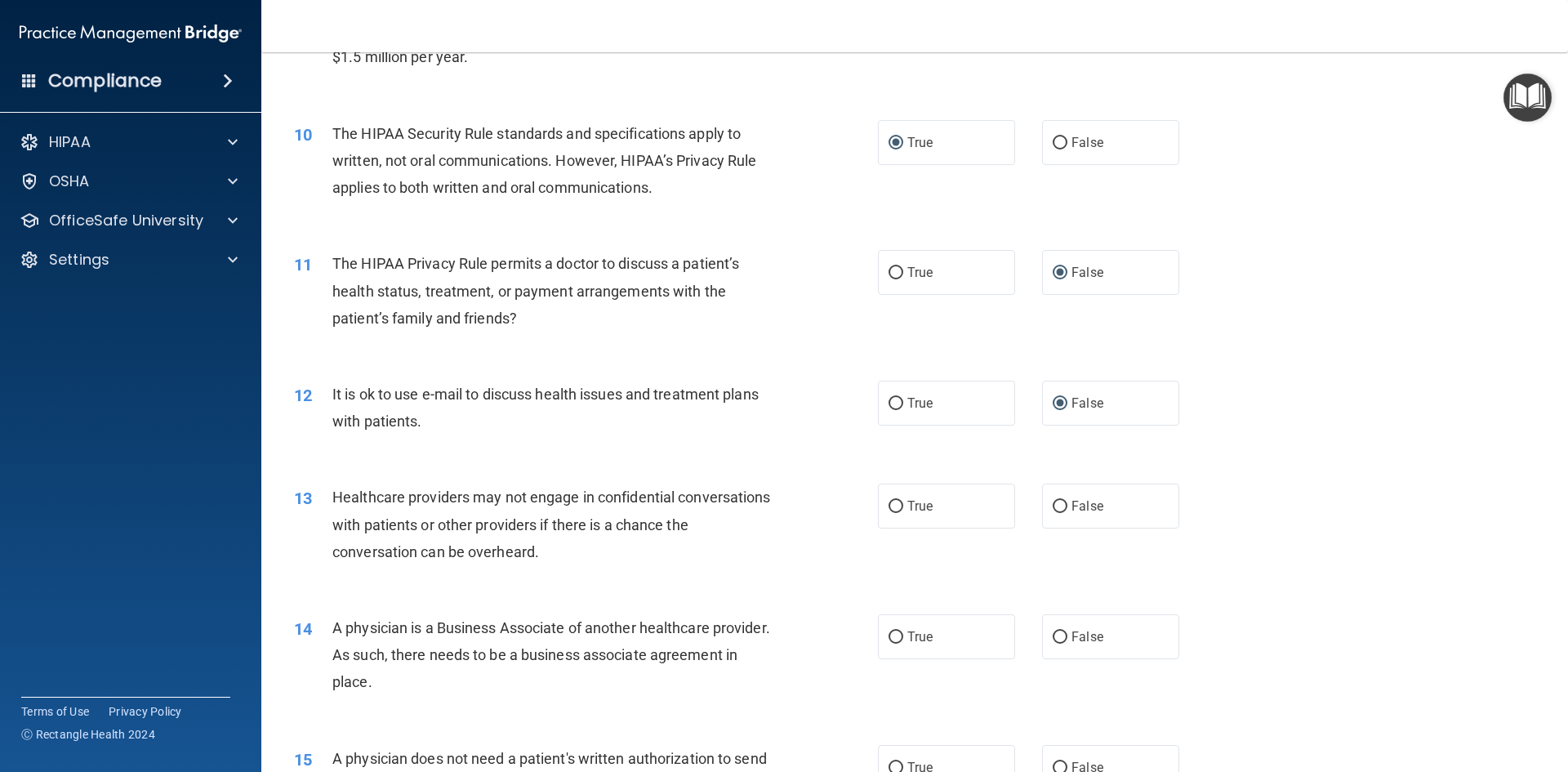
scroll to position [1144, 0]
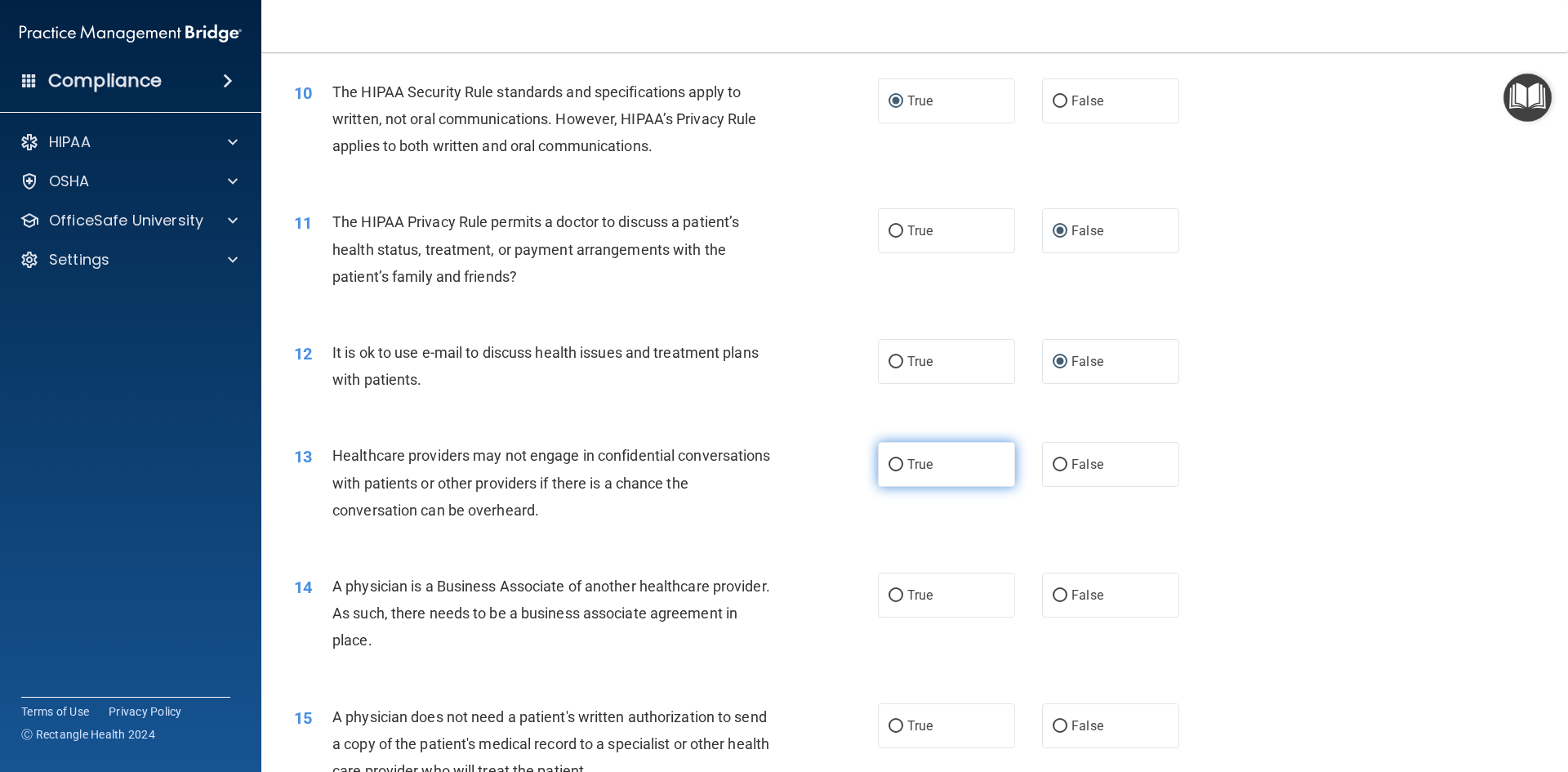
click at [895, 465] on input "True" at bounding box center [896, 464] width 15 height 12
radio input "true"
click at [1054, 597] on input "False" at bounding box center [1061, 596] width 15 height 12
radio input "true"
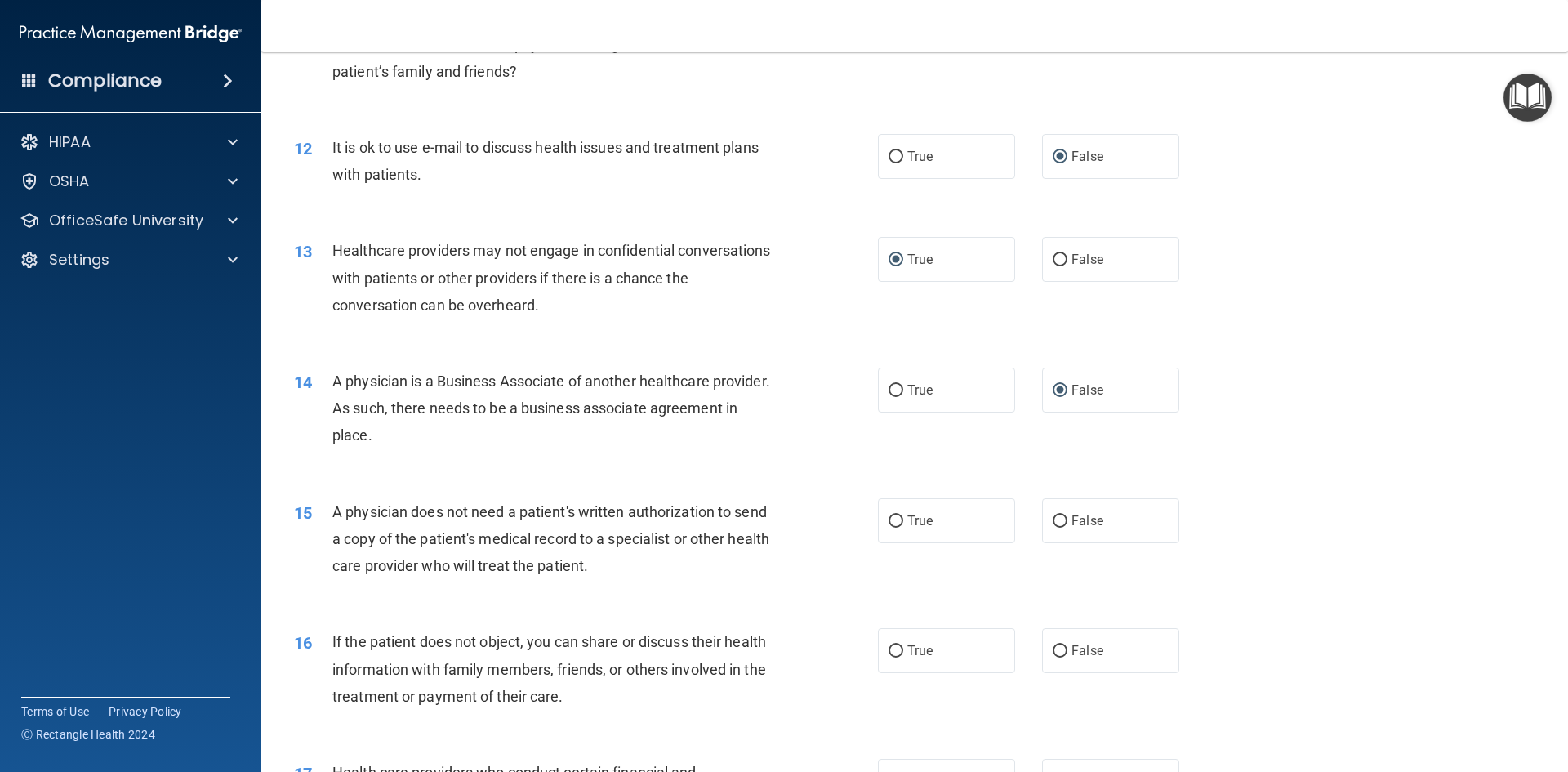
scroll to position [1390, 0]
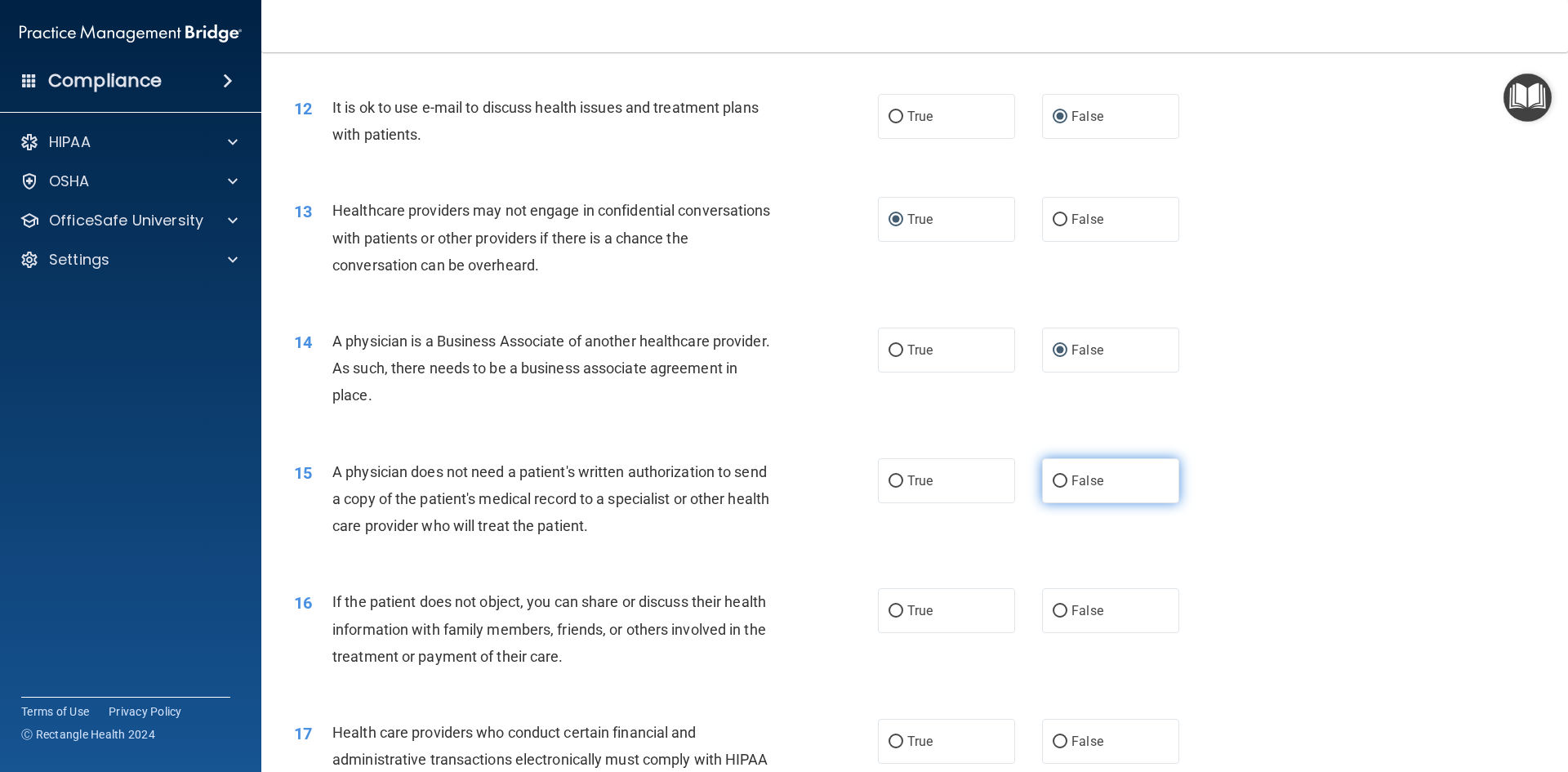
click at [1058, 480] on input "False" at bounding box center [1061, 481] width 15 height 12
radio input "true"
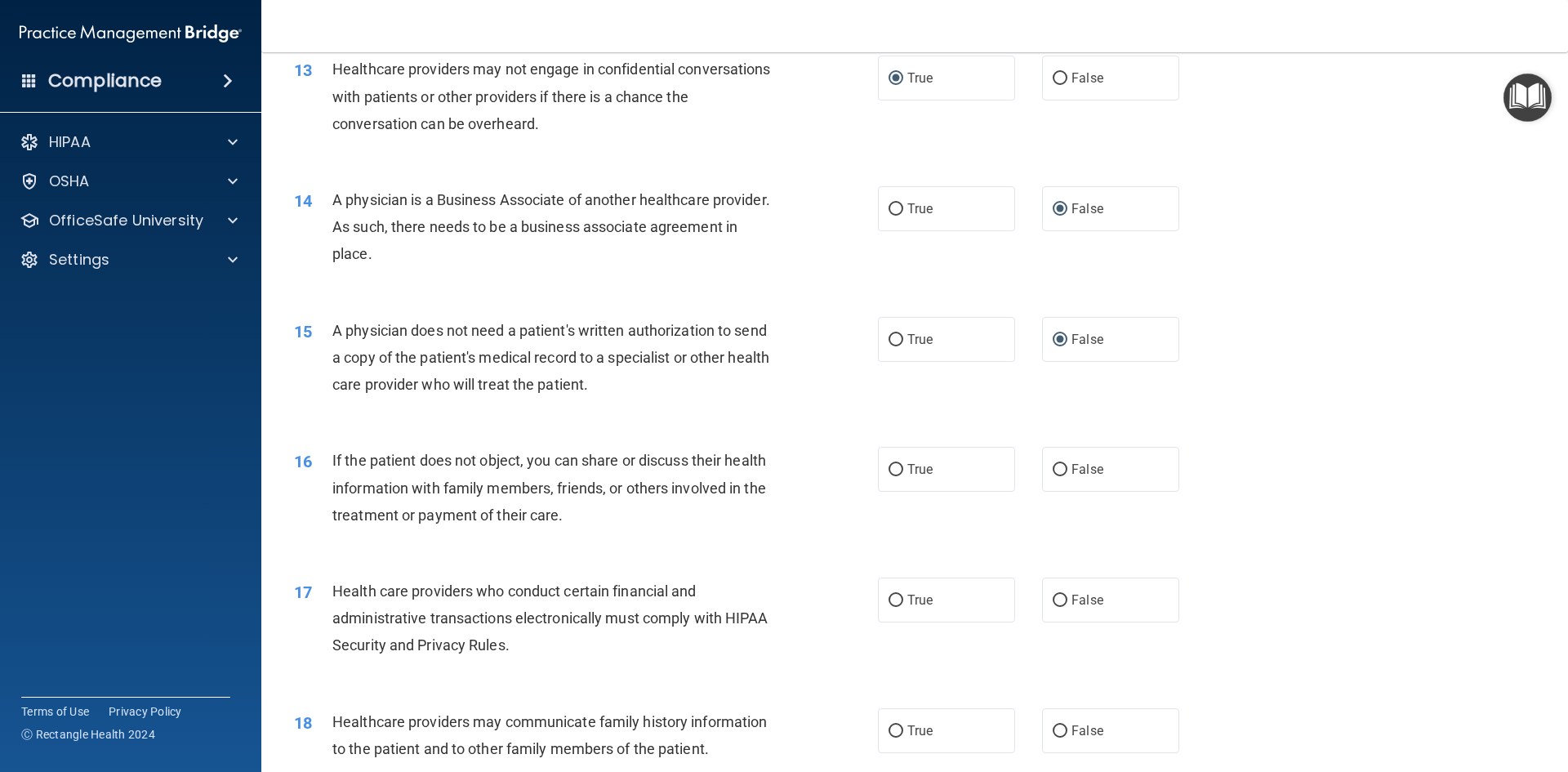
scroll to position [1553, 0]
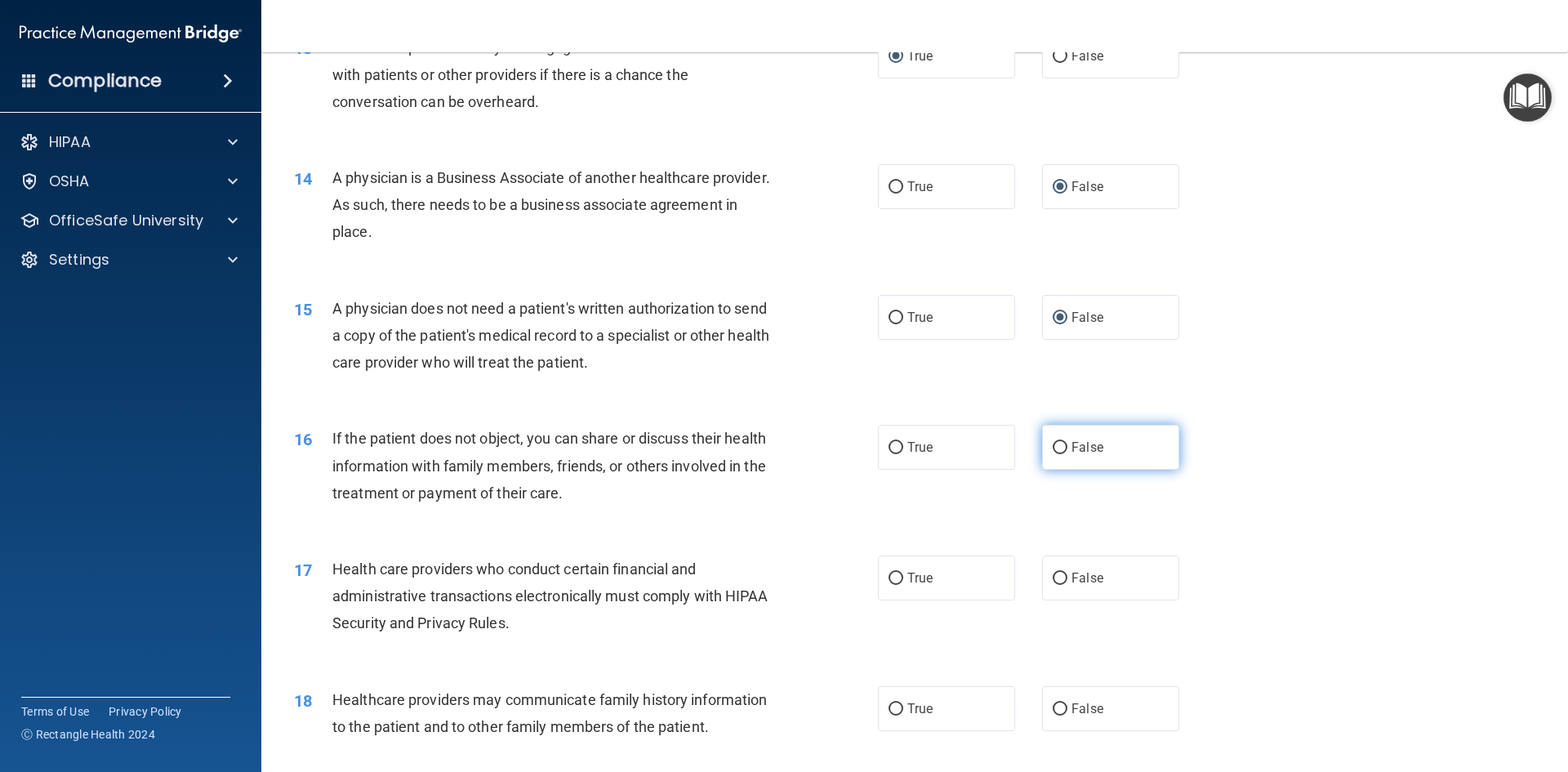
click at [1055, 445] on input "False" at bounding box center [1061, 448] width 15 height 12
radio input "true"
click at [889, 443] on input "True" at bounding box center [896, 448] width 15 height 12
radio input "true"
radio input "false"
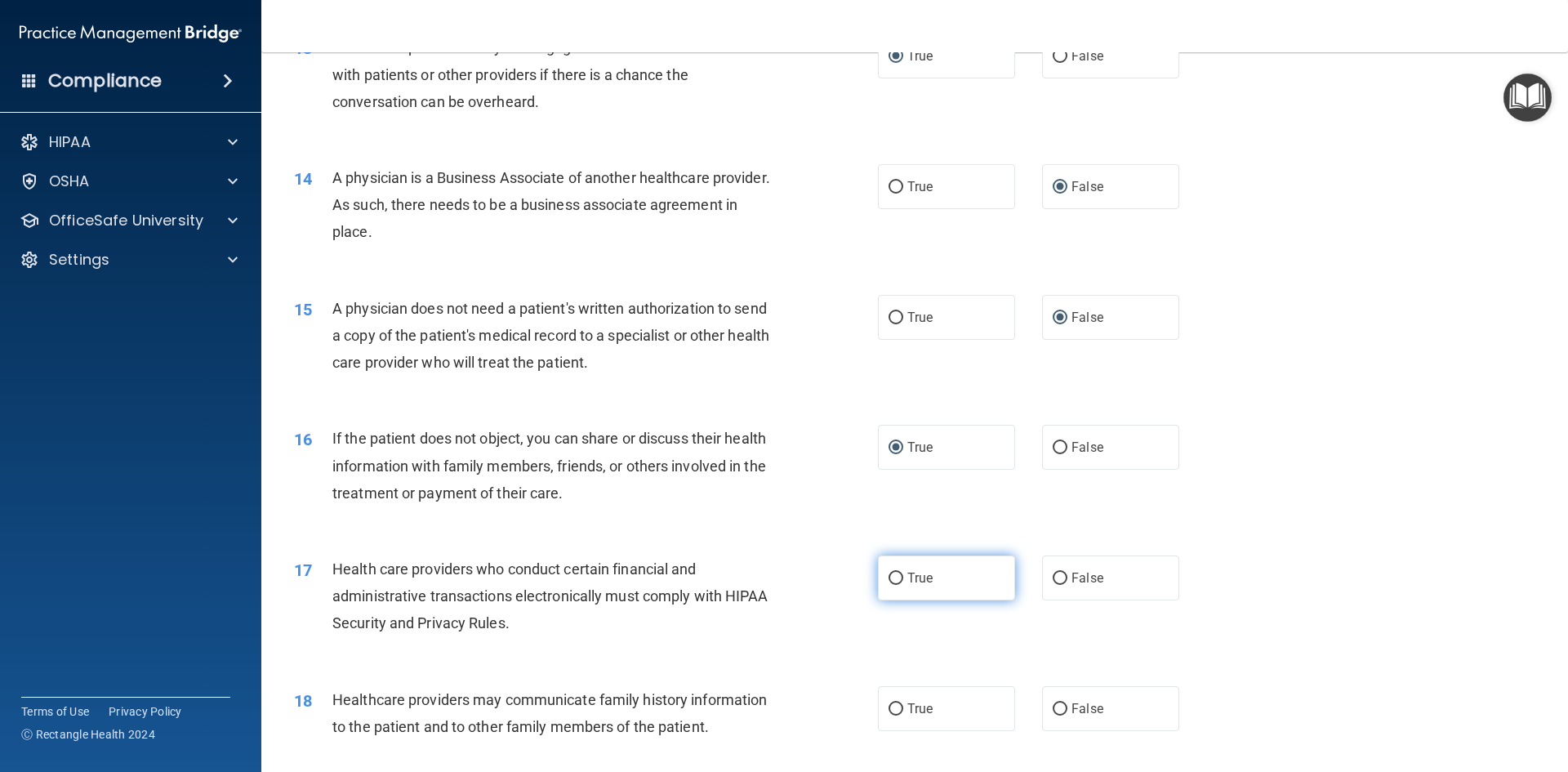
click at [907, 581] on span "True" at bounding box center [920, 577] width 26 height 16
click at [904, 581] on input "True" at bounding box center [896, 578] width 15 height 12
radio input "true"
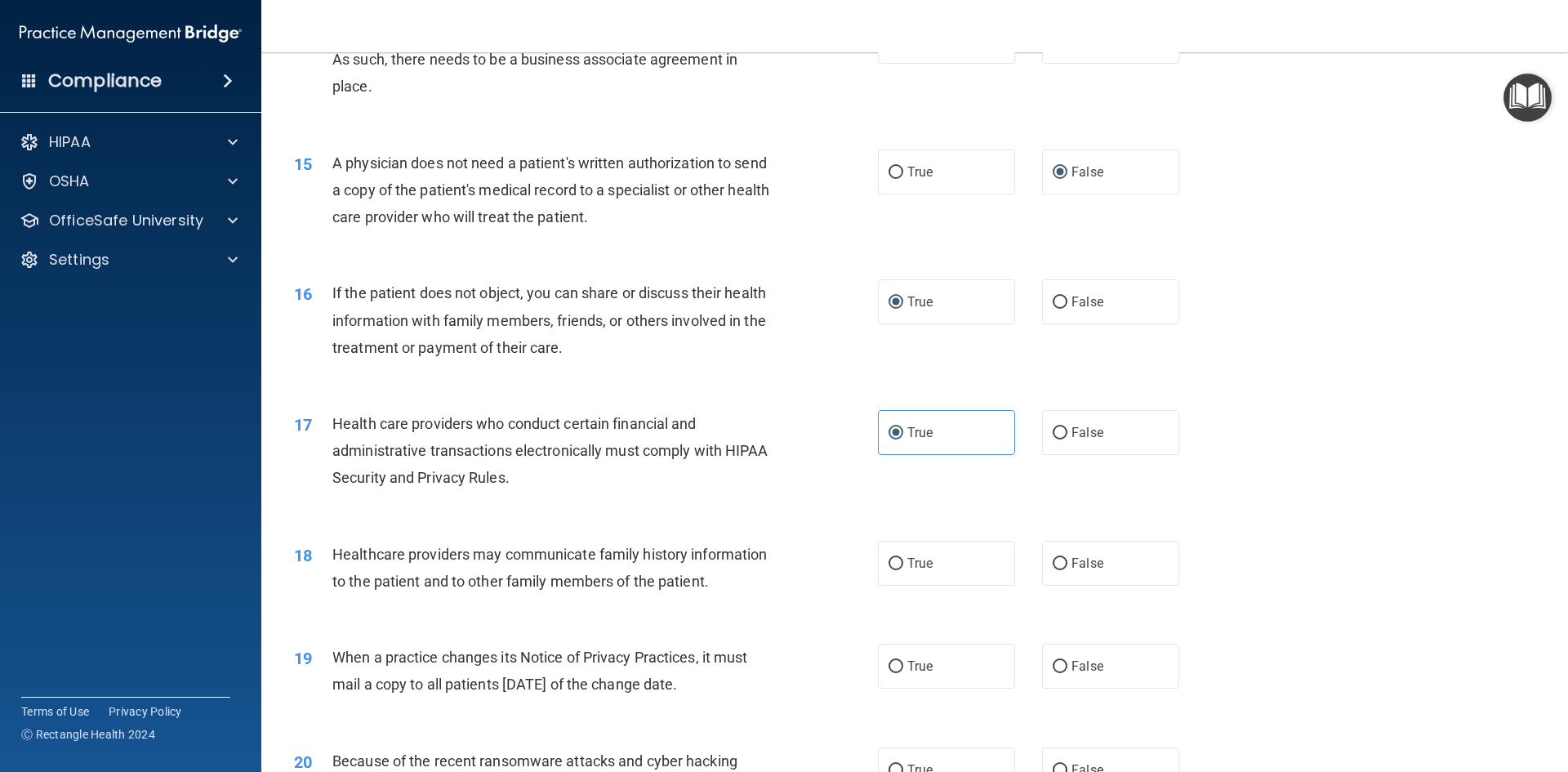
scroll to position [1717, 0]
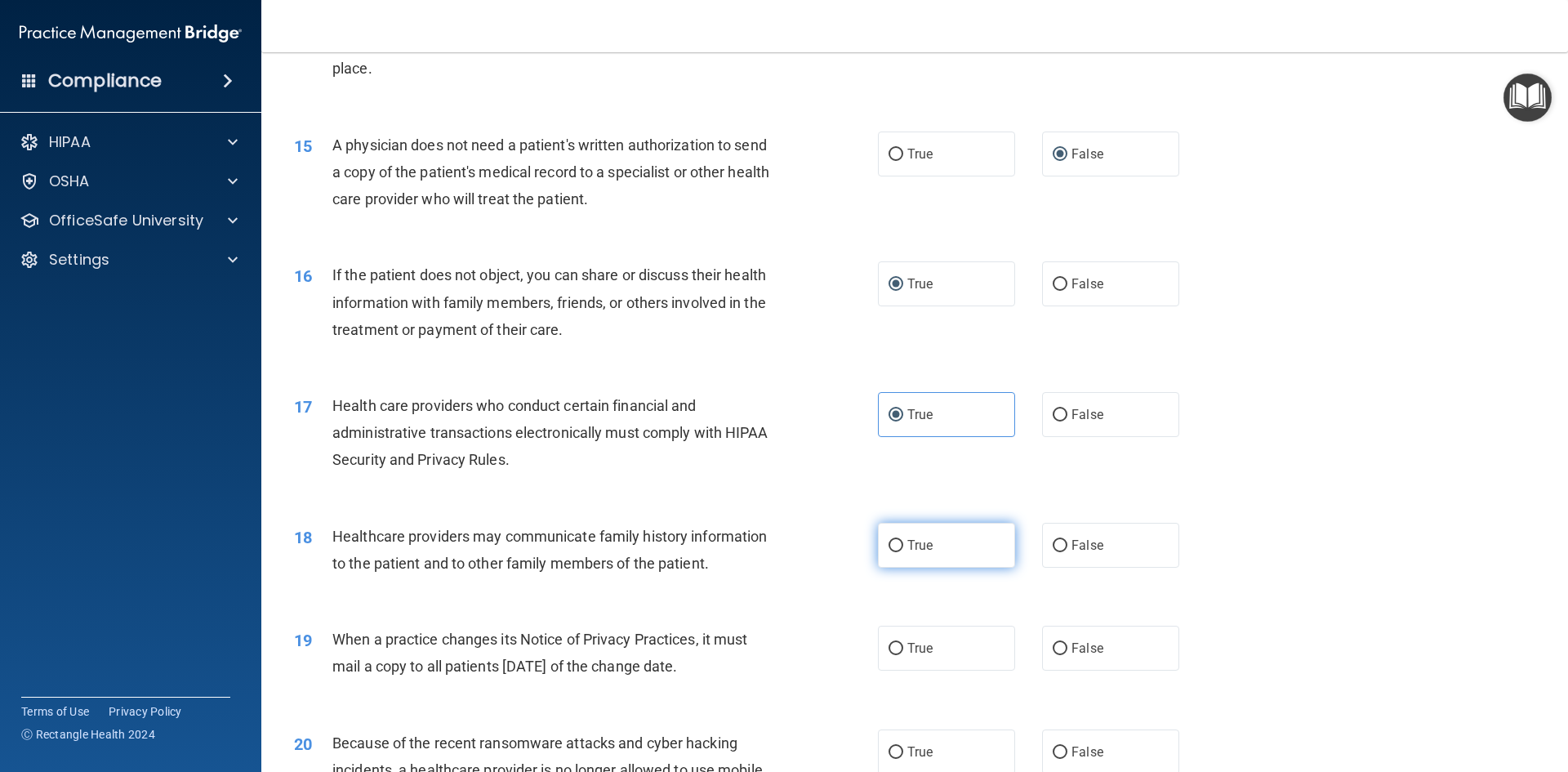
drag, startPoint x: 1051, startPoint y: 542, endPoint x: 1000, endPoint y: 560, distance: 54.1
click at [1053, 543] on input "False" at bounding box center [1061, 546] width 15 height 12
radio input "true"
click at [899, 644] on label "True" at bounding box center [947, 648] width 138 height 45
click at [899, 644] on input "True" at bounding box center [896, 649] width 15 height 12
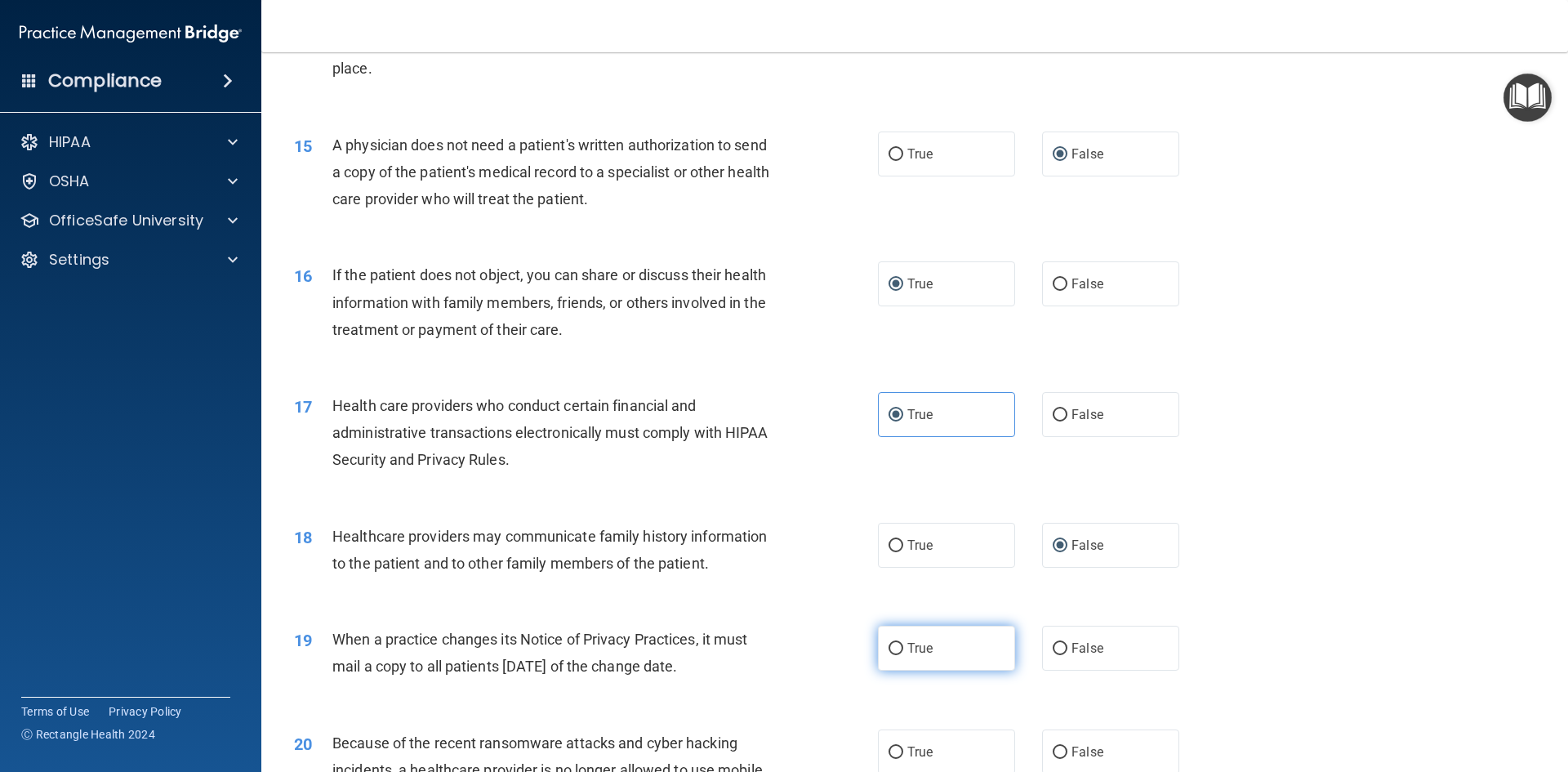
radio input "true"
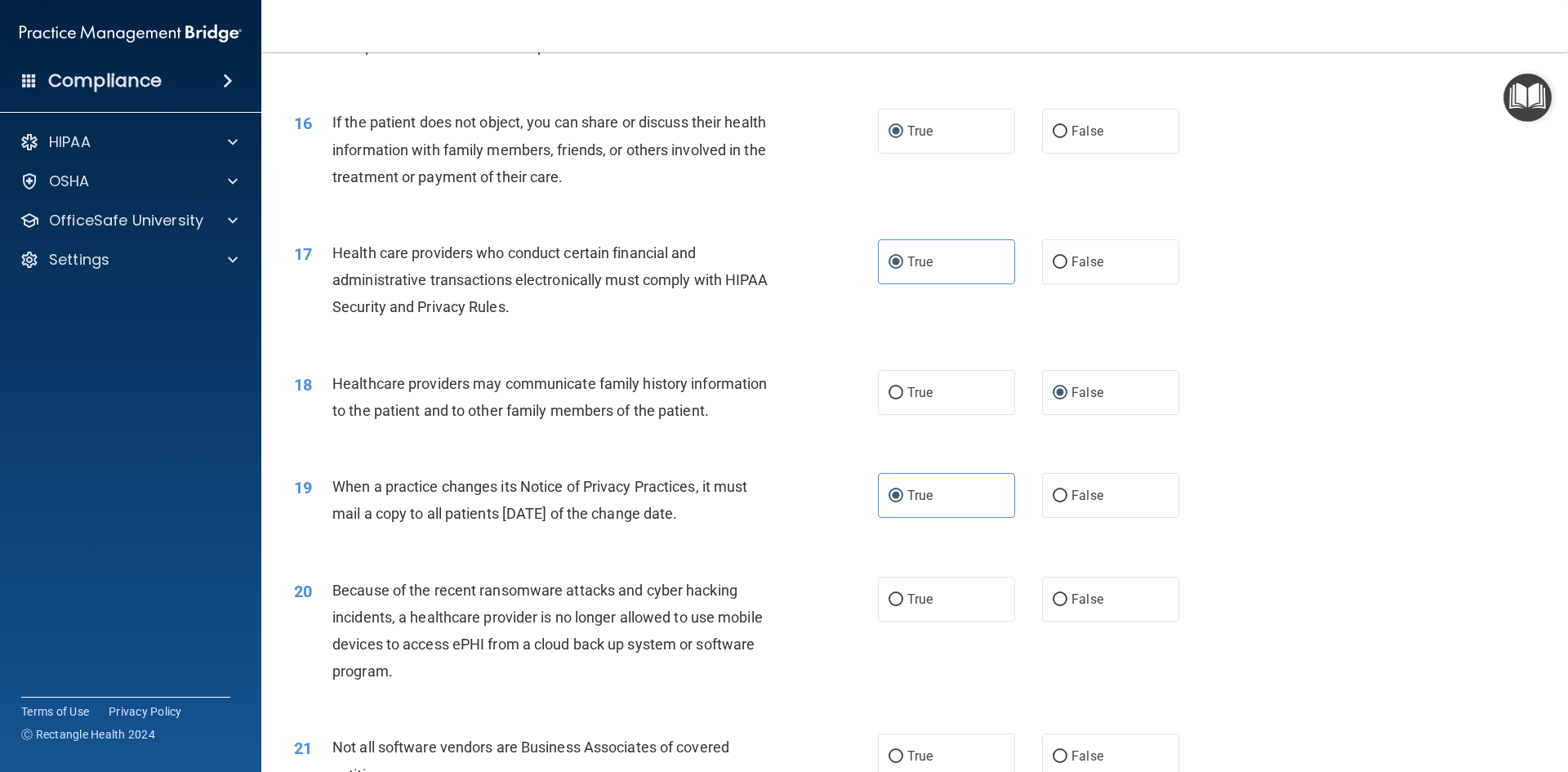
scroll to position [1880, 0]
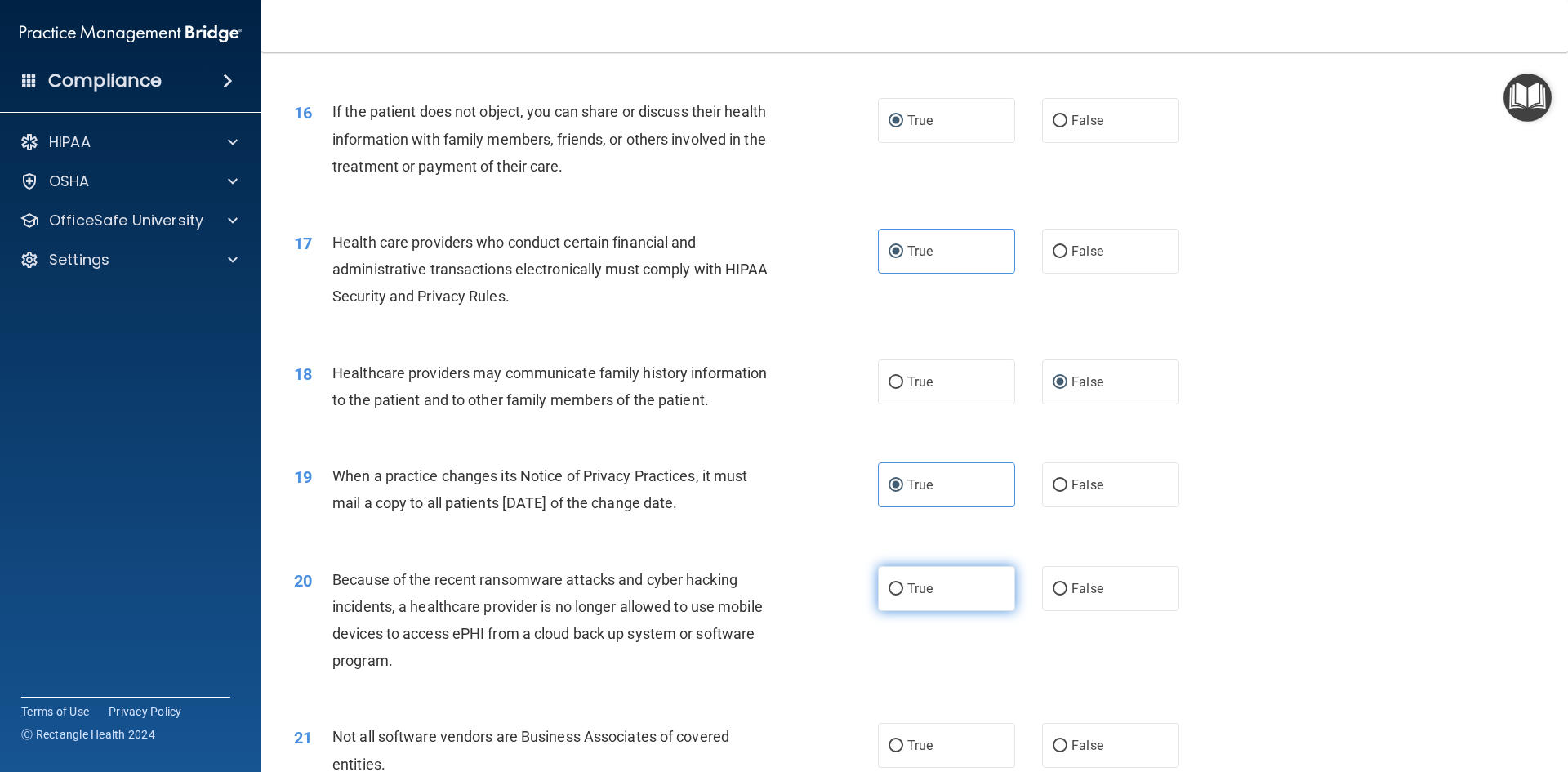
click at [894, 588] on input "True" at bounding box center [896, 589] width 15 height 12
radio input "true"
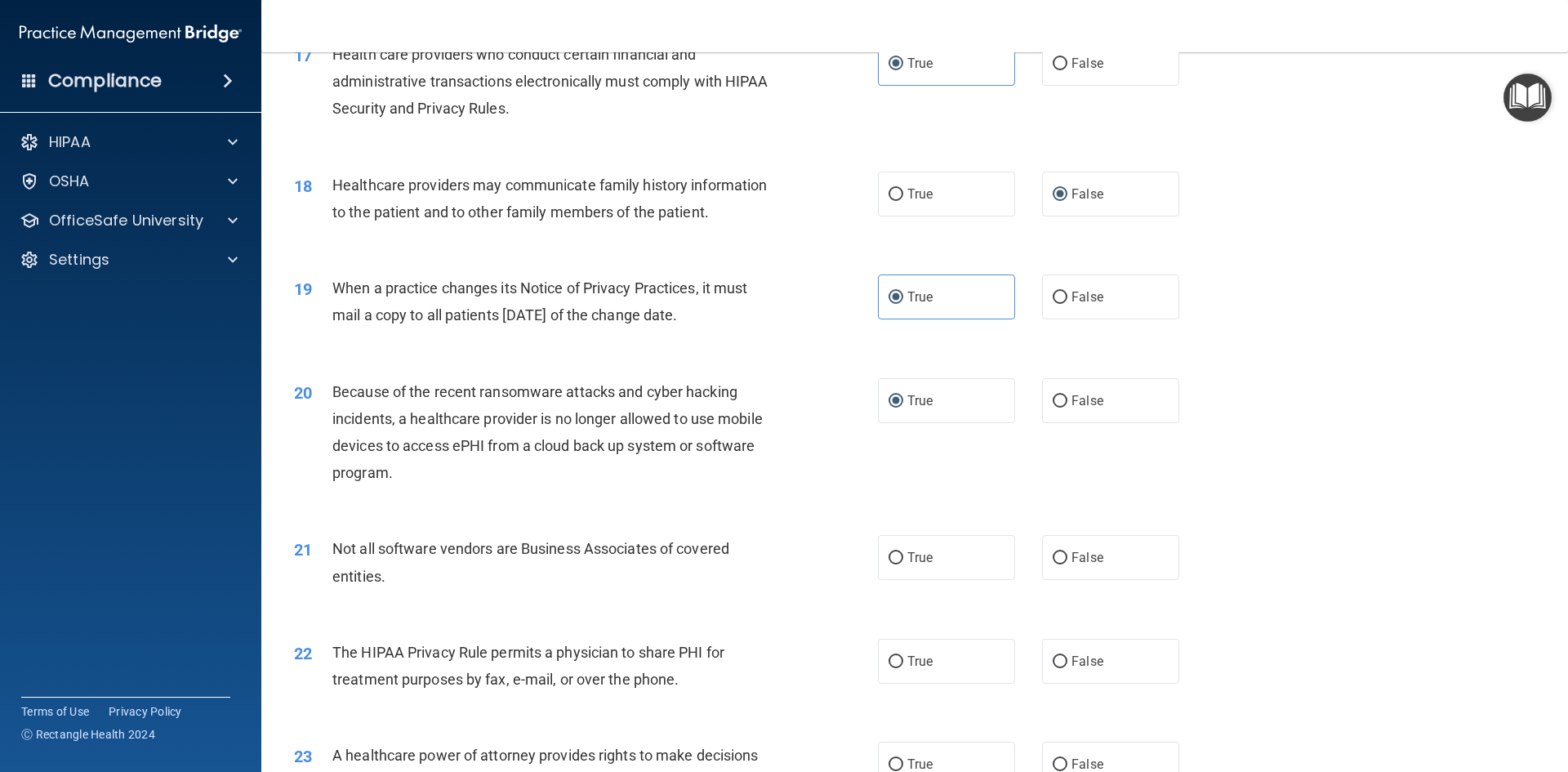
scroll to position [2125, 0]
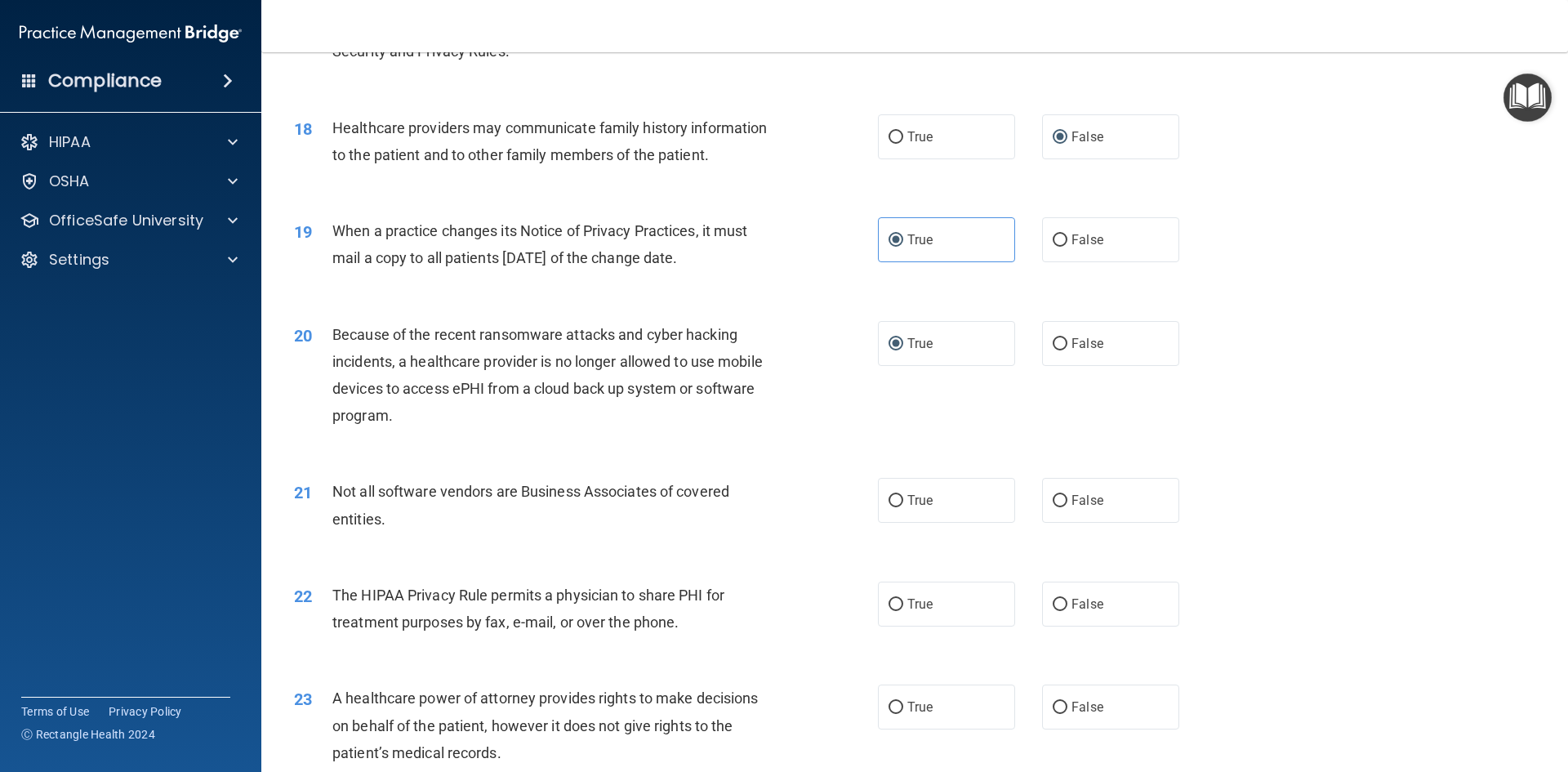
drag, startPoint x: 894, startPoint y: 503, endPoint x: 791, endPoint y: 556, distance: 115.8
click at [893, 503] on input "True" at bounding box center [896, 501] width 15 height 12
radio input "true"
click at [878, 614] on label "True" at bounding box center [947, 604] width 138 height 45
click at [889, 611] on input "True" at bounding box center [896, 605] width 15 height 12
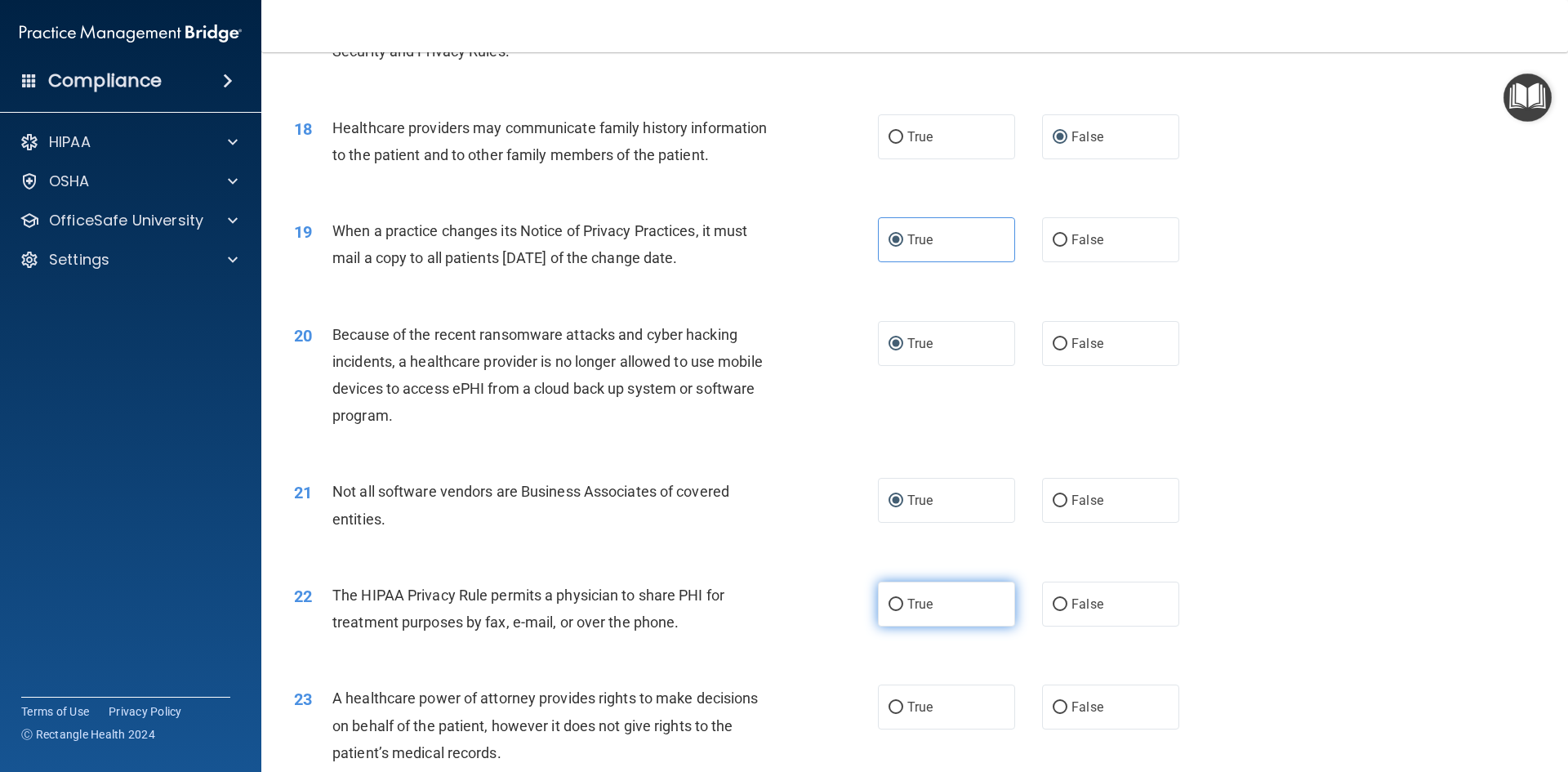
radio input "true"
click at [1062, 602] on label "False" at bounding box center [1111, 604] width 138 height 45
click at [1062, 602] on input "False" at bounding box center [1061, 605] width 15 height 12
radio input "true"
radio input "false"
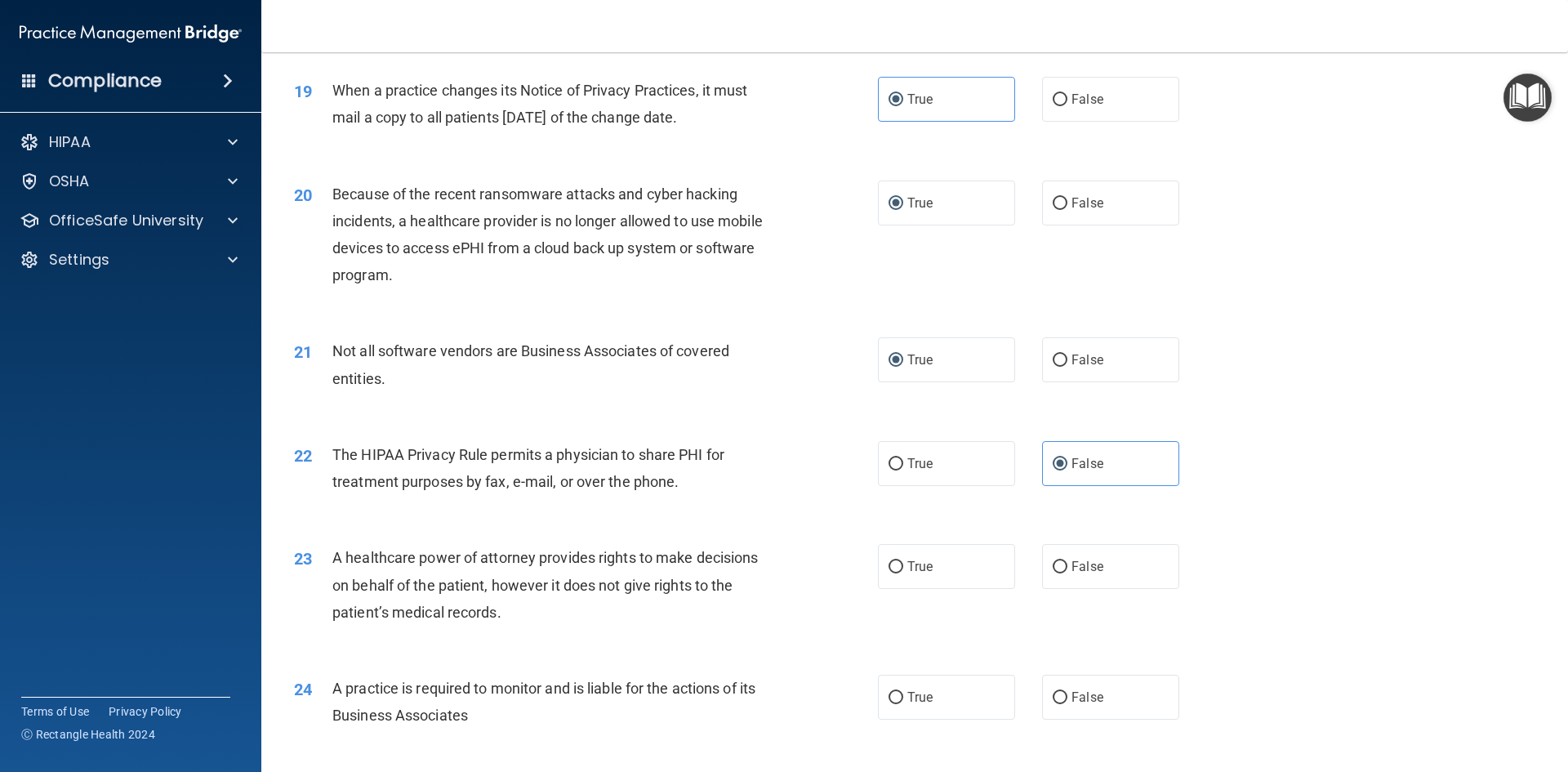
scroll to position [2288, 0]
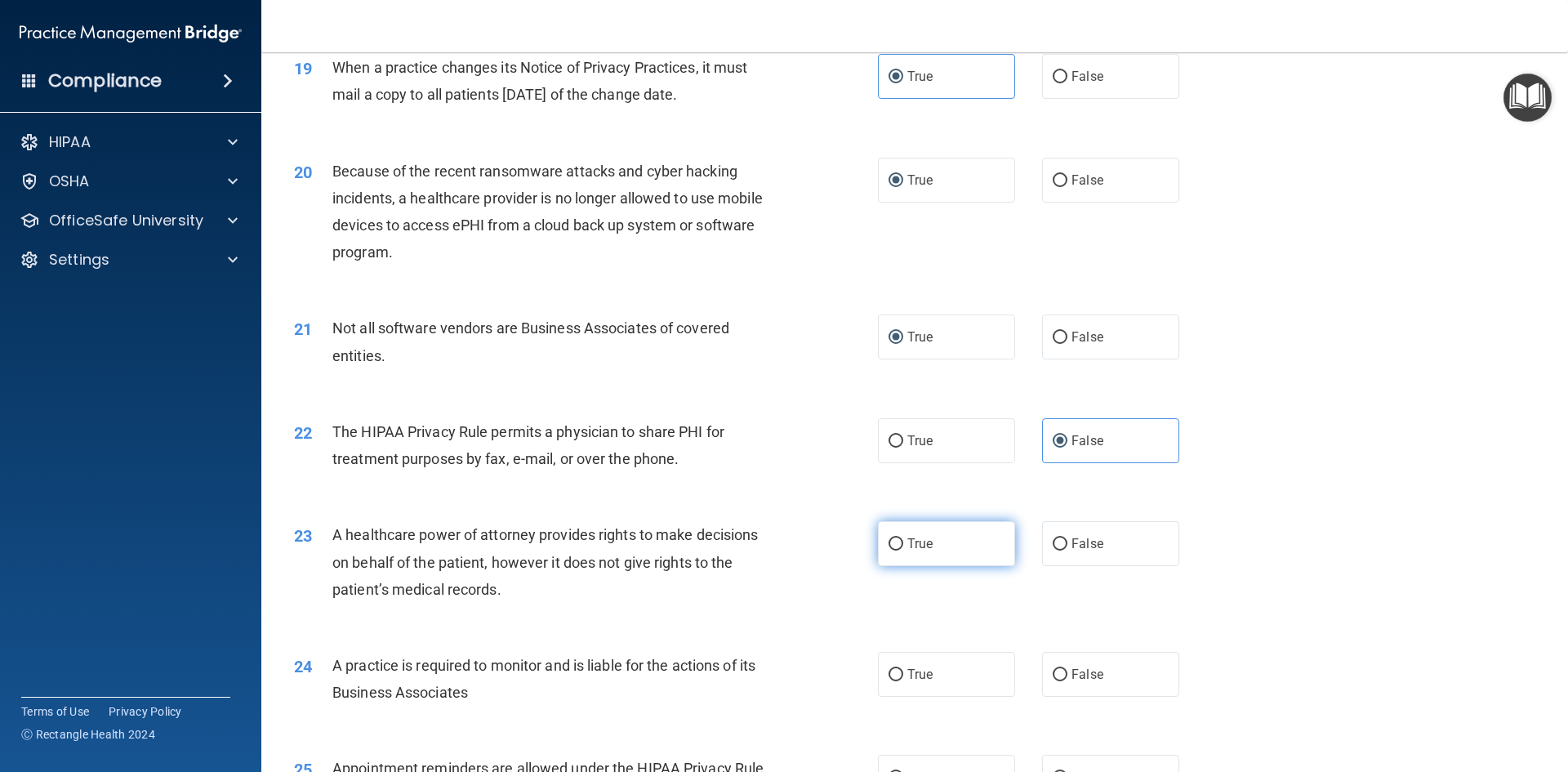
click at [900, 543] on label "True" at bounding box center [947, 543] width 138 height 45
click at [900, 543] on input "True" at bounding box center [896, 544] width 15 height 12
radio input "true"
click at [928, 670] on span "True" at bounding box center [920, 675] width 26 height 16
click at [904, 670] on input "True" at bounding box center [896, 675] width 15 height 12
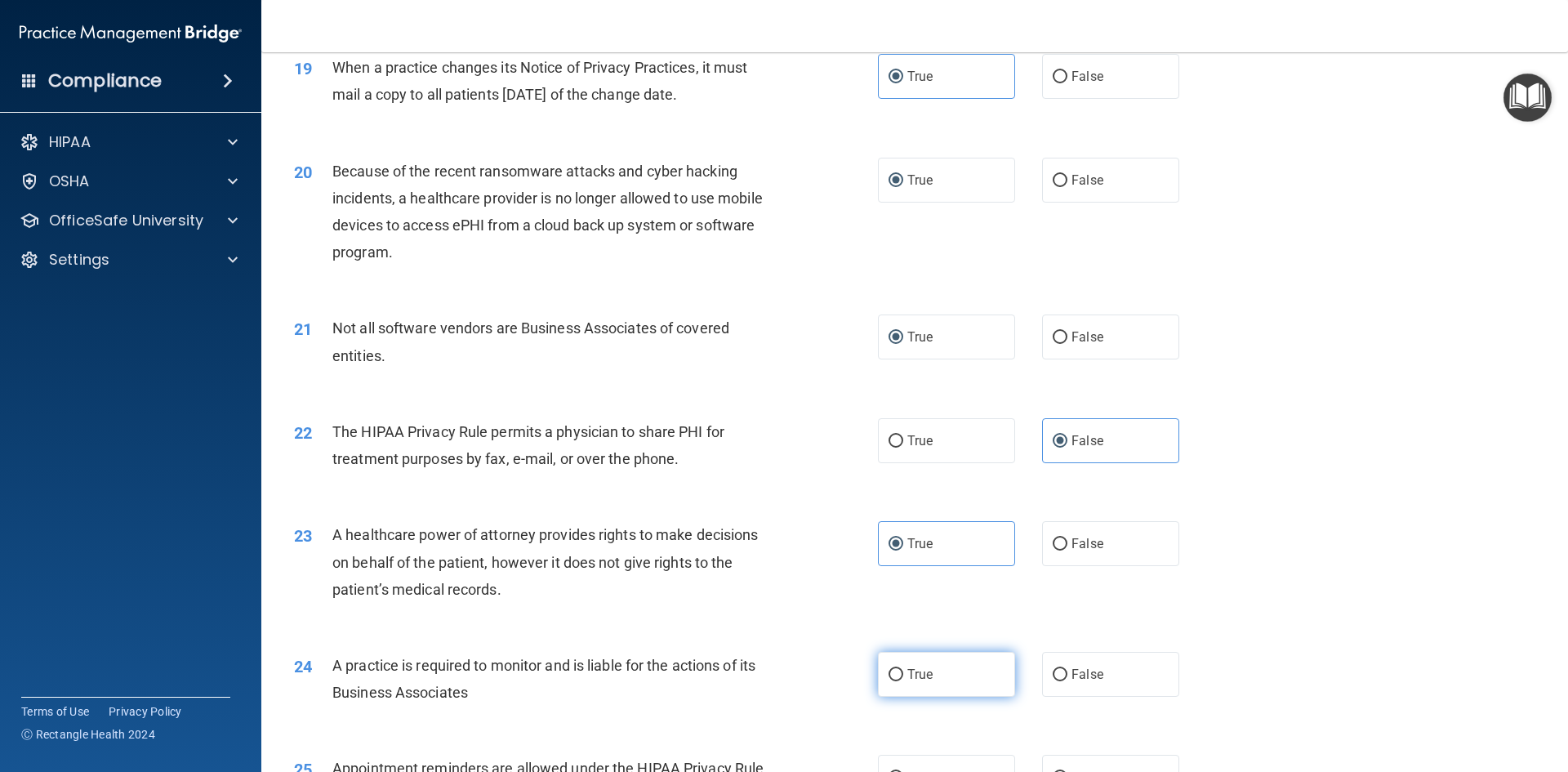
radio input "true"
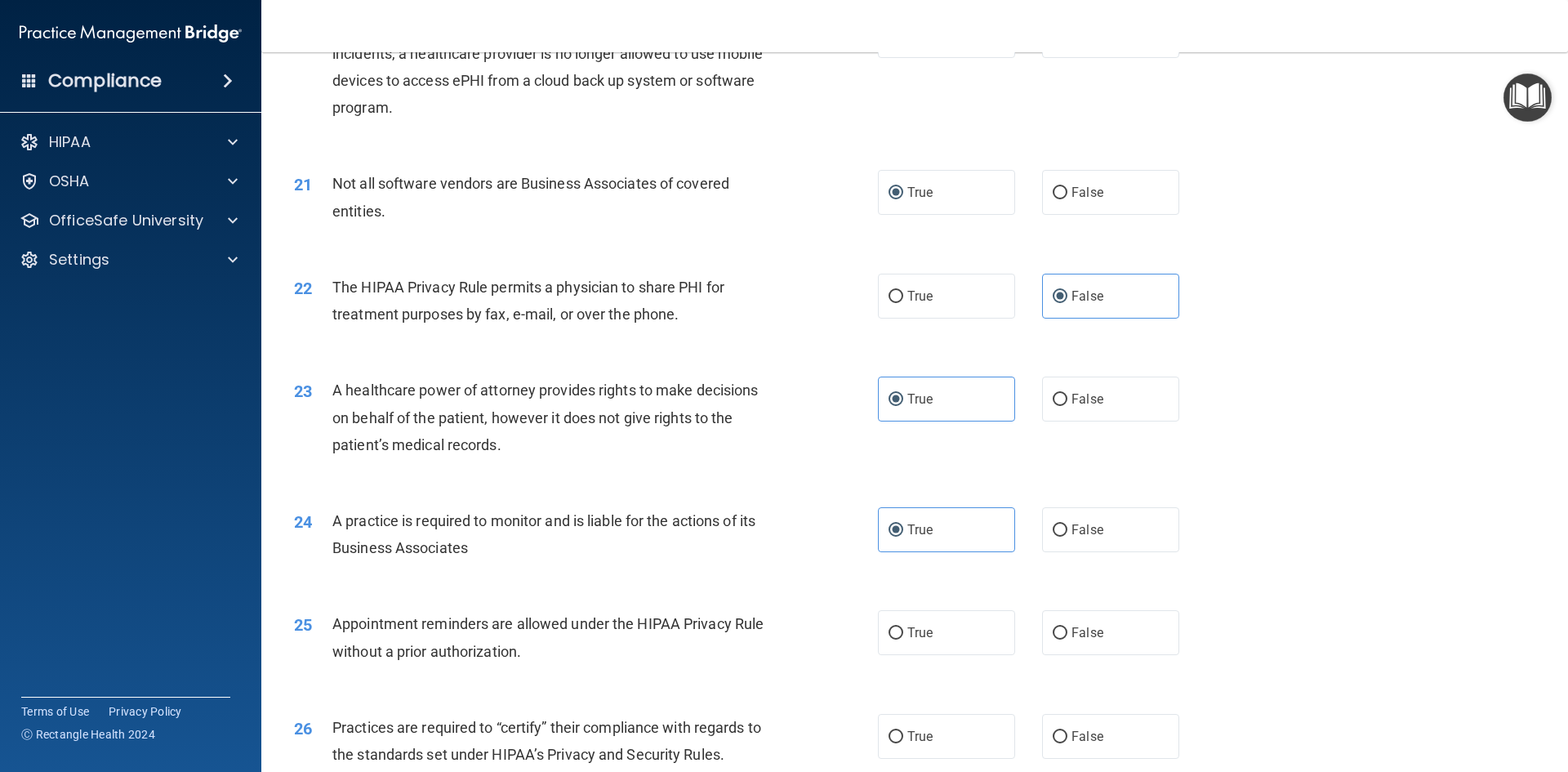
scroll to position [2534, 0]
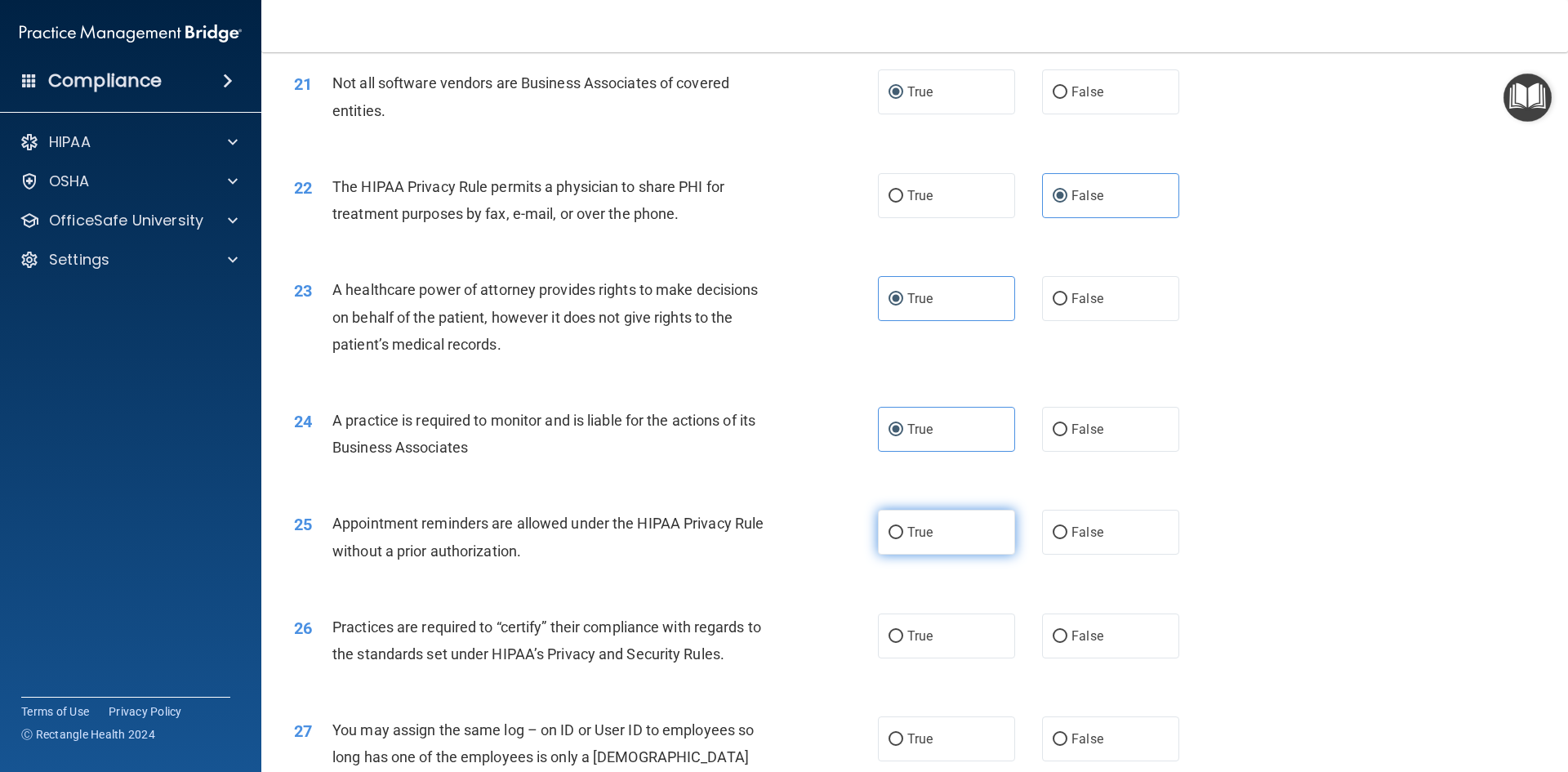
click at [939, 542] on label "True" at bounding box center [947, 532] width 138 height 45
click at [904, 540] on input "True" at bounding box center [896, 532] width 15 height 12
radio input "true"
click at [1072, 629] on span "False" at bounding box center [1087, 636] width 32 height 16
click at [1065, 631] on input "False" at bounding box center [1061, 636] width 15 height 12
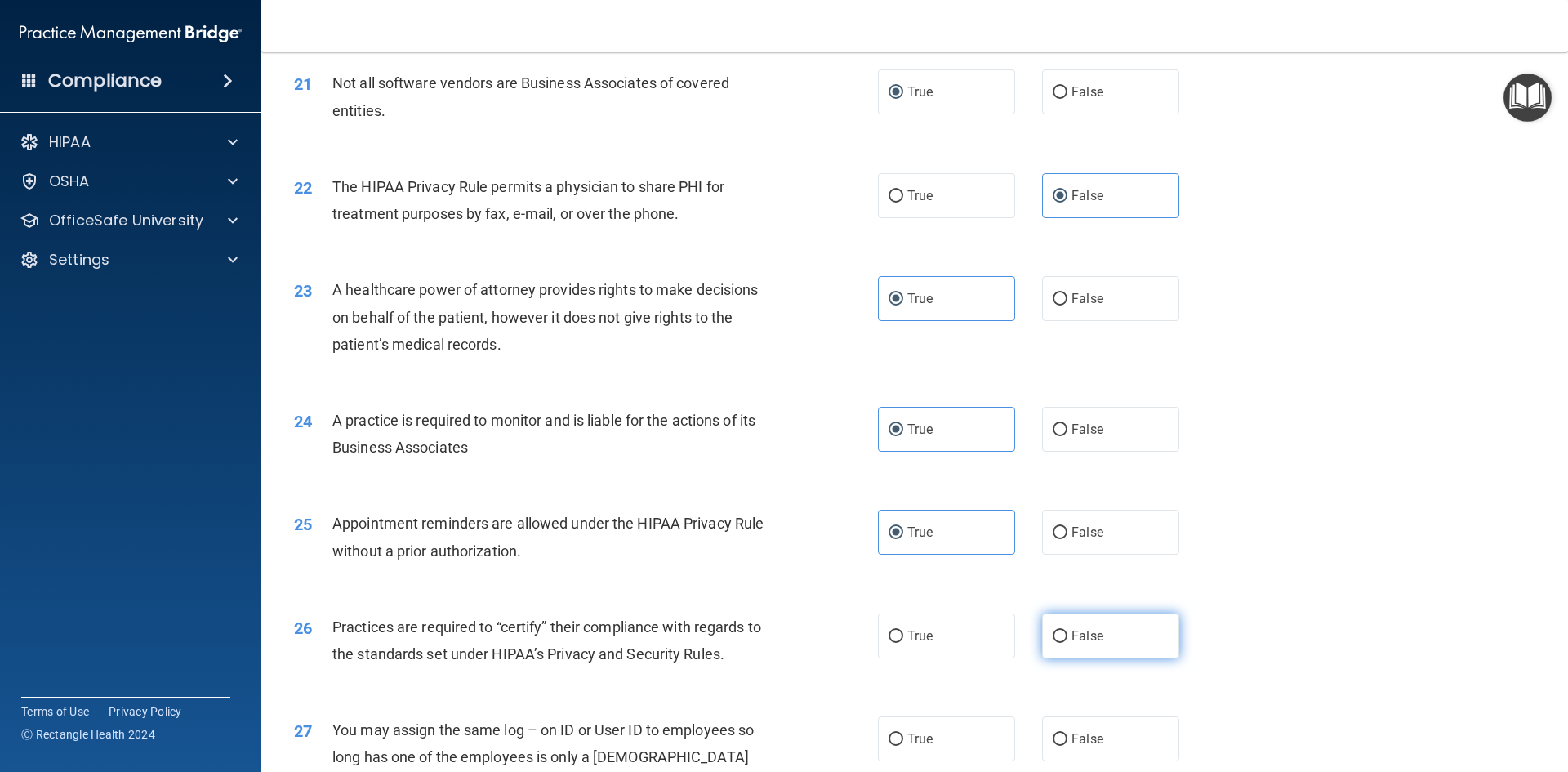
radio input "true"
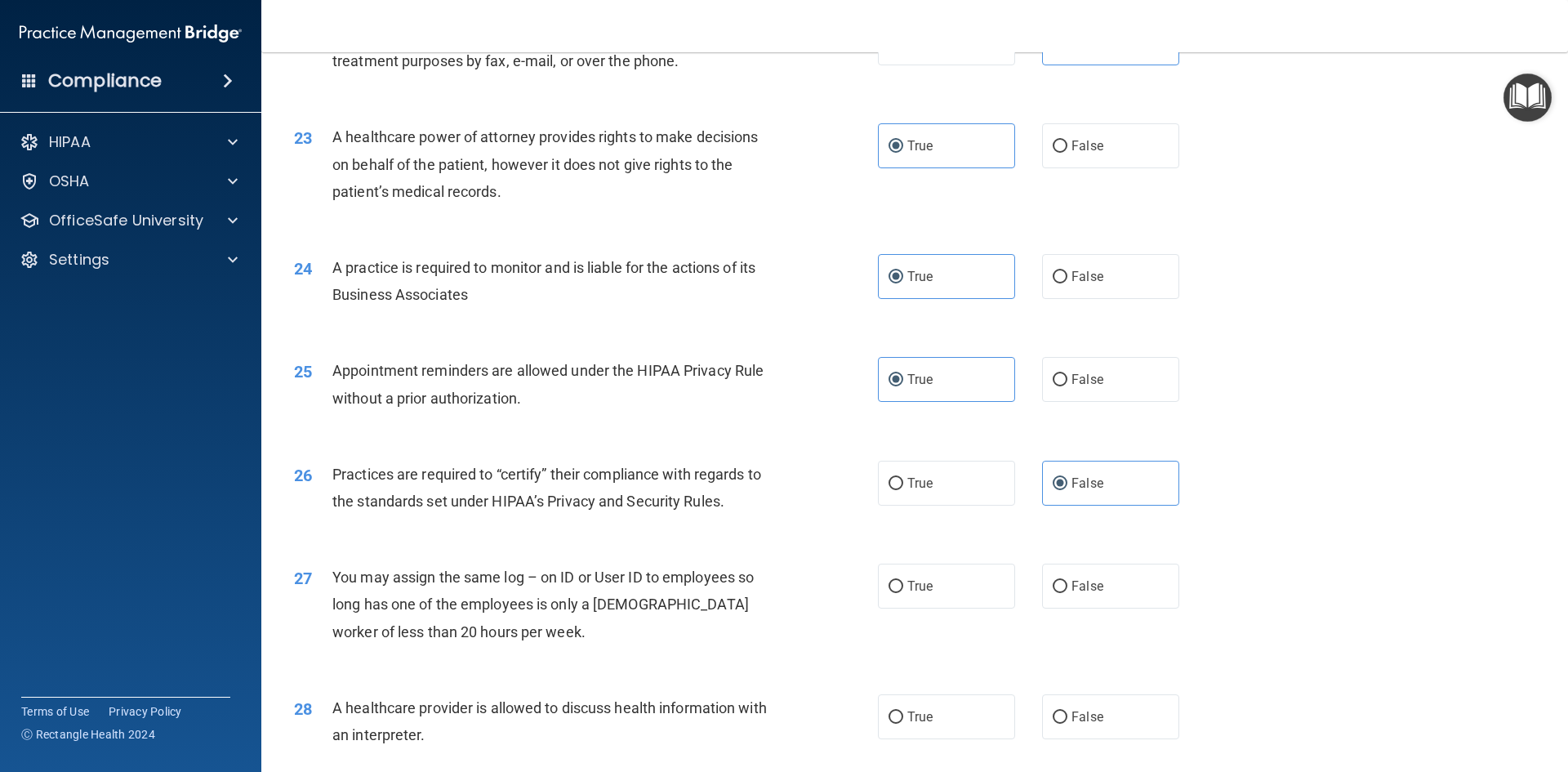
scroll to position [2697, 0]
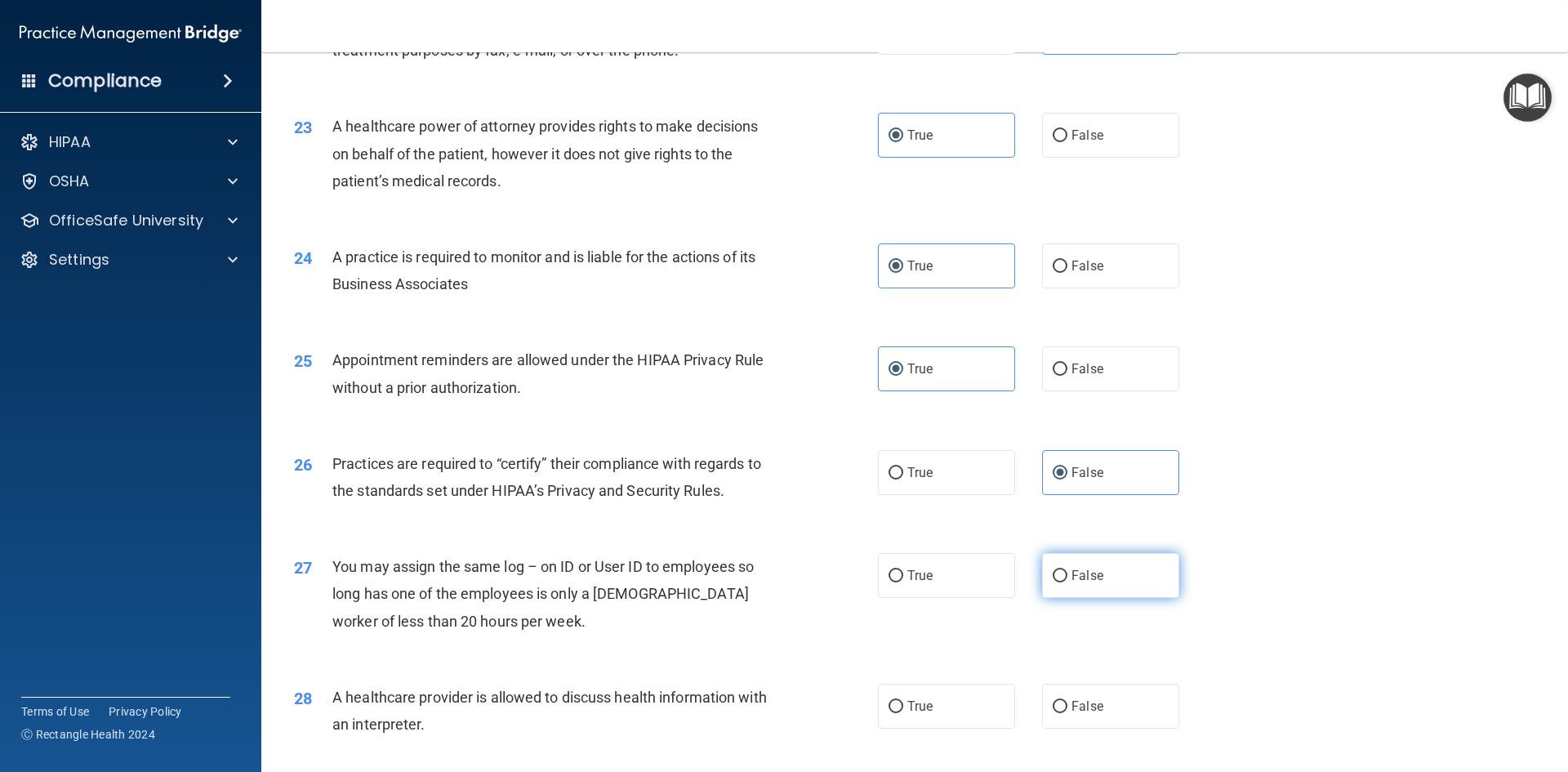
click at [1073, 573] on span "False" at bounding box center [1087, 576] width 32 height 16
click at [1068, 573] on input "False" at bounding box center [1061, 576] width 15 height 12
radio input "true"
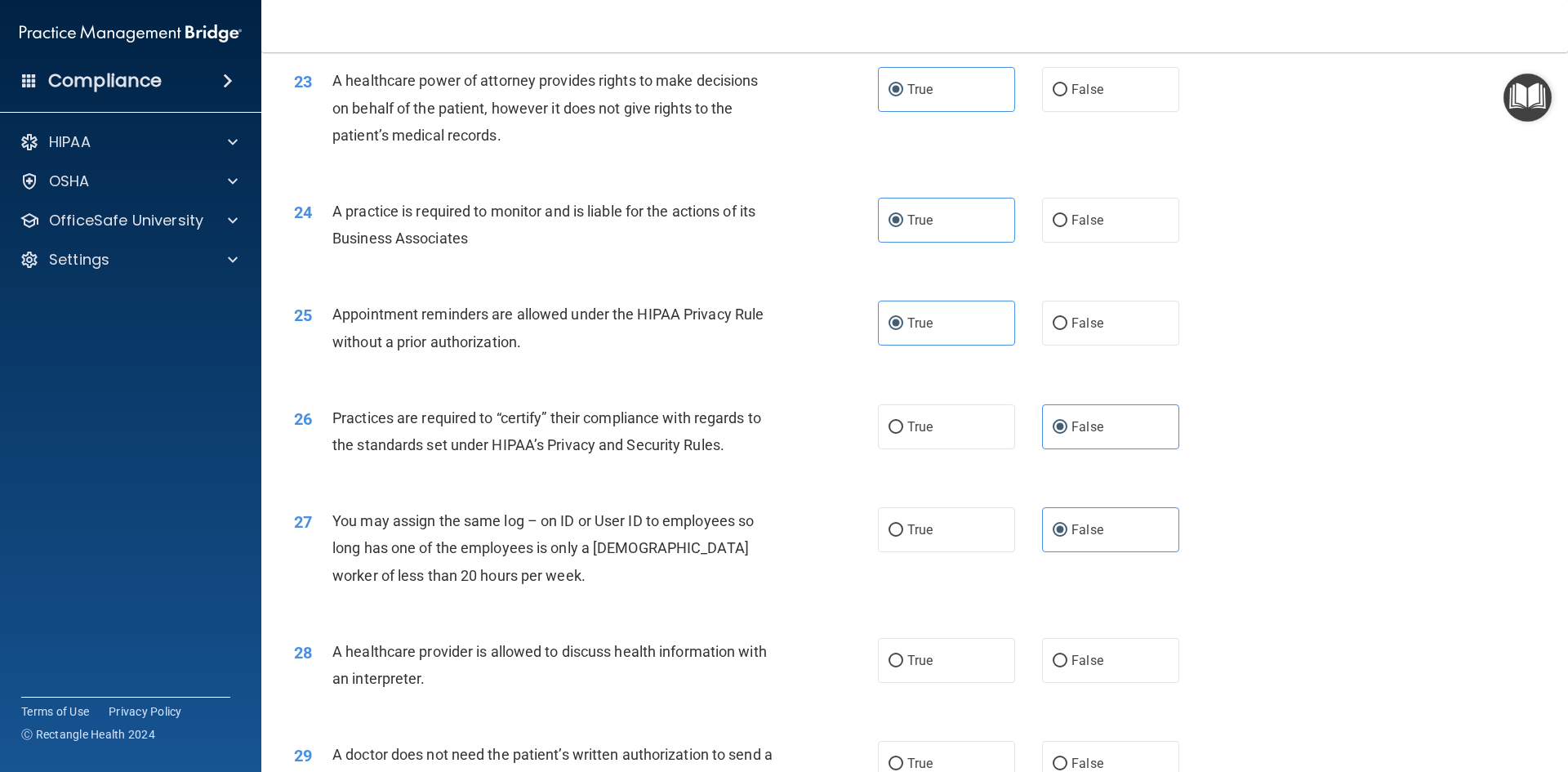
scroll to position [2860, 0]
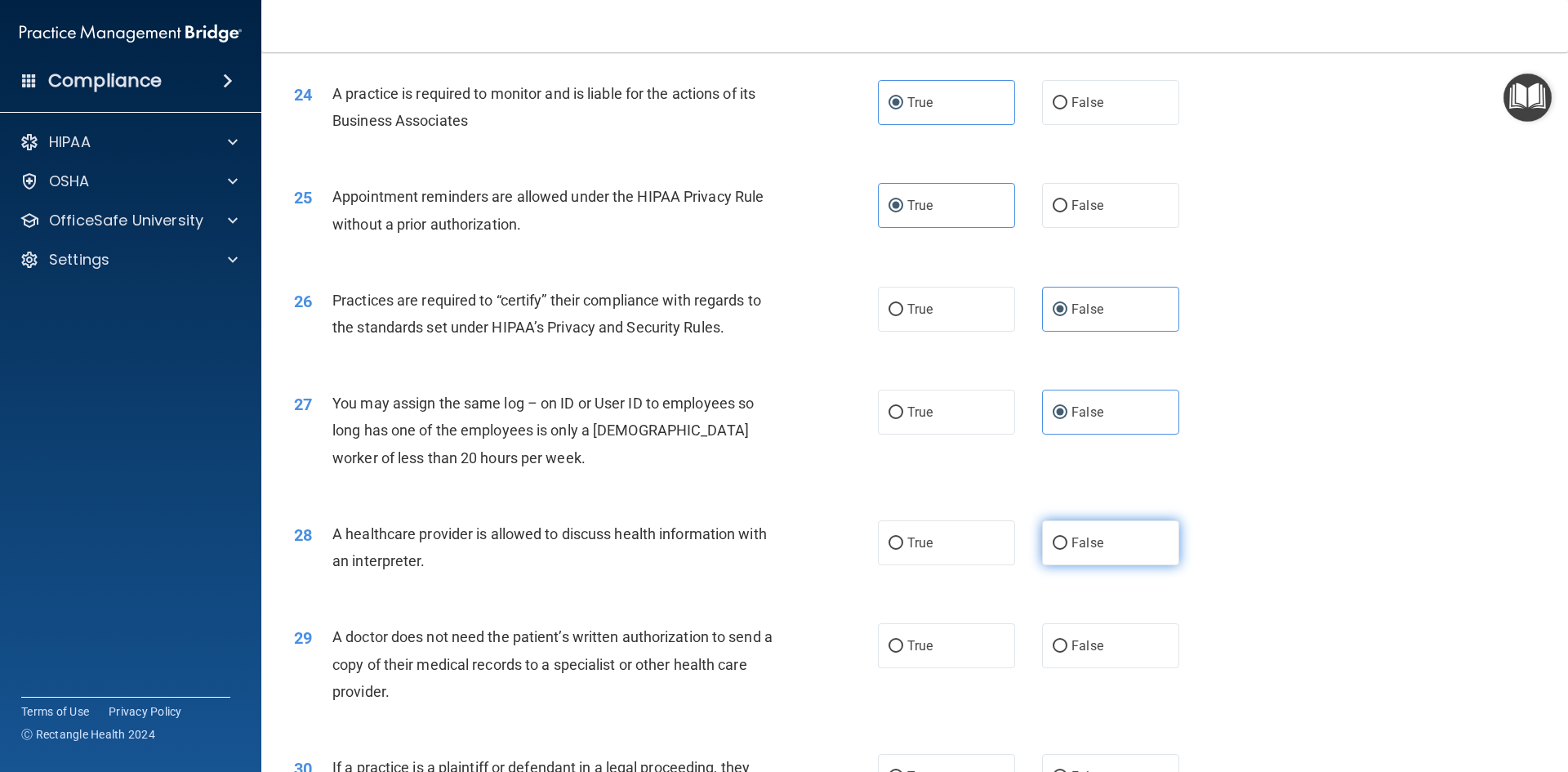
click at [1075, 548] on span "False" at bounding box center [1087, 543] width 32 height 16
click at [1068, 548] on input "False" at bounding box center [1061, 543] width 15 height 12
radio input "true"
click at [1059, 652] on input "False" at bounding box center [1061, 646] width 15 height 12
radio input "true"
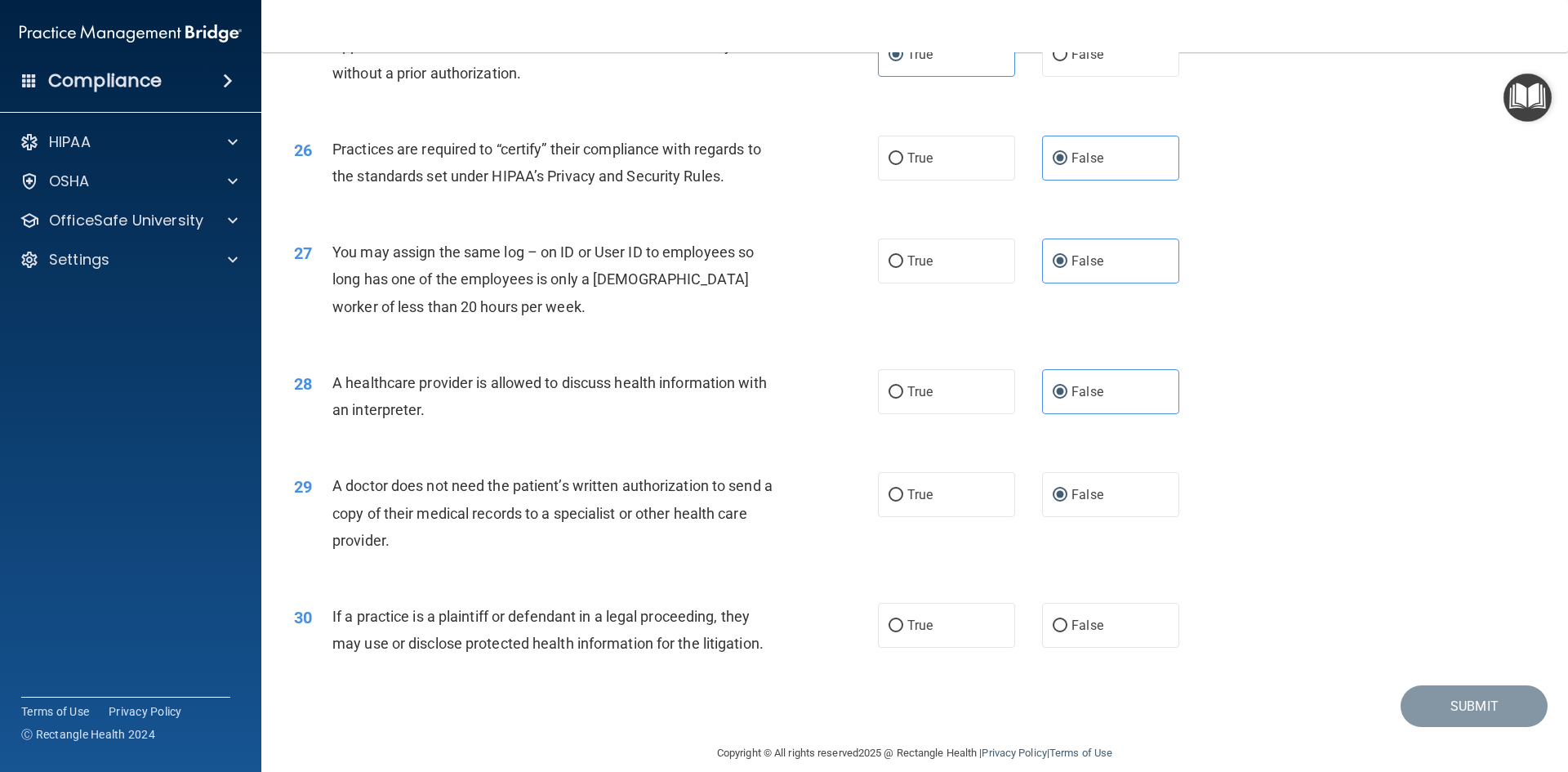
scroll to position [3024, 0]
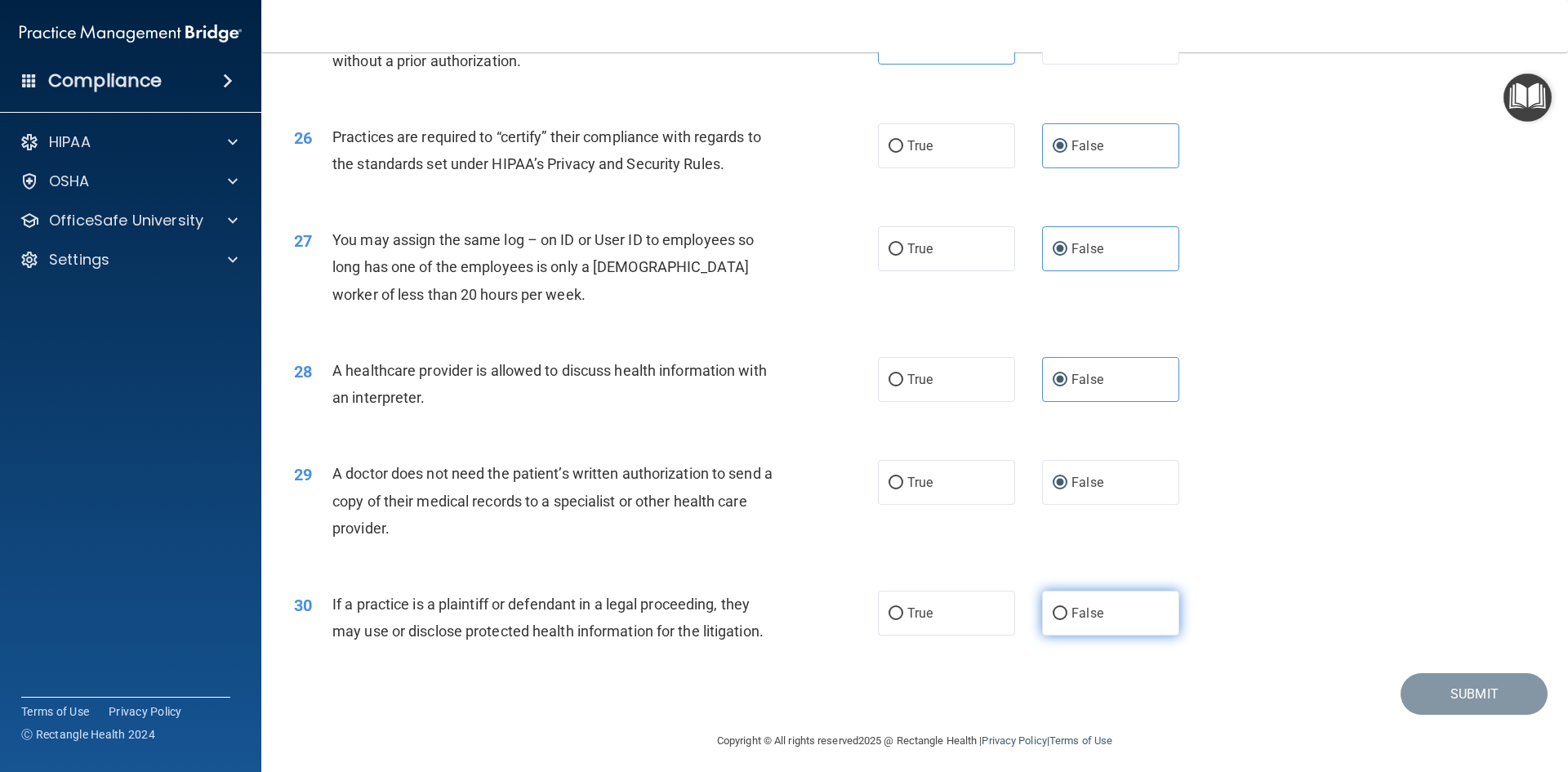
click at [1072, 618] on span "False" at bounding box center [1087, 613] width 32 height 16
click at [1068, 618] on input "False" at bounding box center [1061, 613] width 15 height 12
radio input "true"
click at [1435, 697] on button "Submit" at bounding box center [1474, 694] width 147 height 41
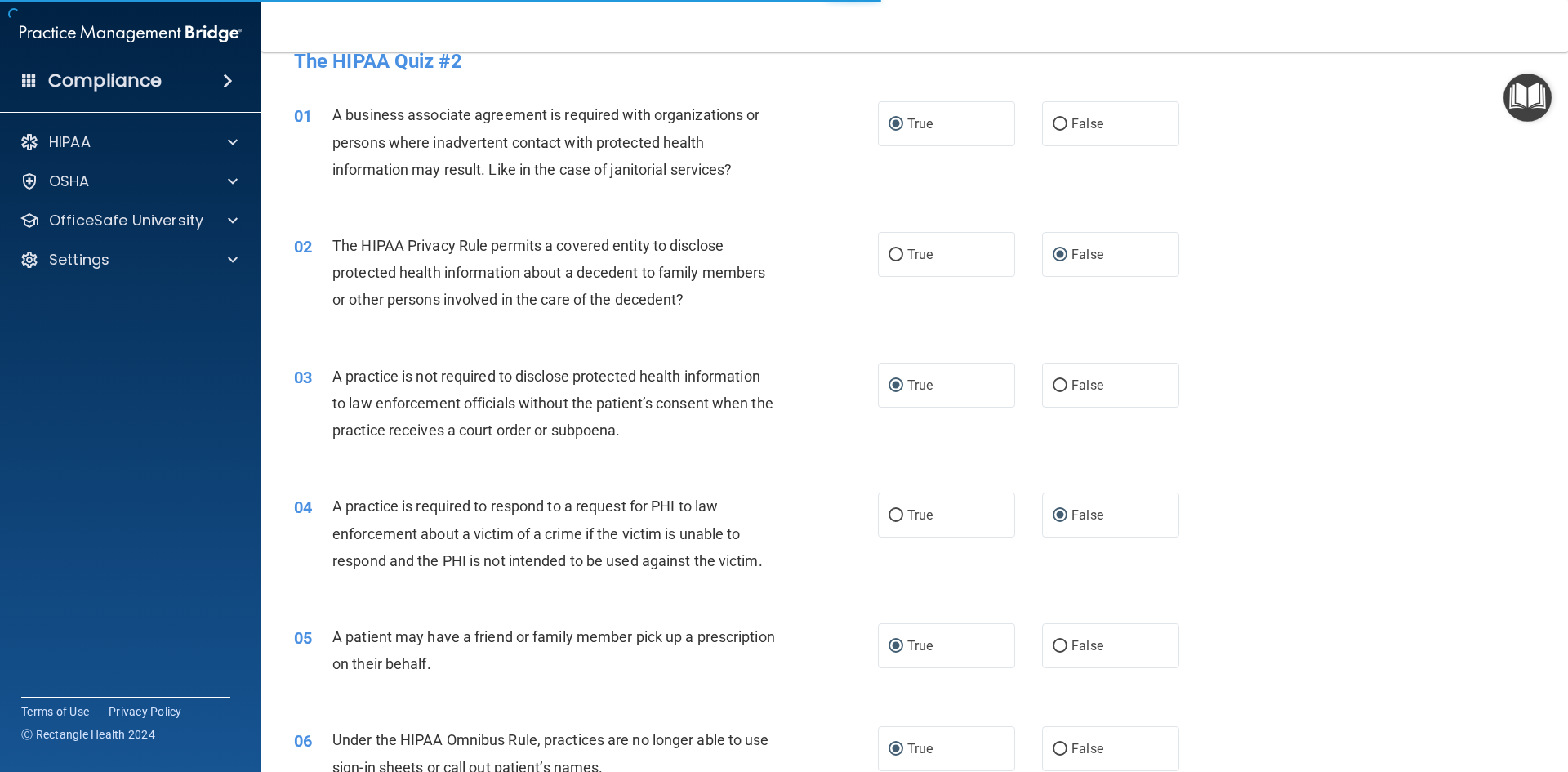
scroll to position [0, 0]
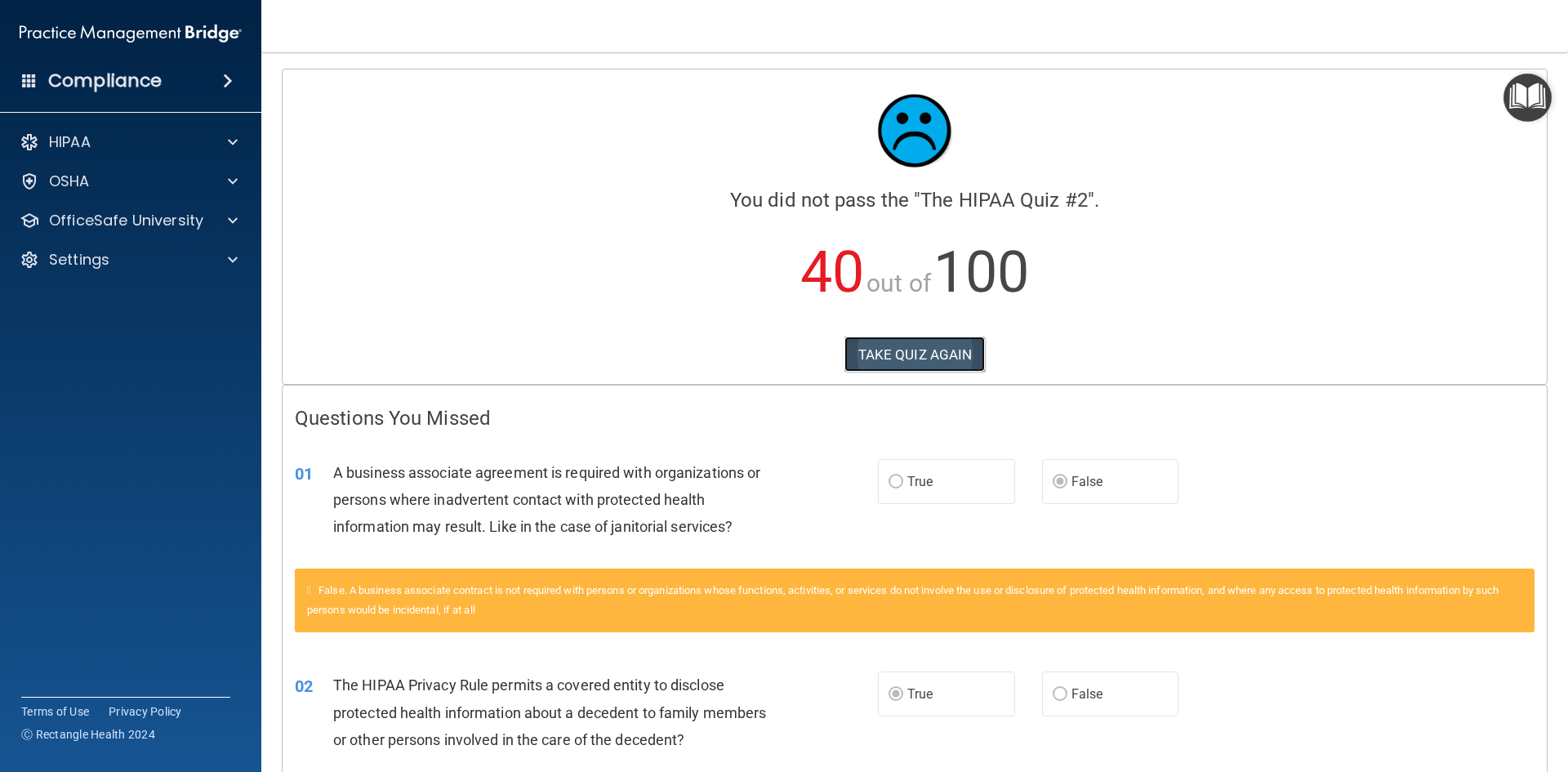
click at [873, 340] on button "TAKE QUIZ AGAIN" at bounding box center [916, 354] width 141 height 36
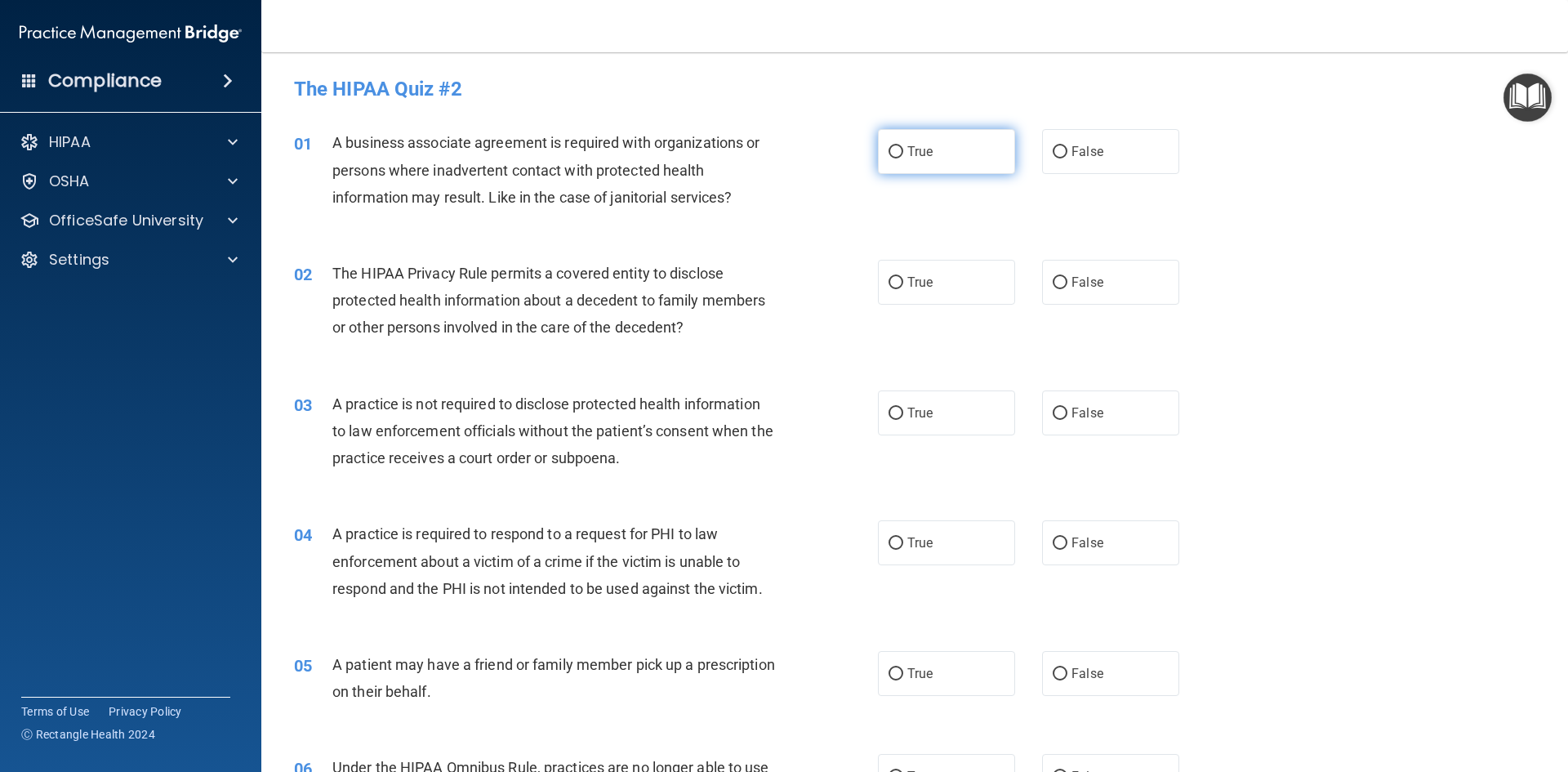
click at [895, 149] on input "True" at bounding box center [896, 151] width 15 height 12
radio input "true"
drag, startPoint x: 1055, startPoint y: 281, endPoint x: 1002, endPoint y: 330, distance: 72.2
click at [1053, 282] on input "False" at bounding box center [1061, 283] width 15 height 12
radio input "true"
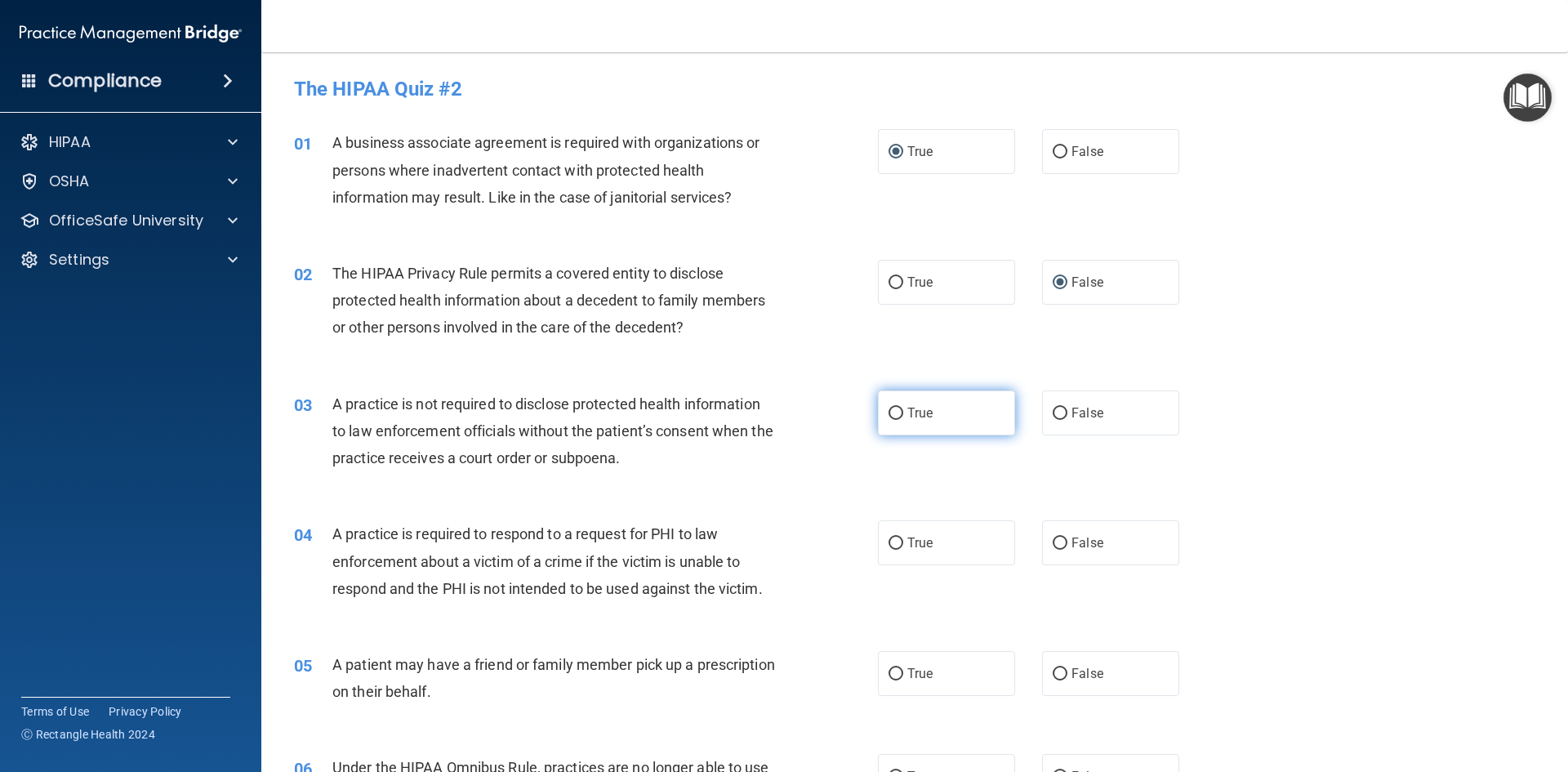
click at [895, 413] on input "True" at bounding box center [896, 413] width 15 height 12
radio input "true"
click at [1053, 543] on input "False" at bounding box center [1061, 543] width 15 height 12
radio input "true"
click at [889, 674] on input "True" at bounding box center [896, 674] width 15 height 12
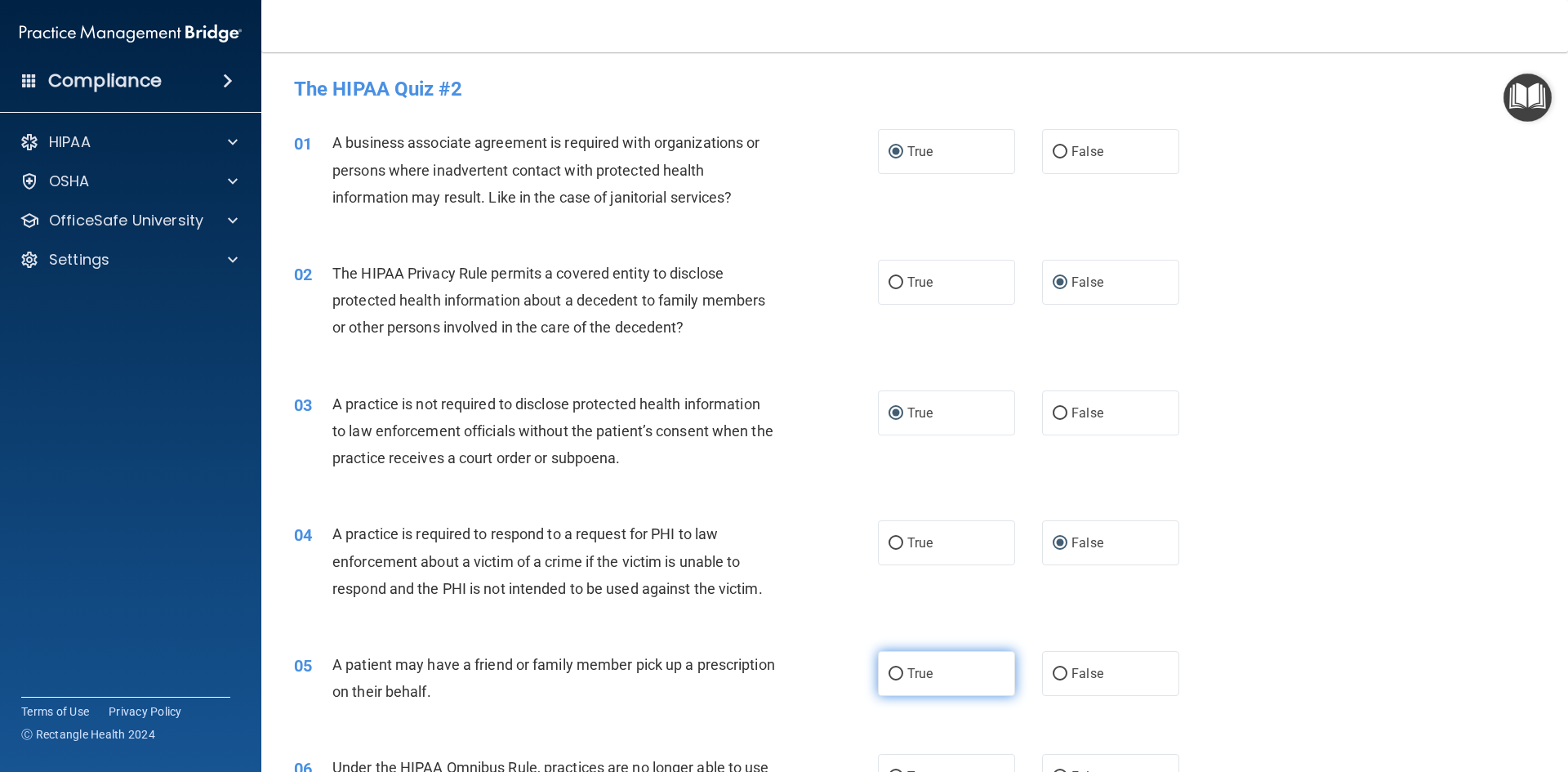
radio input "true"
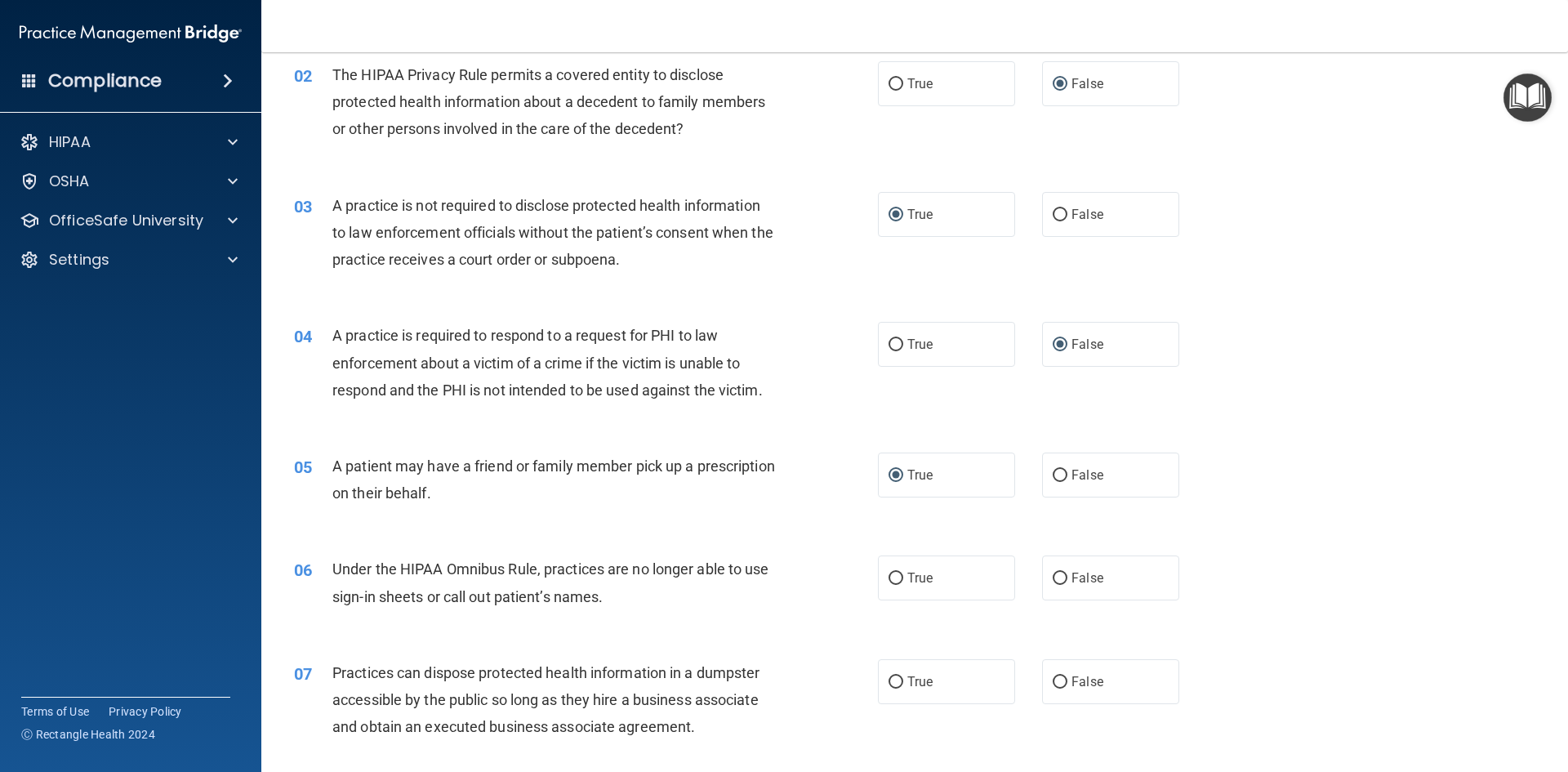
scroll to position [245, 0]
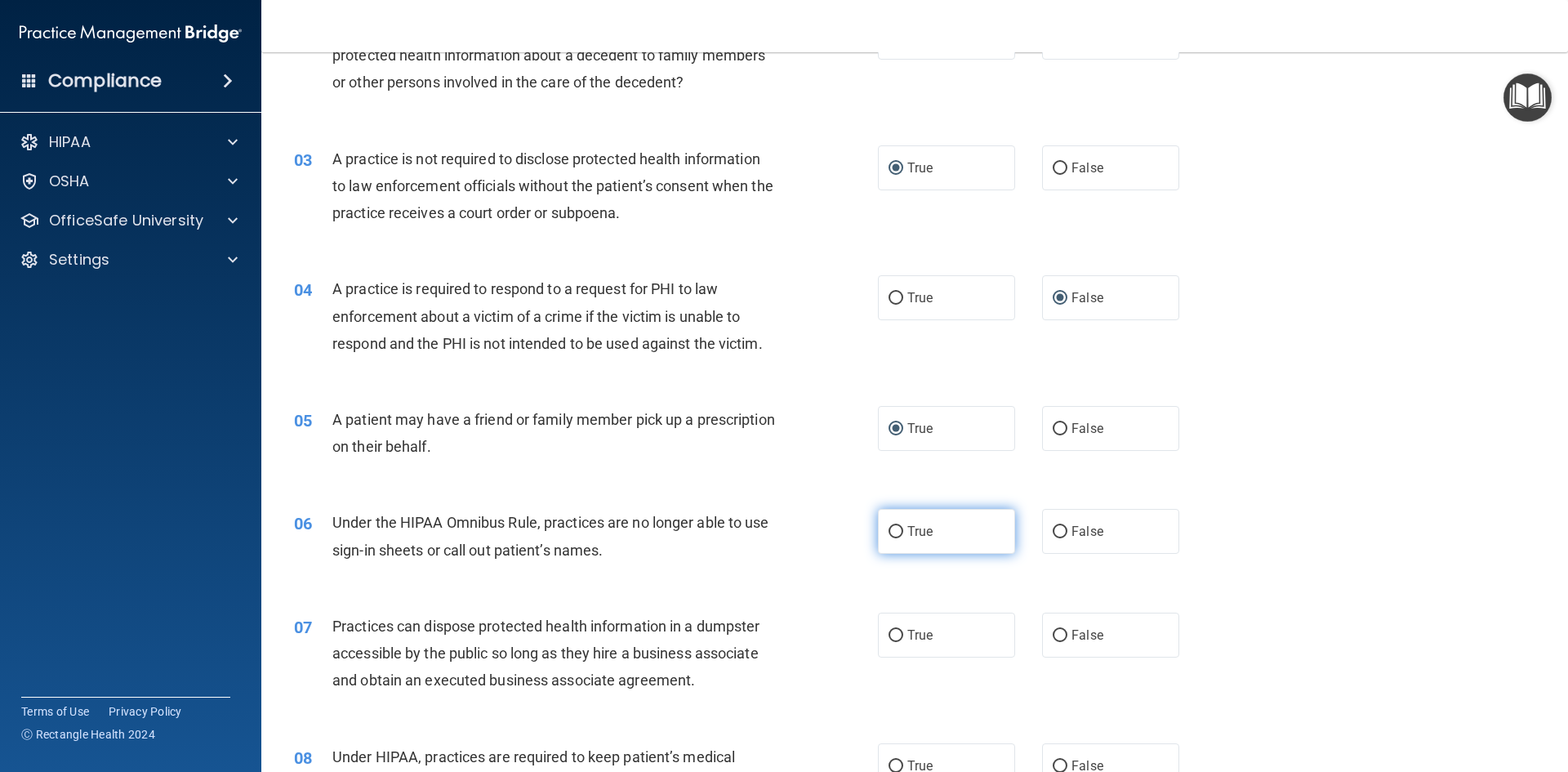
click at [892, 533] on input "True" at bounding box center [896, 531] width 15 height 12
radio input "true"
click at [1053, 635] on input "False" at bounding box center [1061, 635] width 15 height 12
radio input "true"
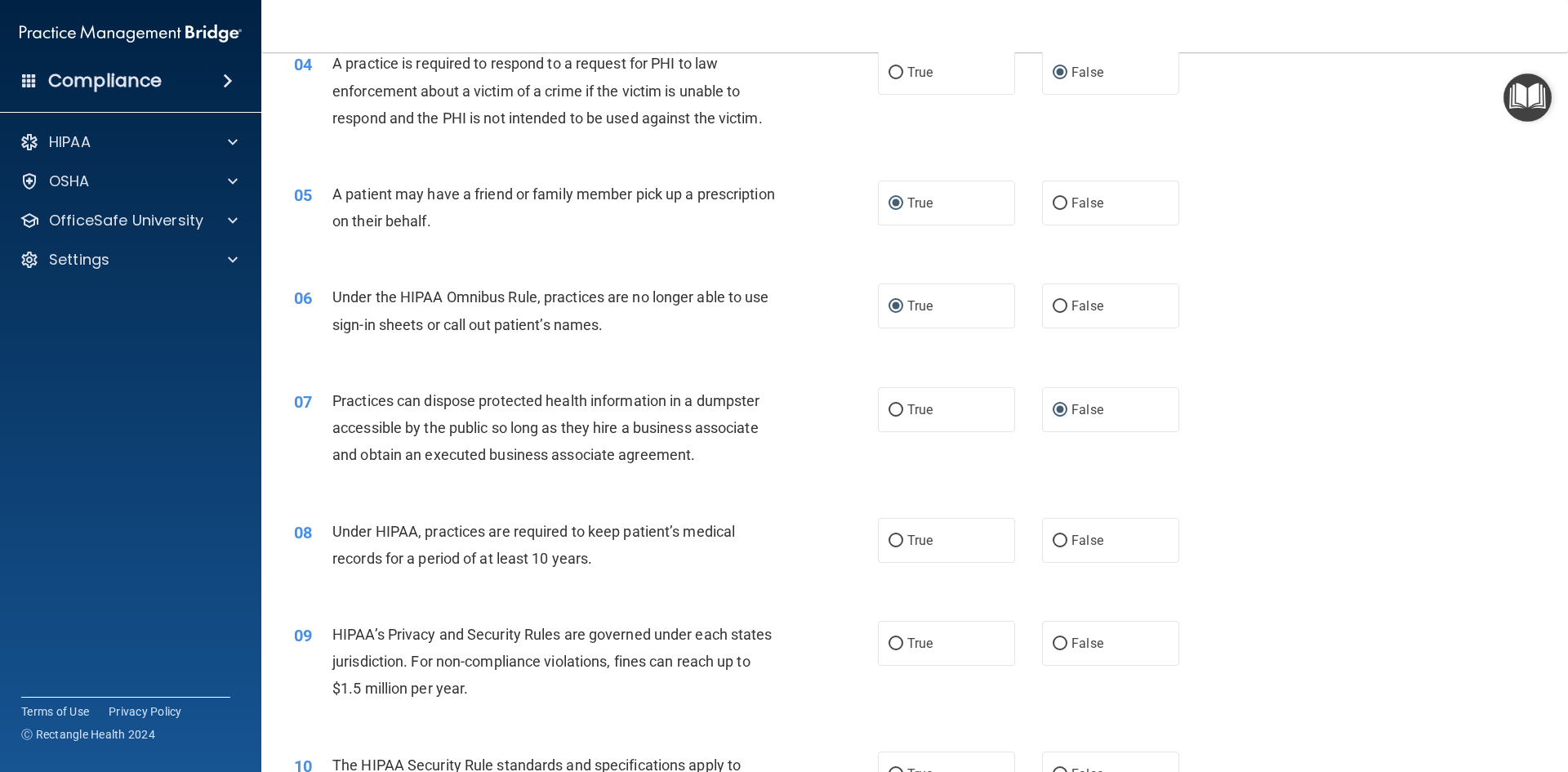
scroll to position [490, 0]
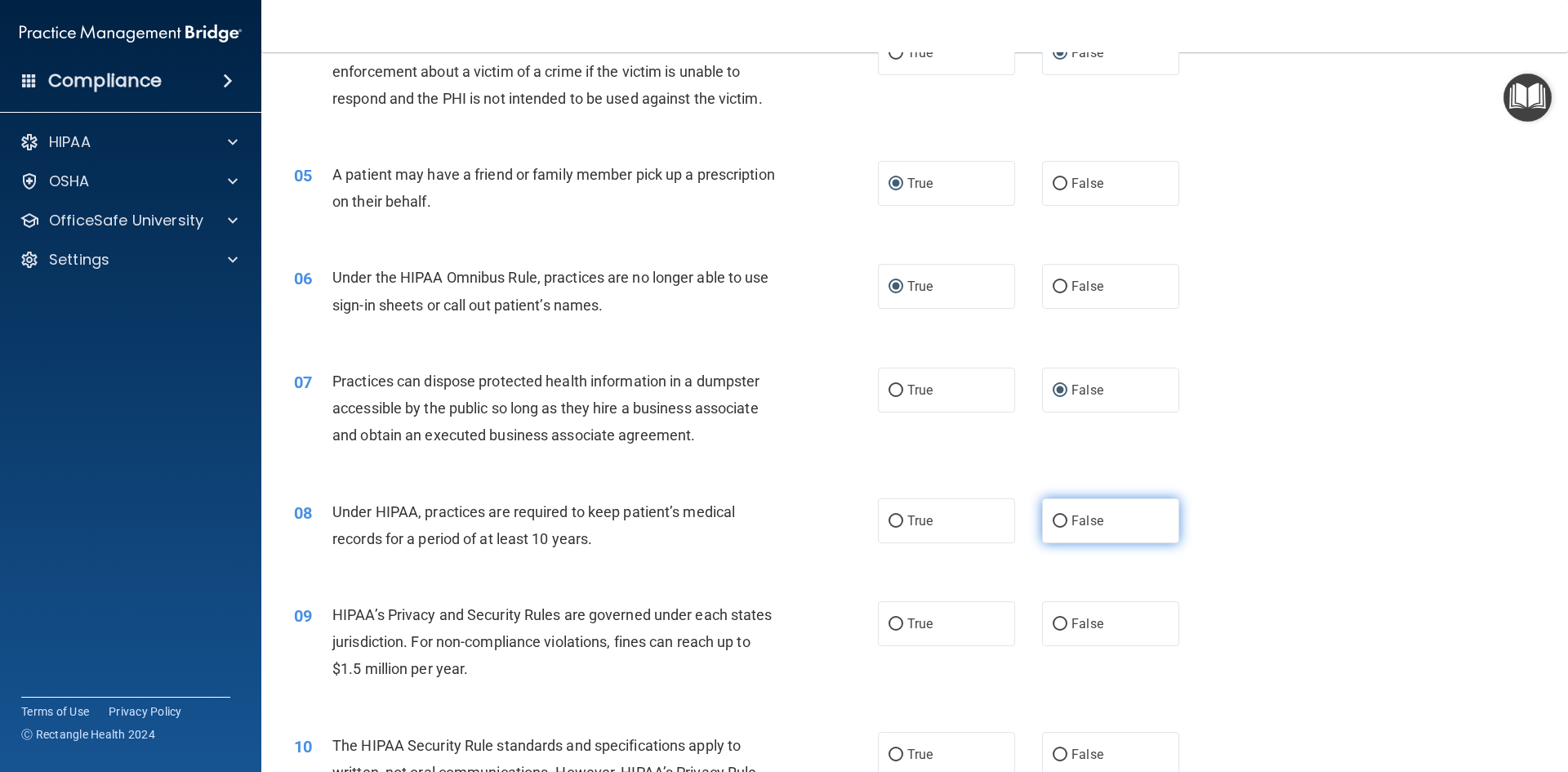
click at [1060, 522] on input "False" at bounding box center [1061, 521] width 15 height 12
radio input "true"
click at [890, 622] on input "True" at bounding box center [896, 624] width 15 height 12
radio input "true"
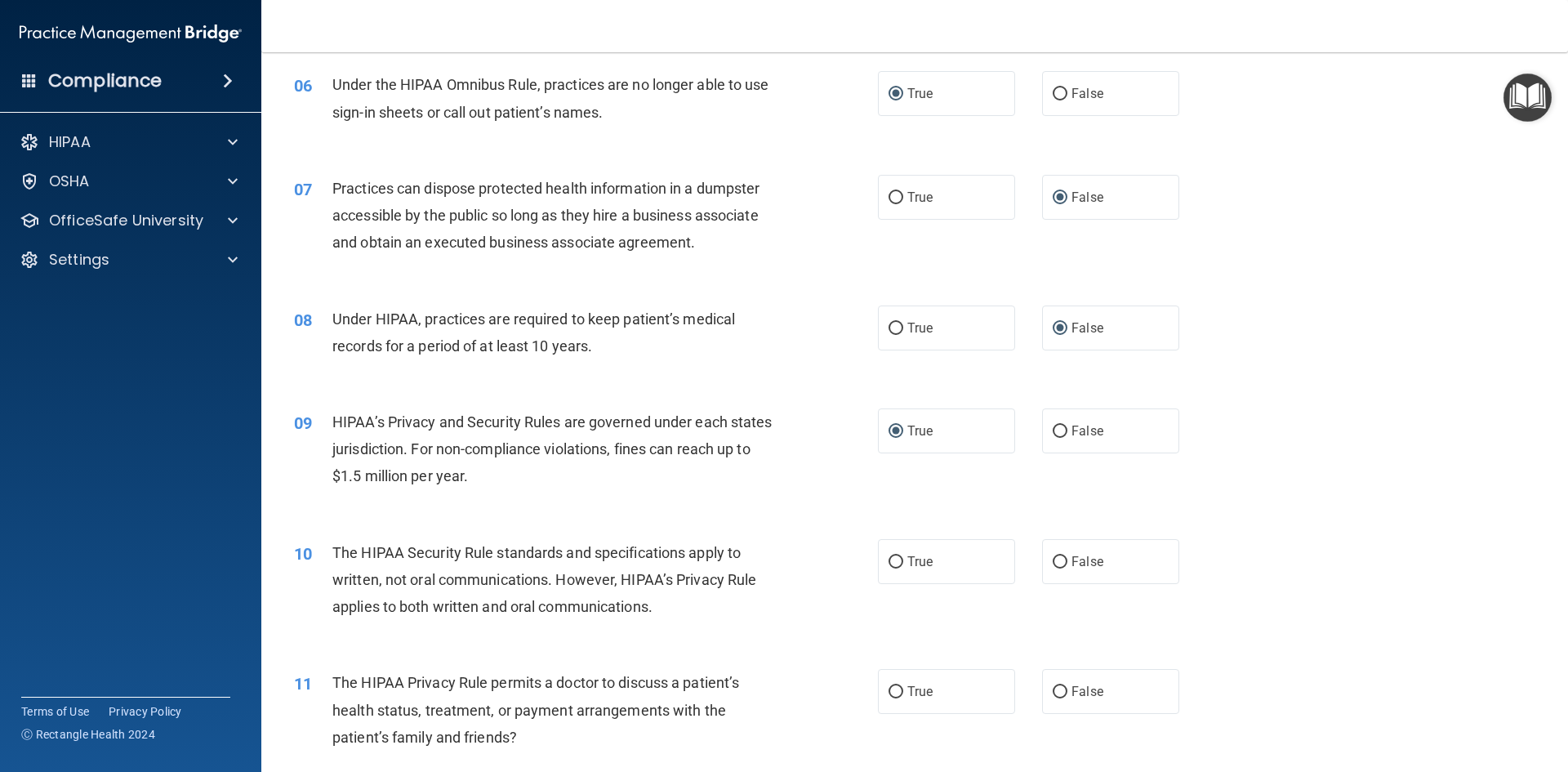
scroll to position [735, 0]
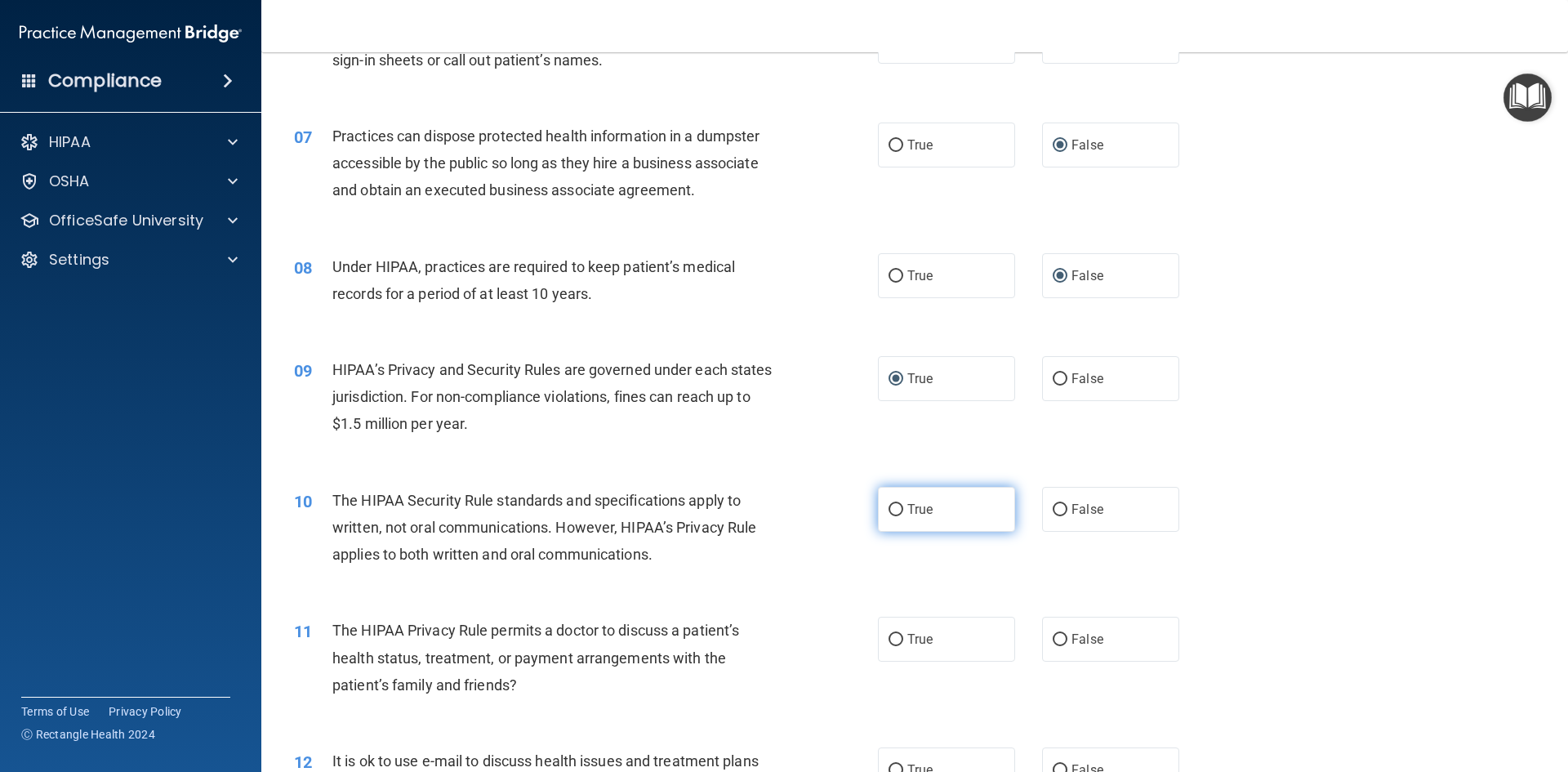
click at [889, 511] on input "True" at bounding box center [896, 509] width 15 height 12
radio input "true"
click at [1053, 634] on input "False" at bounding box center [1061, 640] width 15 height 12
radio input "true"
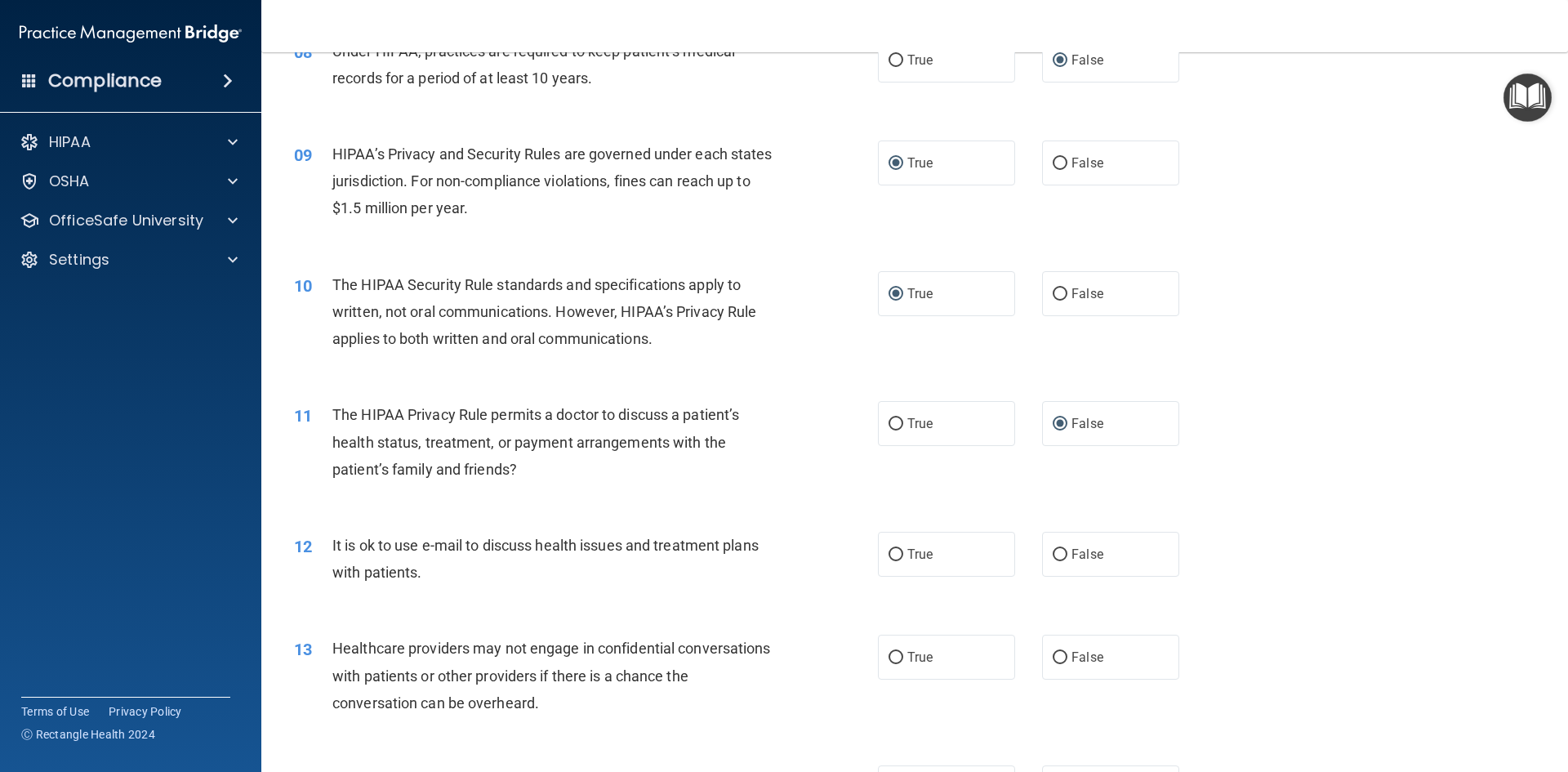
scroll to position [980, 0]
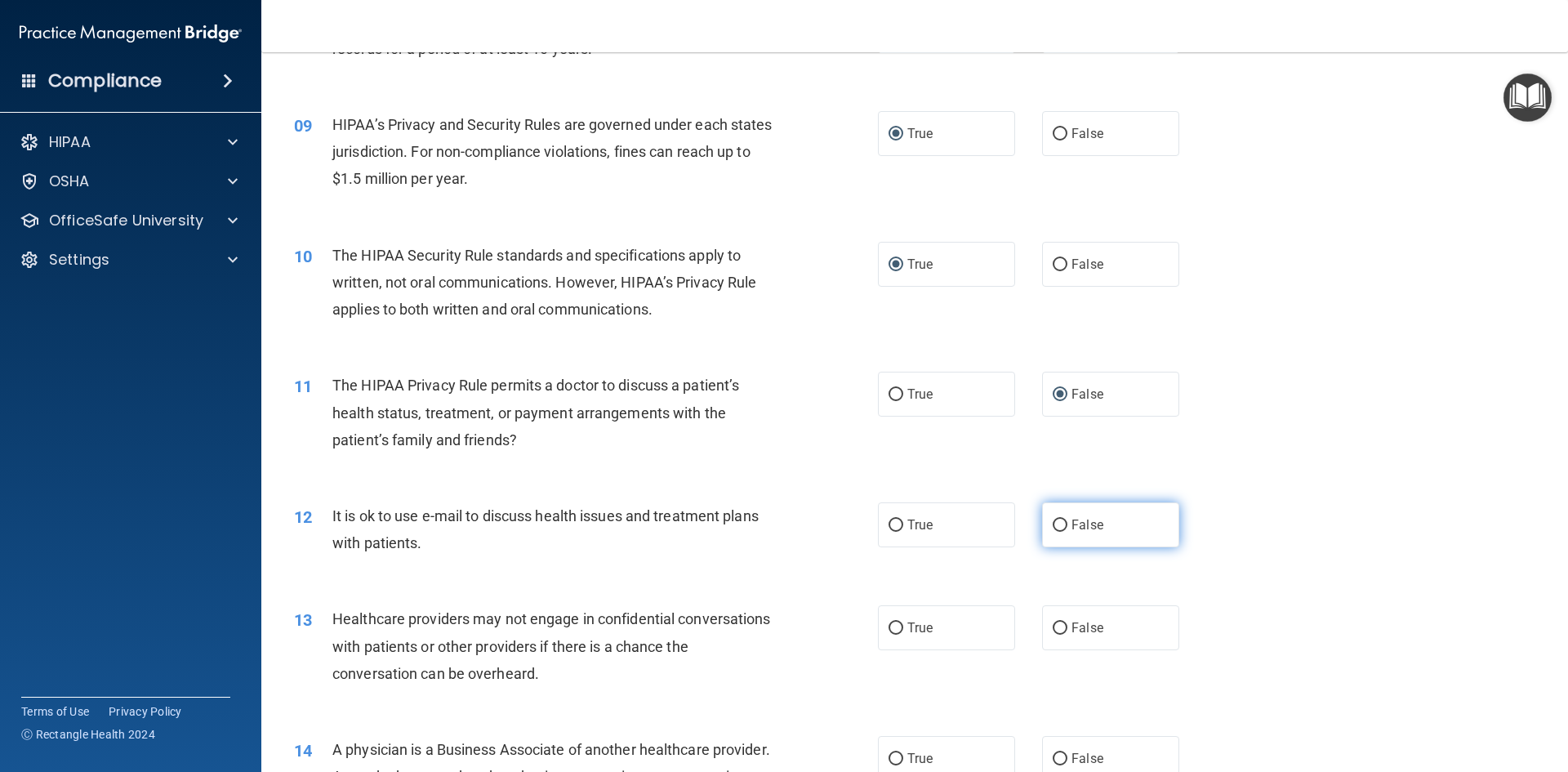
click at [1054, 522] on input "False" at bounding box center [1061, 525] width 15 height 12
radio input "true"
click at [890, 625] on input "True" at bounding box center [896, 628] width 15 height 12
radio input "true"
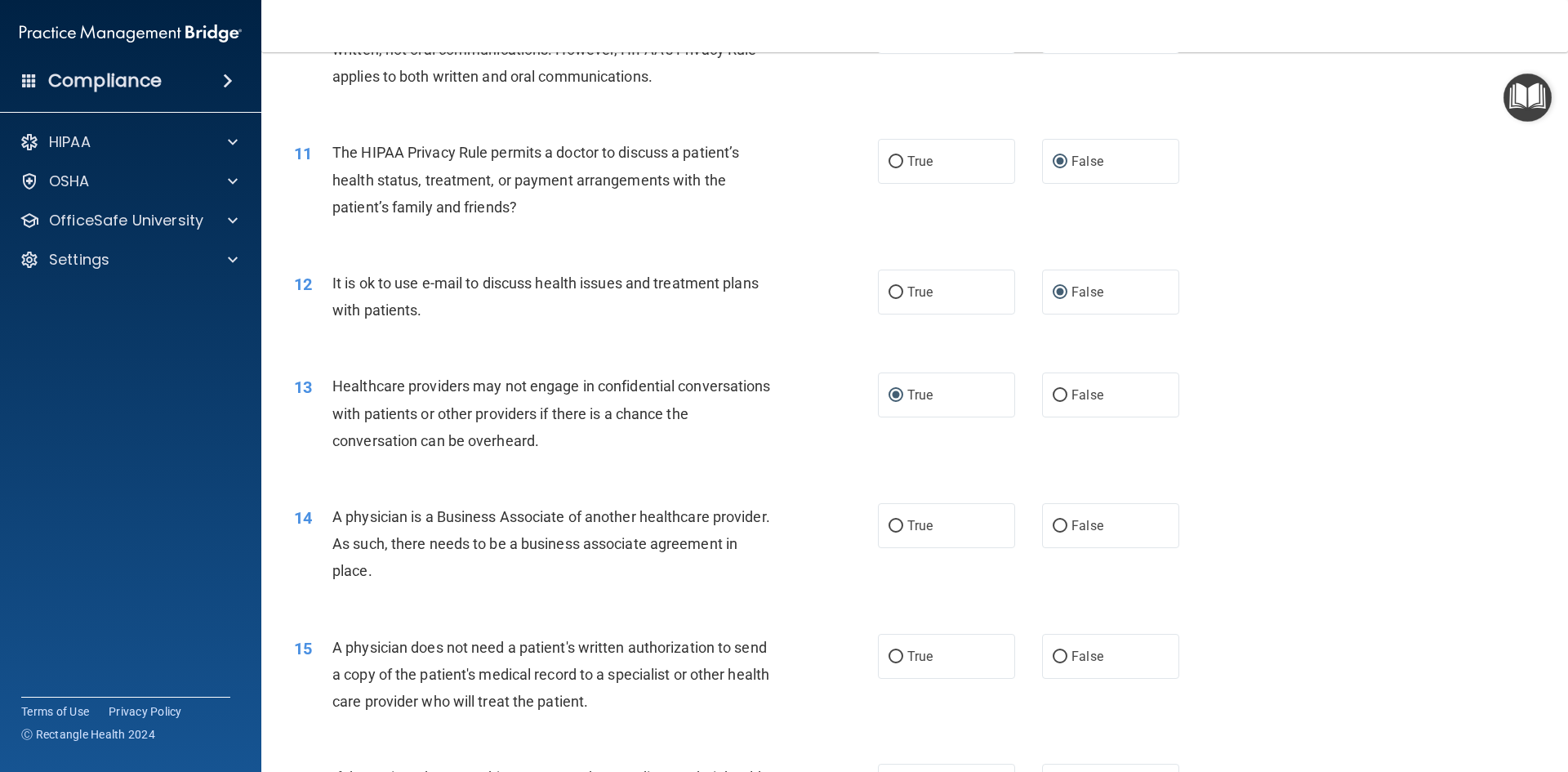
scroll to position [1226, 0]
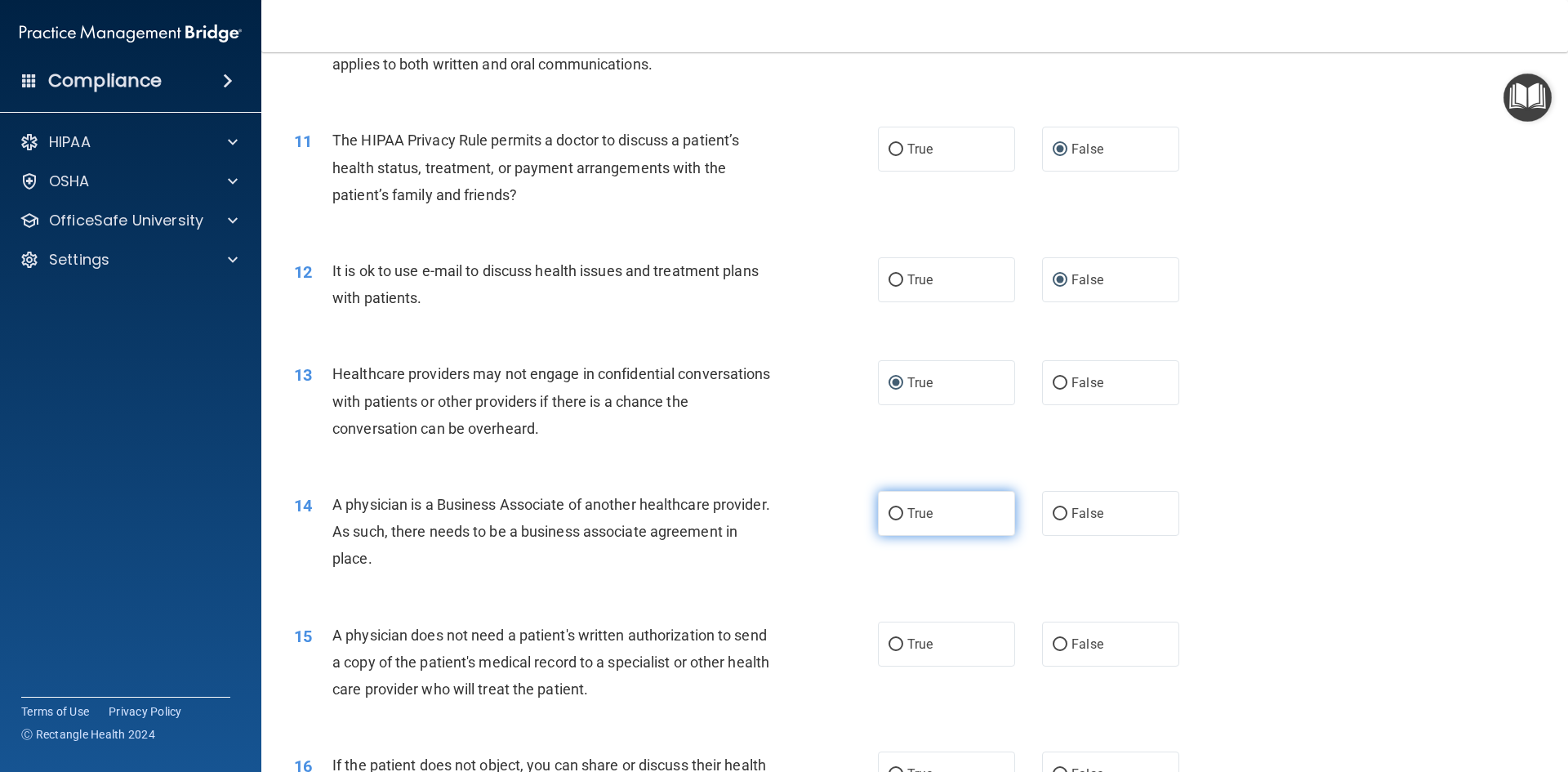
click at [898, 517] on label "True" at bounding box center [947, 513] width 138 height 45
click at [898, 517] on input "True" at bounding box center [896, 514] width 15 height 12
radio input "true"
click at [1054, 640] on input "False" at bounding box center [1061, 644] width 15 height 12
radio input "true"
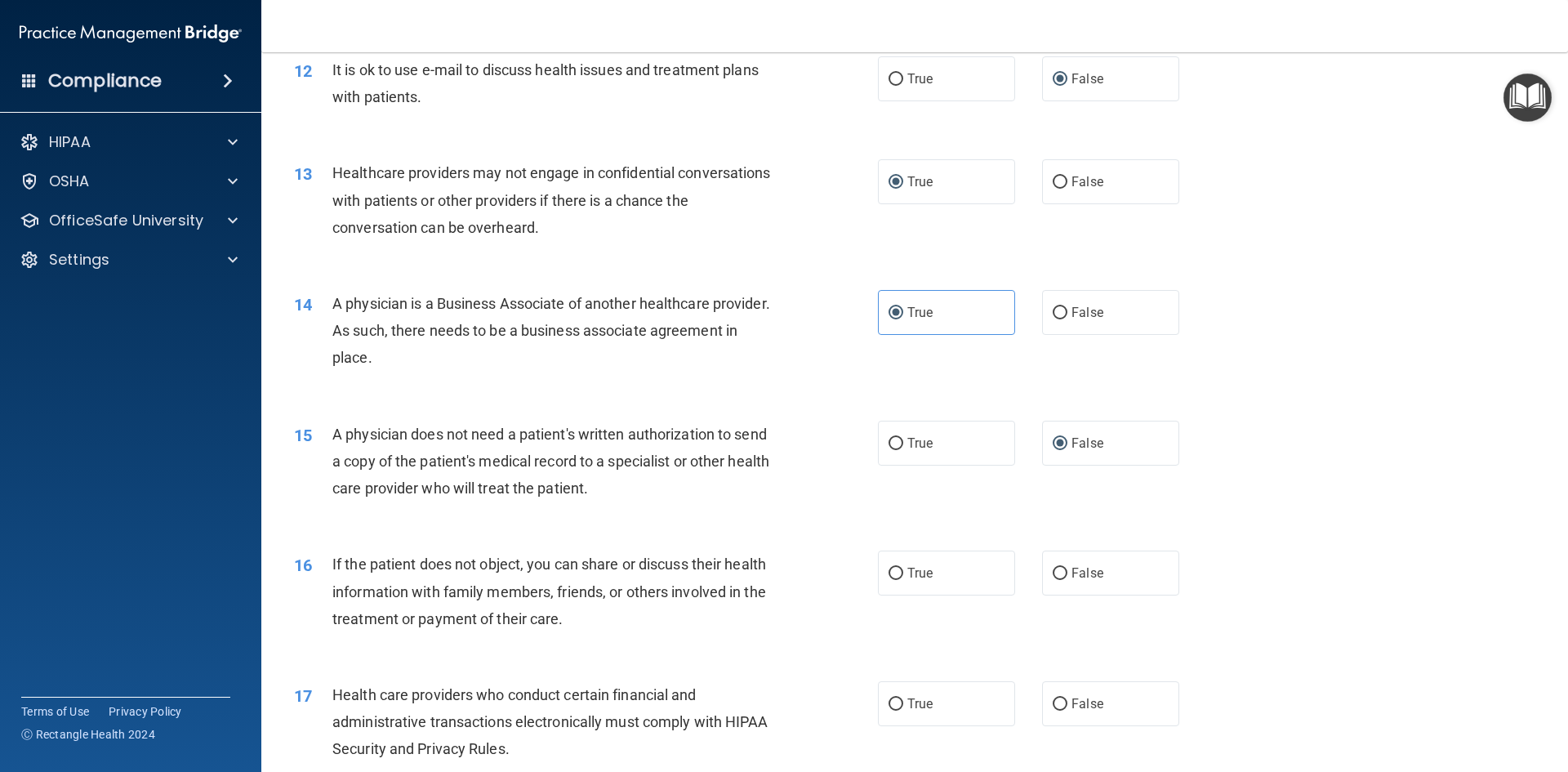
scroll to position [1471, 0]
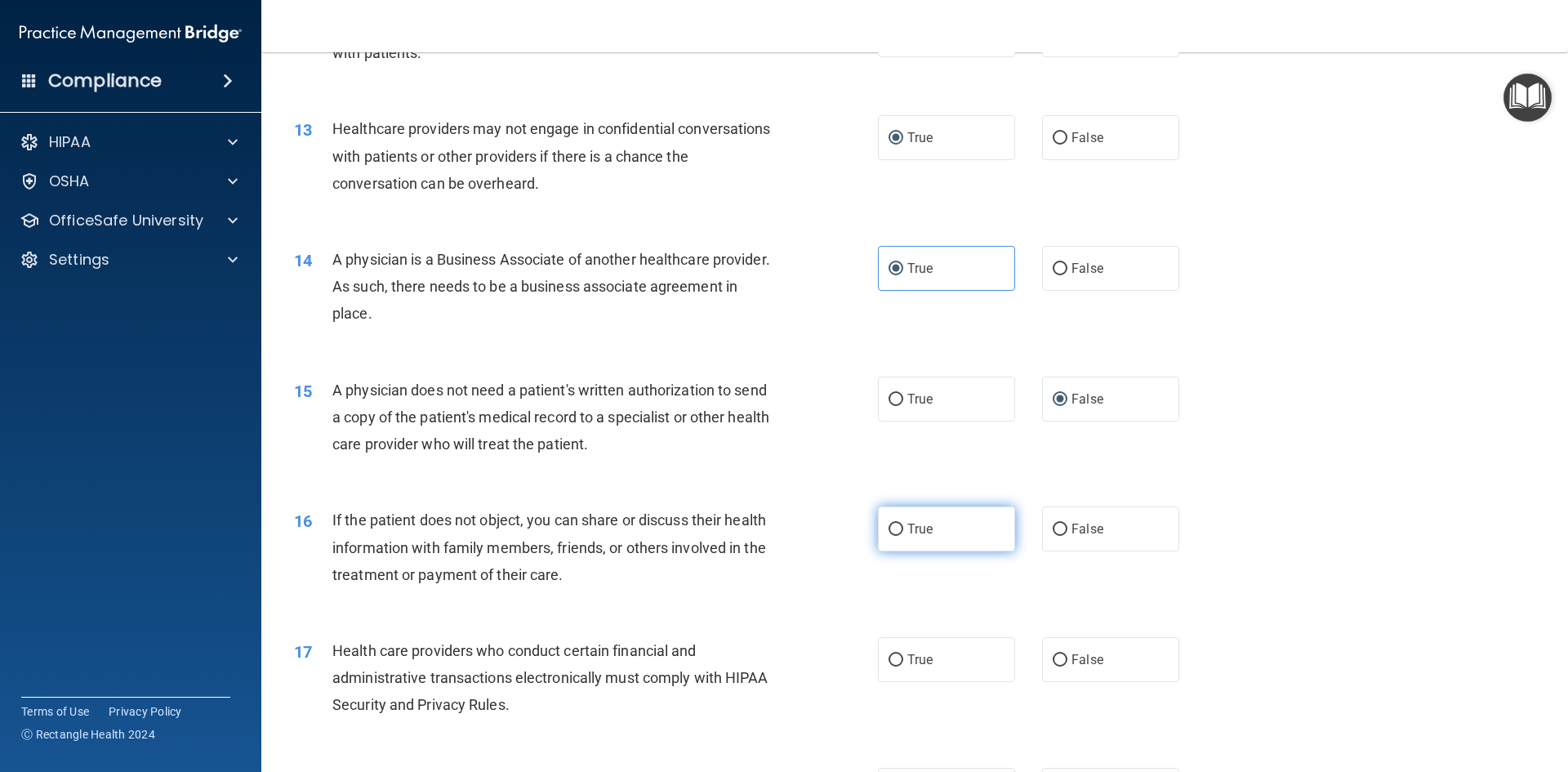
click at [889, 531] on input "True" at bounding box center [896, 530] width 15 height 12
radio input "true"
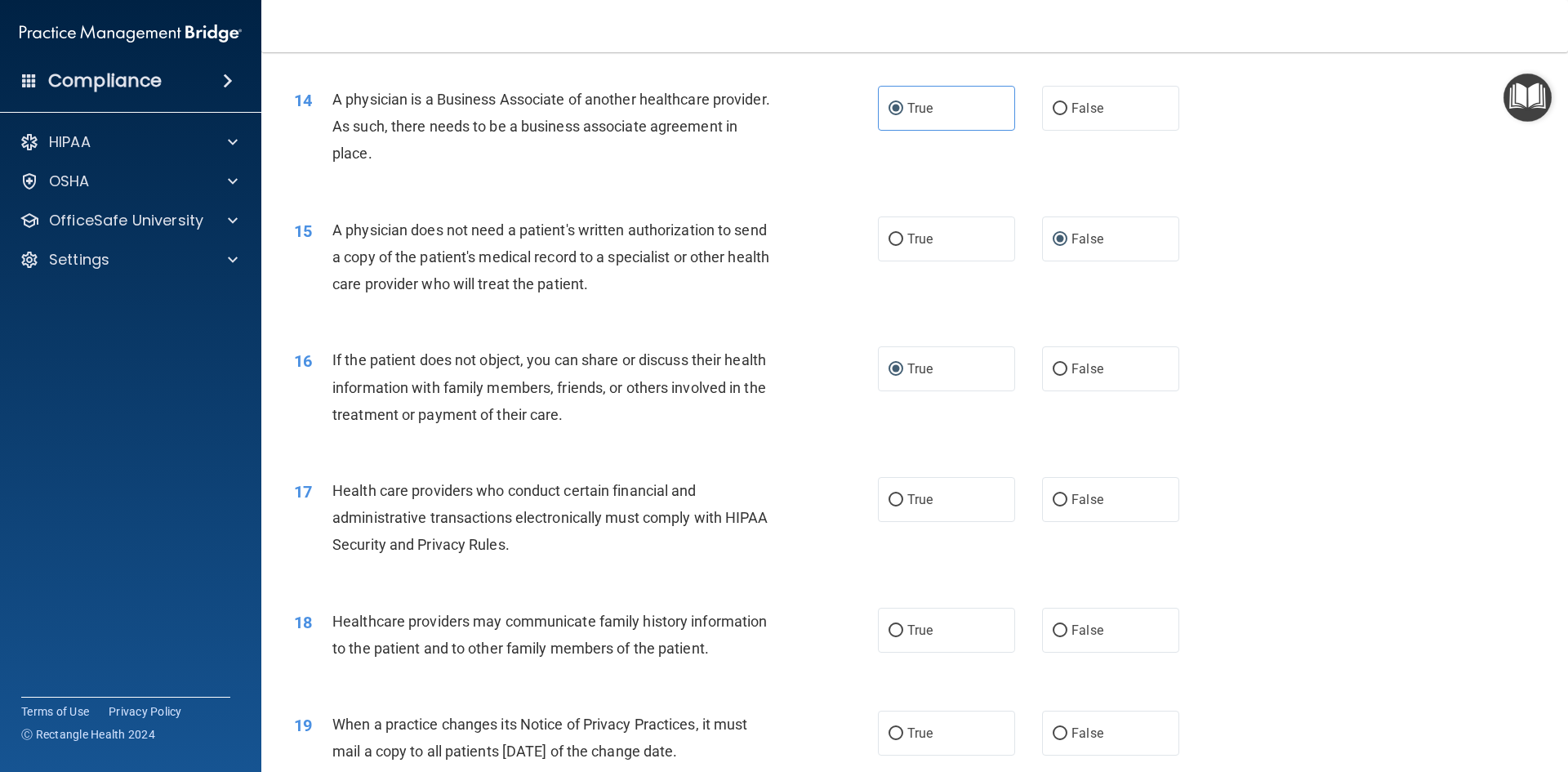
scroll to position [1717, 0]
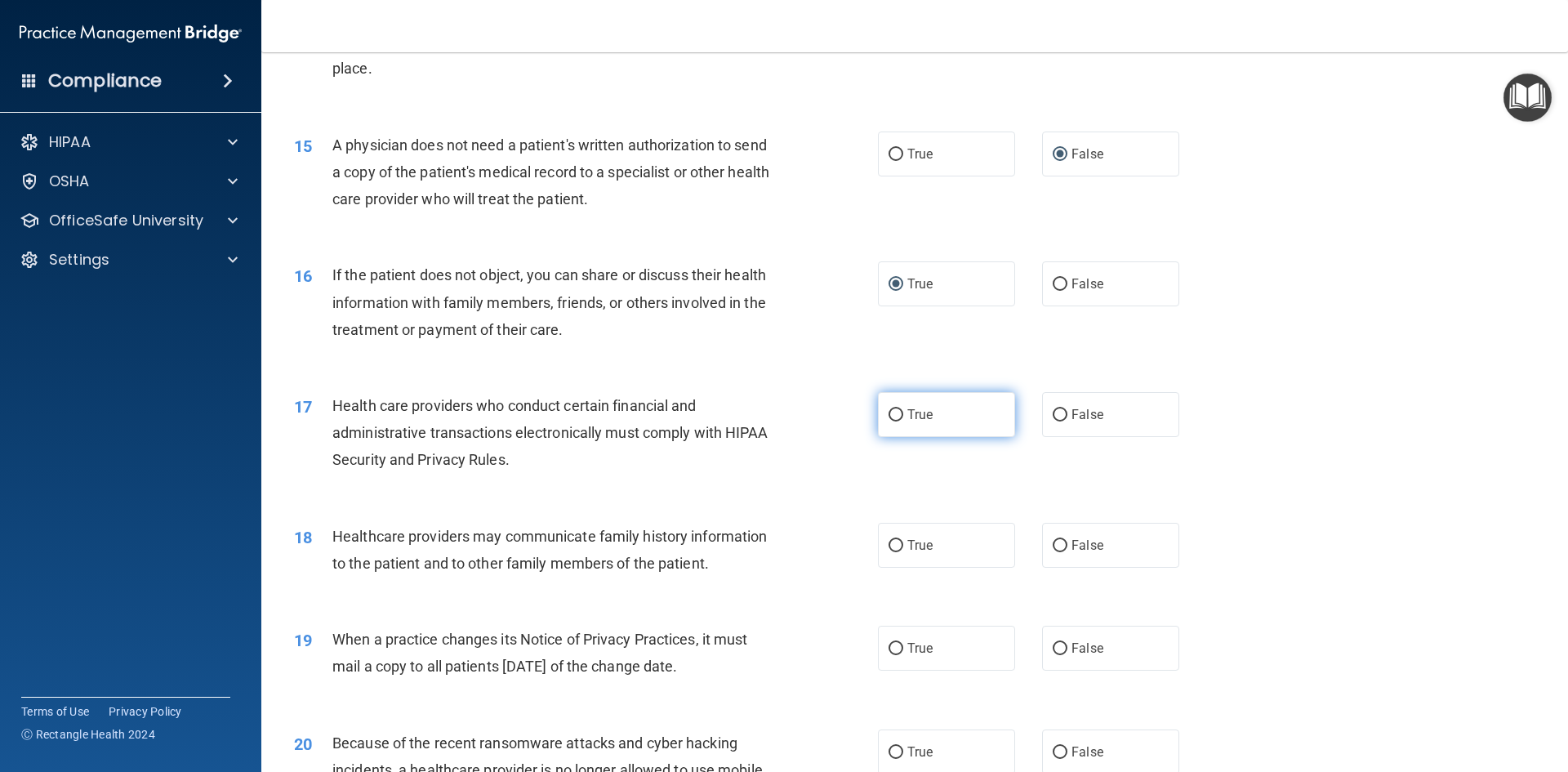
click at [897, 415] on label "True" at bounding box center [947, 414] width 138 height 45
click at [897, 415] on input "True" at bounding box center [896, 415] width 15 height 12
radio input "true"
click at [1062, 547] on label "False" at bounding box center [1111, 545] width 138 height 45
click at [1062, 547] on input "False" at bounding box center [1061, 546] width 15 height 12
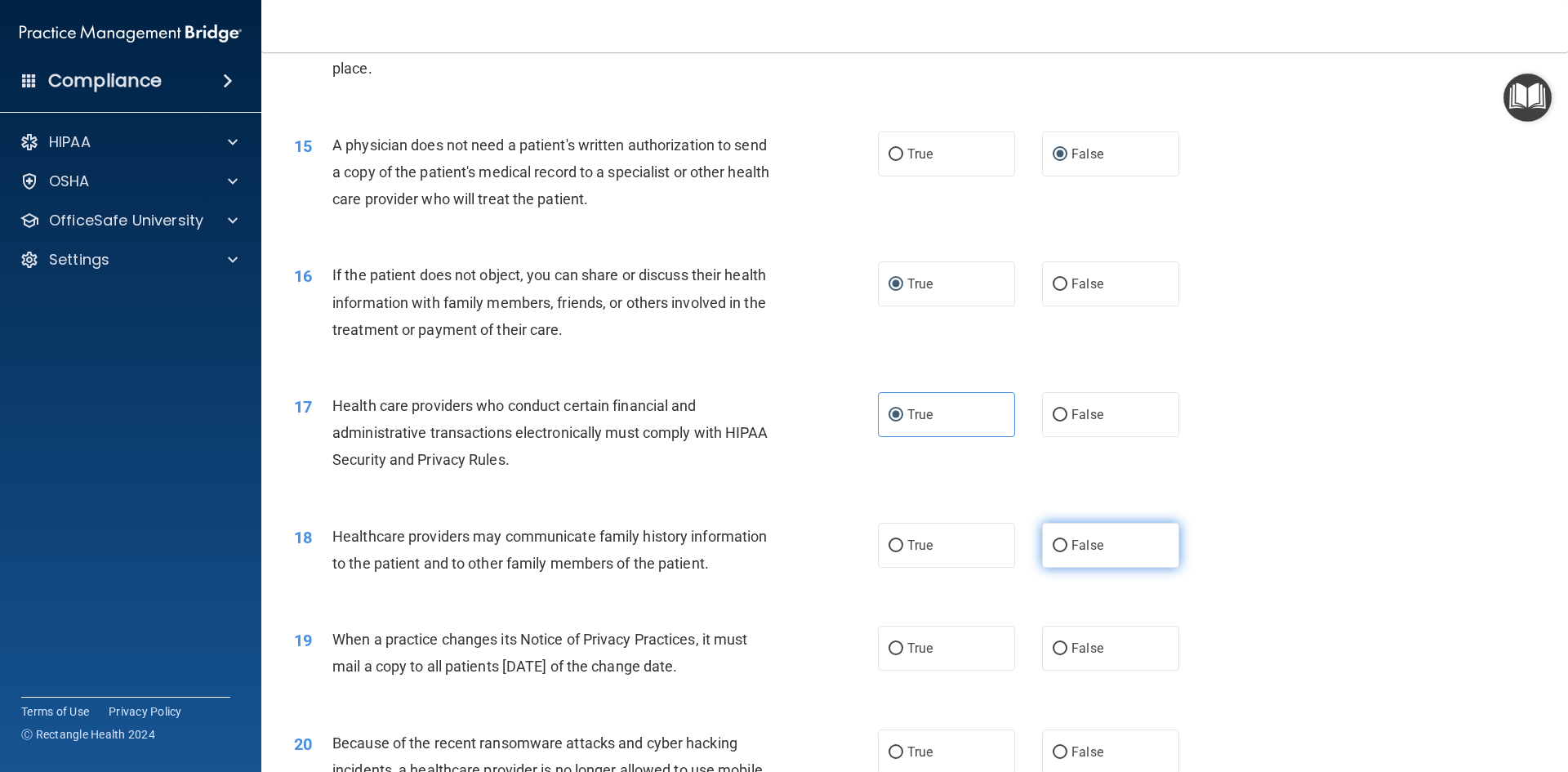
radio input "true"
click at [893, 645] on input "True" at bounding box center [896, 649] width 15 height 12
radio input "true"
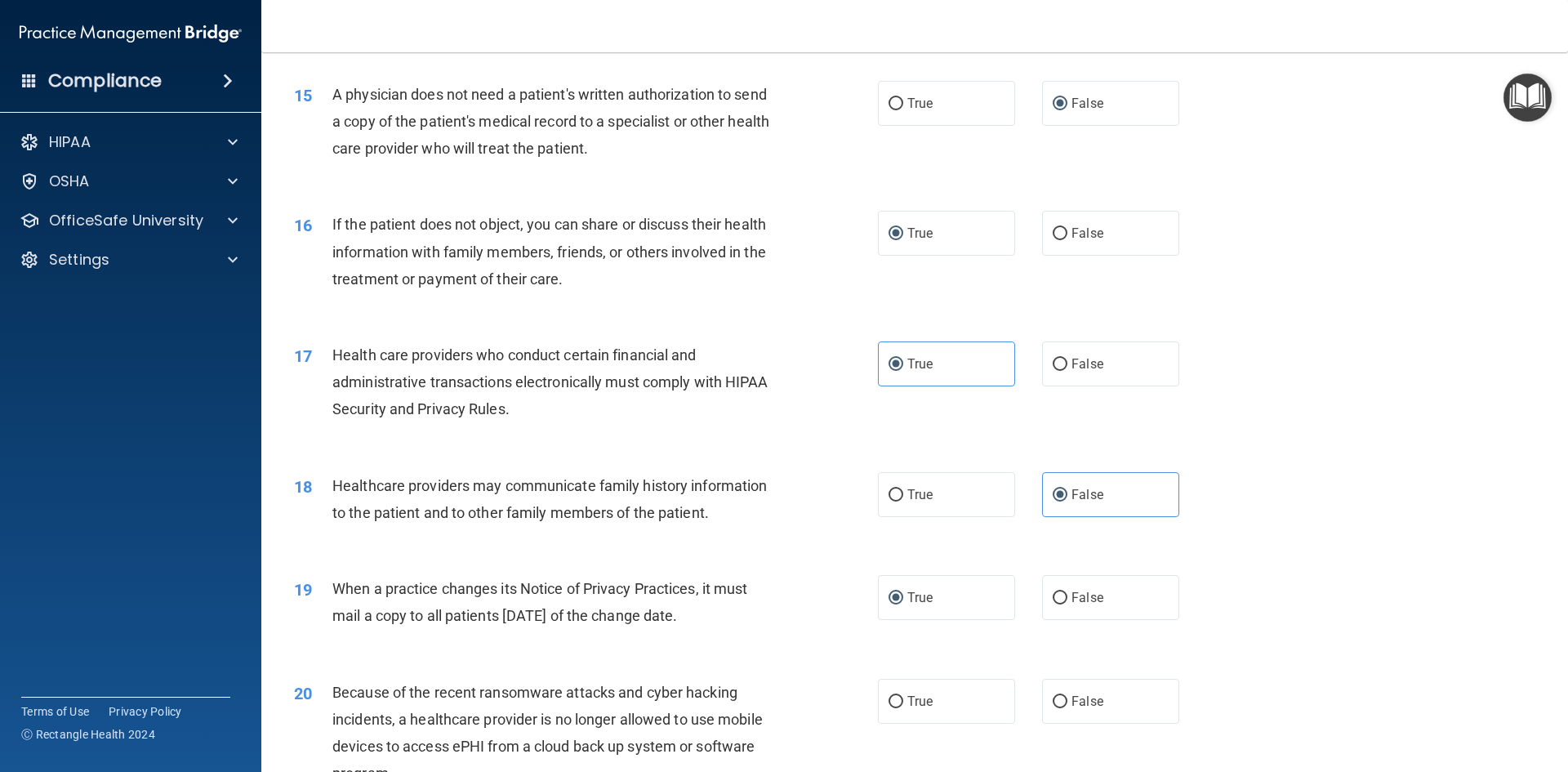
scroll to position [1962, 0]
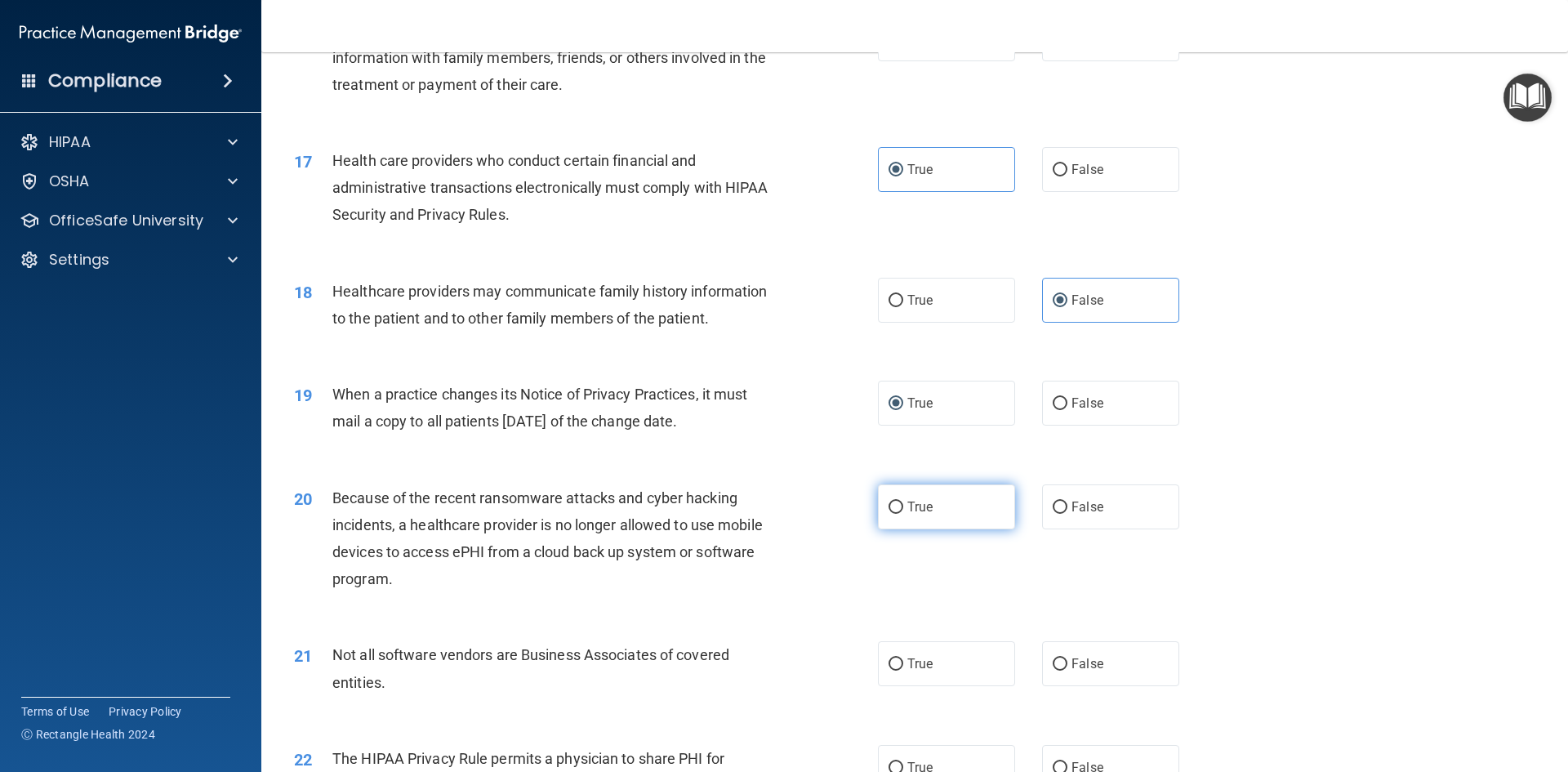
click at [890, 509] on input "True" at bounding box center [896, 508] width 15 height 12
radio input "true"
click at [897, 666] on input "True" at bounding box center [896, 665] width 15 height 12
radio input "true"
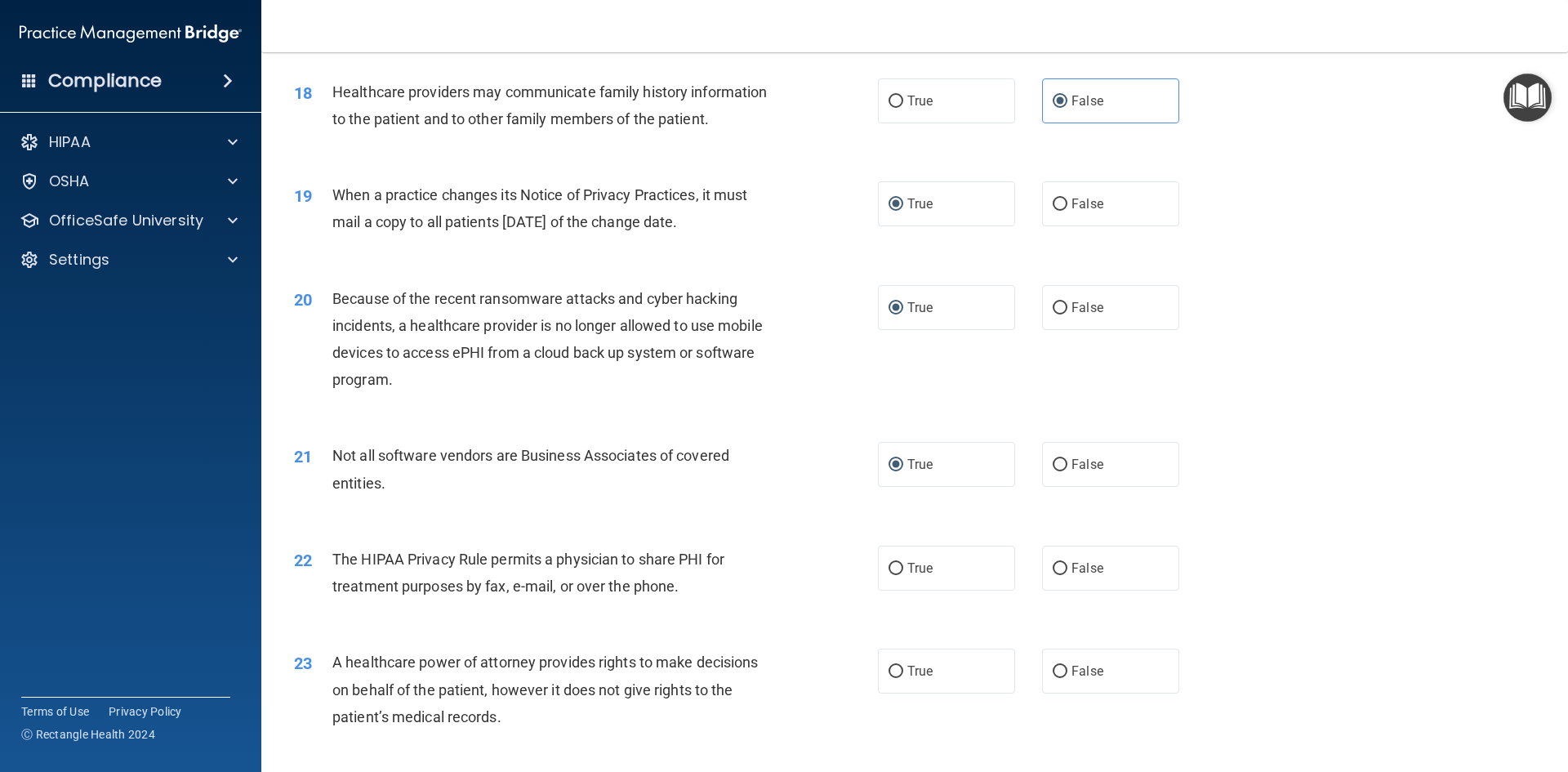
scroll to position [2207, 0]
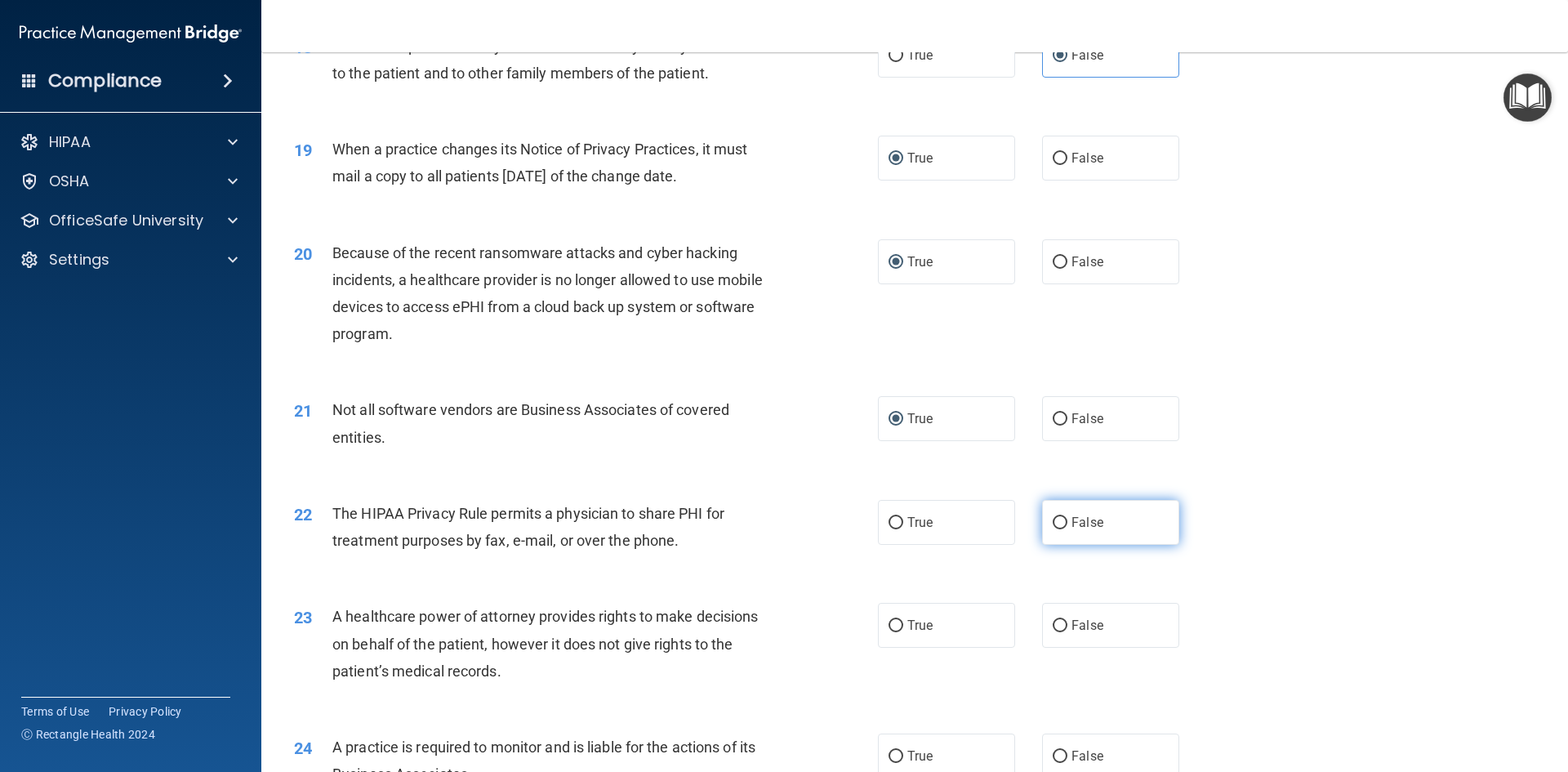
click at [1053, 525] on input "False" at bounding box center [1061, 523] width 15 height 12
radio input "true"
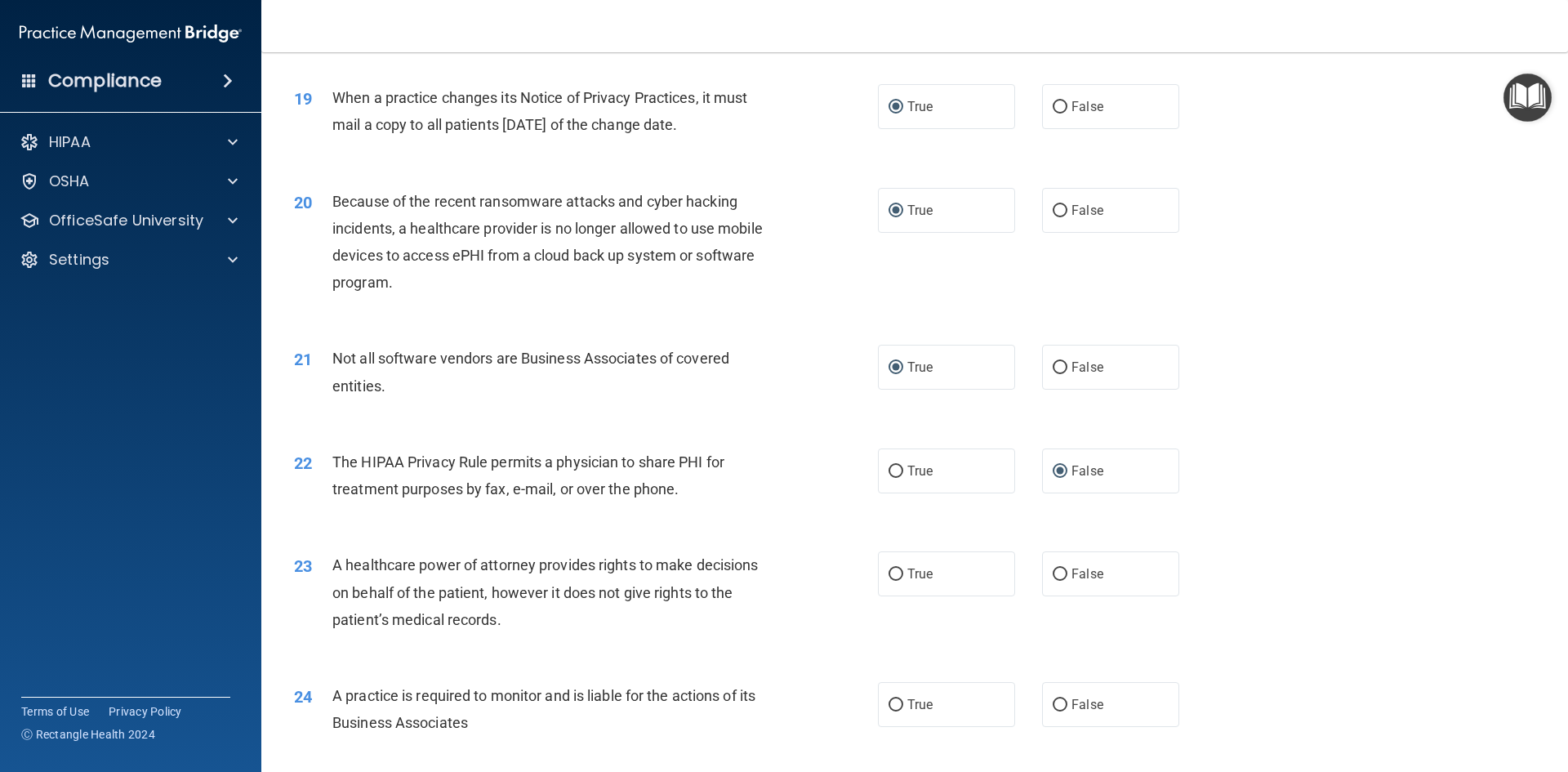
scroll to position [2452, 0]
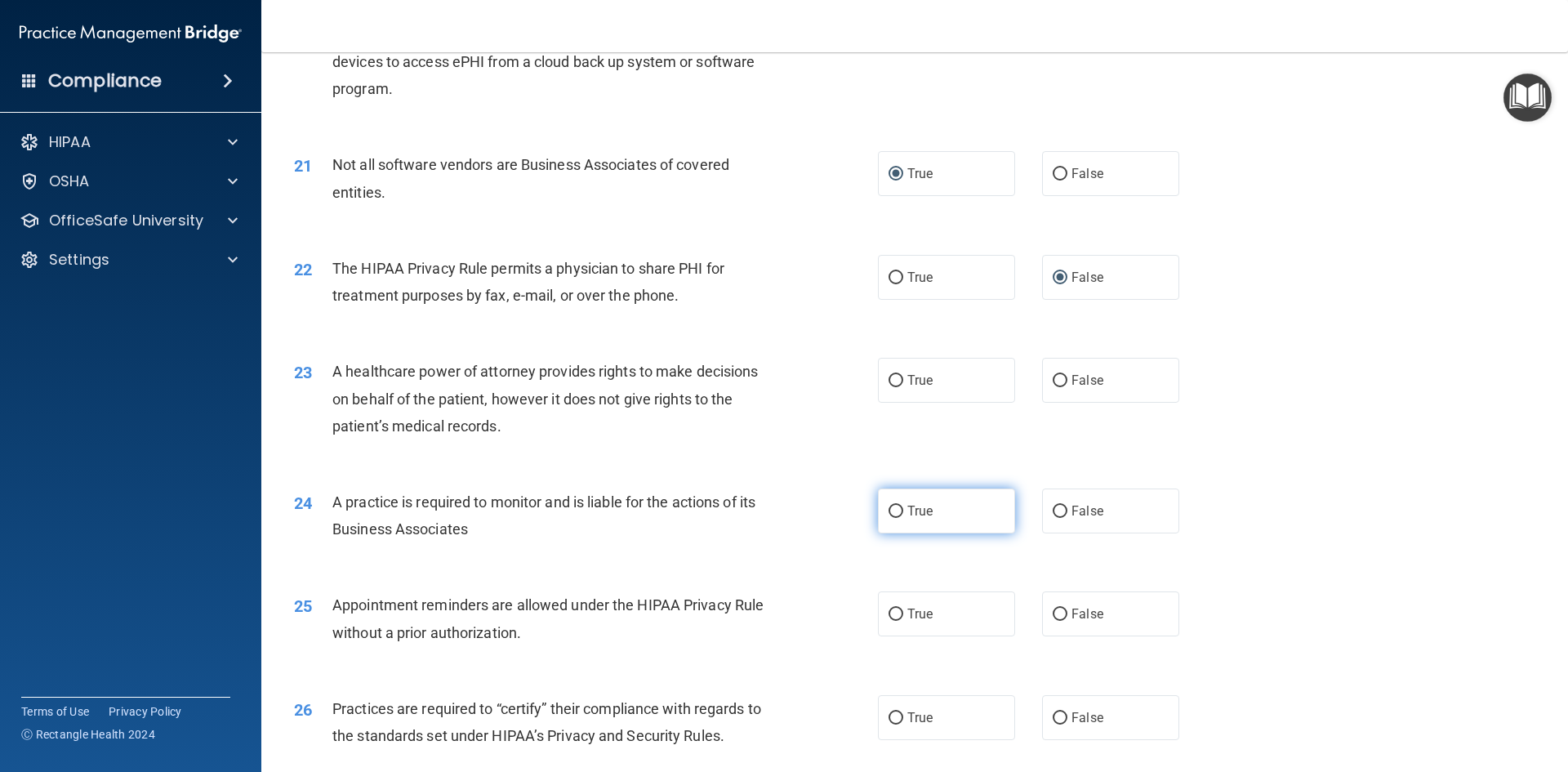
click at [897, 511] on label "True" at bounding box center [947, 510] width 138 height 45
click at [897, 511] on input "True" at bounding box center [896, 511] width 15 height 12
radio input "true"
drag, startPoint x: 889, startPoint y: 371, endPoint x: 890, endPoint y: 398, distance: 27.0
click at [888, 371] on label "True" at bounding box center [947, 380] width 138 height 45
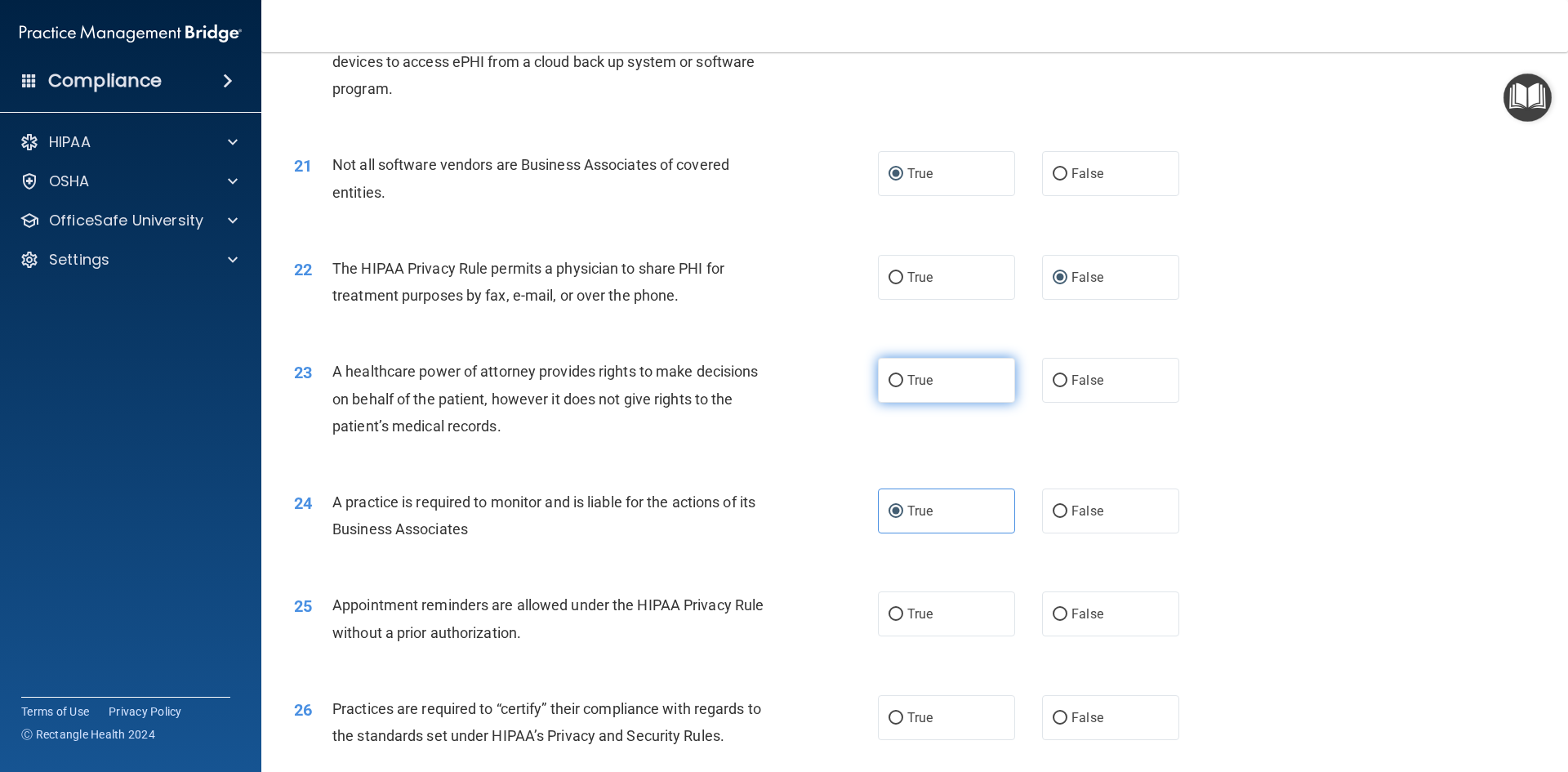
click at [889, 375] on input "True" at bounding box center [896, 381] width 15 height 12
radio input "true"
click at [894, 614] on input "True" at bounding box center [896, 614] width 15 height 12
radio input "true"
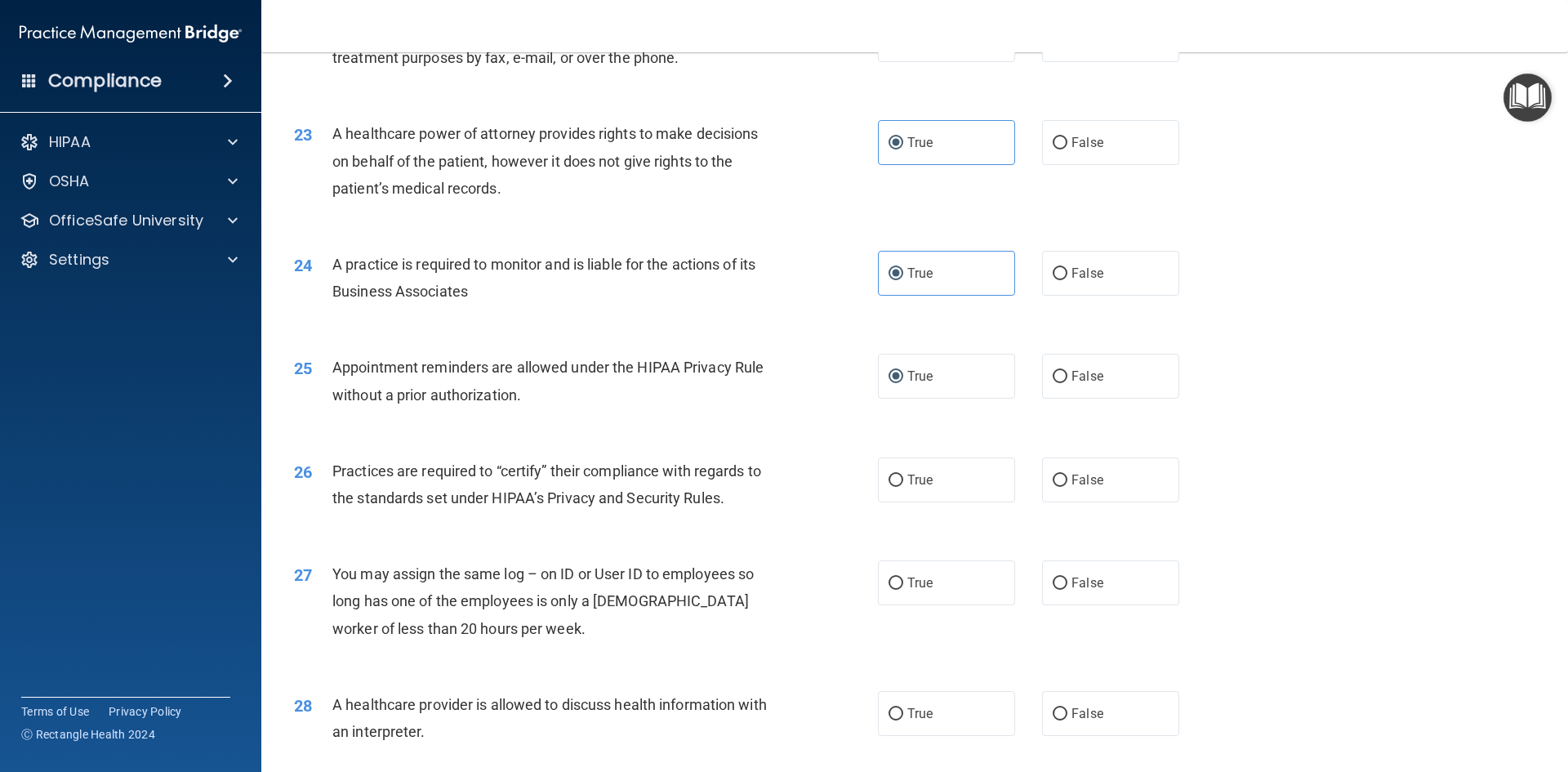
scroll to position [2697, 0]
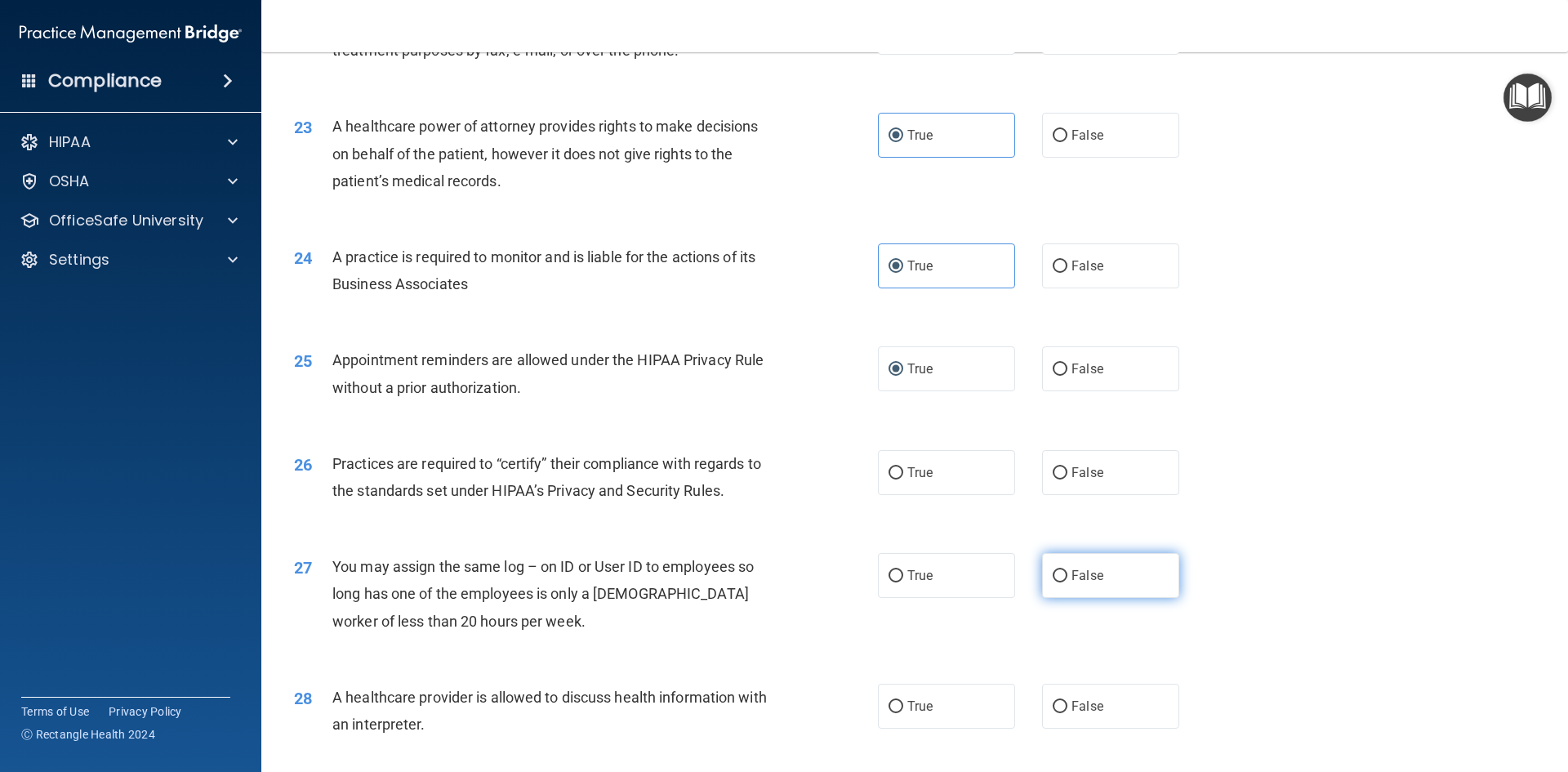
click at [1053, 576] on input "False" at bounding box center [1061, 576] width 15 height 12
radio input "true"
click at [1054, 473] on input "False" at bounding box center [1061, 473] width 15 height 12
radio input "true"
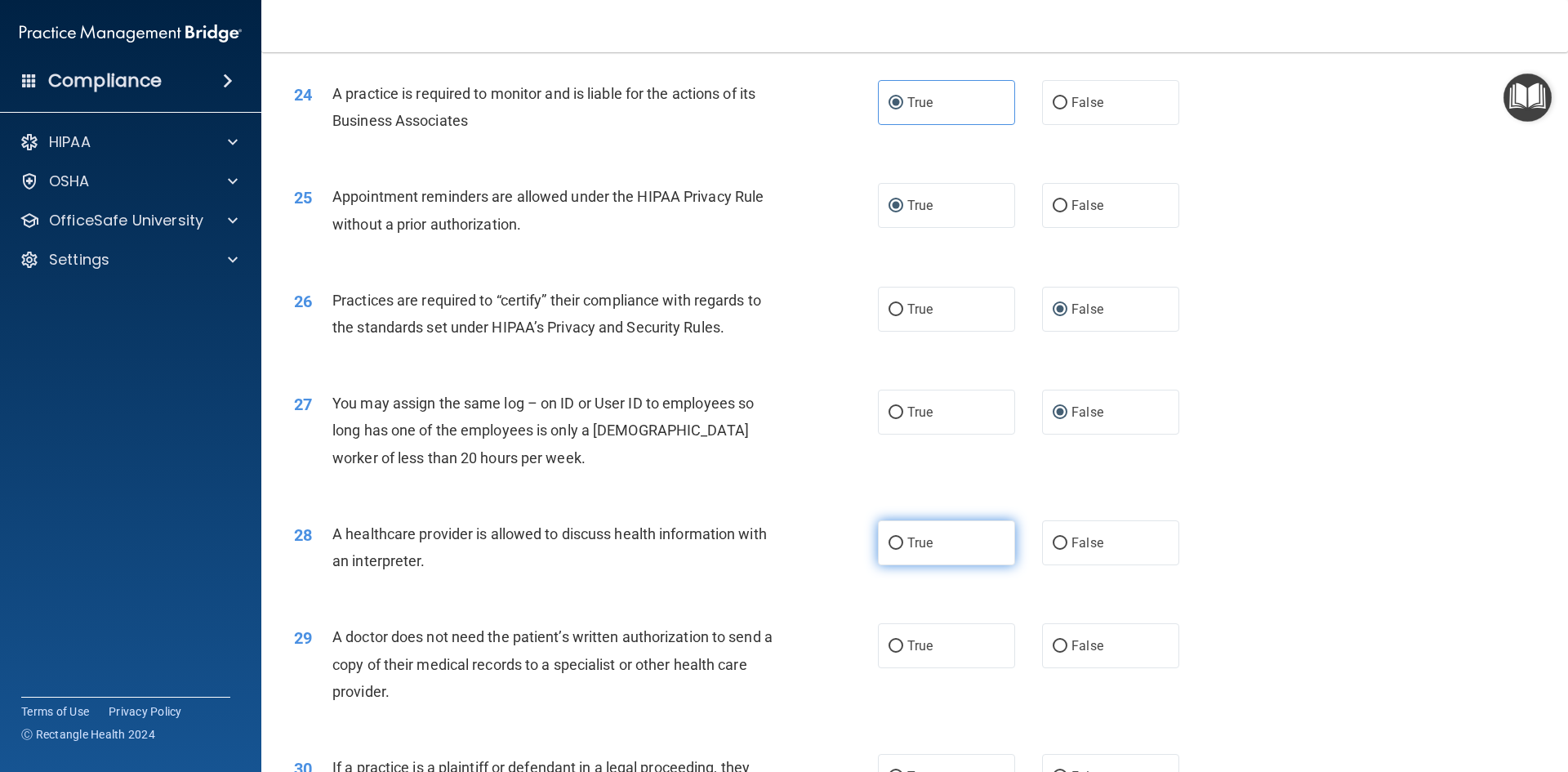
drag, startPoint x: 891, startPoint y: 544, endPoint x: 859, endPoint y: 586, distance: 52.8
click at [890, 544] on input "True" at bounding box center [896, 543] width 15 height 12
radio input "true"
click at [893, 641] on input "True" at bounding box center [896, 646] width 15 height 12
radio input "true"
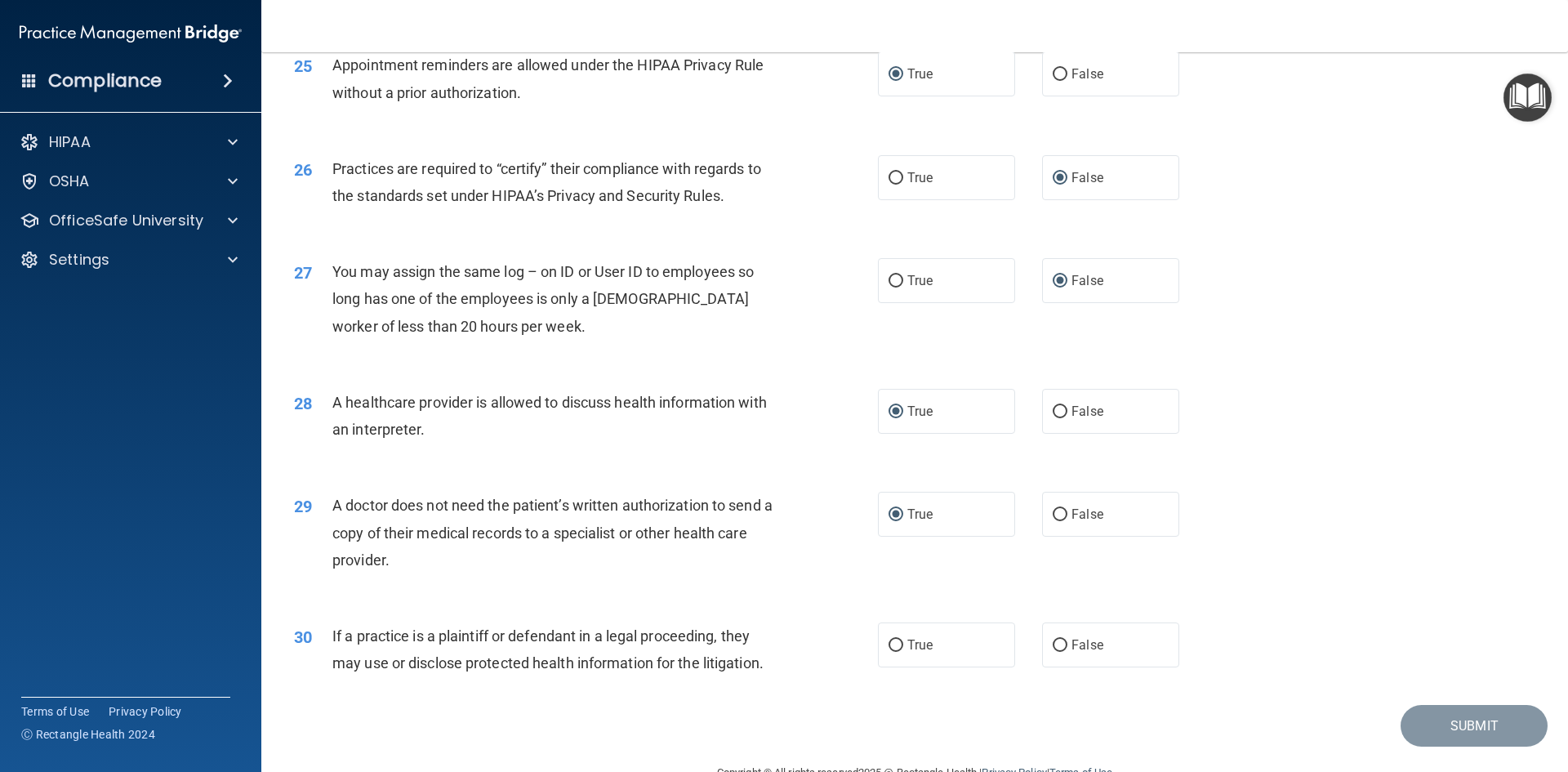
scroll to position [3024, 0]
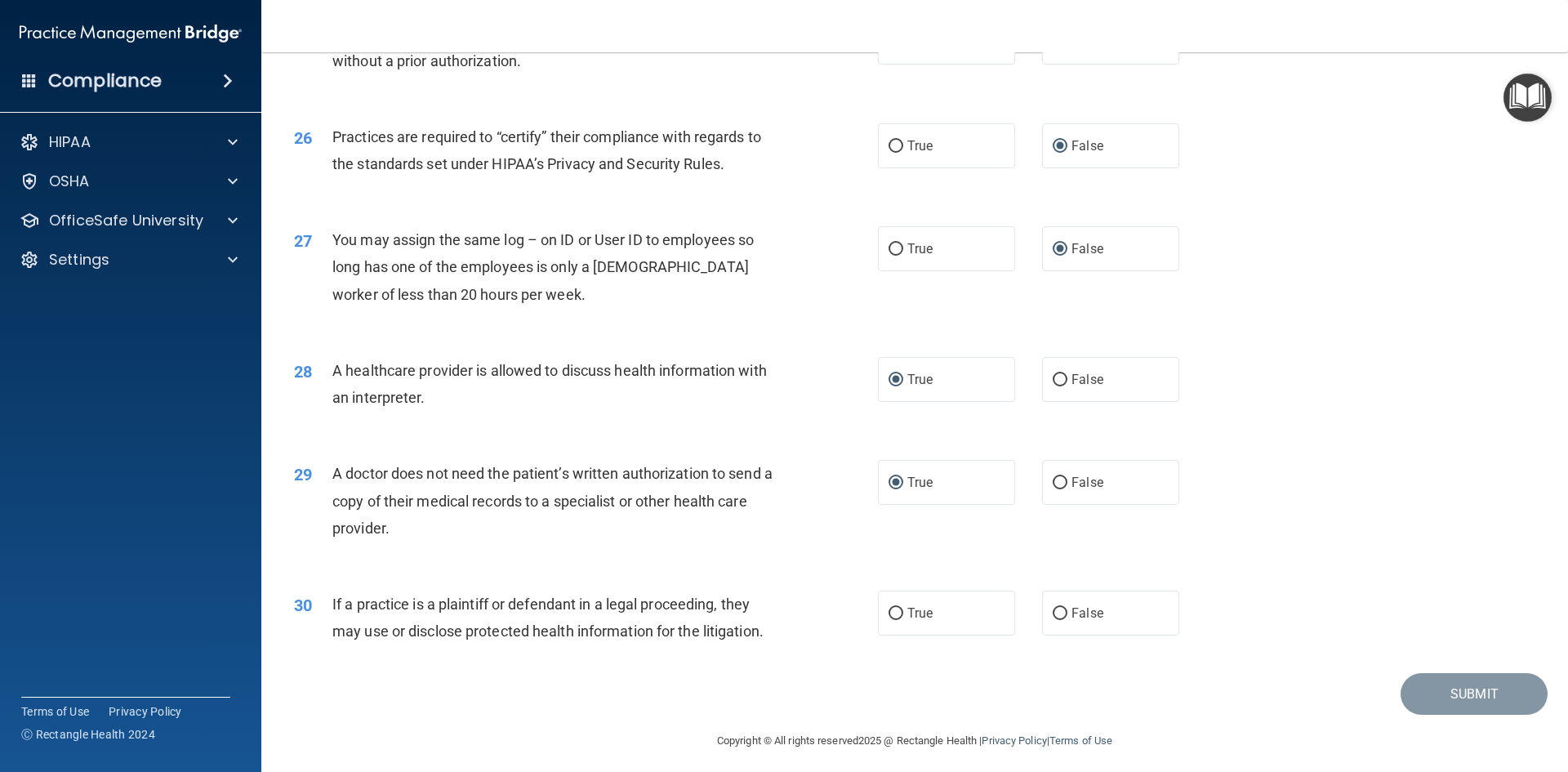
drag, startPoint x: 1056, startPoint y: 376, endPoint x: 1067, endPoint y: 424, distance: 49.2
click at [1059, 382] on input "False" at bounding box center [1061, 380] width 15 height 12
radio input "true"
radio input "false"
drag, startPoint x: 1056, startPoint y: 483, endPoint x: 1049, endPoint y: 518, distance: 35.7
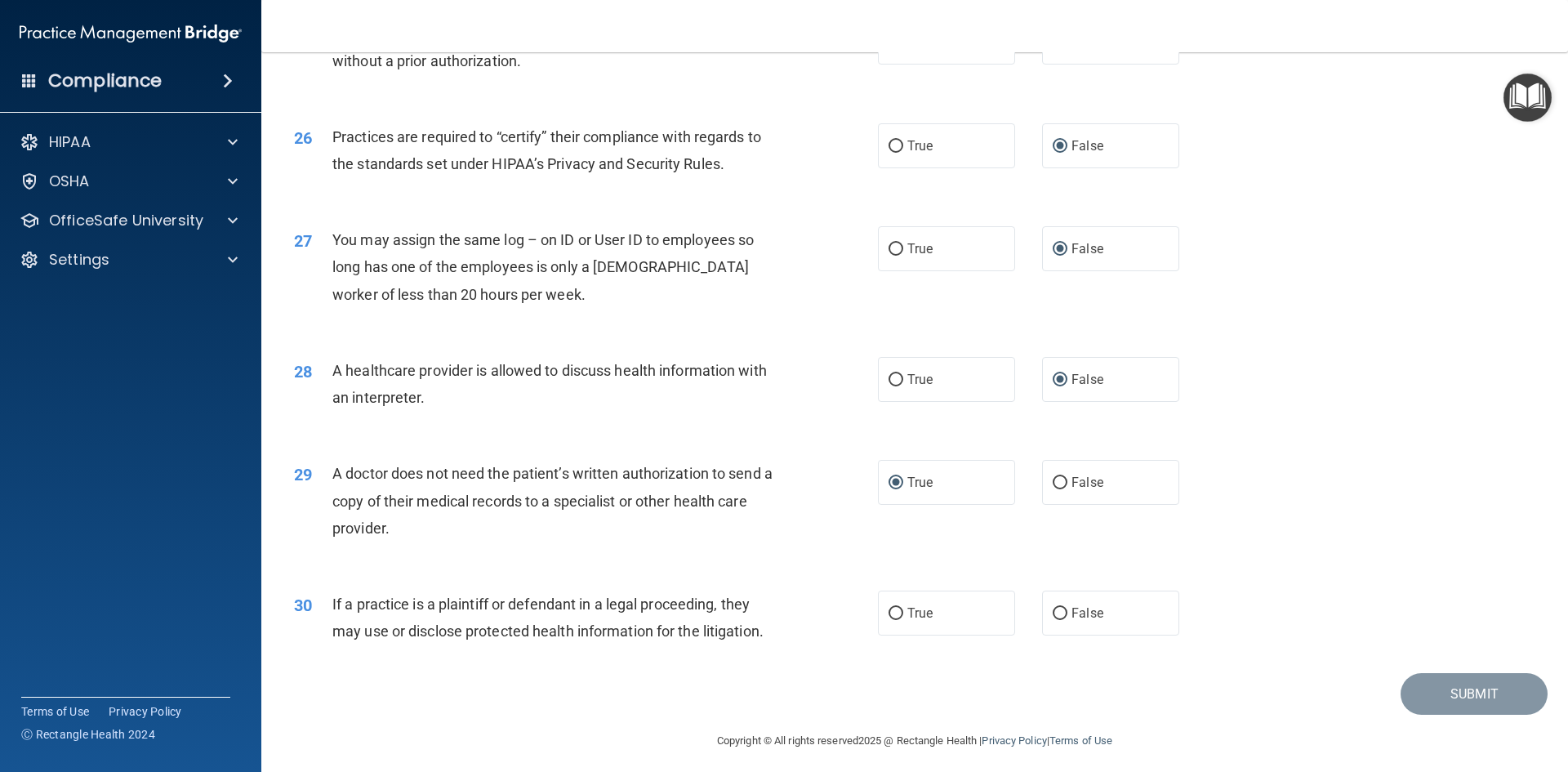
click at [1055, 483] on input "False" at bounding box center [1061, 483] width 15 height 12
radio input "true"
radio input "false"
click at [1060, 615] on input "False" at bounding box center [1061, 613] width 15 height 12
radio input "true"
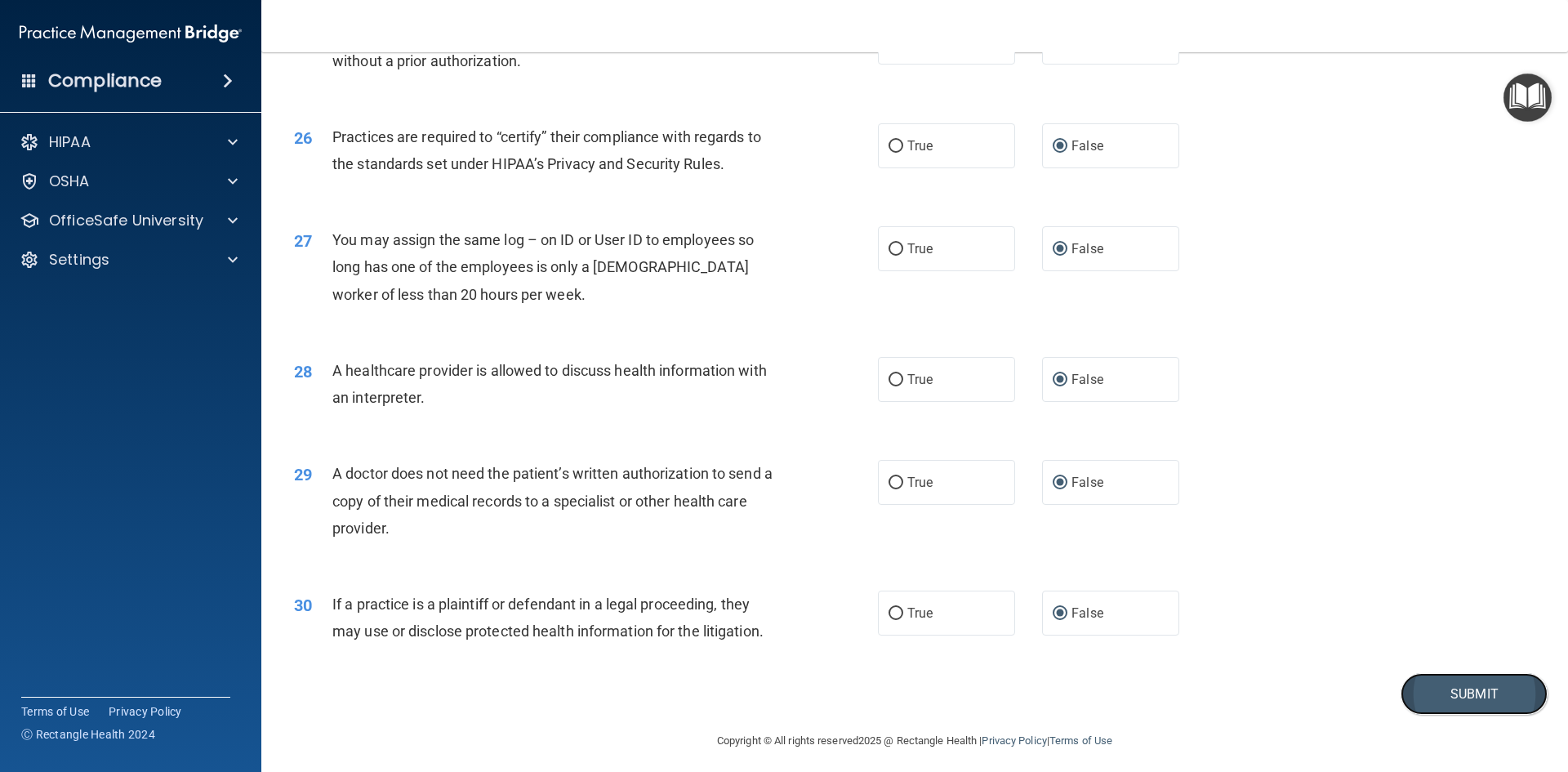
click at [1425, 707] on button "Submit" at bounding box center [1474, 694] width 147 height 41
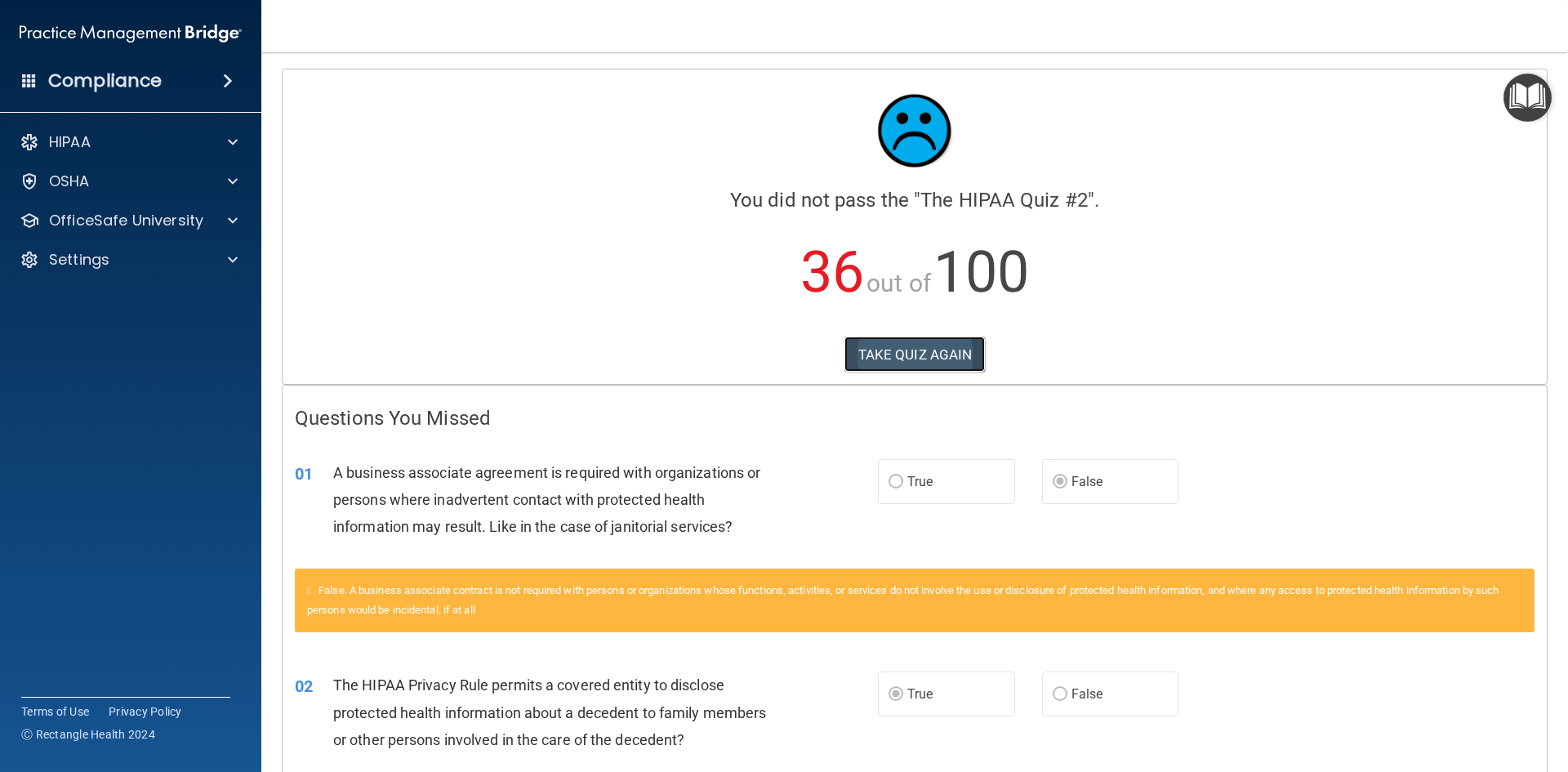
click at [912, 337] on button "TAKE QUIZ AGAIN" at bounding box center [916, 354] width 141 height 36
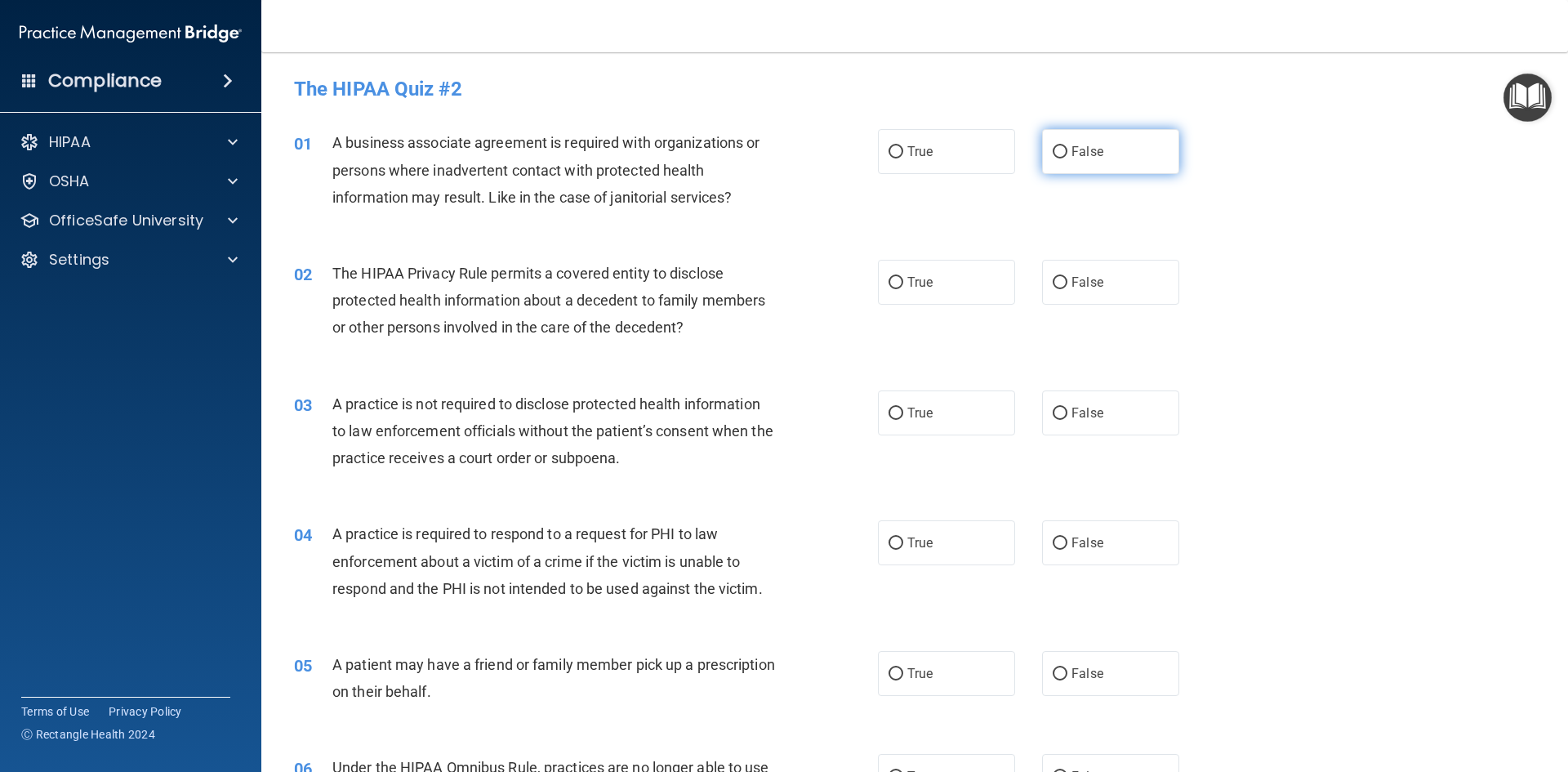
click at [1057, 152] on input "False" at bounding box center [1061, 151] width 15 height 12
radio input "true"
click at [891, 284] on input "True" at bounding box center [896, 283] width 15 height 12
radio input "true"
click at [1055, 408] on input "False" at bounding box center [1061, 413] width 15 height 12
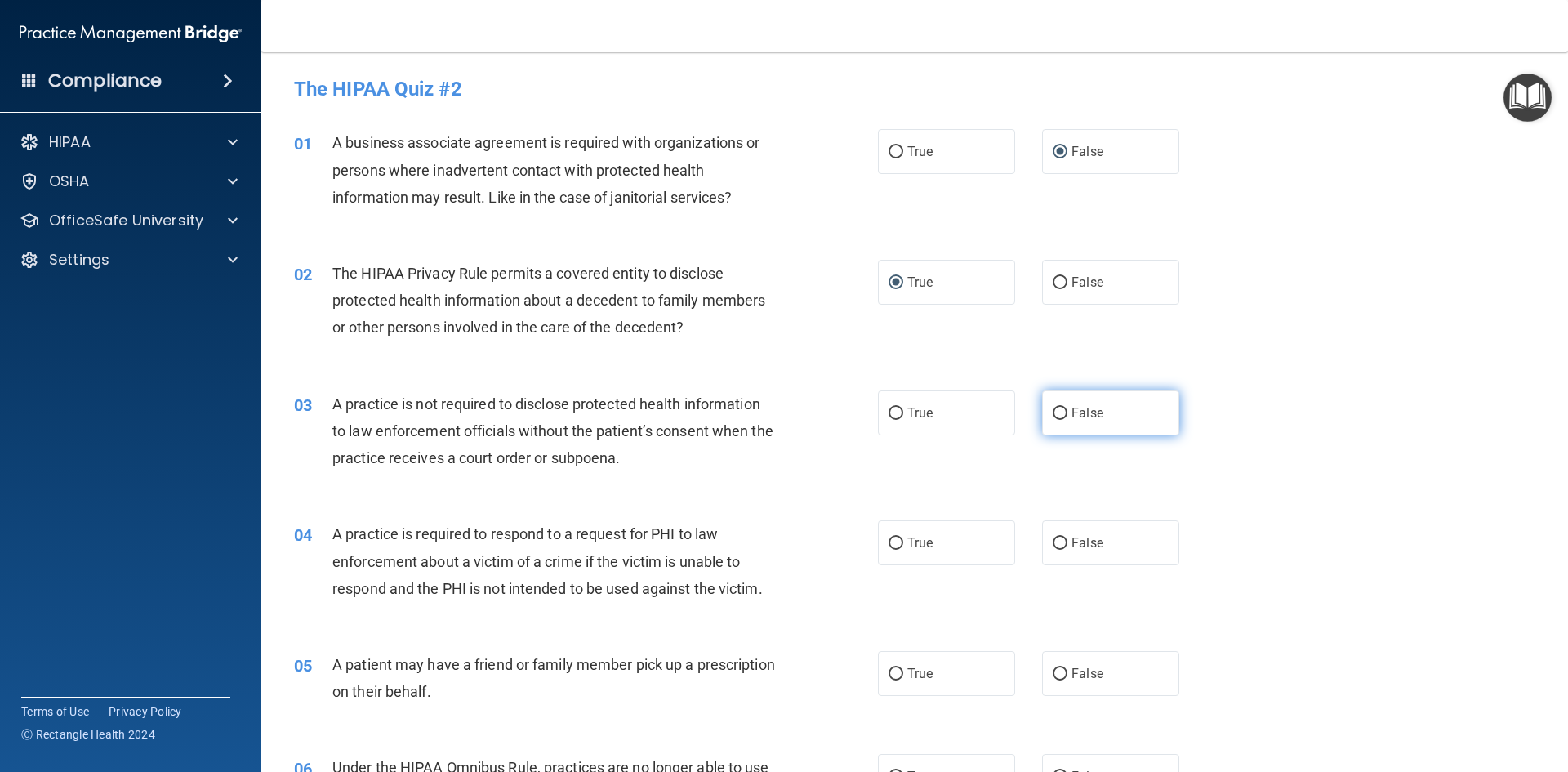
radio input "true"
click at [896, 539] on input "True" at bounding box center [896, 543] width 15 height 12
radio input "true"
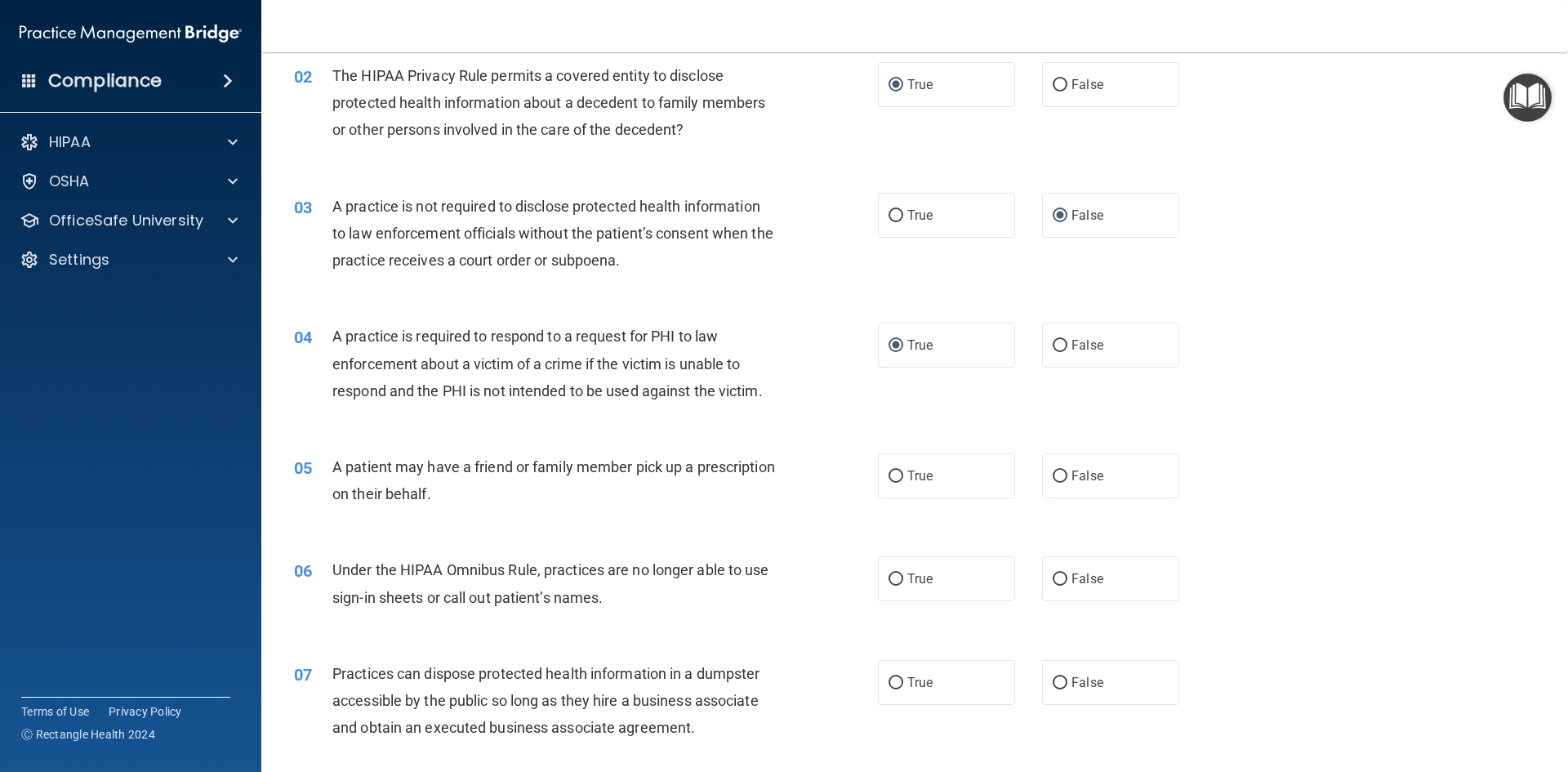
scroll to position [245, 0]
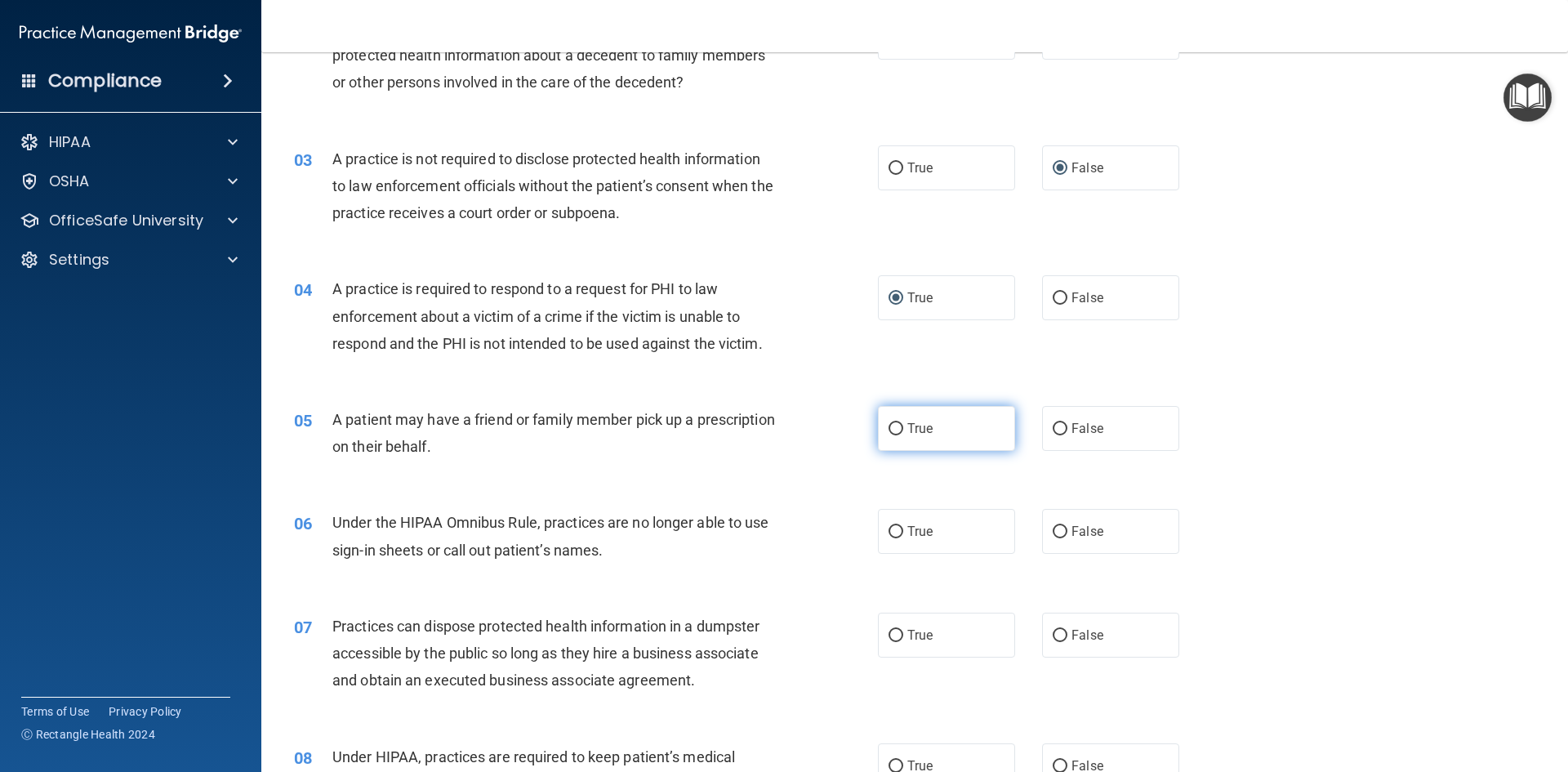
click at [893, 428] on input "True" at bounding box center [896, 429] width 15 height 12
radio input "true"
drag, startPoint x: 1051, startPoint y: 531, endPoint x: 1035, endPoint y: 532, distance: 16.0
click at [1053, 531] on input "False" at bounding box center [1061, 531] width 15 height 12
radio input "true"
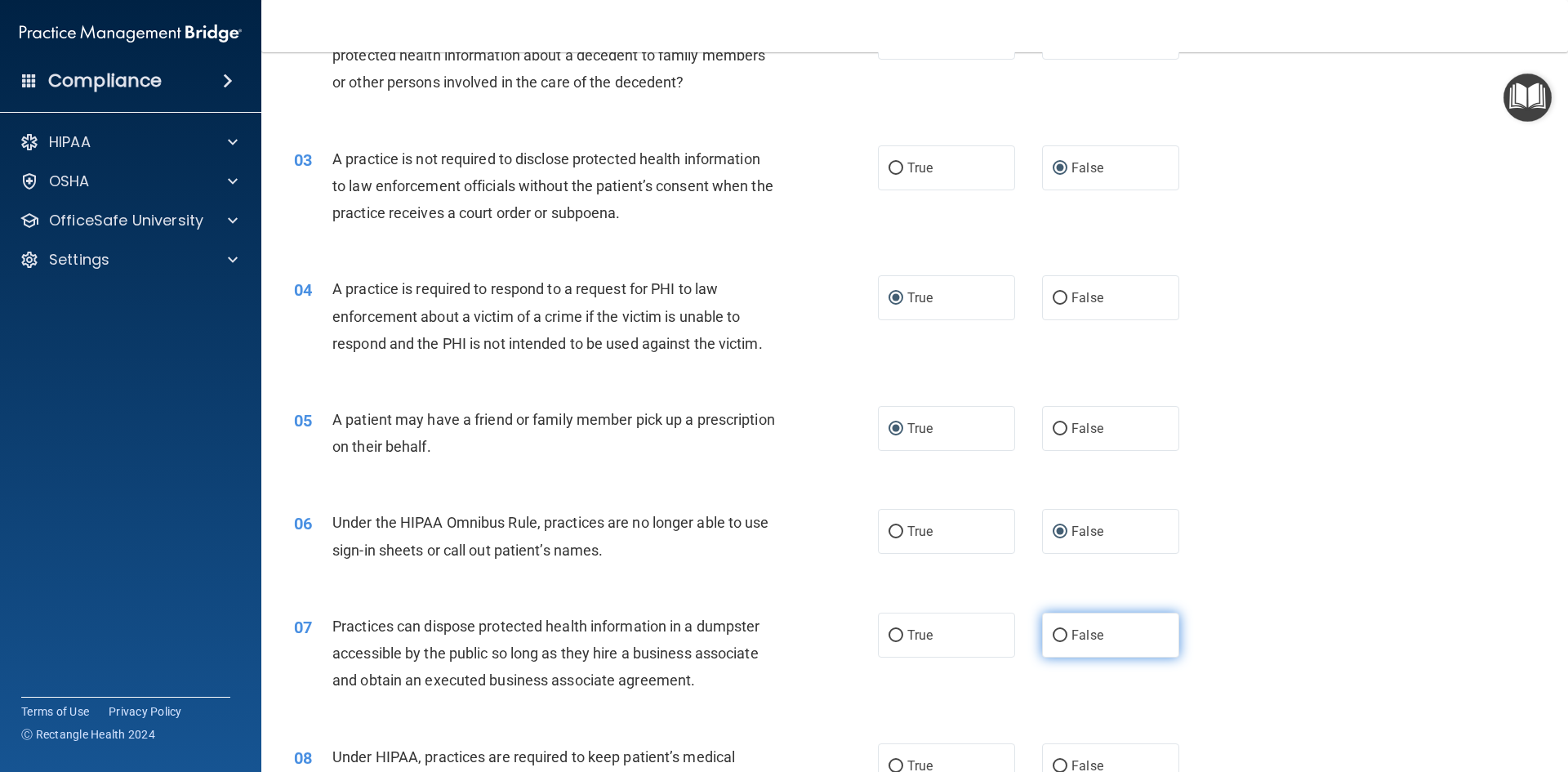
click at [1053, 636] on input "False" at bounding box center [1061, 635] width 15 height 12
radio input "true"
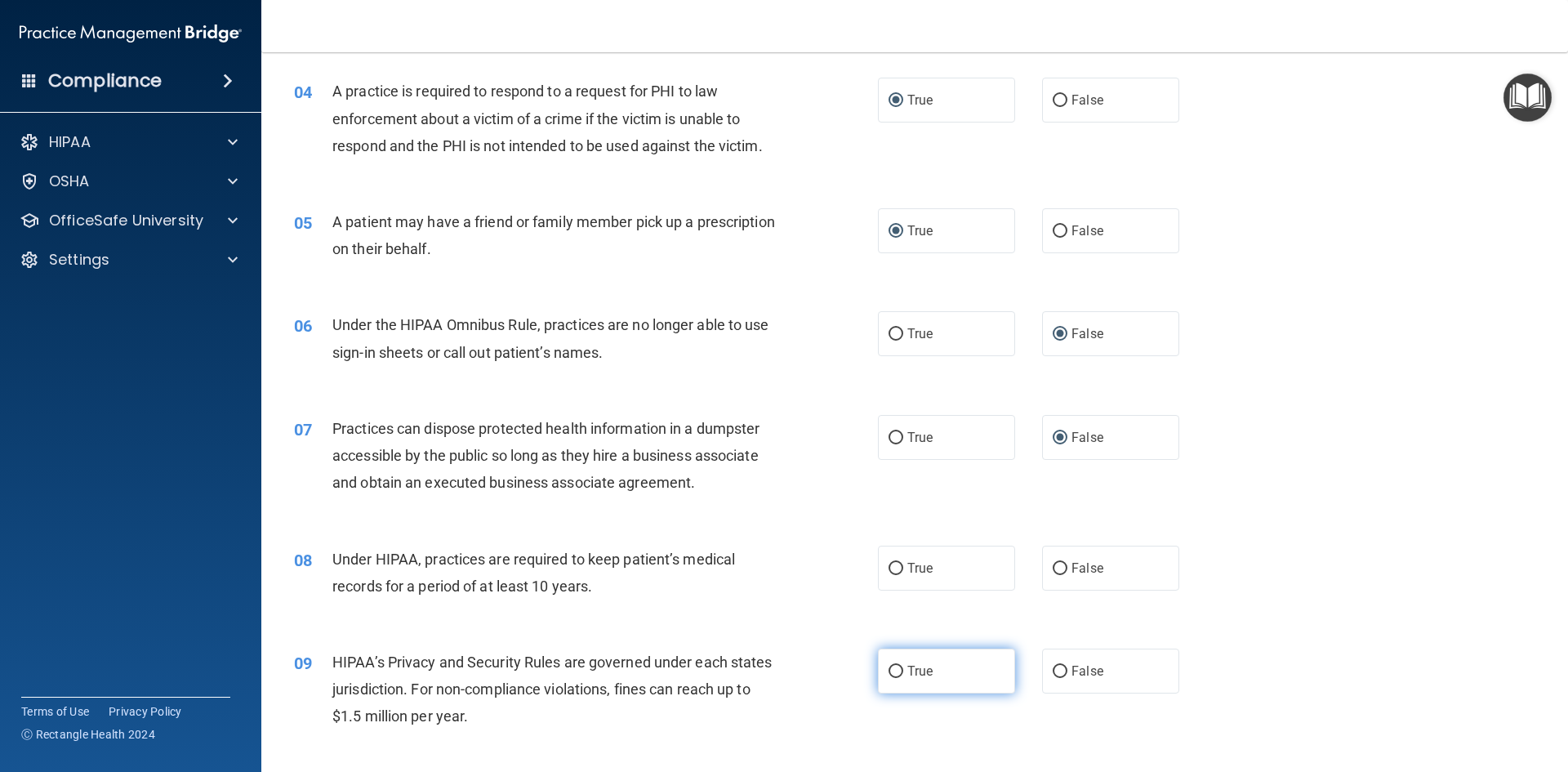
scroll to position [490, 0]
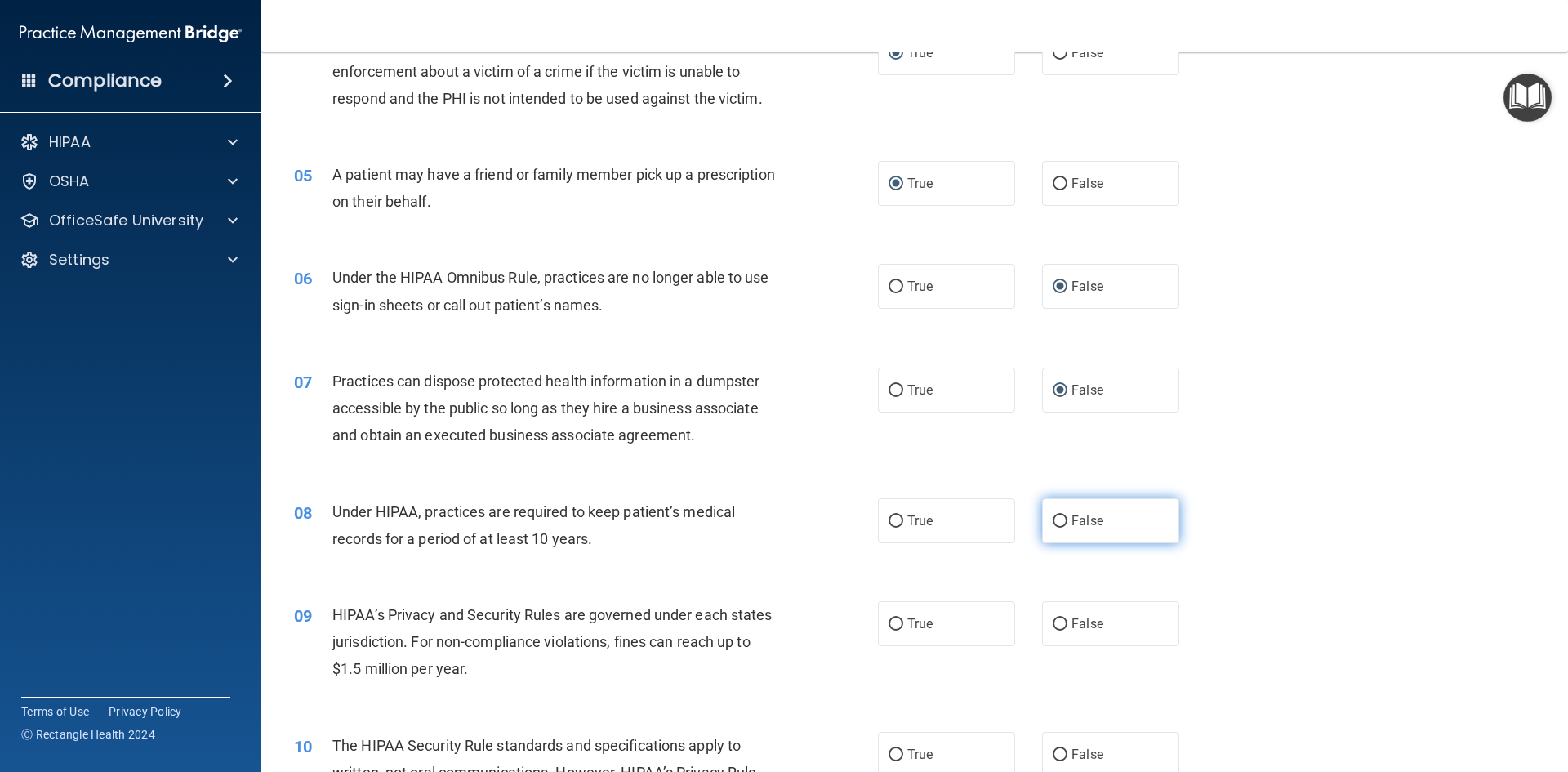
click at [1056, 520] on input "False" at bounding box center [1061, 521] width 15 height 12
radio input "true"
click at [890, 626] on input "True" at bounding box center [896, 624] width 15 height 12
radio input "true"
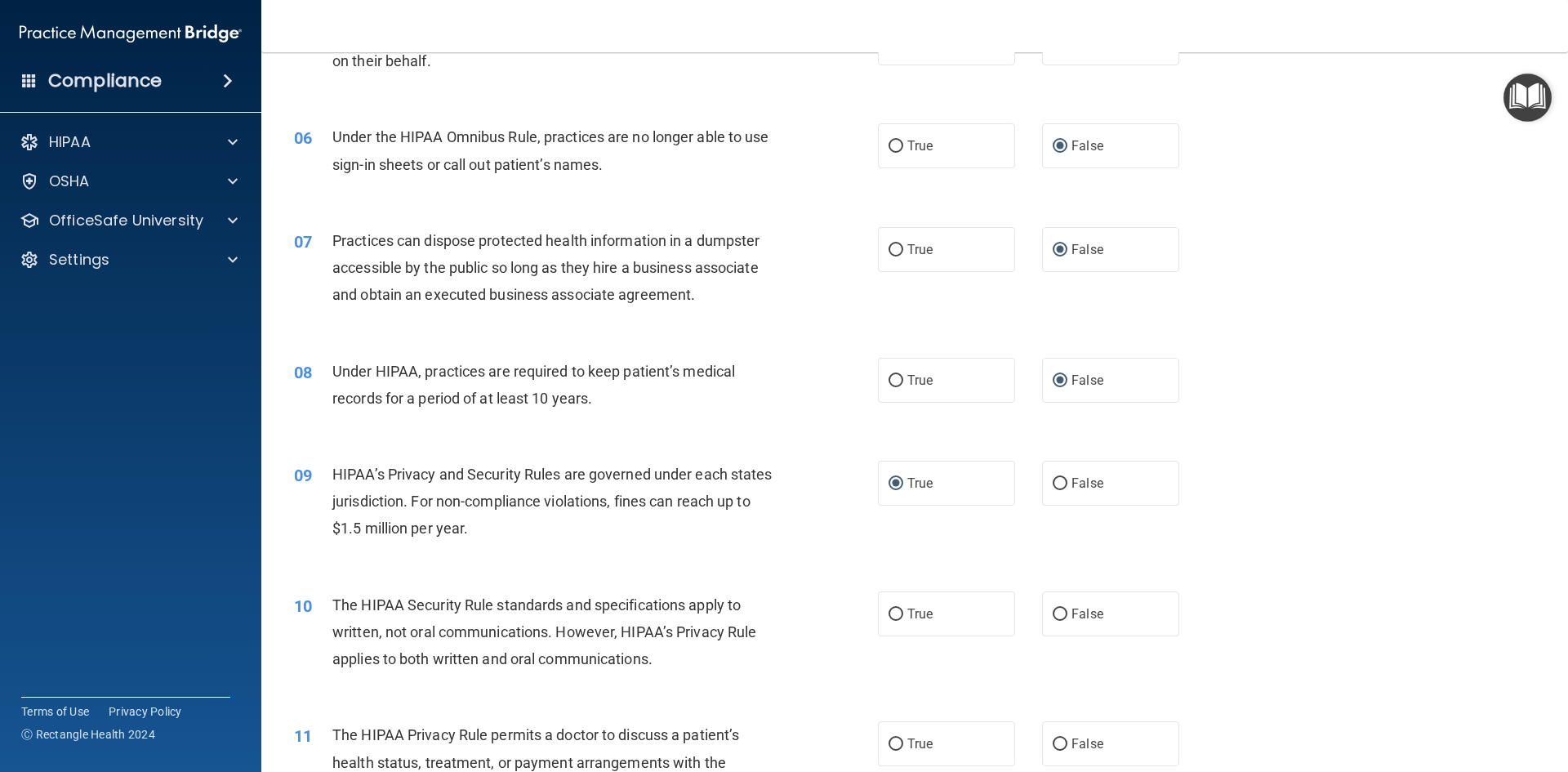
scroll to position [654, 0]
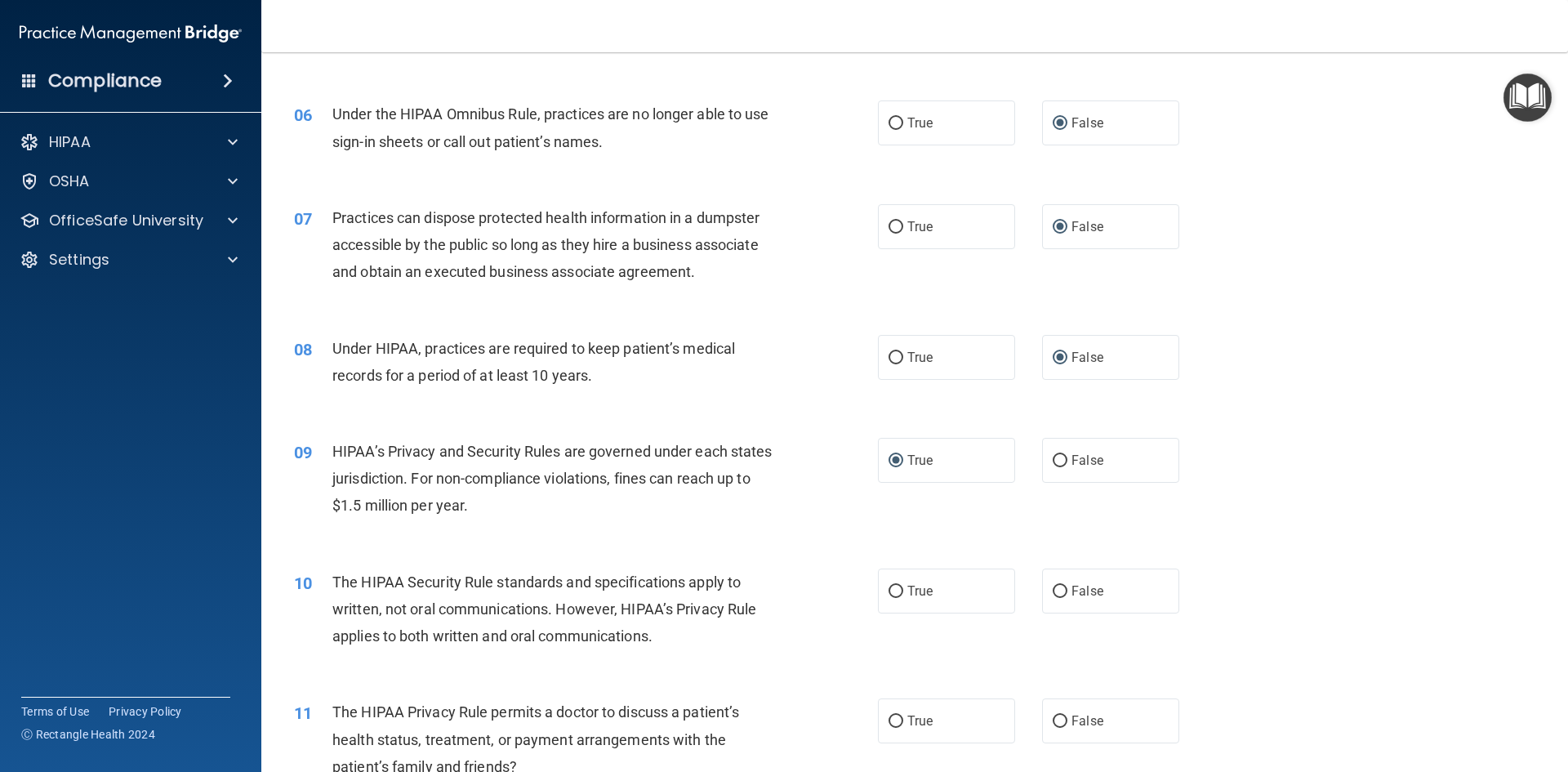
drag, startPoint x: 1053, startPoint y: 453, endPoint x: 979, endPoint y: 491, distance: 83.2
click at [1053, 455] on input "False" at bounding box center [1061, 461] width 15 height 12
radio input "true"
radio input "false"
click at [891, 592] on input "True" at bounding box center [896, 591] width 15 height 12
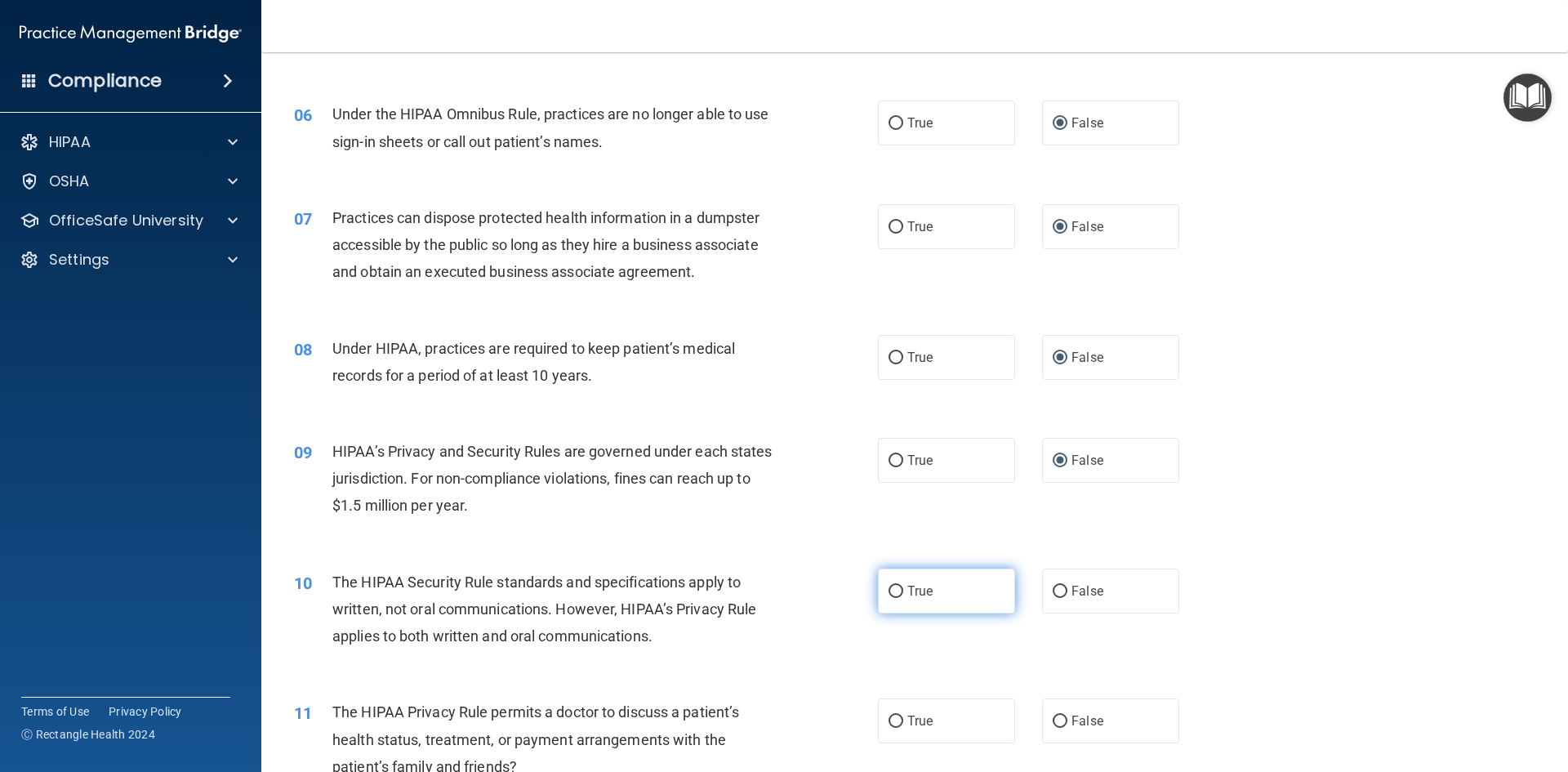
radio input "true"
drag, startPoint x: 895, startPoint y: 722, endPoint x: 873, endPoint y: 699, distance: 31.8
click at [895, 720] on input "True" at bounding box center [896, 722] width 15 height 12
radio input "true"
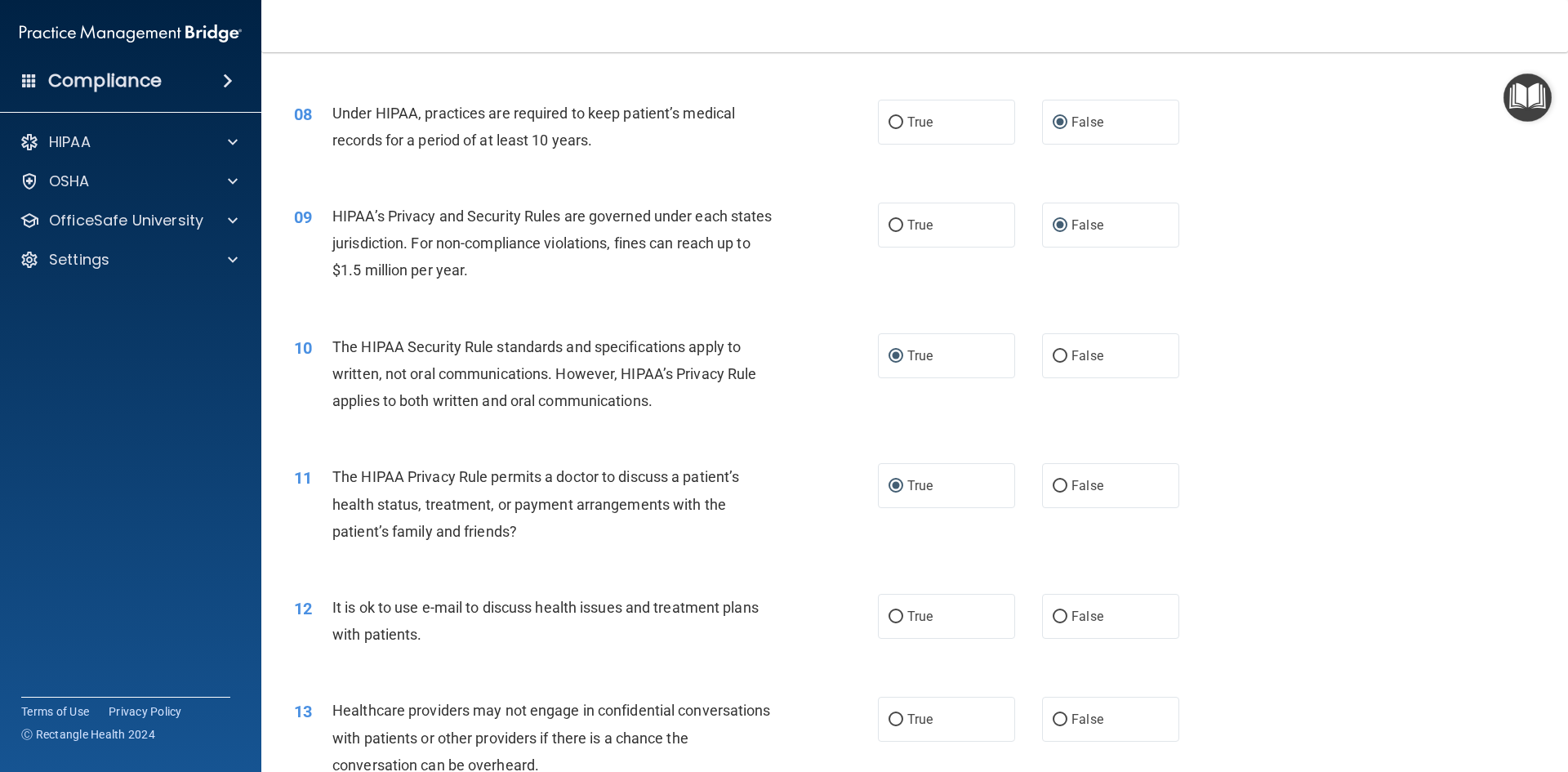
scroll to position [899, 0]
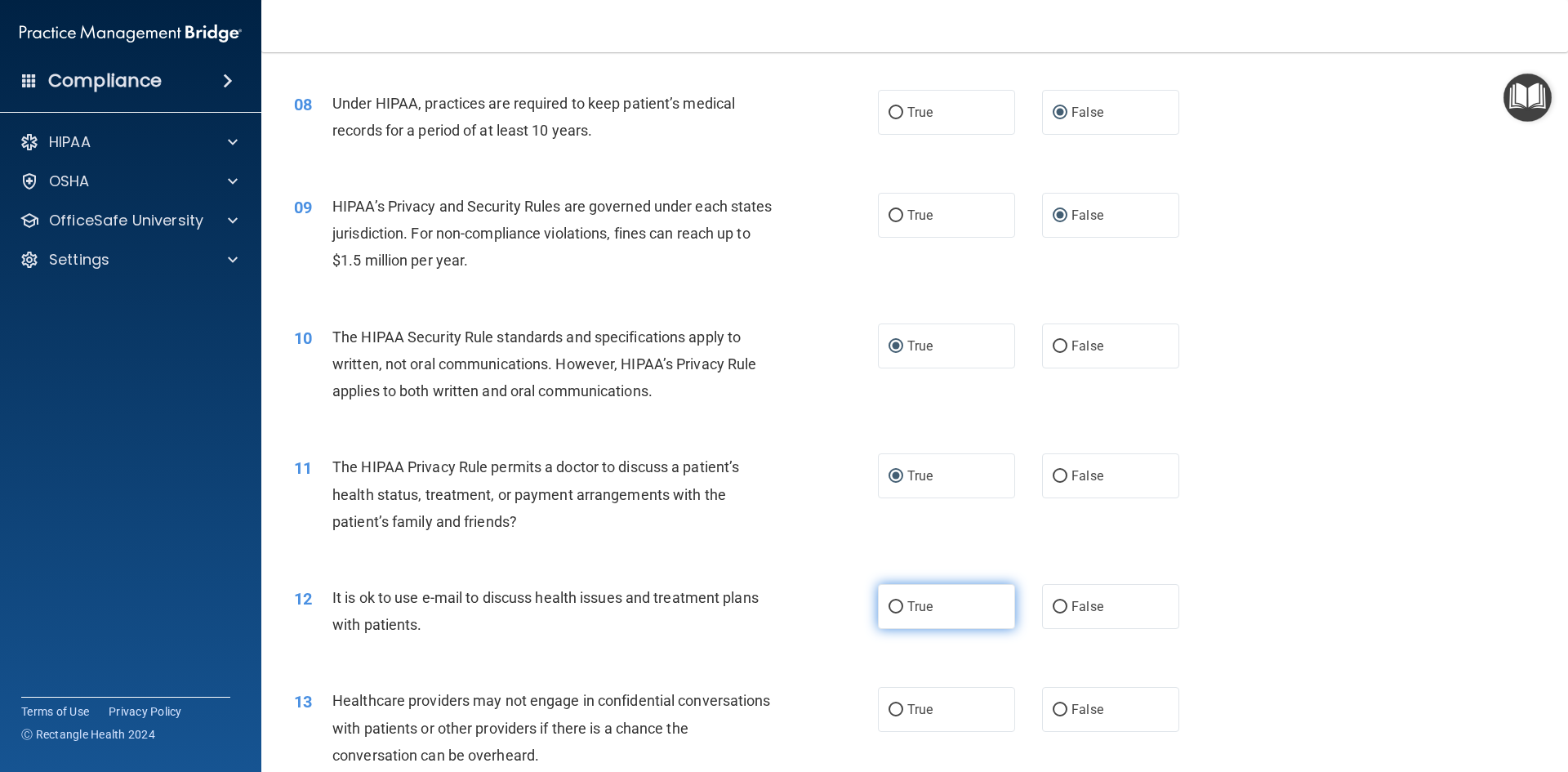
click at [890, 605] on input "True" at bounding box center [896, 607] width 15 height 12
radio input "true"
click at [1055, 709] on input "False" at bounding box center [1061, 710] width 15 height 12
radio input "true"
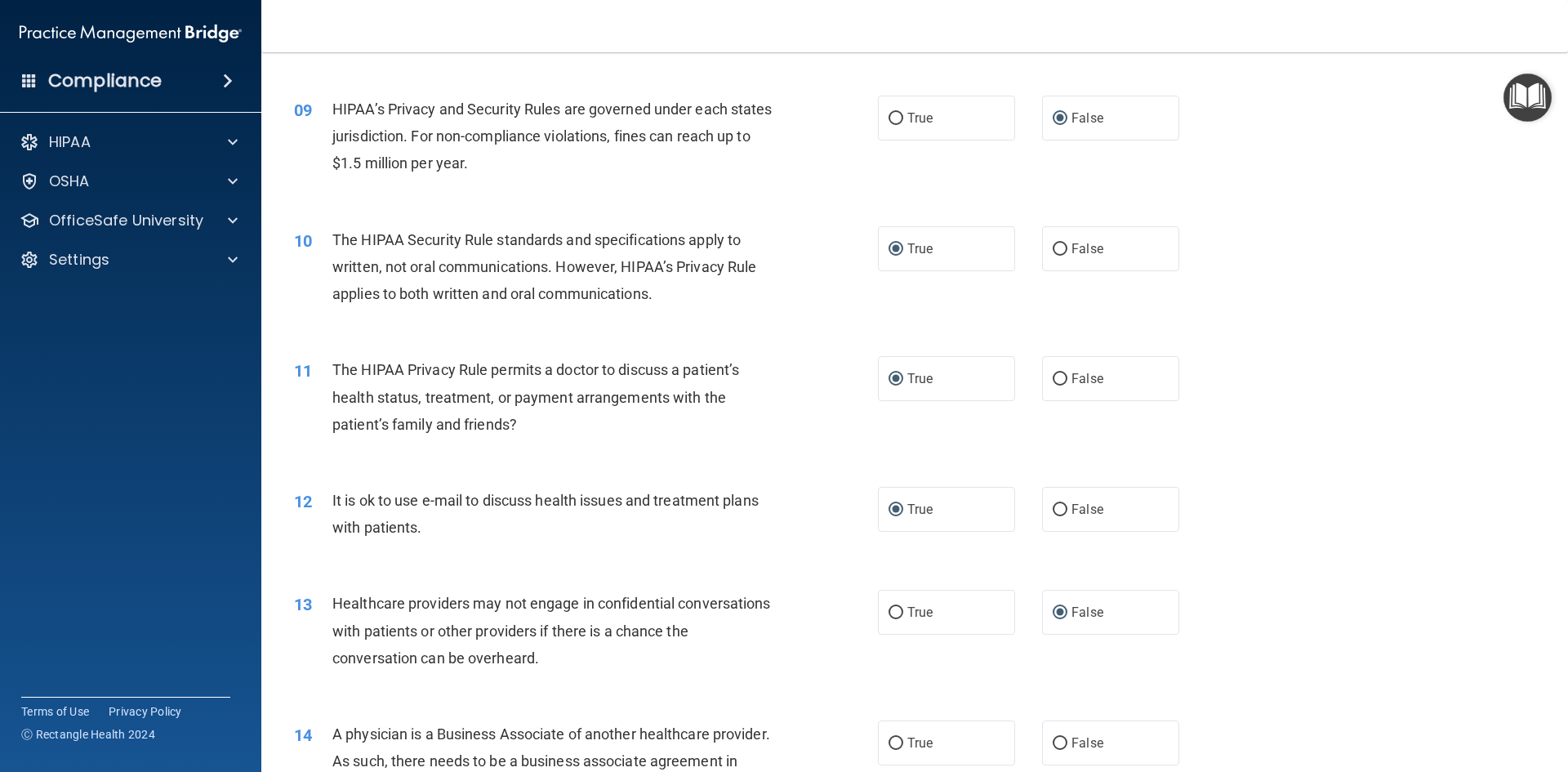
scroll to position [1144, 0]
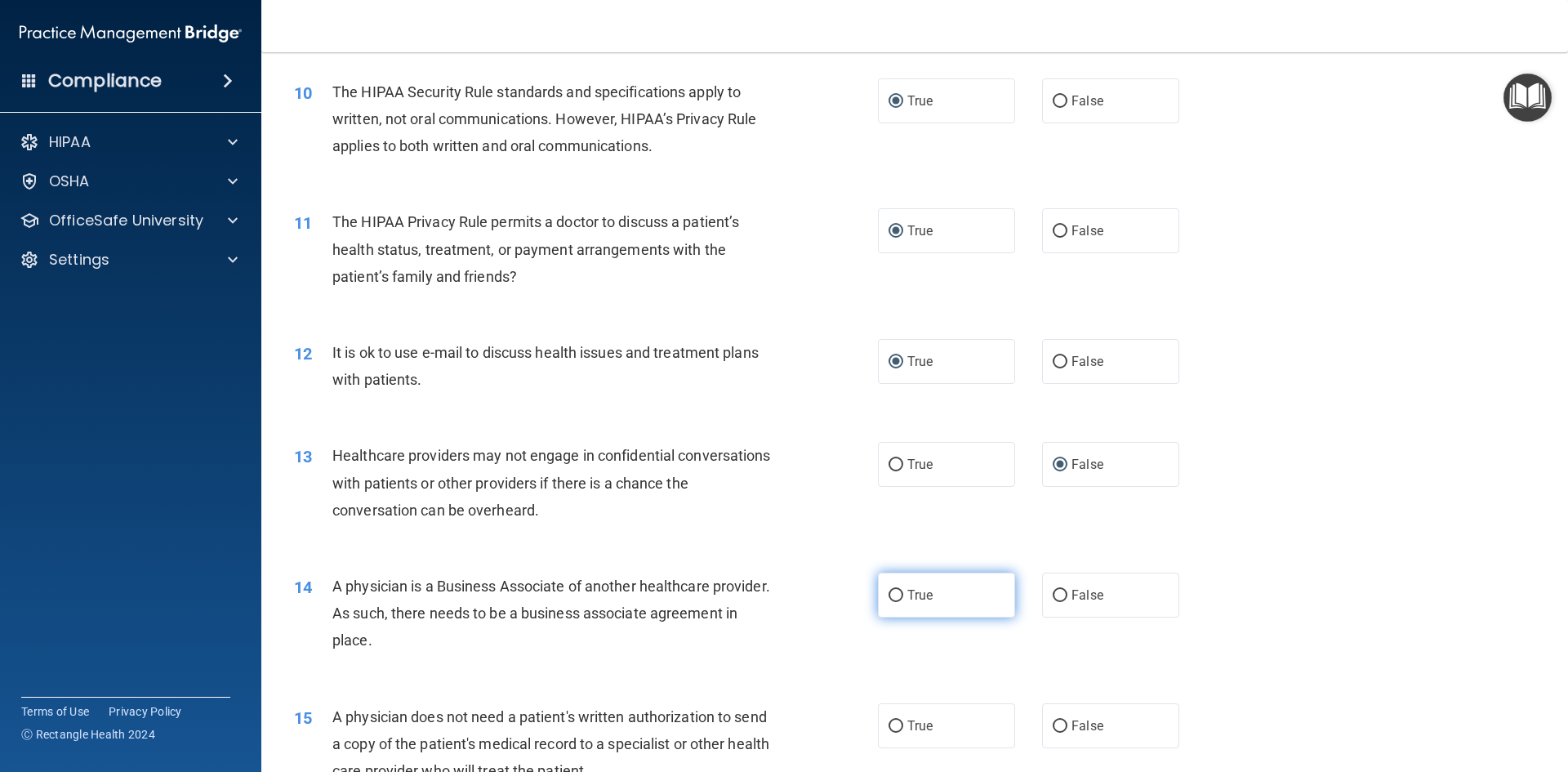
click at [893, 598] on input "True" at bounding box center [896, 596] width 15 height 12
radio input "true"
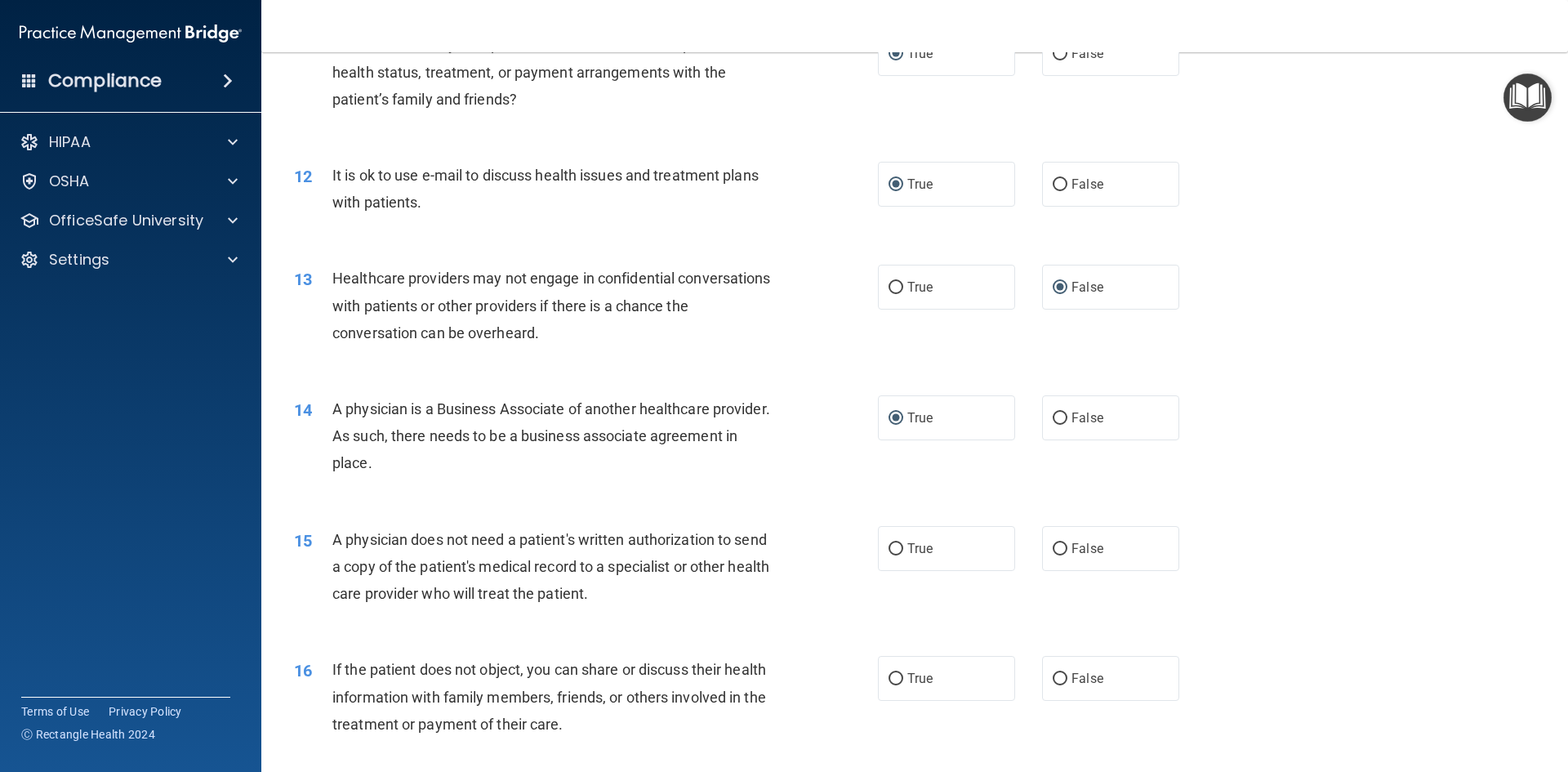
scroll to position [1390, 0]
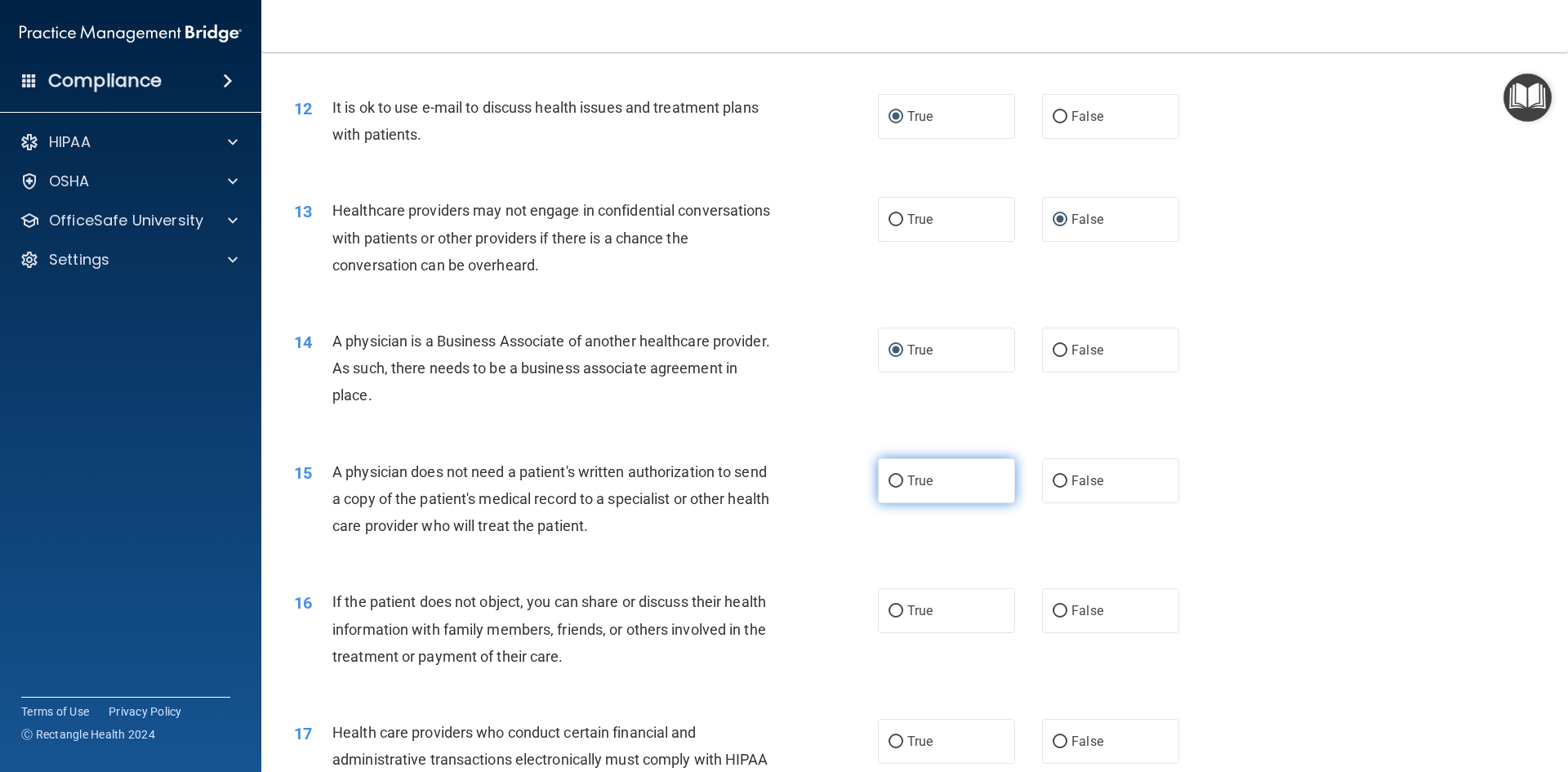
click at [889, 479] on input "True" at bounding box center [896, 481] width 15 height 12
radio input "true"
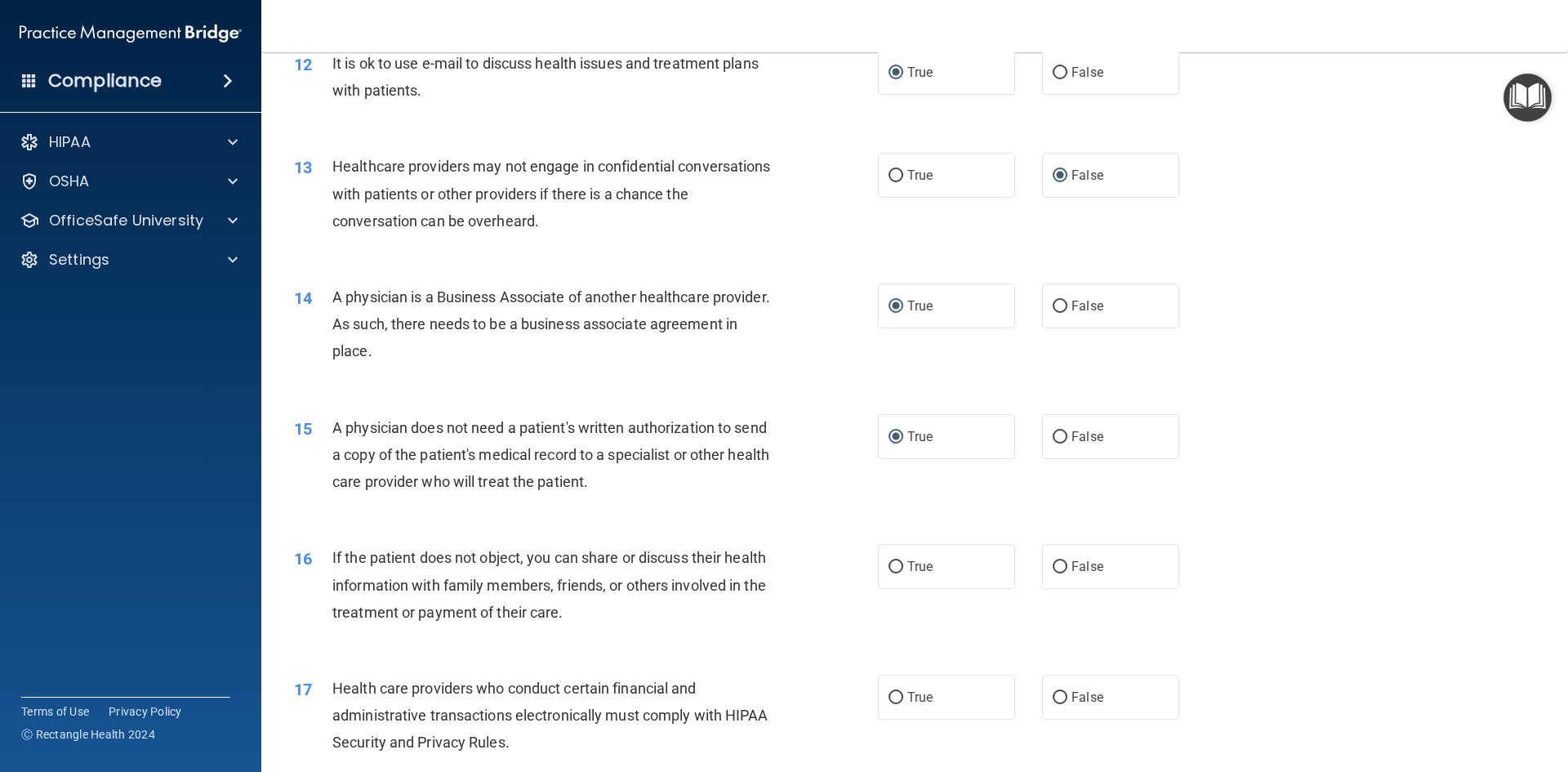
scroll to position [1553, 0]
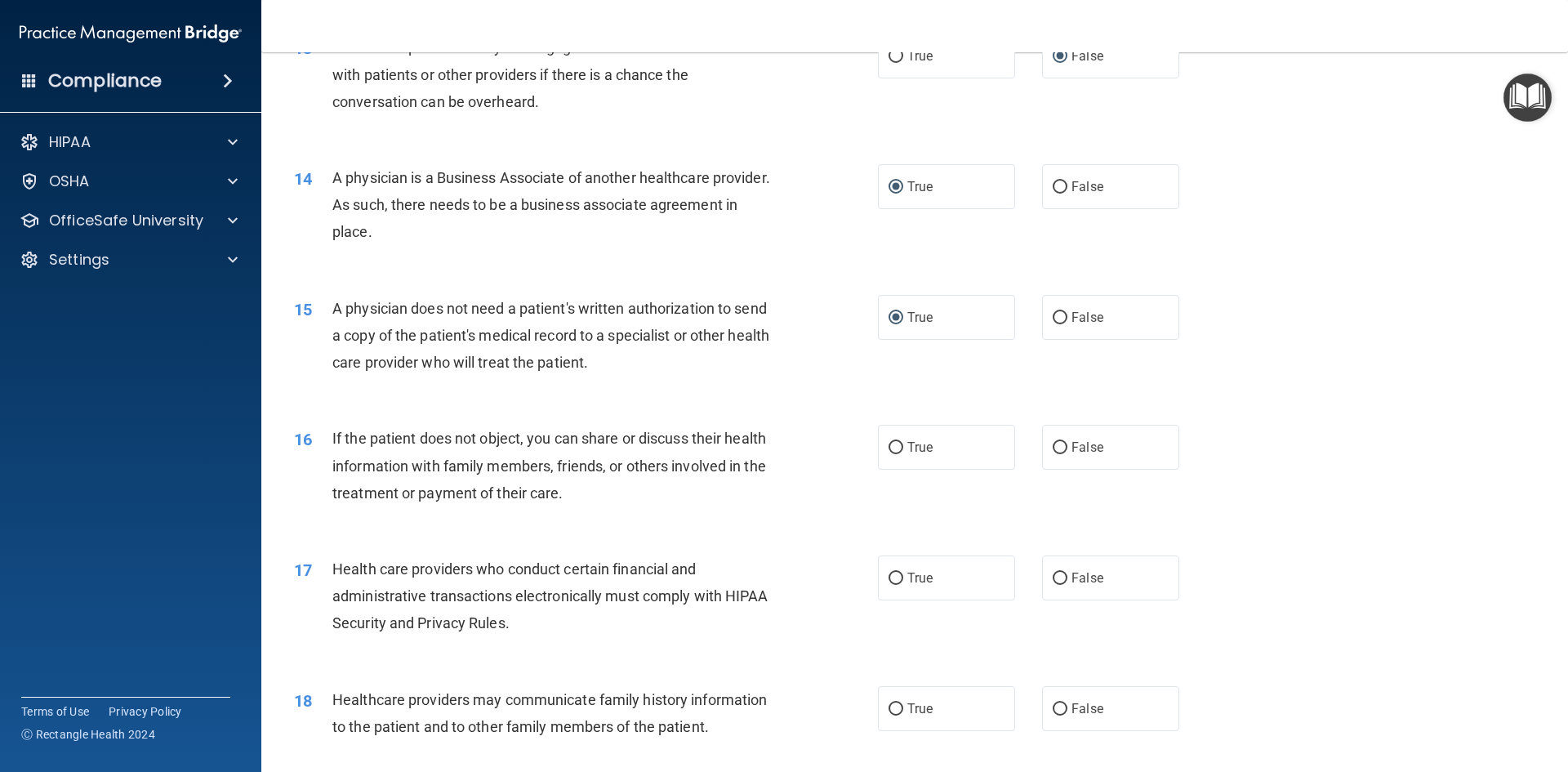
drag, startPoint x: 895, startPoint y: 446, endPoint x: 801, endPoint y: 470, distance: 97.0
click at [895, 446] on input "True" at bounding box center [896, 448] width 15 height 12
radio input "true"
click at [889, 577] on input "True" at bounding box center [896, 578] width 15 height 12
radio input "true"
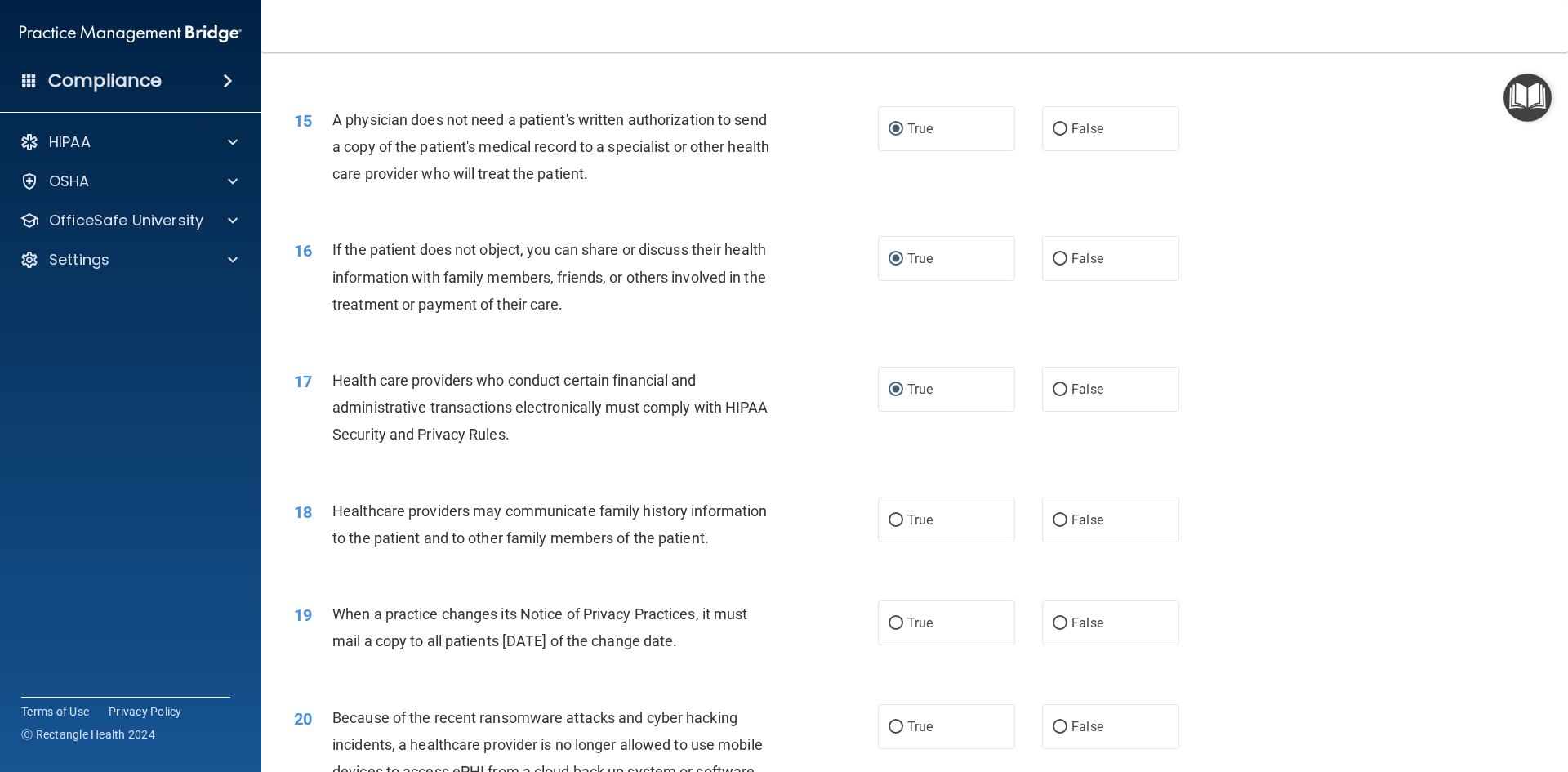
scroll to position [1798, 0]
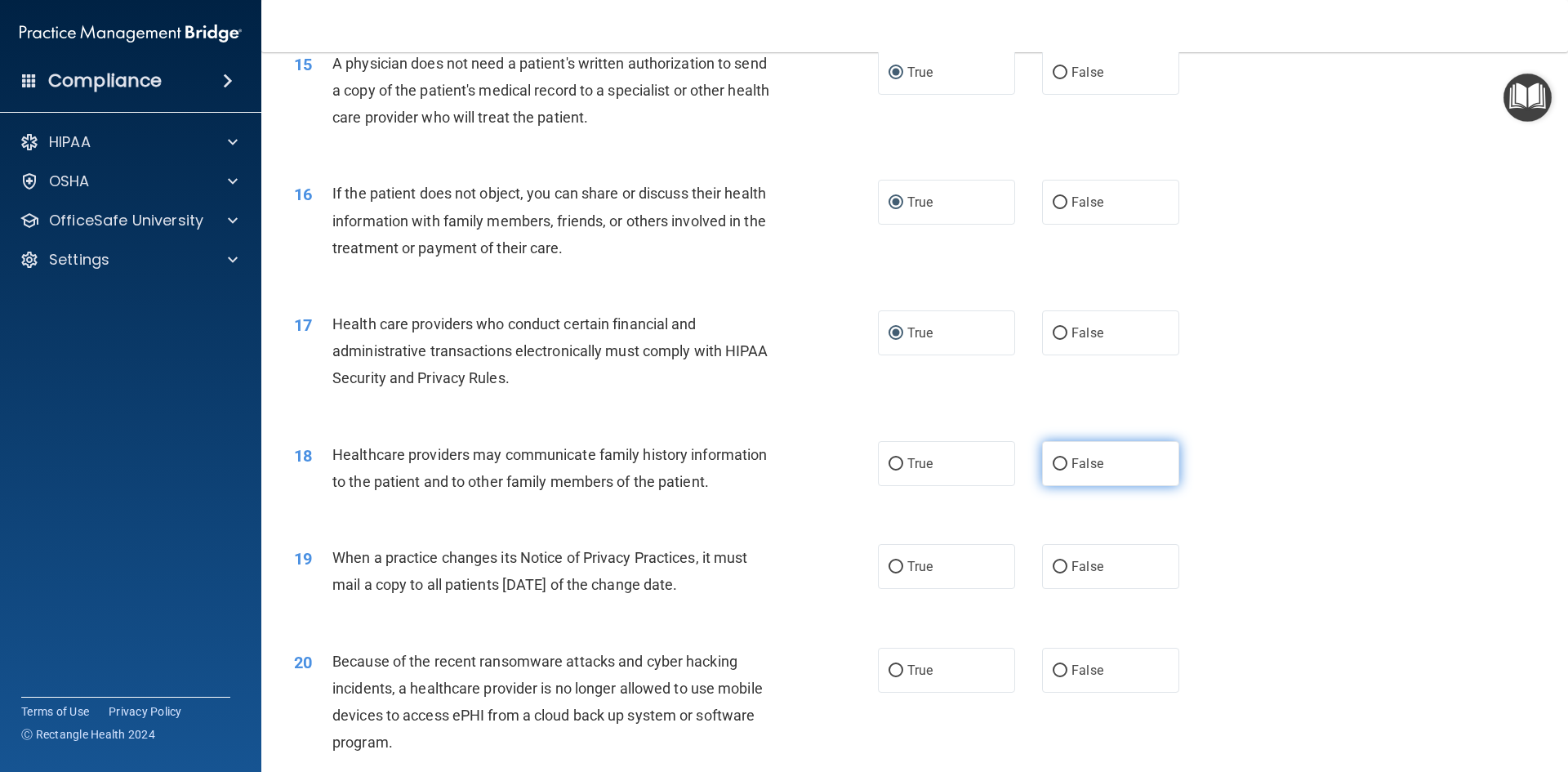
click at [1056, 465] on input "False" at bounding box center [1061, 464] width 15 height 12
radio input "true"
click at [1053, 567] on input "False" at bounding box center [1061, 567] width 15 height 12
radio input "true"
click at [1055, 667] on input "False" at bounding box center [1061, 671] width 15 height 12
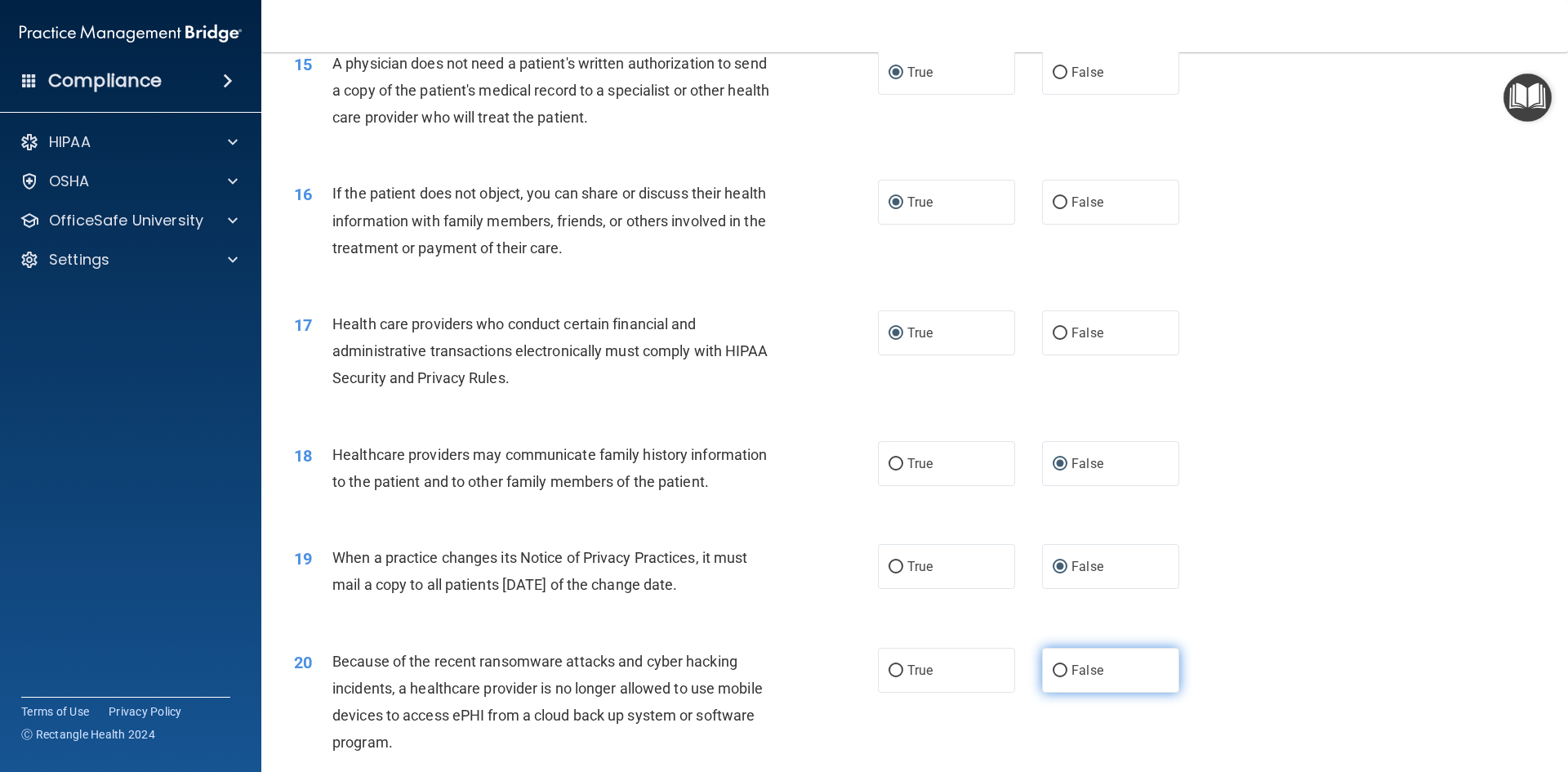
radio input "true"
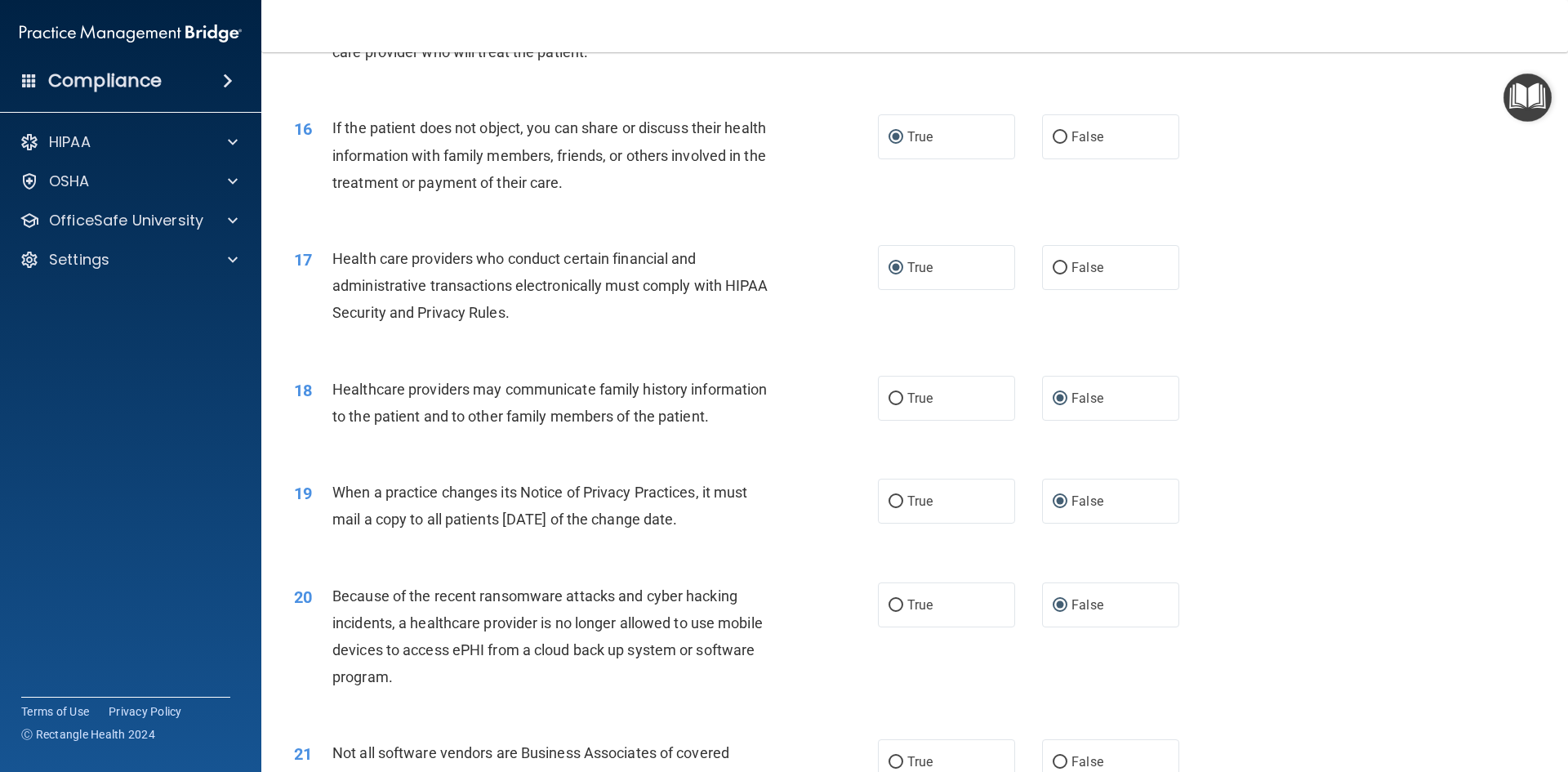
scroll to position [2043, 0]
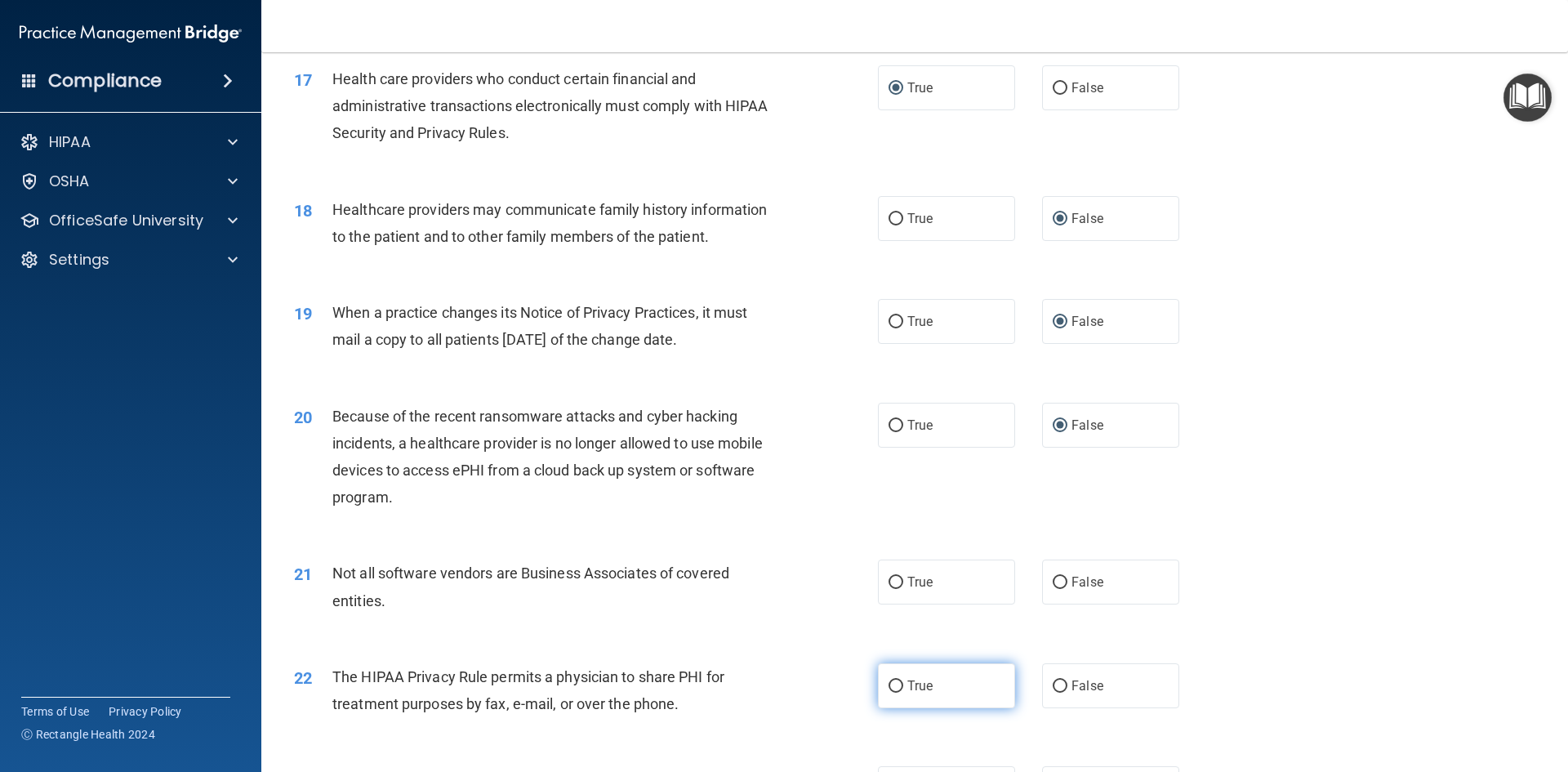
click at [938, 679] on label "True" at bounding box center [947, 686] width 138 height 45
click at [904, 681] on input "True" at bounding box center [896, 687] width 15 height 12
radio input "true"
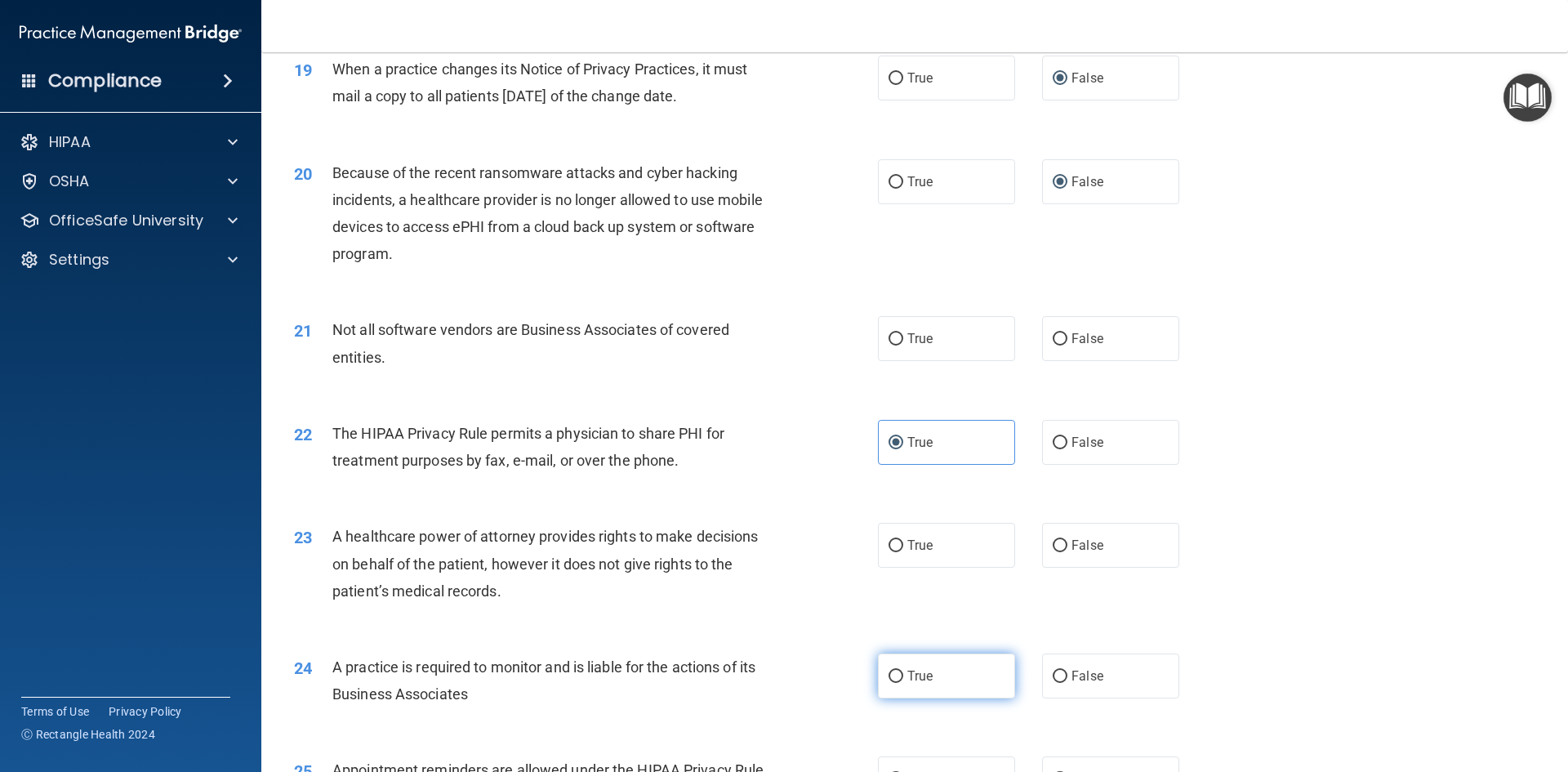
scroll to position [2288, 0]
click at [1053, 542] on input "False" at bounding box center [1061, 544] width 15 height 12
radio input "true"
click at [889, 676] on input "True" at bounding box center [896, 675] width 15 height 12
radio input "true"
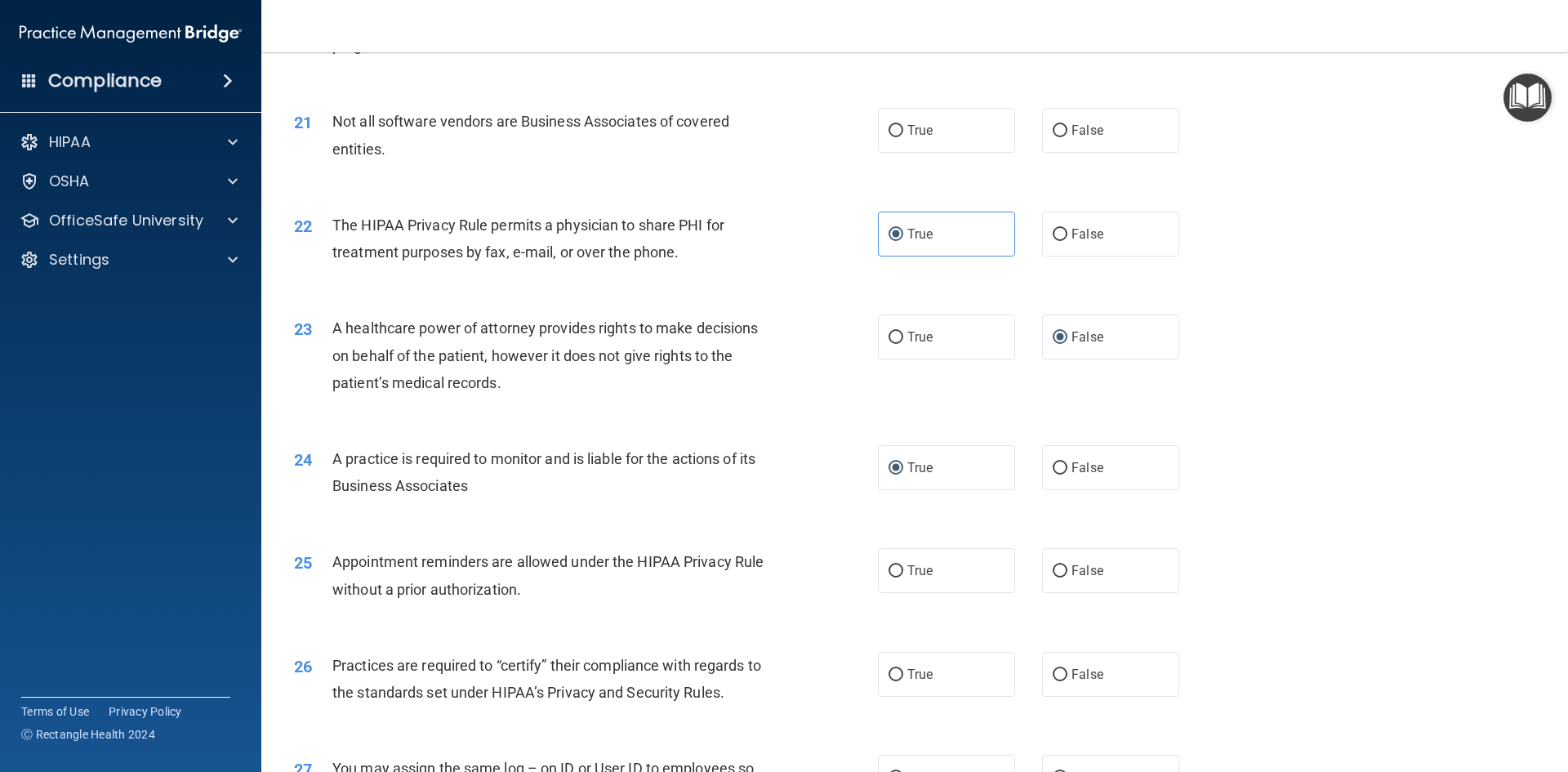
scroll to position [2534, 0]
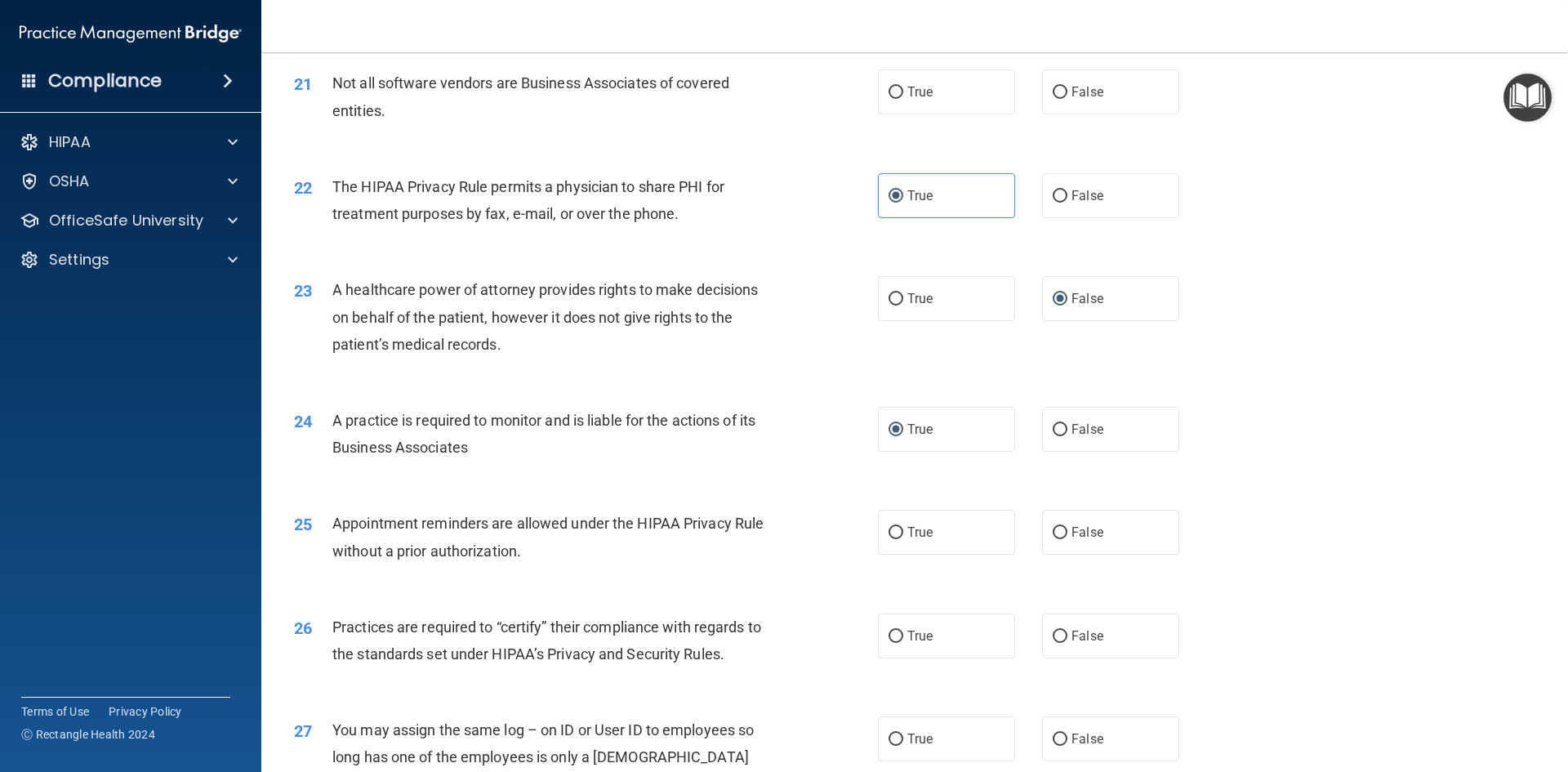
drag, startPoint x: 898, startPoint y: 528, endPoint x: 868, endPoint y: 546, distance: 35.0
click at [899, 528] on label "True" at bounding box center [947, 532] width 138 height 45
click at [899, 528] on input "True" at bounding box center [896, 532] width 15 height 12
radio input "true"
click at [1056, 633] on input "False" at bounding box center [1061, 636] width 15 height 12
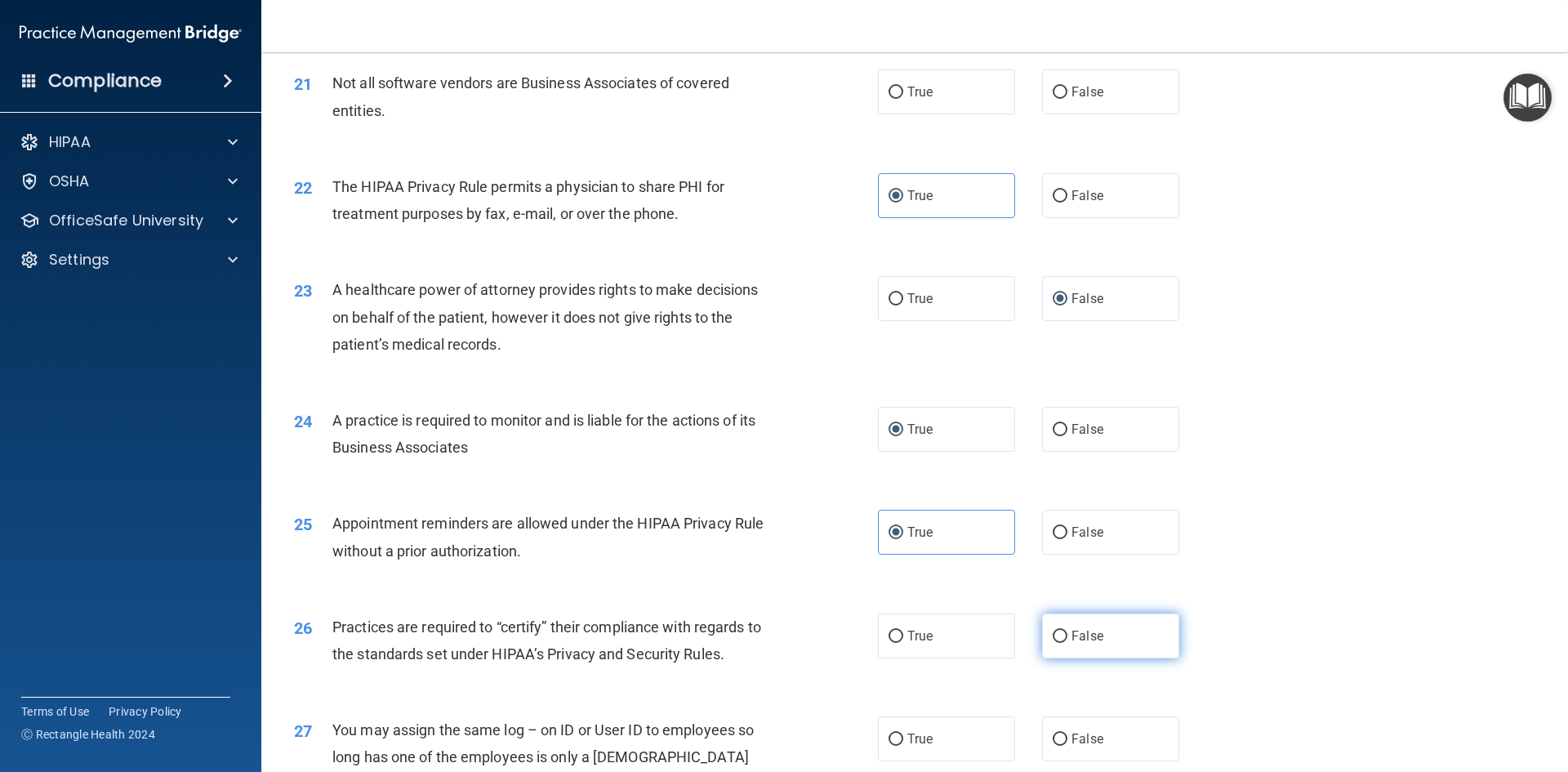
radio input "true"
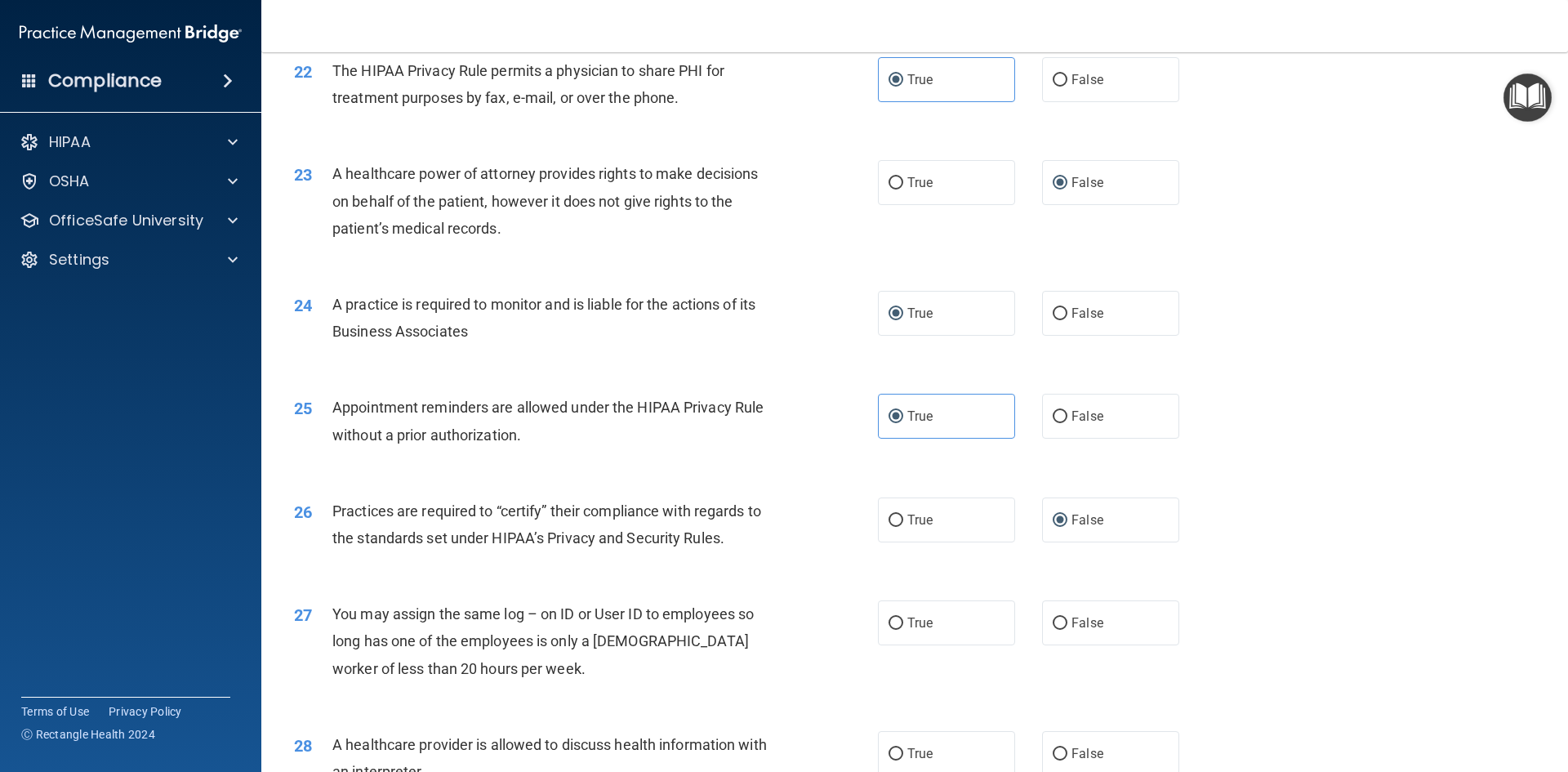
scroll to position [2697, 0]
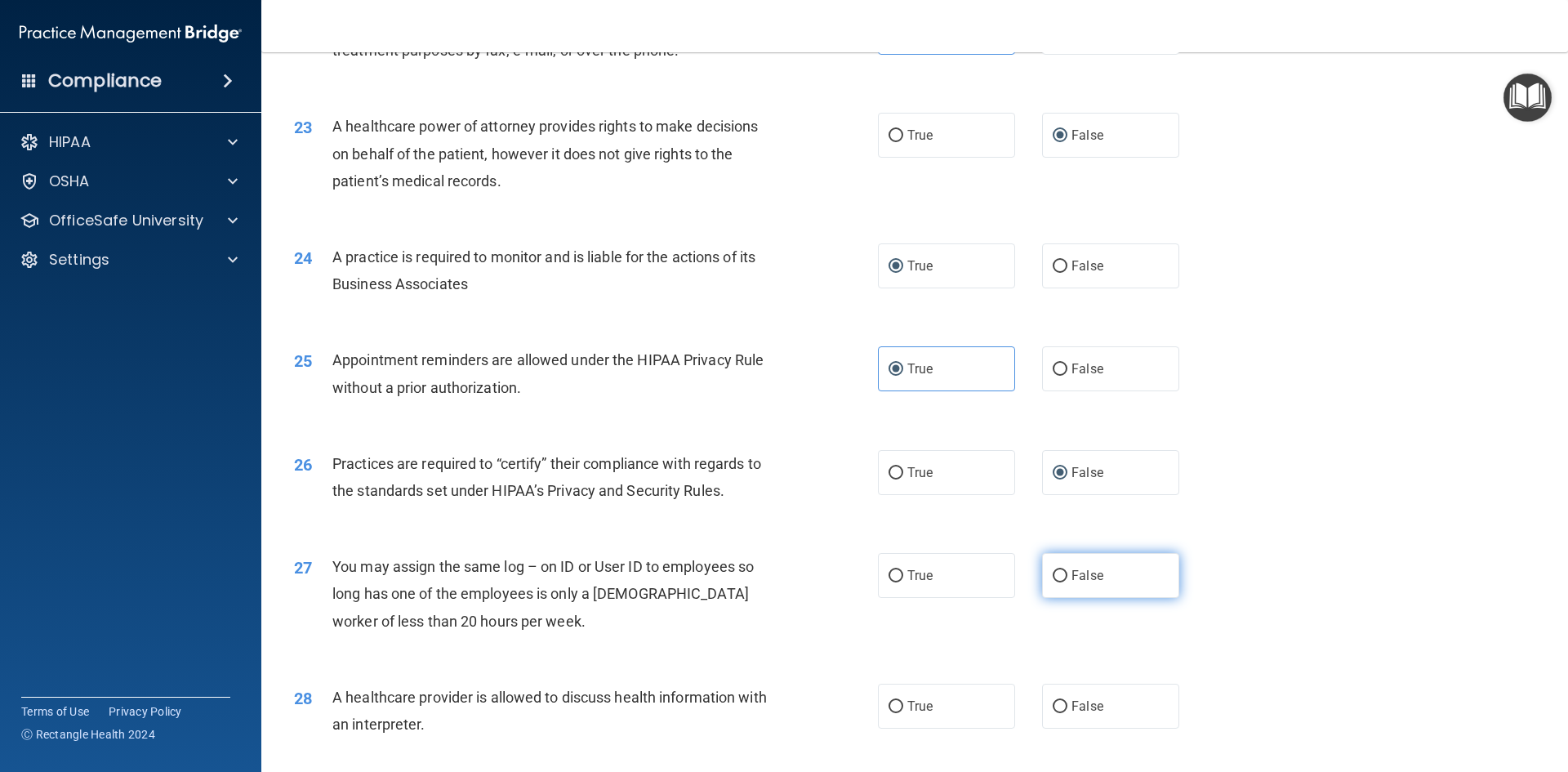
click at [1053, 577] on input "False" at bounding box center [1061, 576] width 15 height 12
radio input "true"
drag, startPoint x: 889, startPoint y: 703, endPoint x: 892, endPoint y: 690, distance: 13.3
click at [890, 703] on input "True" at bounding box center [896, 707] width 15 height 12
radio input "true"
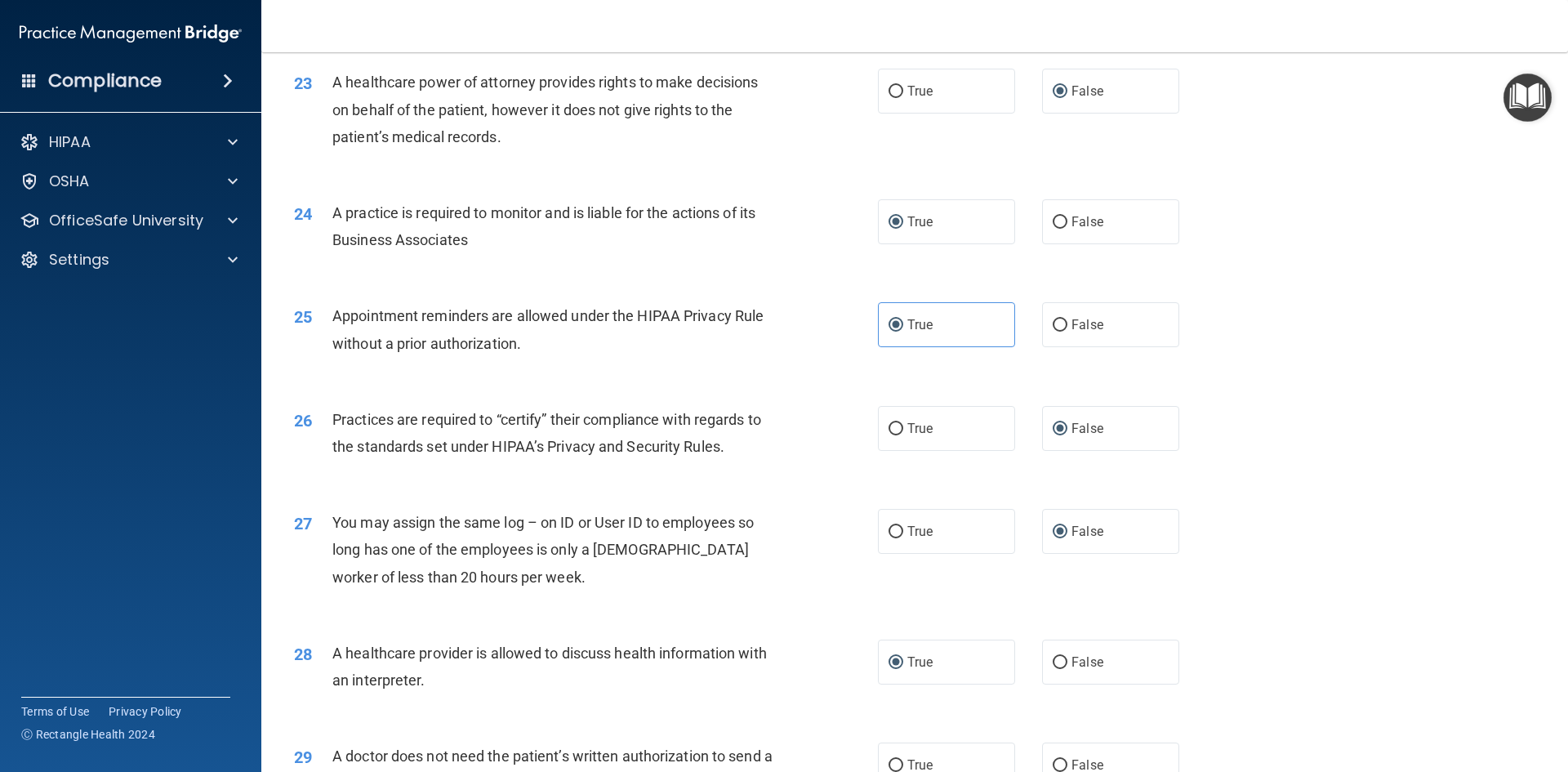
scroll to position [2860, 0]
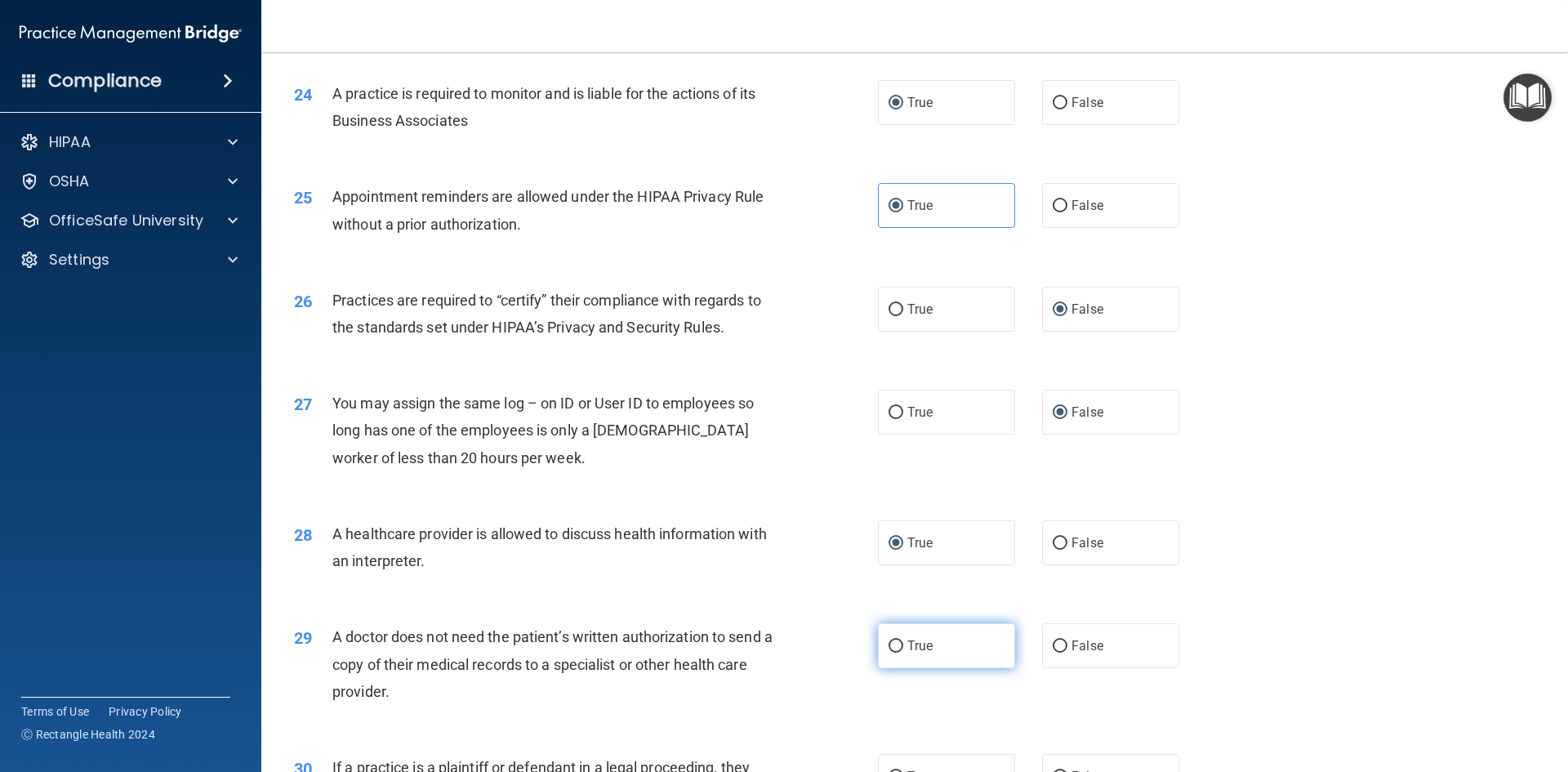
click at [889, 643] on input "True" at bounding box center [896, 646] width 15 height 12
radio input "true"
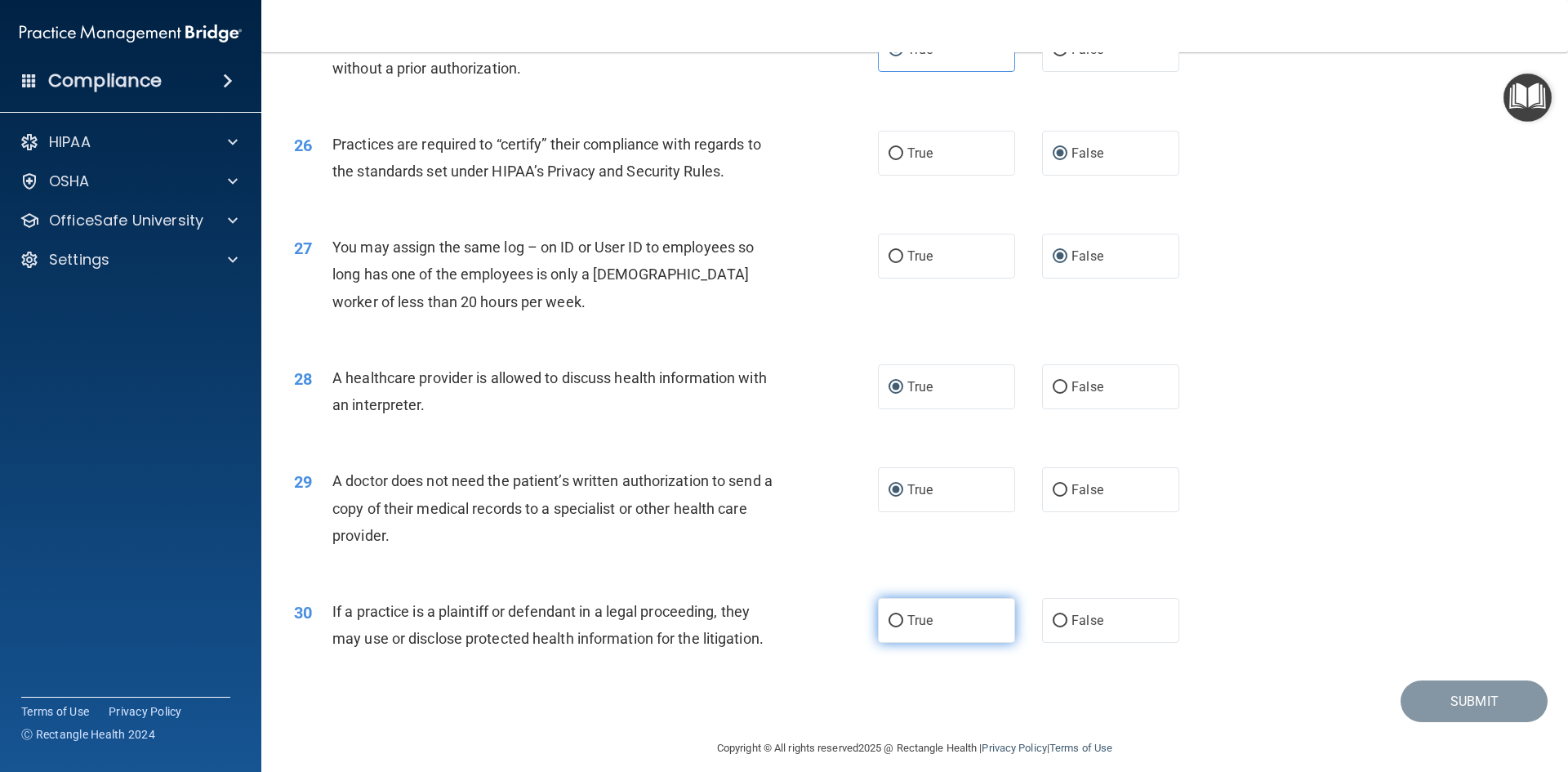
scroll to position [3032, 0]
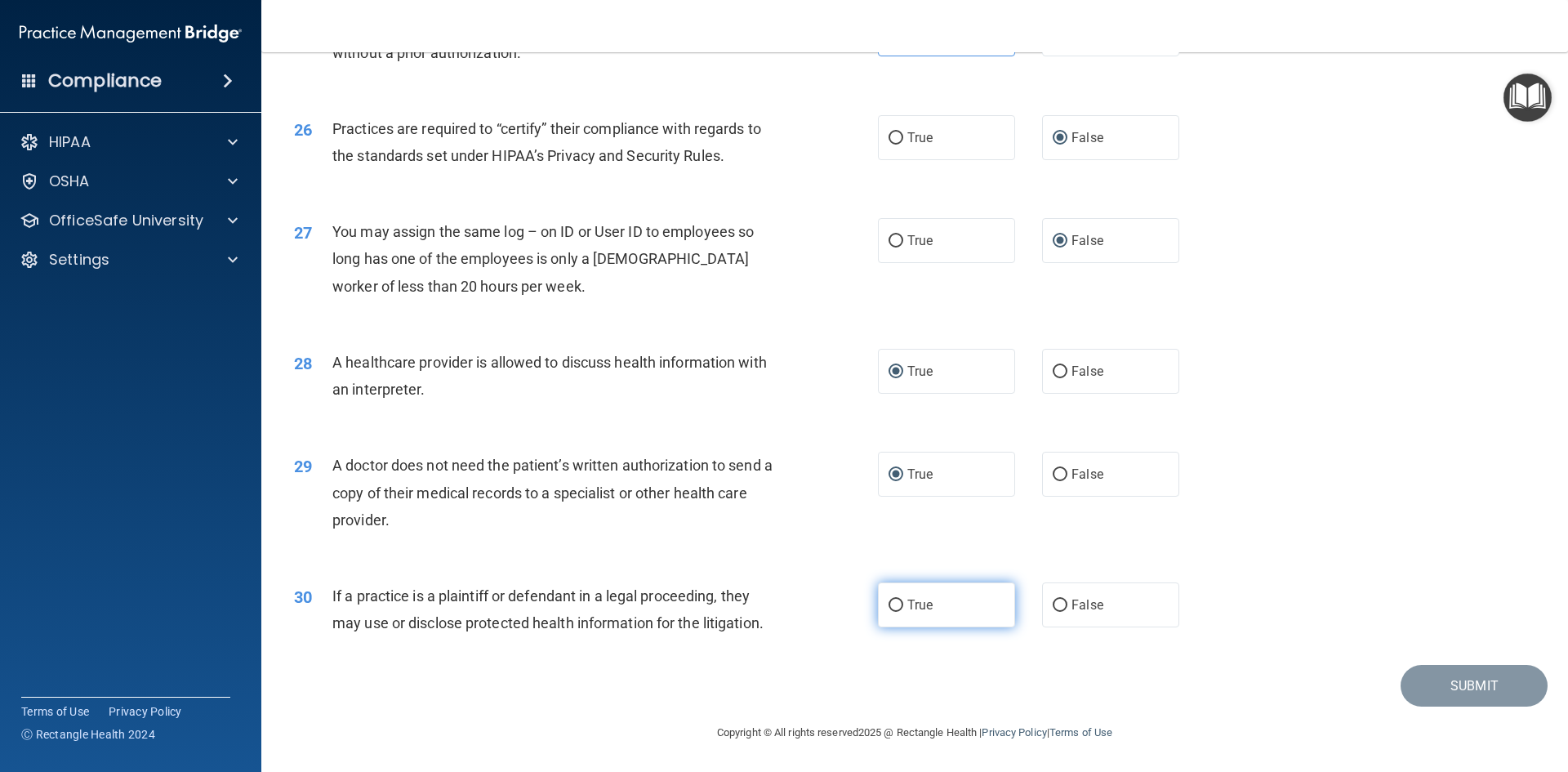
drag, startPoint x: 888, startPoint y: 606, endPoint x: 901, endPoint y: 609, distance: 13.3
click at [889, 606] on input "True" at bounding box center [896, 606] width 15 height 12
radio input "true"
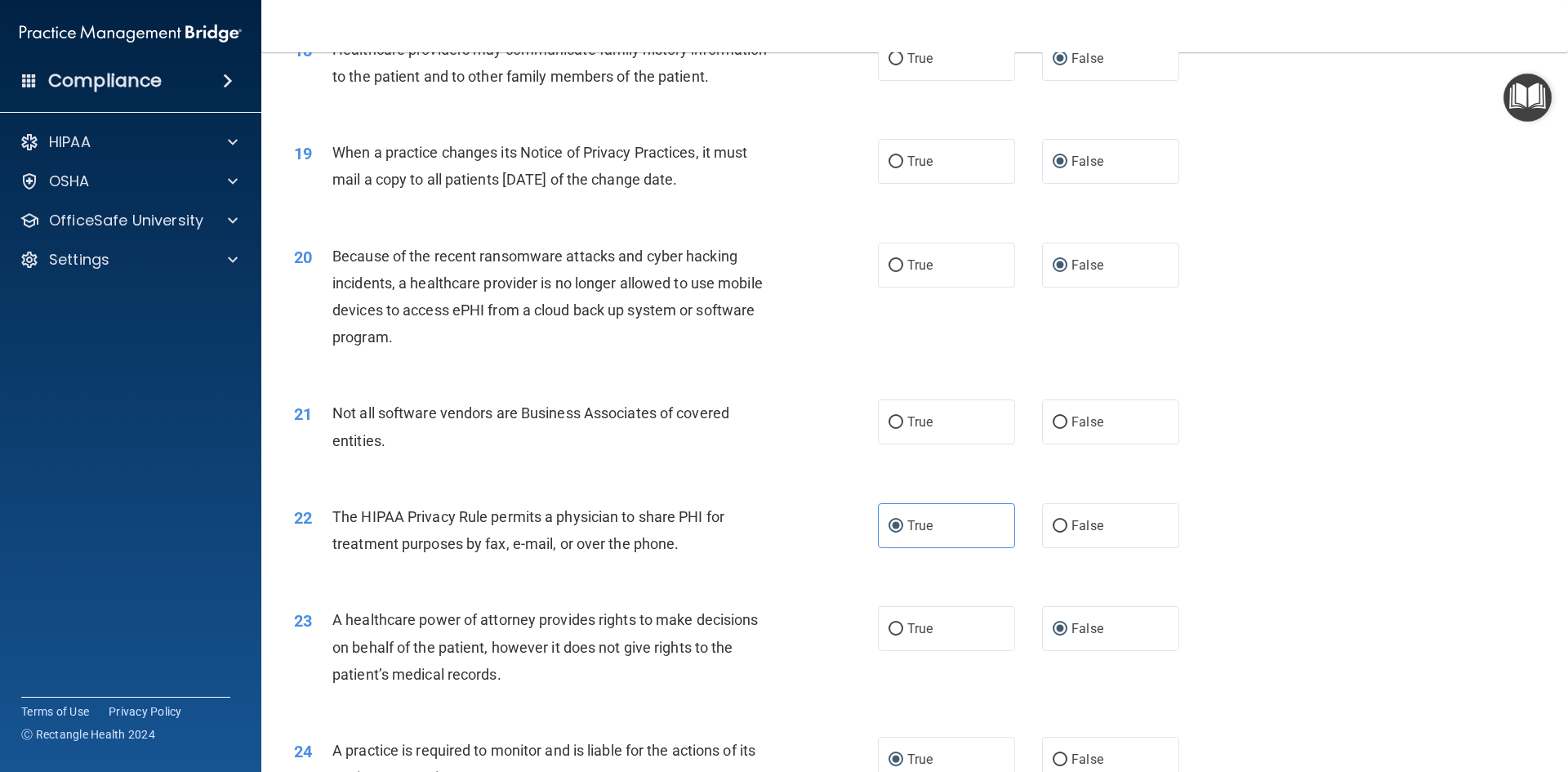
scroll to position [2207, 0]
click at [890, 420] on input "True" at bounding box center [896, 420] width 15 height 12
radio input "true"
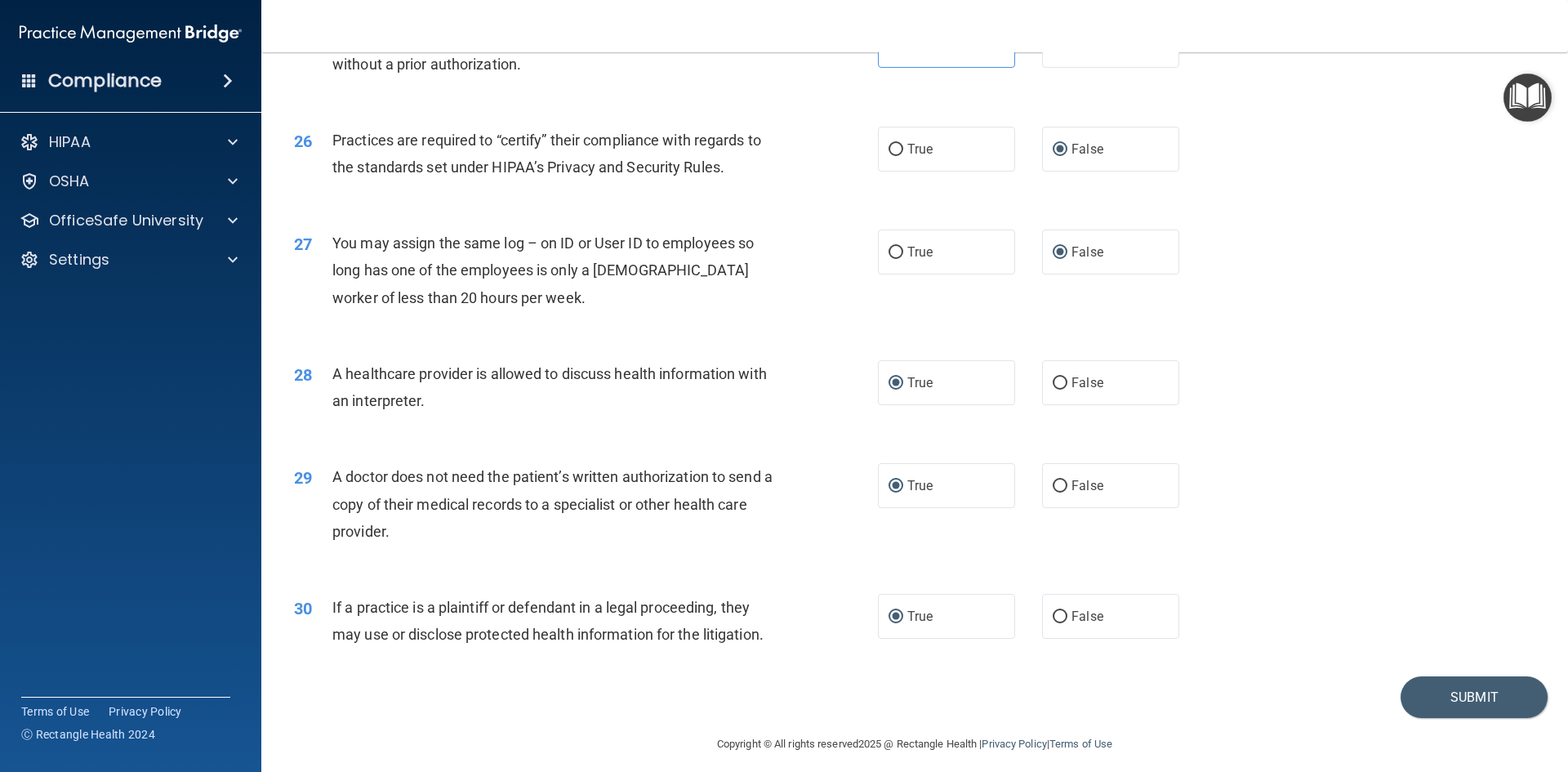
scroll to position [3024, 0]
click at [1448, 689] on button "Submit" at bounding box center [1474, 694] width 147 height 41
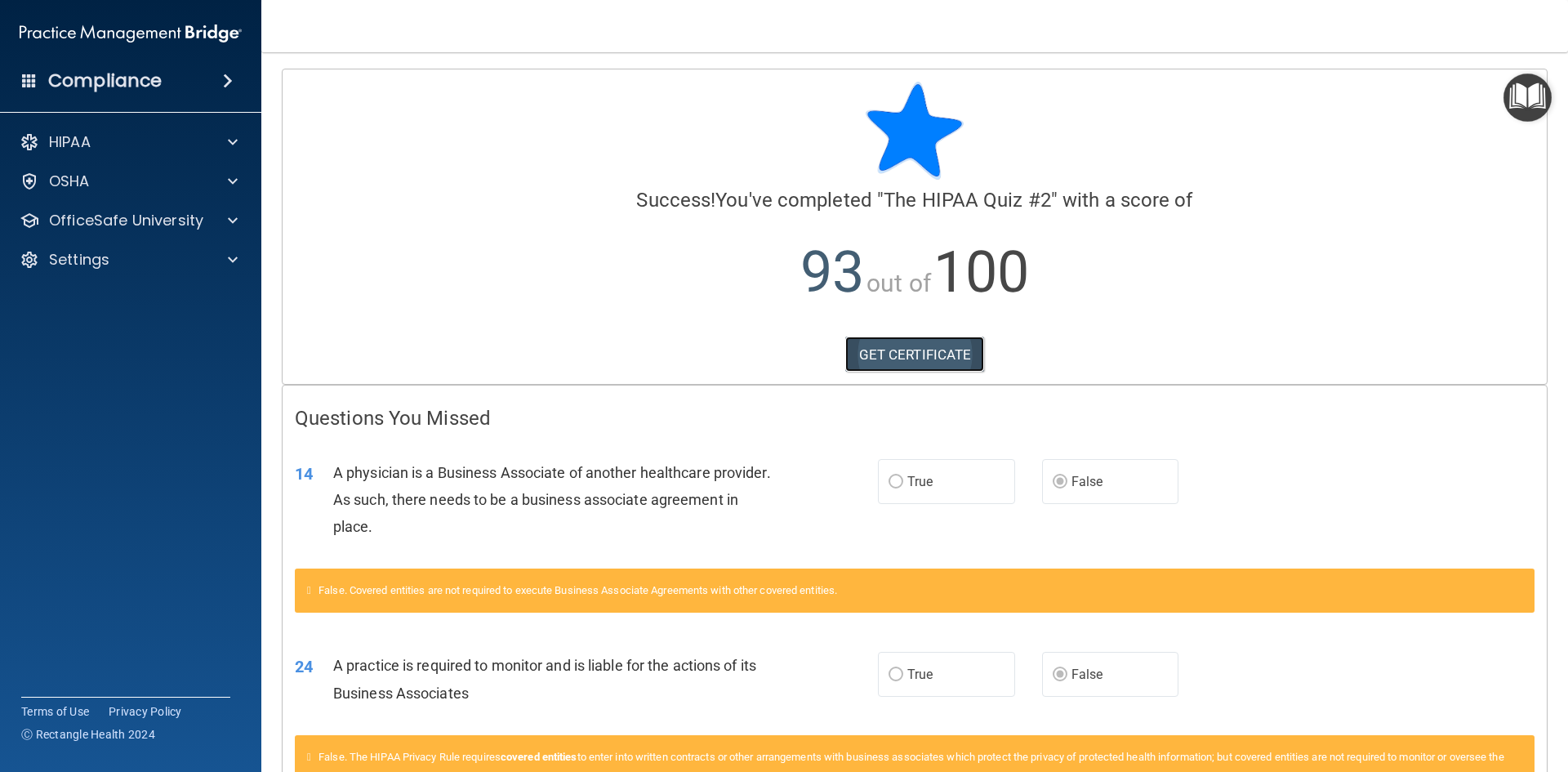
click at [906, 356] on link "GET CERTIFICATE" at bounding box center [916, 354] width 139 height 36
click at [67, 145] on p "HIPAA" at bounding box center [69, 141] width 41 height 19
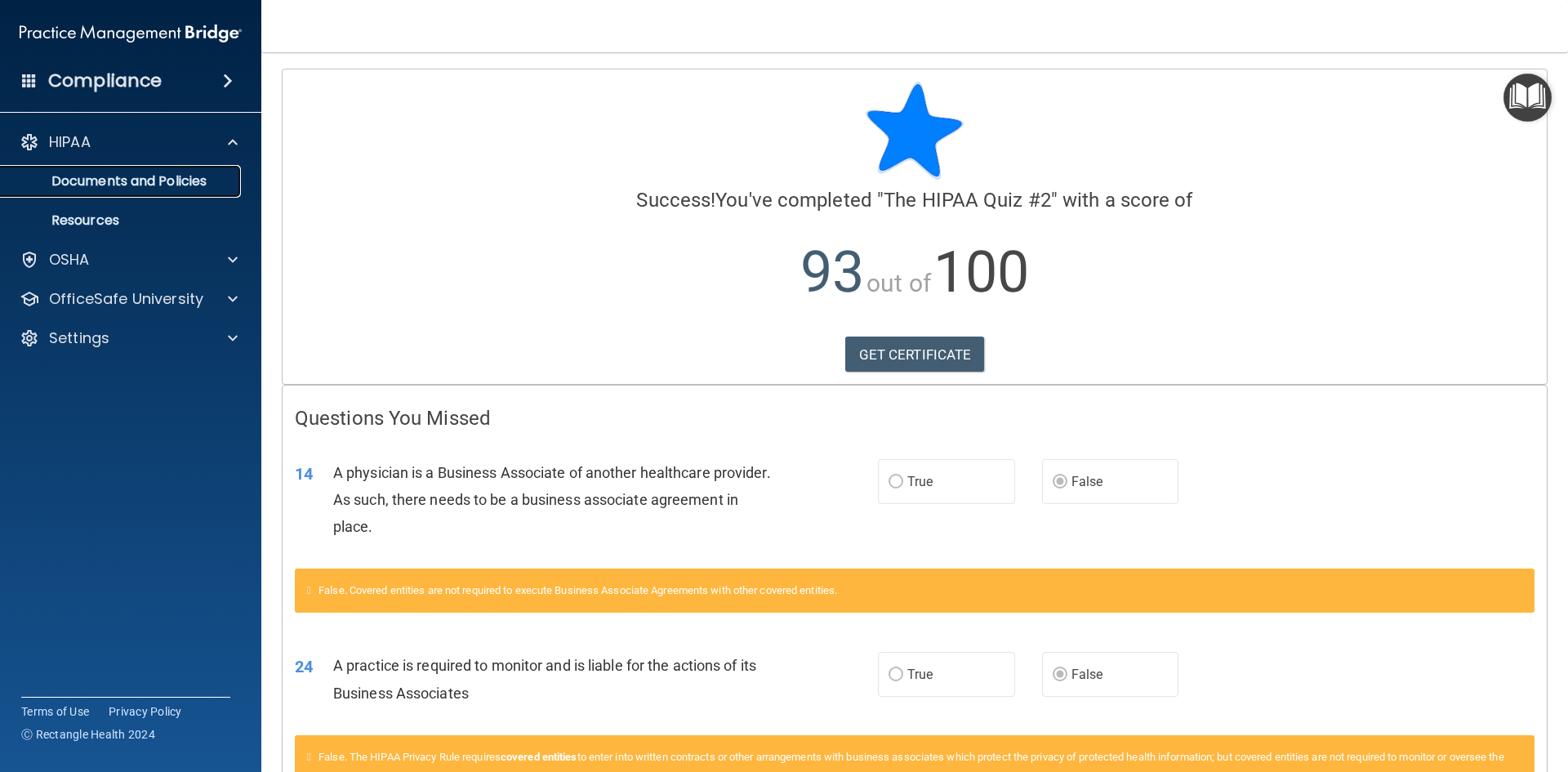
click at [74, 177] on p "Documents and Policies" at bounding box center [122, 182] width 223 height 17
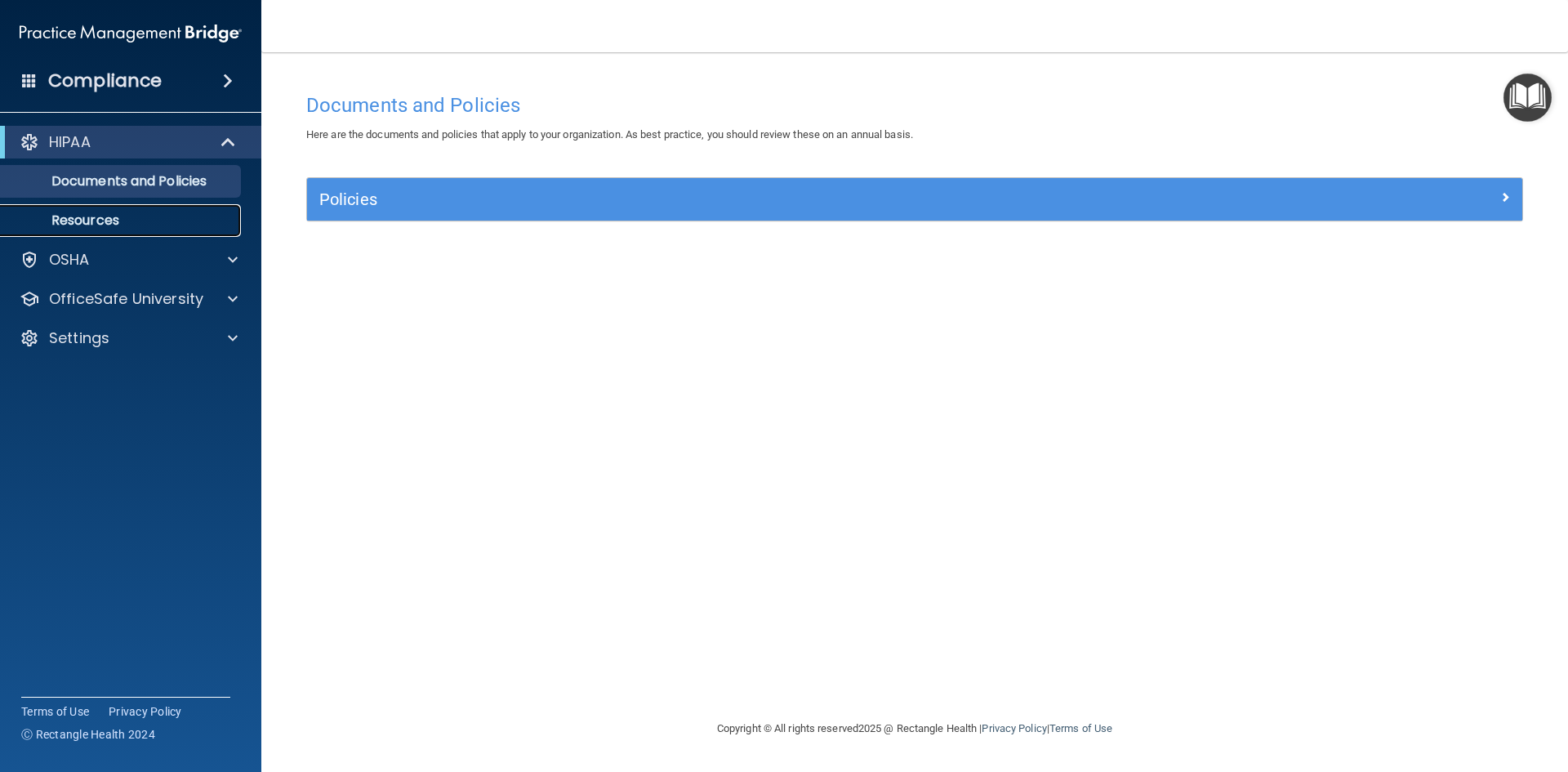
click at [104, 218] on p "Resources" at bounding box center [122, 220] width 223 height 17
